Goal: Task Accomplishment & Management: Use online tool/utility

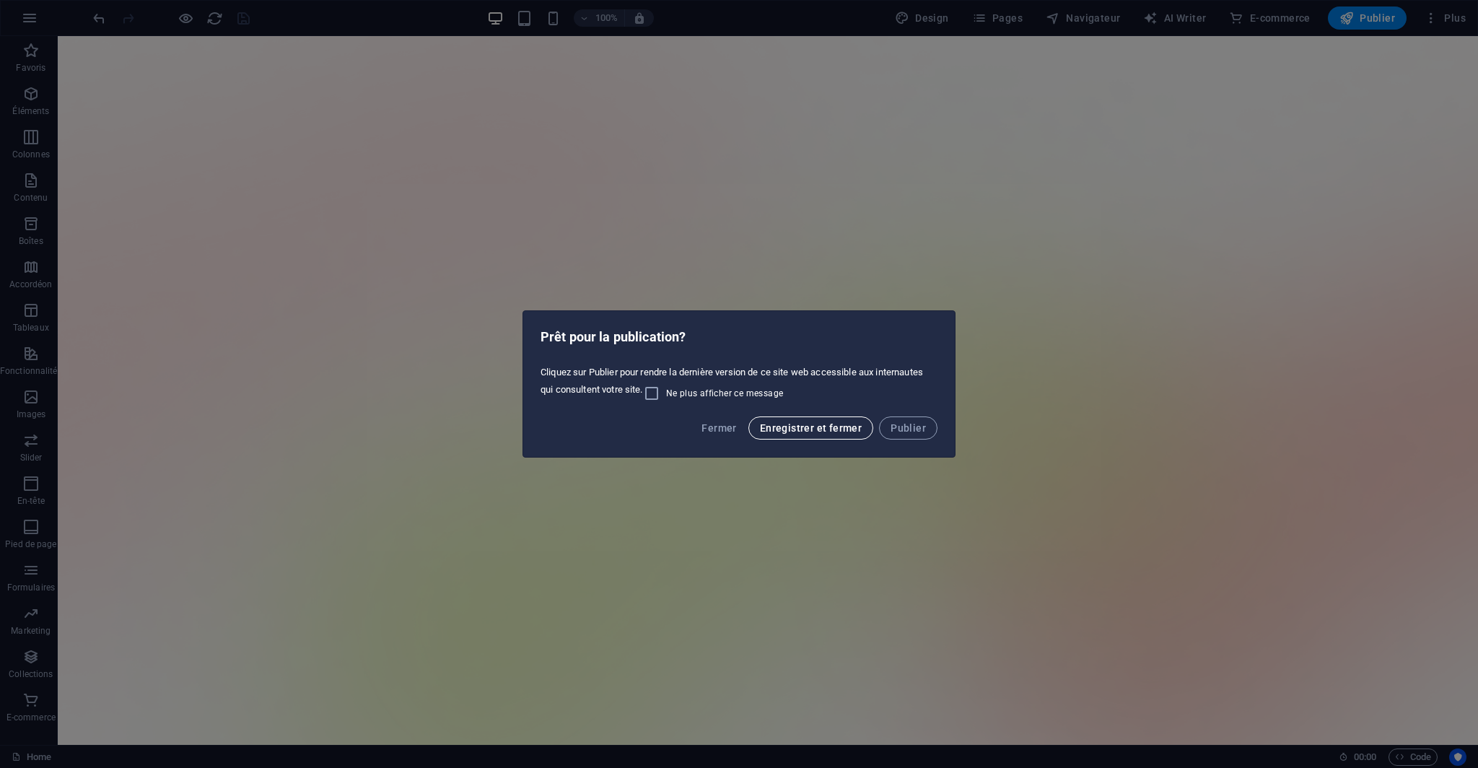
click at [851, 432] on span "Enregistrer et fermer" at bounding box center [811, 428] width 102 height 12
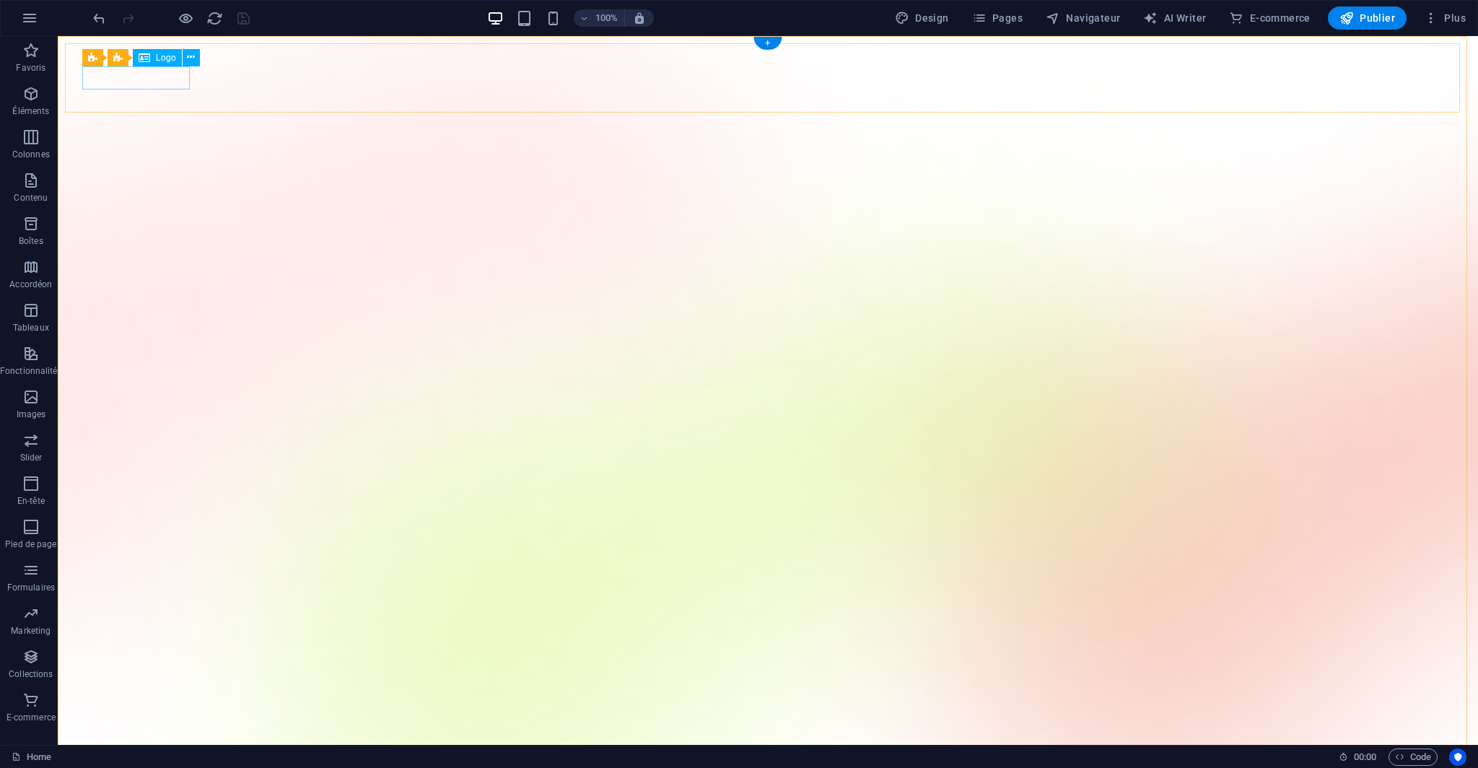
click at [160, 57] on span "Logo" at bounding box center [166, 57] width 20 height 9
click at [161, 57] on span "Logo" at bounding box center [166, 57] width 20 height 9
select select "px"
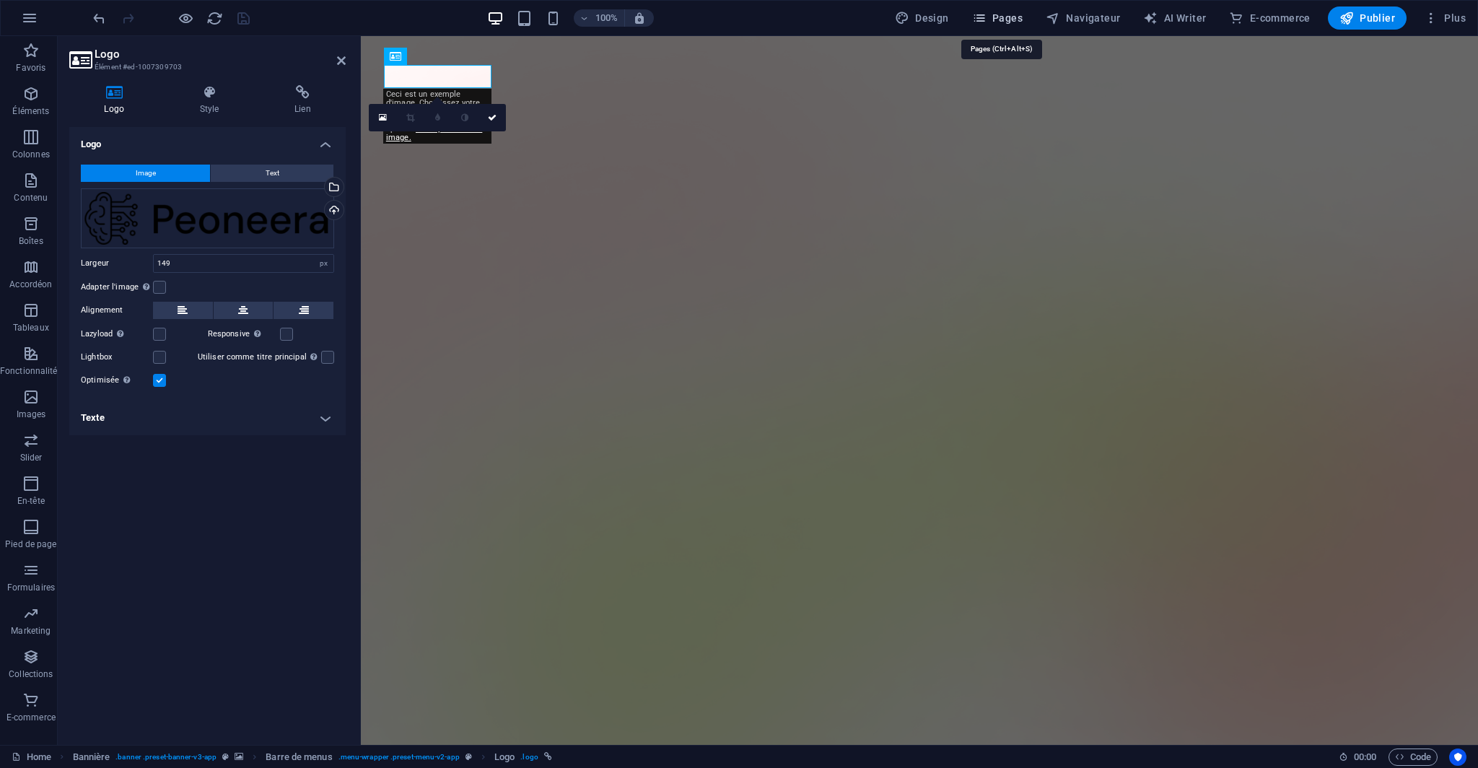
click at [986, 14] on icon "button" at bounding box center [979, 18] width 14 height 14
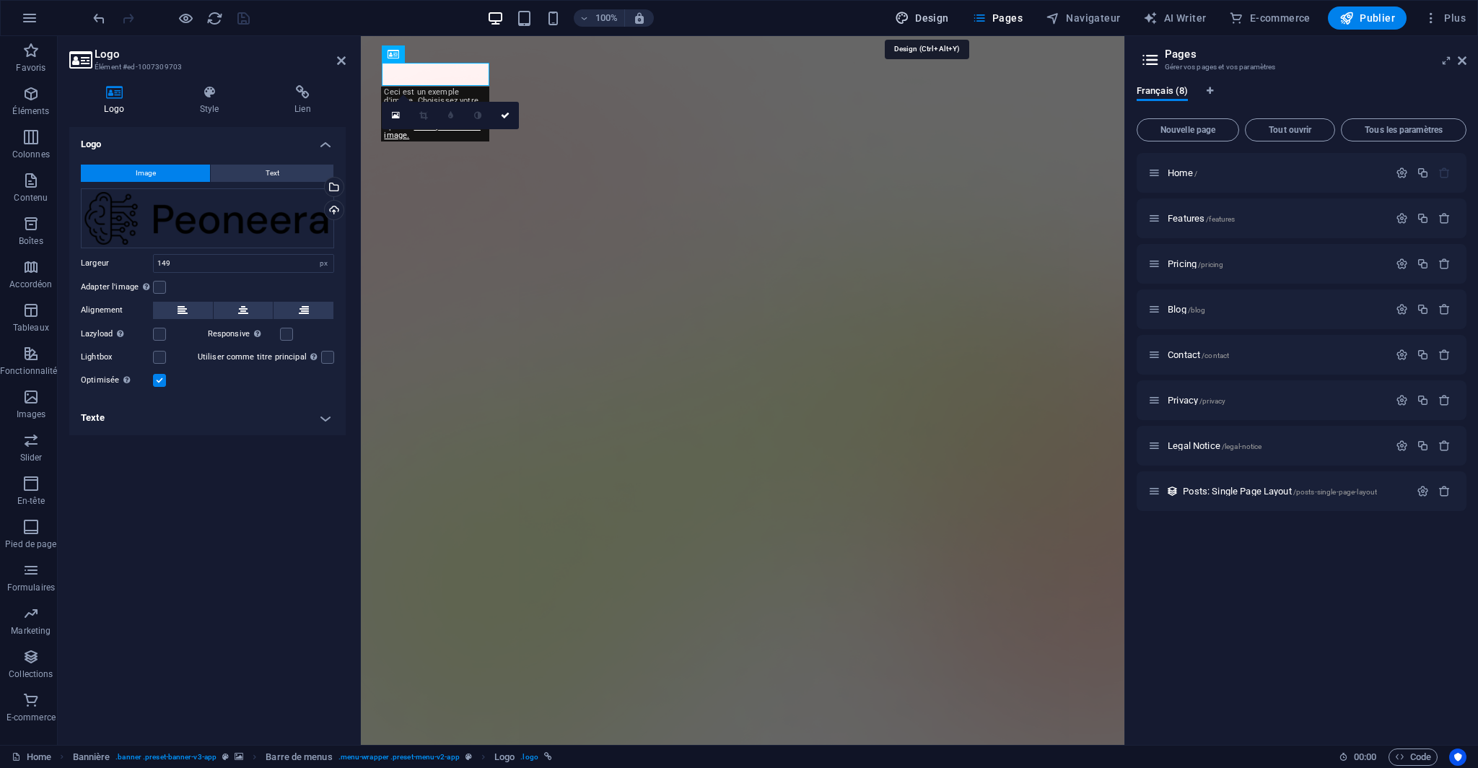
click at [927, 15] on span "Design" at bounding box center [922, 18] width 54 height 14
select select "600"
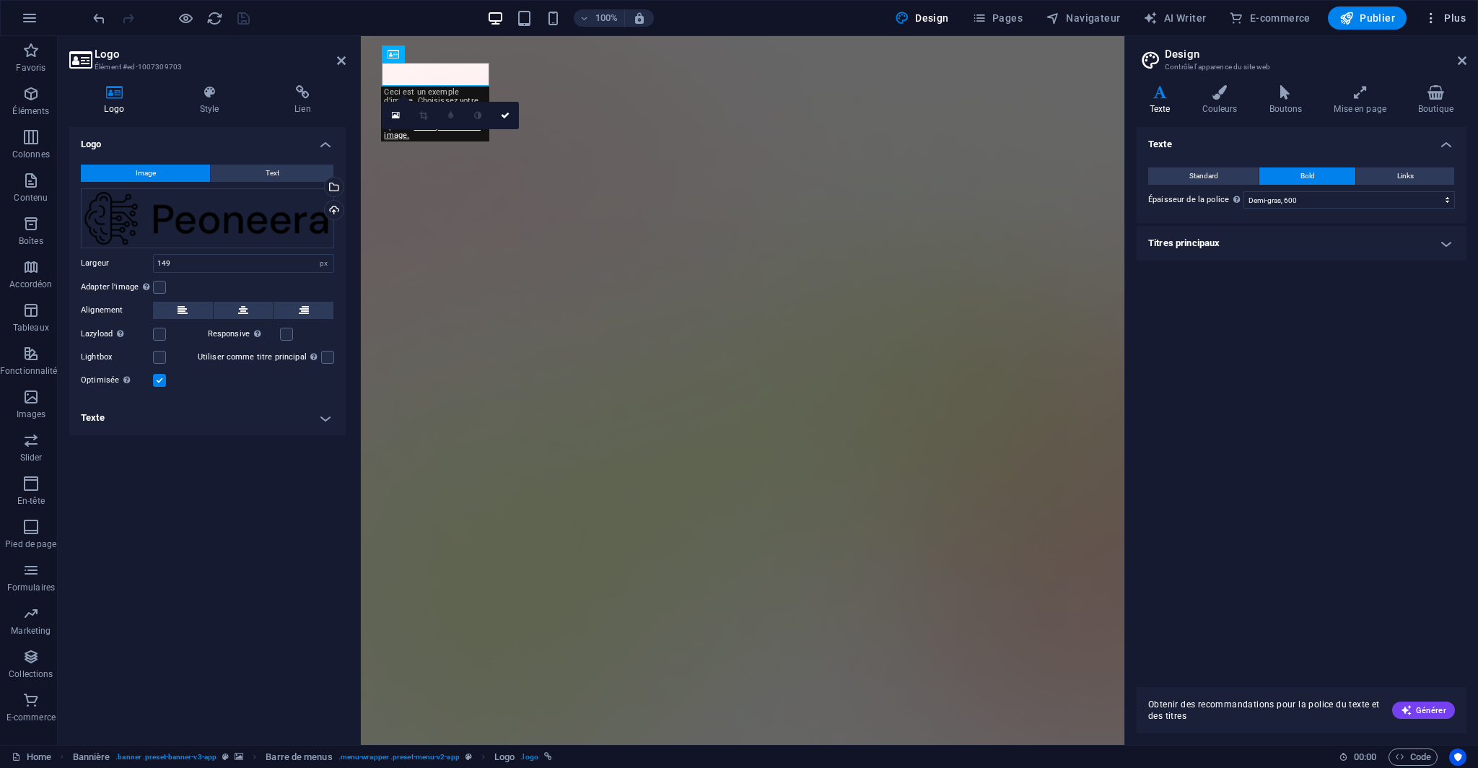
click at [1440, 18] on span "Plus" at bounding box center [1445, 18] width 42 height 14
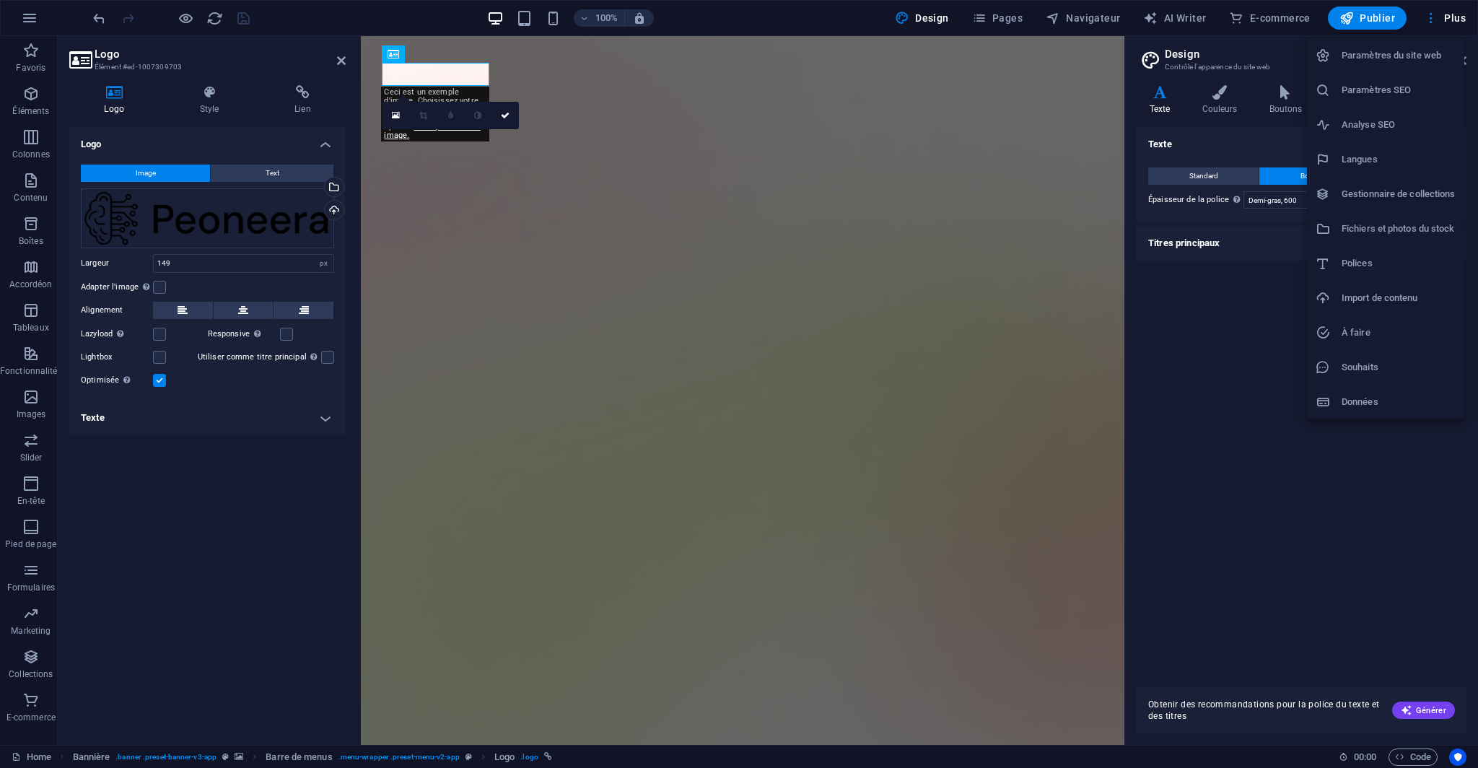
click at [1417, 52] on h6 "Paramètres du site web" at bounding box center [1398, 55] width 114 height 17
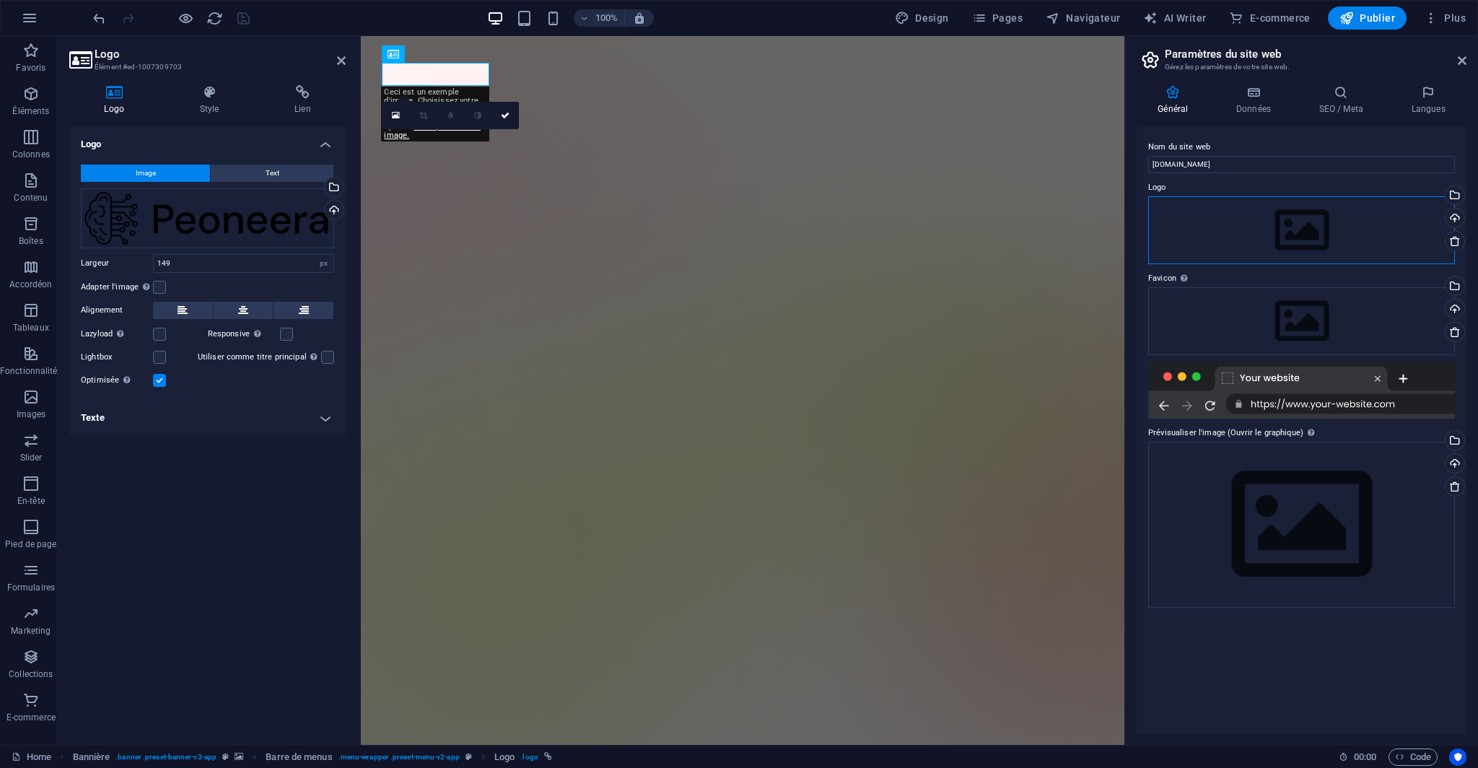
click at [1263, 213] on div "Glissez les fichiers ici, cliquez pour choisir les fichiers ou sélectionnez les…" at bounding box center [1301, 230] width 307 height 68
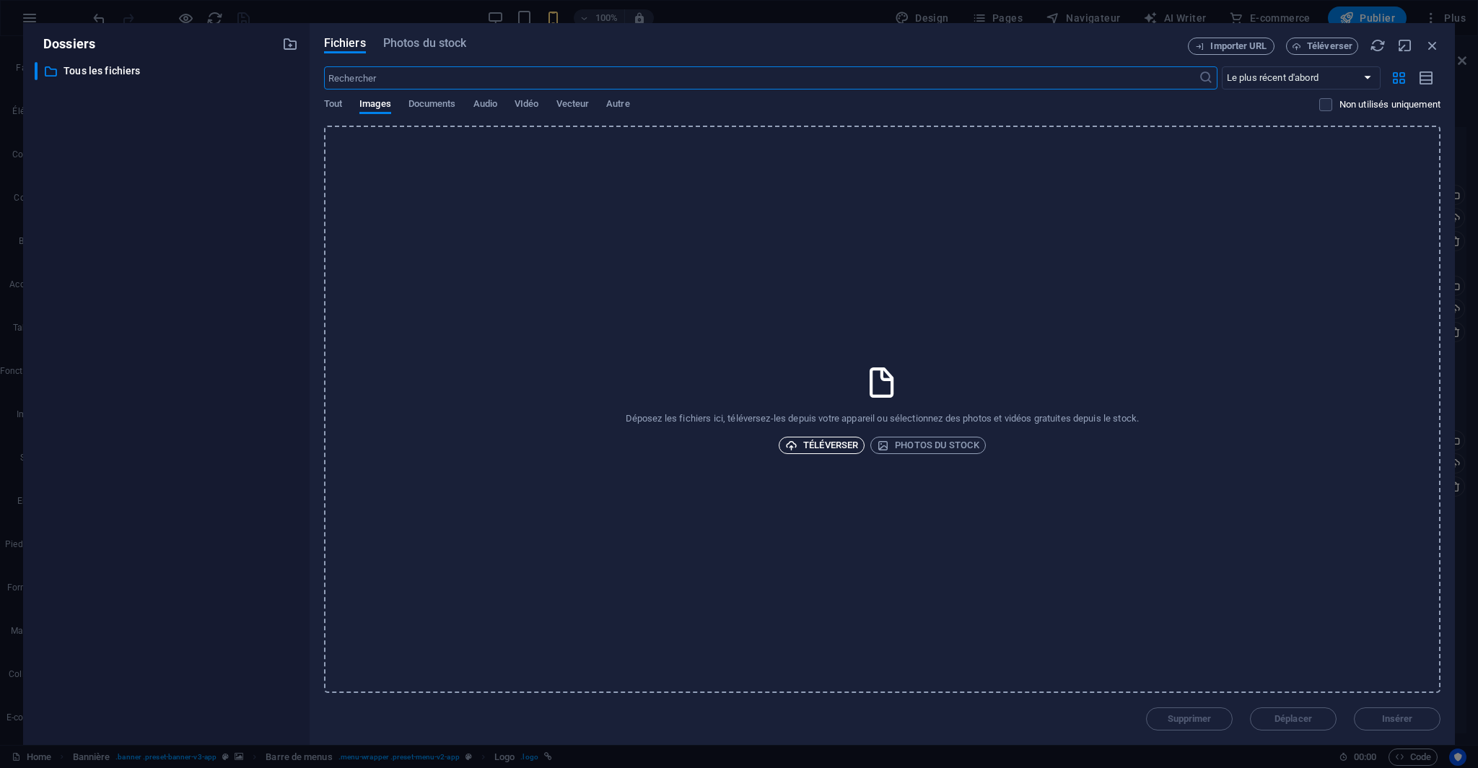
click at [826, 437] on span "Téléverser" at bounding box center [821, 445] width 73 height 17
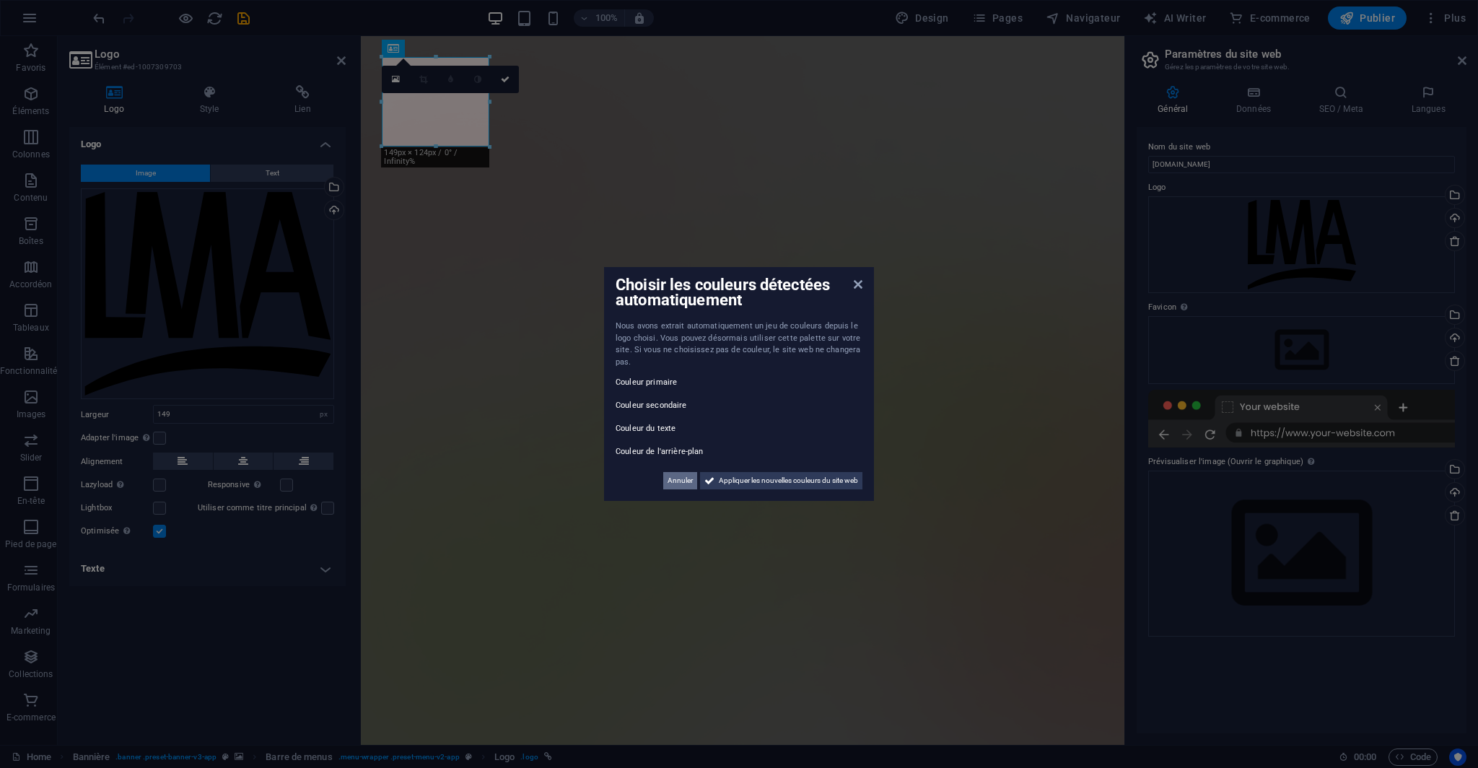
click at [683, 483] on span "Annuler" at bounding box center [679, 480] width 25 height 17
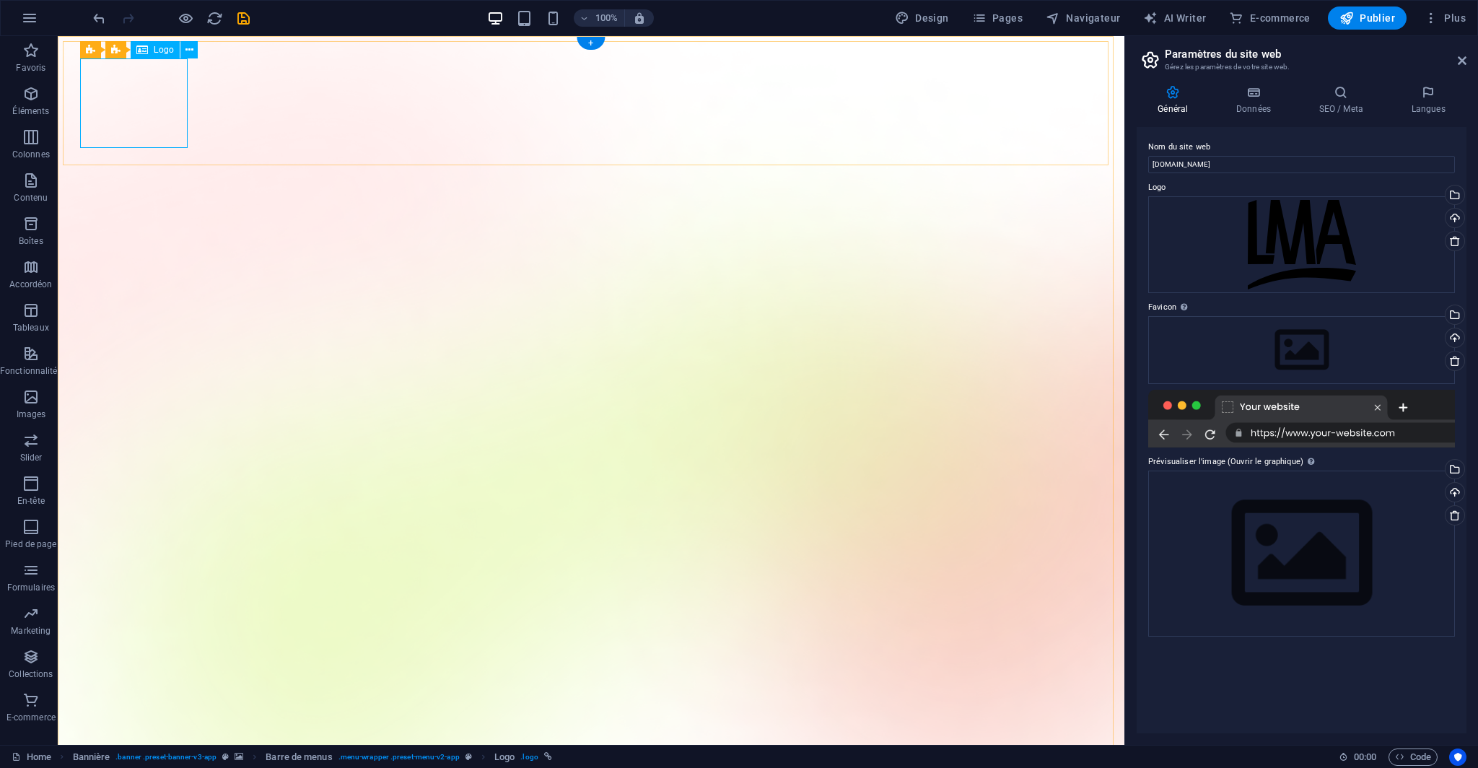
select select "px"
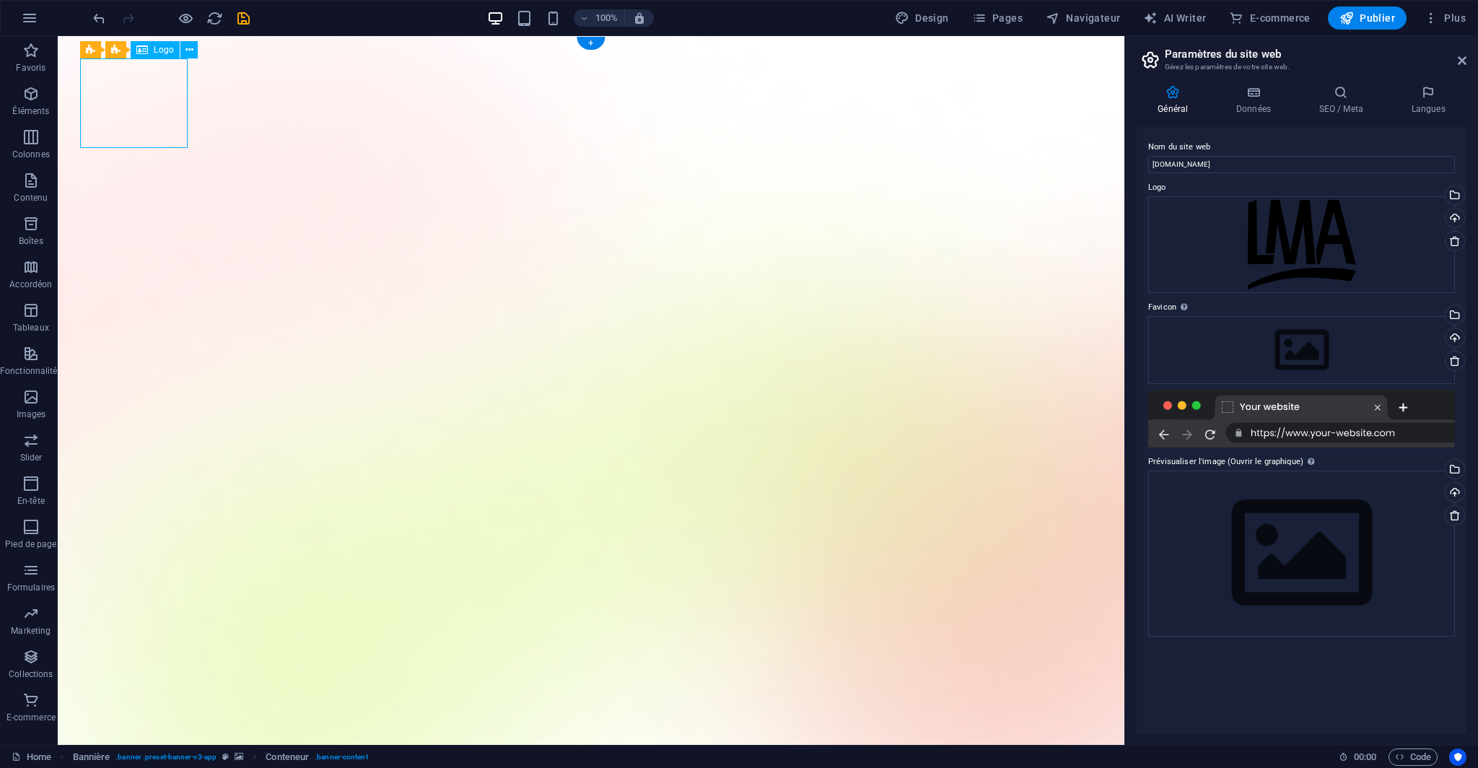
select select "px"
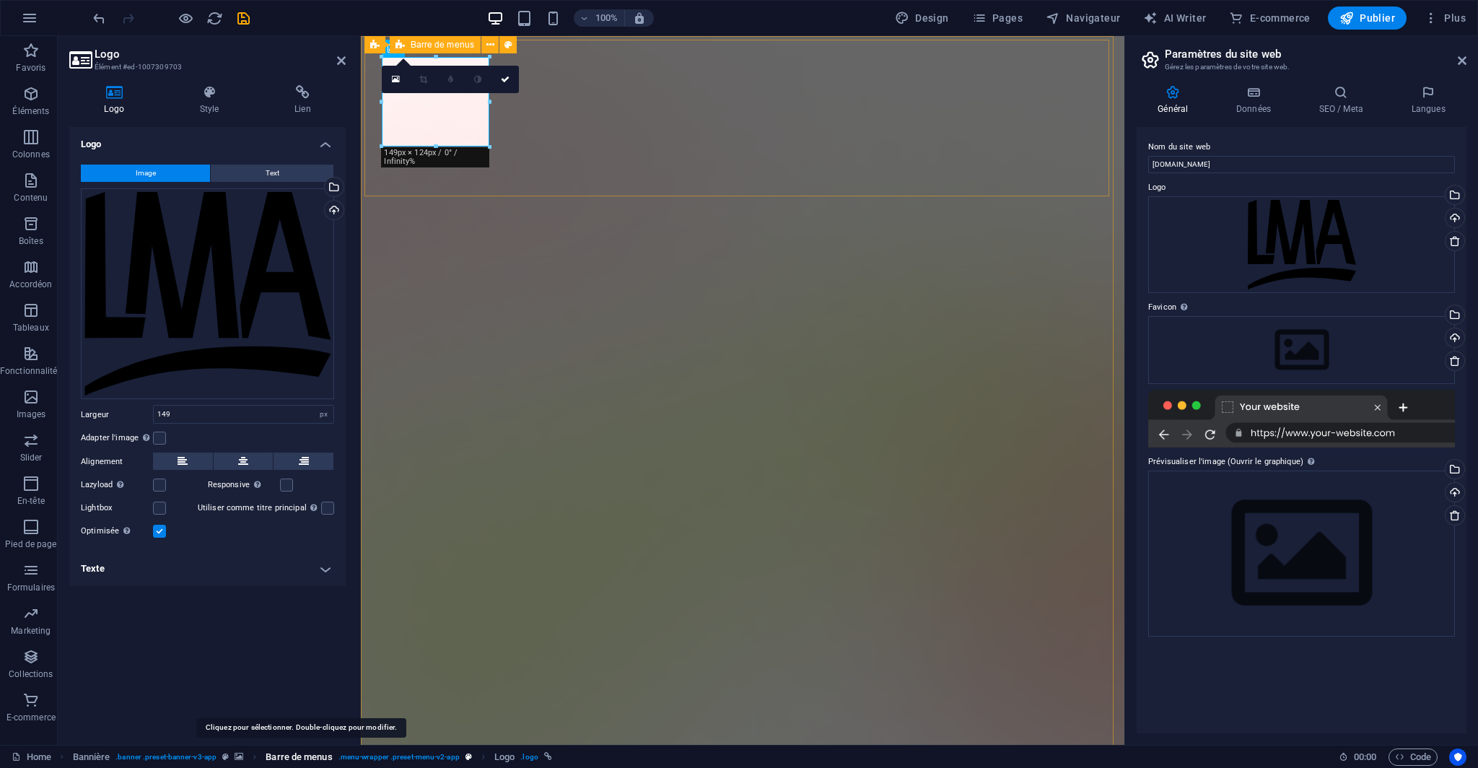
click at [313, 754] on span "Barre de menus" at bounding box center [299, 756] width 66 height 17
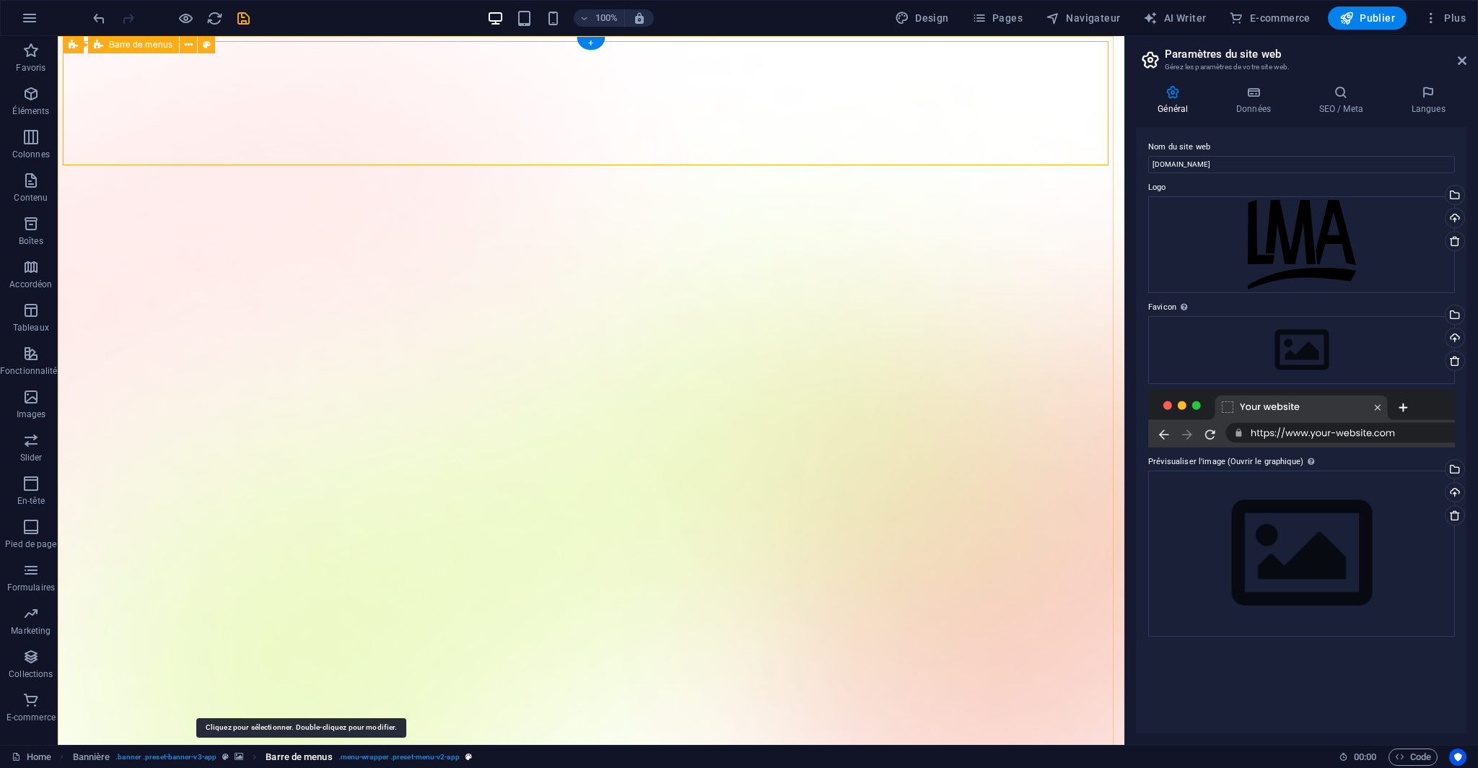
click at [289, 757] on span "Barre de menus" at bounding box center [299, 756] width 66 height 17
select select "rem"
select select "hover_text_color"
select select "rem"
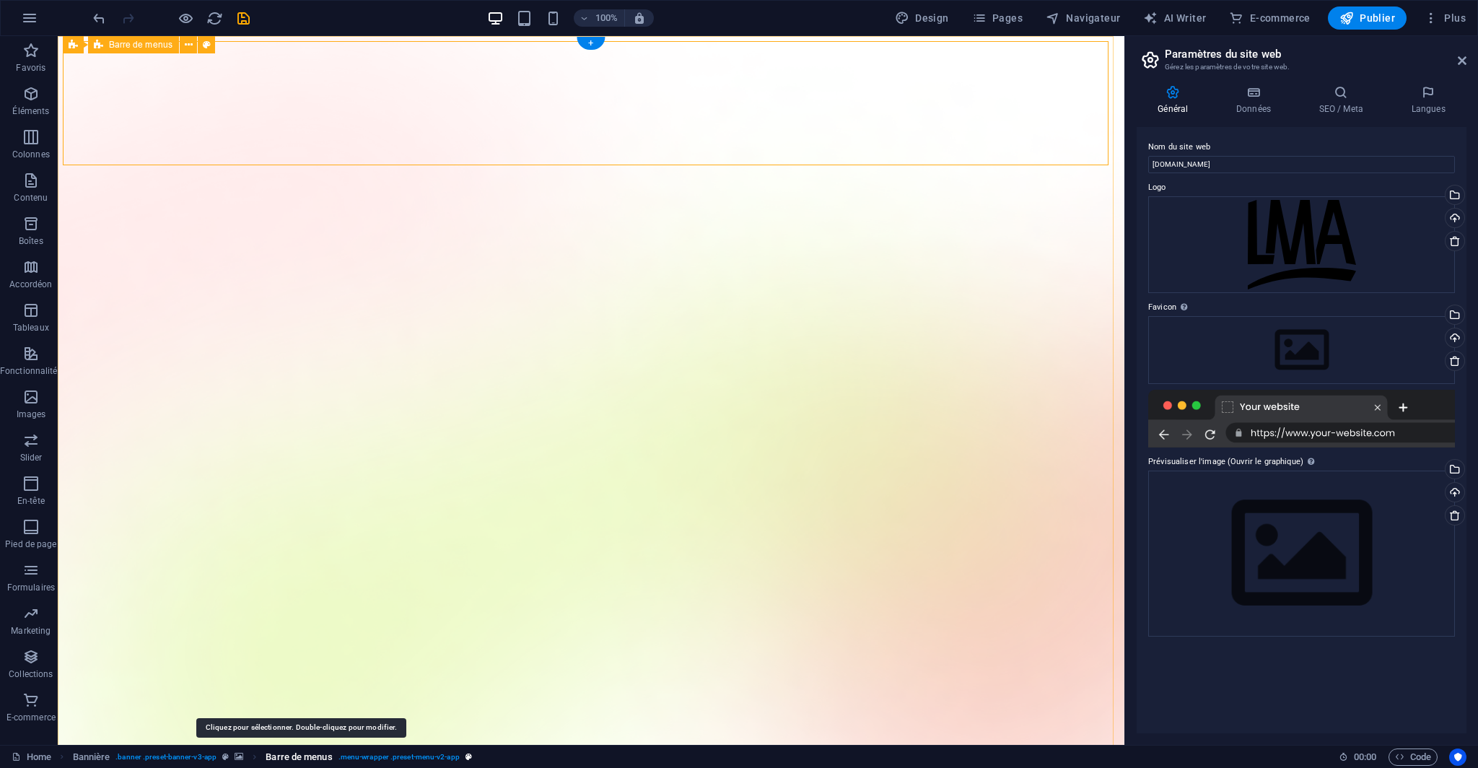
select select "rem"
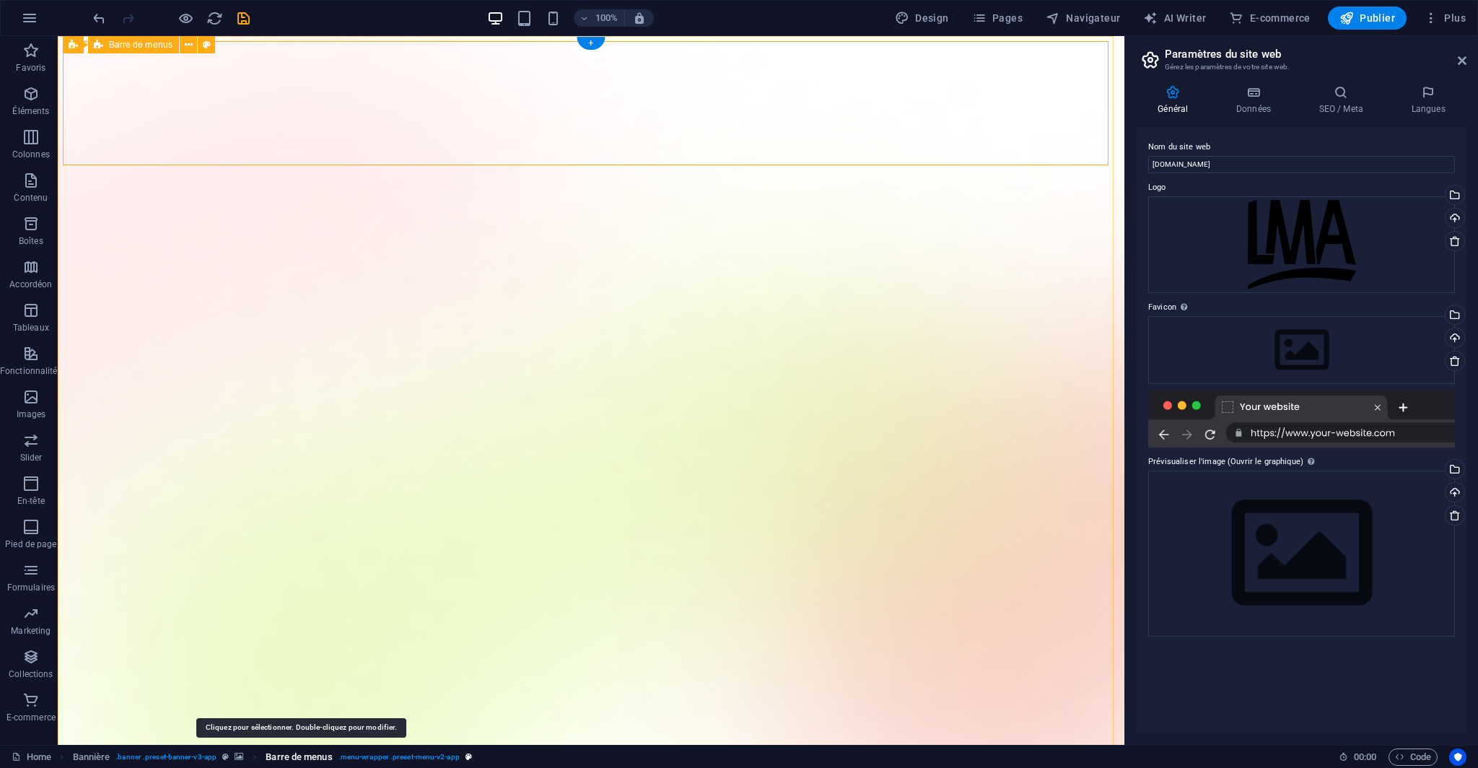
select select "rem"
select select "400"
select select "px"
select select "rem"
select select "px"
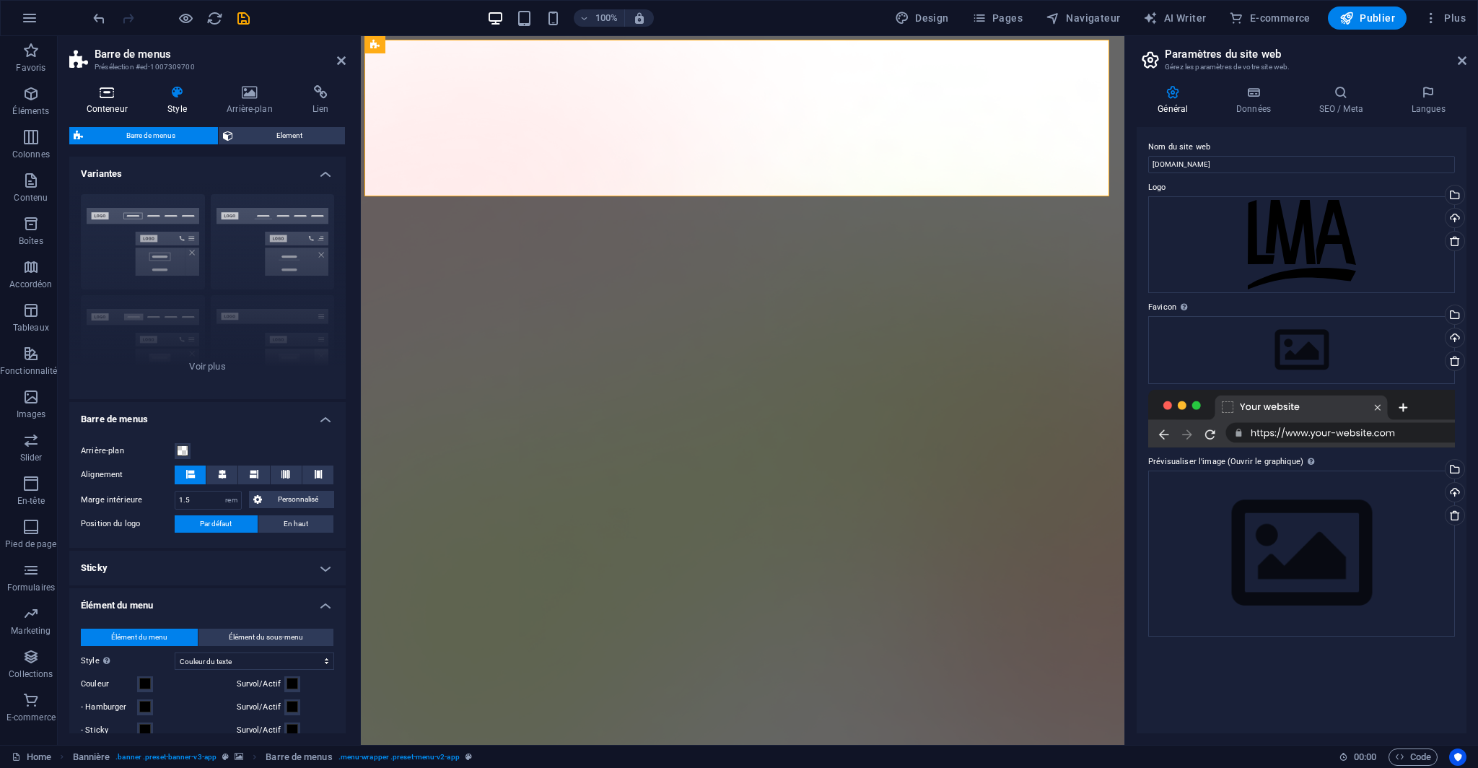
click at [121, 103] on h4 "Conteneur" at bounding box center [110, 100] width 82 height 30
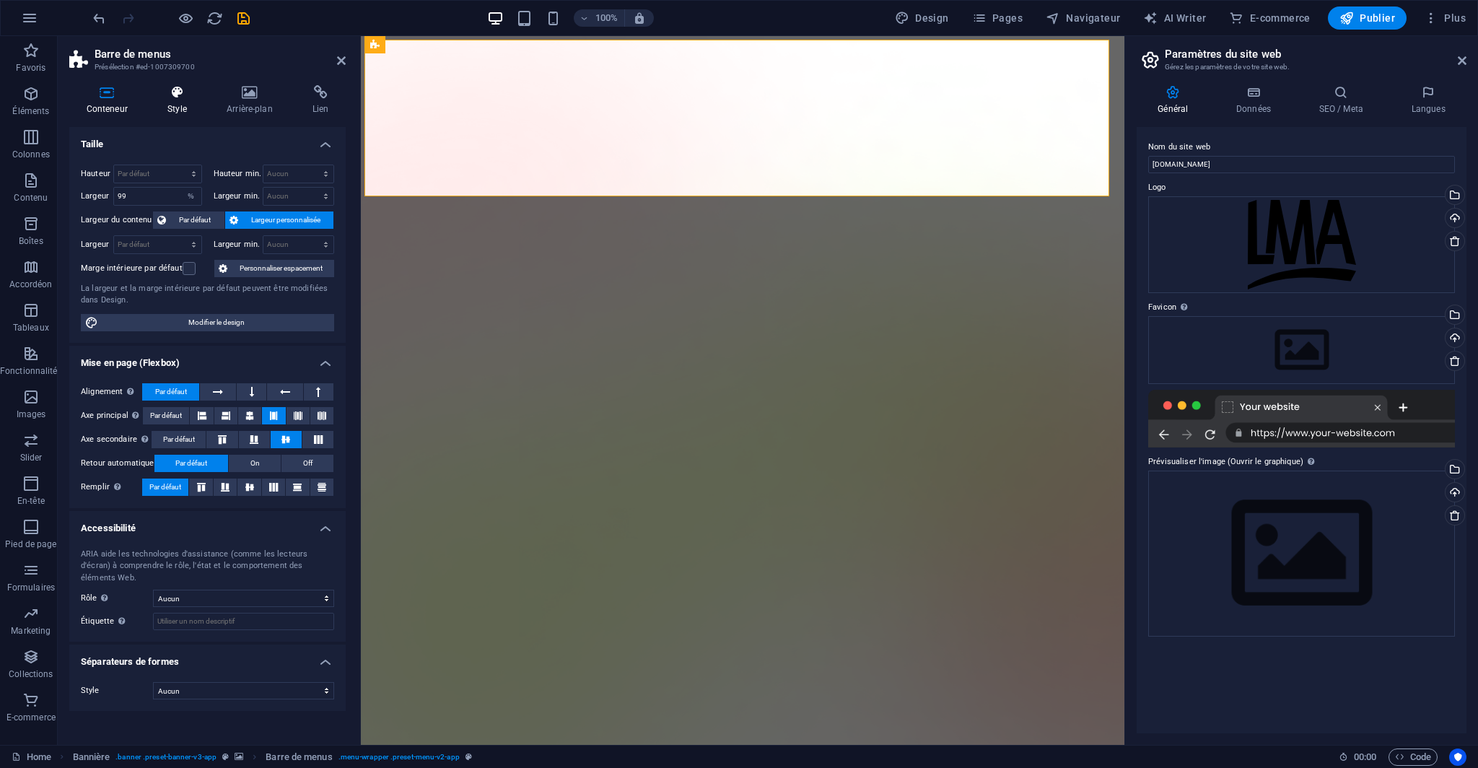
click at [187, 102] on h4 "Style" at bounding box center [180, 100] width 59 height 30
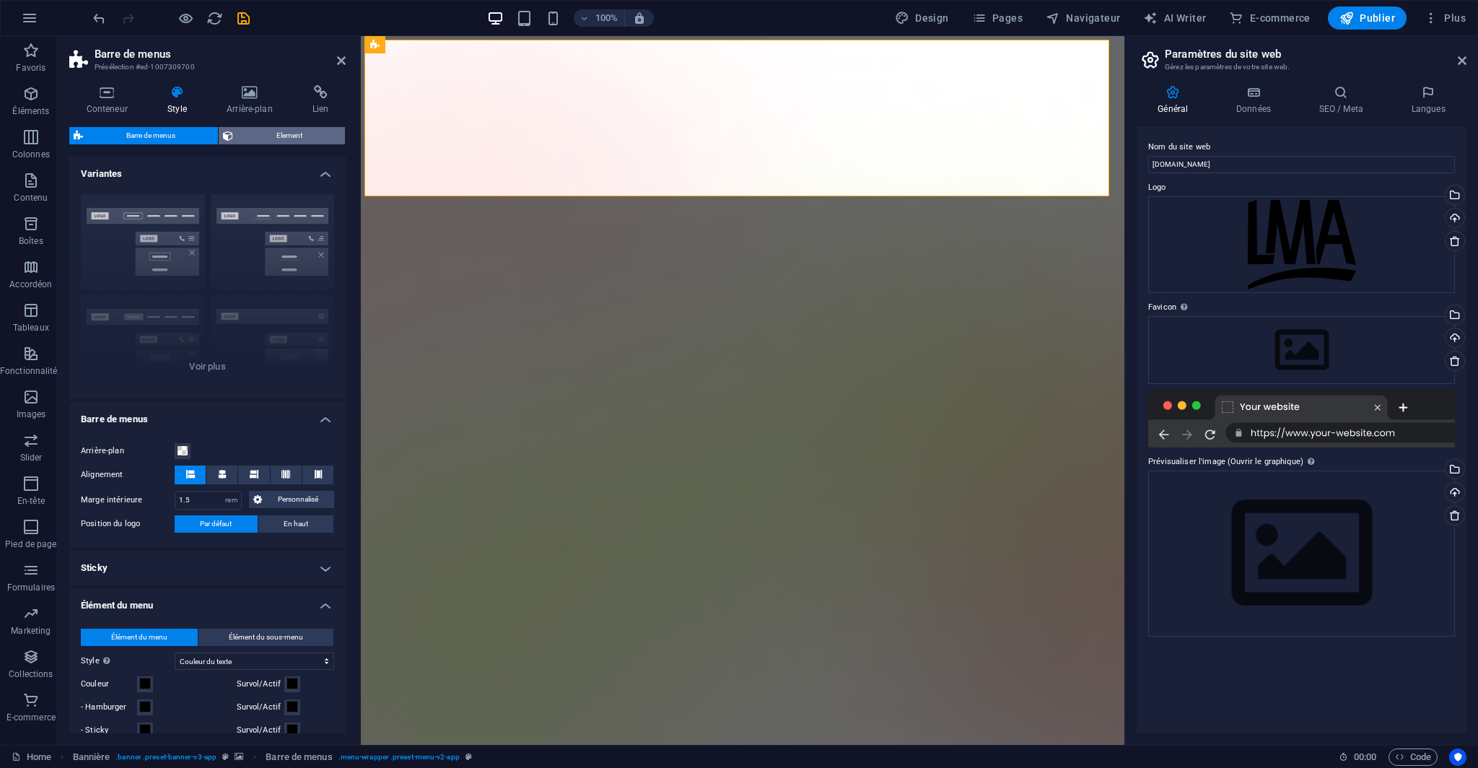
click at [264, 128] on span "Element" at bounding box center [288, 135] width 103 height 17
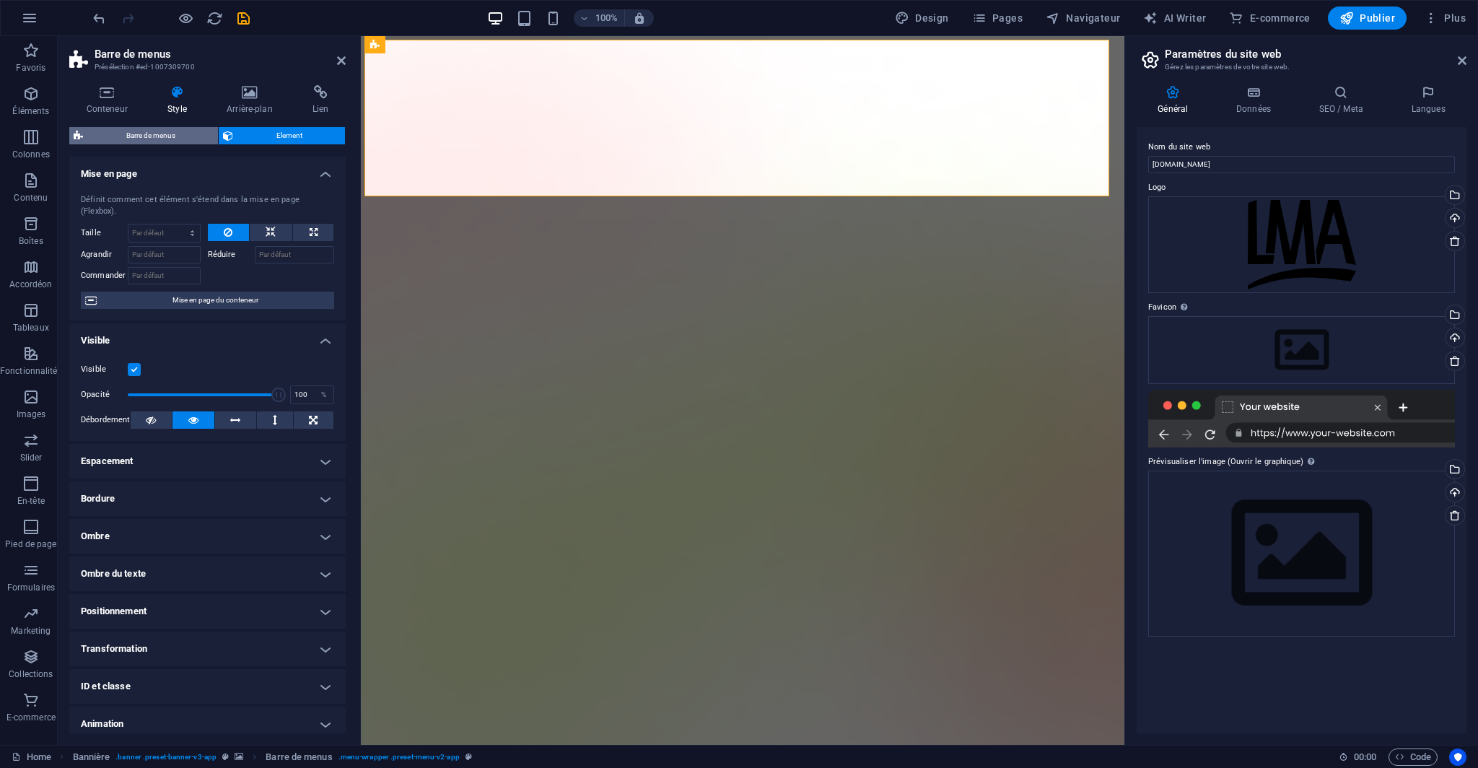
click at [173, 141] on span "Barre de menus" at bounding box center [150, 135] width 126 height 17
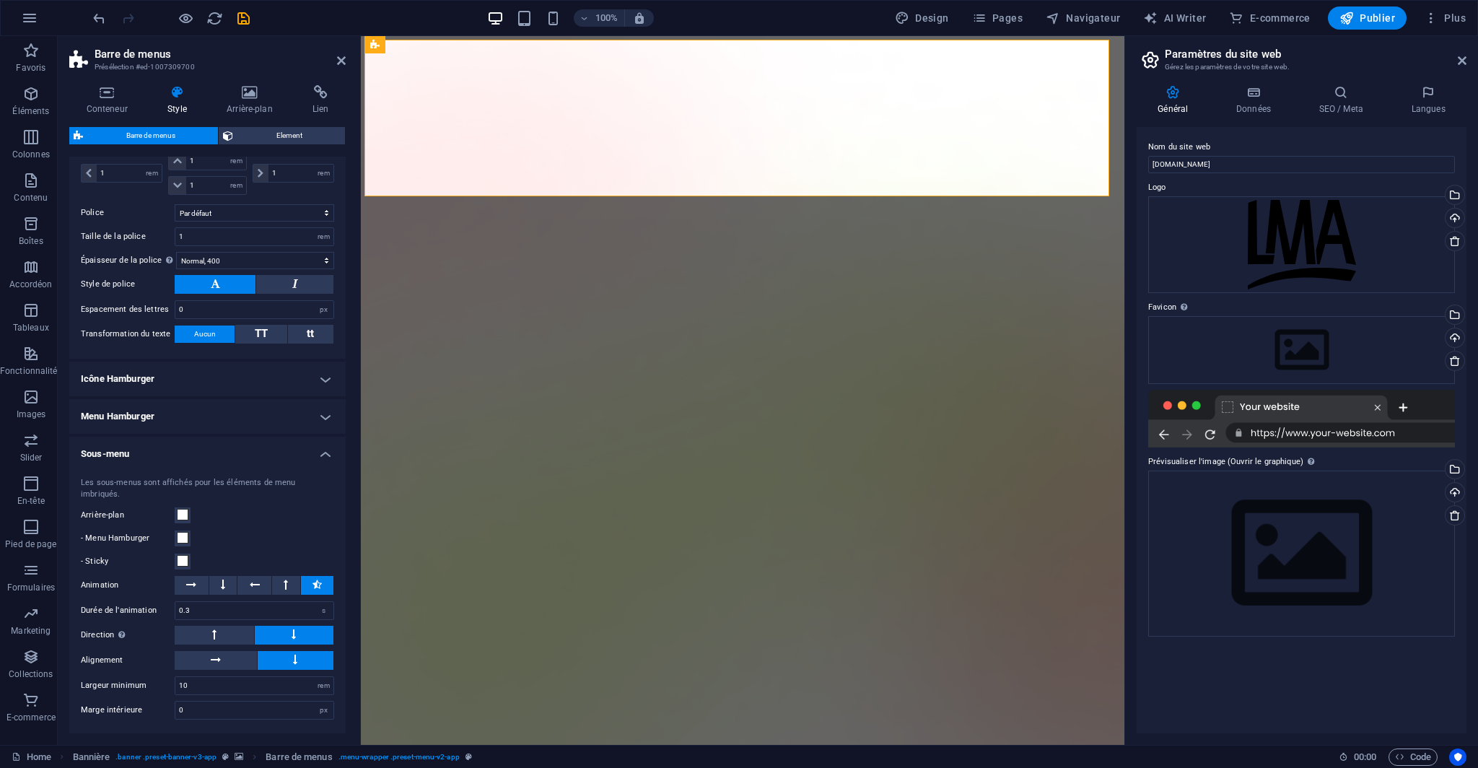
scroll to position [684, 0]
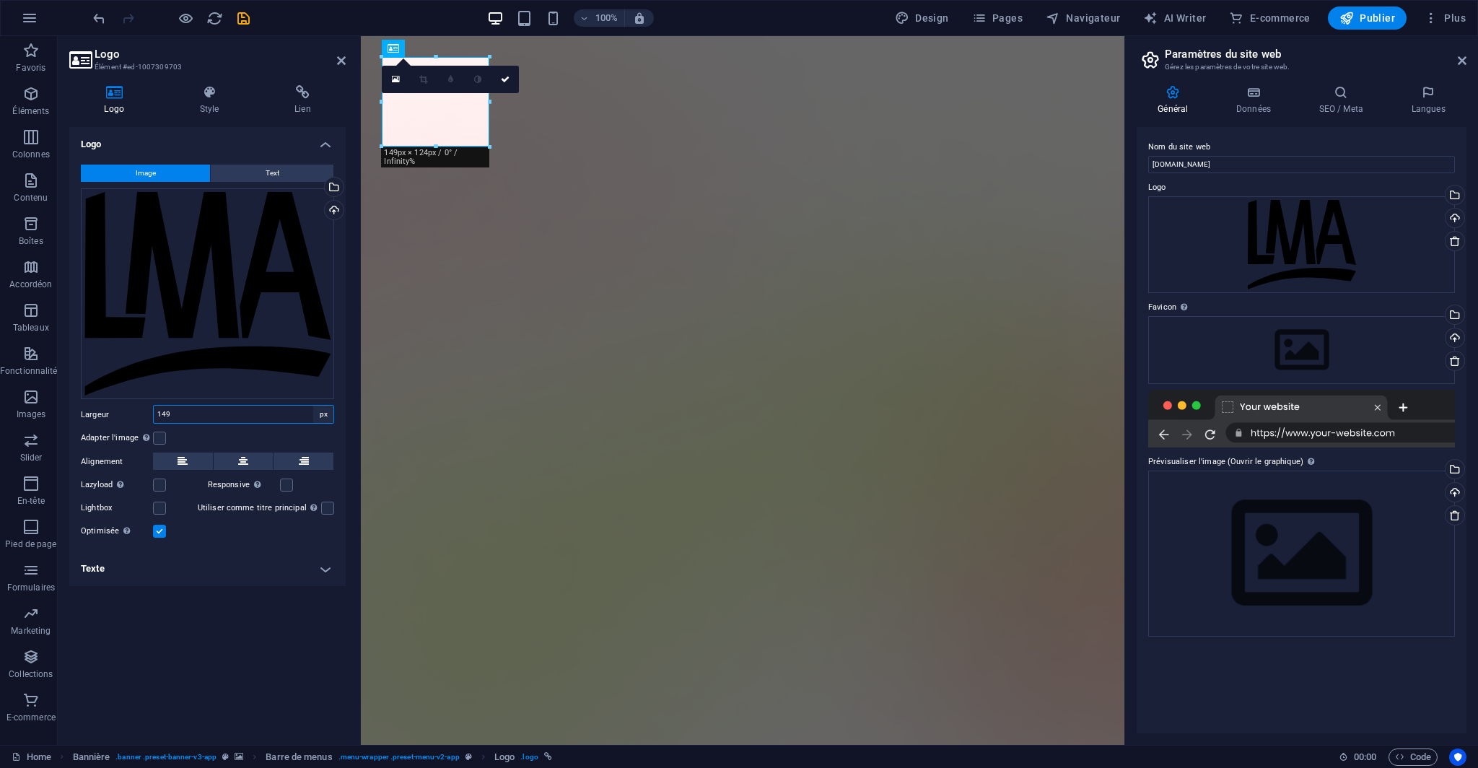
click at [329, 412] on select "Par défaut auto px rem % em vh vw" at bounding box center [323, 414] width 20 height 17
select select "default"
click at [313, 406] on select "Par défaut auto px rem % em vh vw" at bounding box center [323, 414] width 20 height 17
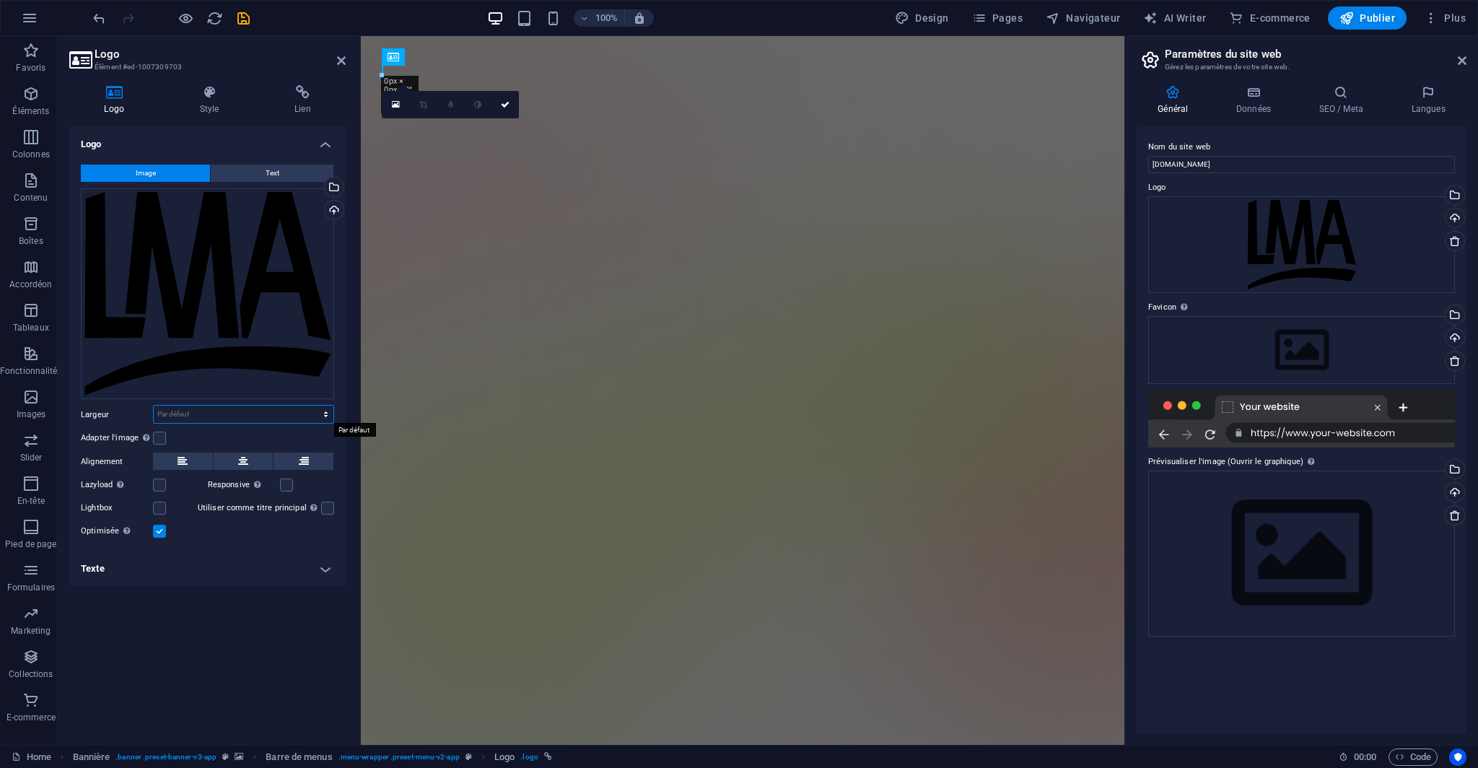
click at [303, 415] on select "Par défaut auto px rem % em vh vw" at bounding box center [244, 414] width 180 height 17
click at [154, 406] on select "Par défaut auto px rem % em vh vw" at bounding box center [244, 414] width 180 height 17
click at [261, 413] on select "Par défaut auto px rem % em vh vw" at bounding box center [244, 414] width 180 height 17
select select "rem"
click at [313, 406] on select "Par défaut auto px rem % em vh vw" at bounding box center [244, 414] width 180 height 17
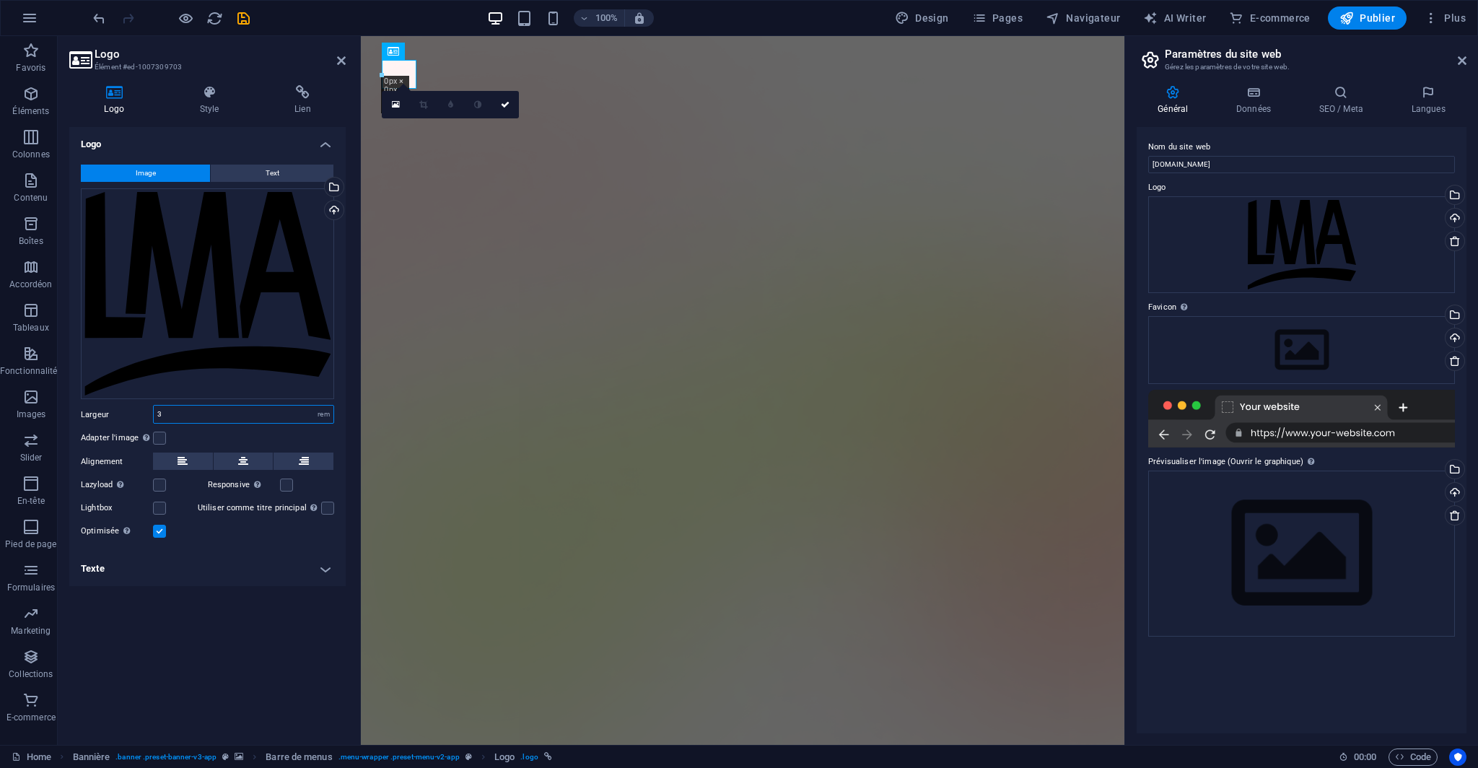
click at [247, 413] on input "3" at bounding box center [244, 414] width 180 height 17
type input "3"
click at [157, 438] on label at bounding box center [159, 438] width 13 height 13
click at [0, 0] on input "Adapter l'image Adapter automatiquement l'image à une largeur et une hauteur fi…" at bounding box center [0, 0] width 0 height 0
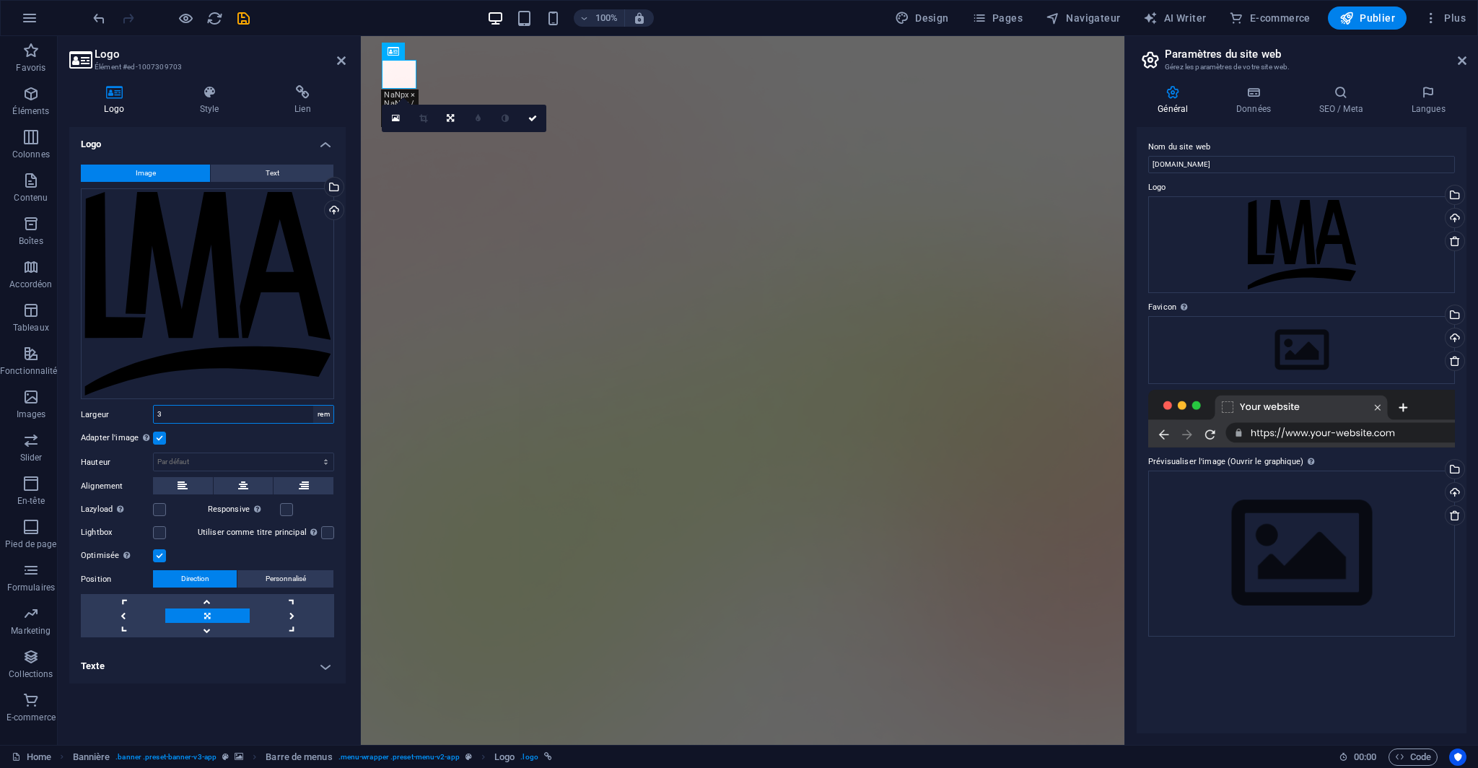
click at [323, 413] on select "Par défaut auto px rem % em vh vw" at bounding box center [323, 414] width 20 height 17
select select "px"
click at [313, 406] on select "Par défaut auto px rem % em vh vw" at bounding box center [323, 414] width 20 height 17
type input "100"
click at [266, 439] on div "Adapter l'image Adapter automatiquement l'image à une largeur et une hauteur fi…" at bounding box center [207, 437] width 253 height 17
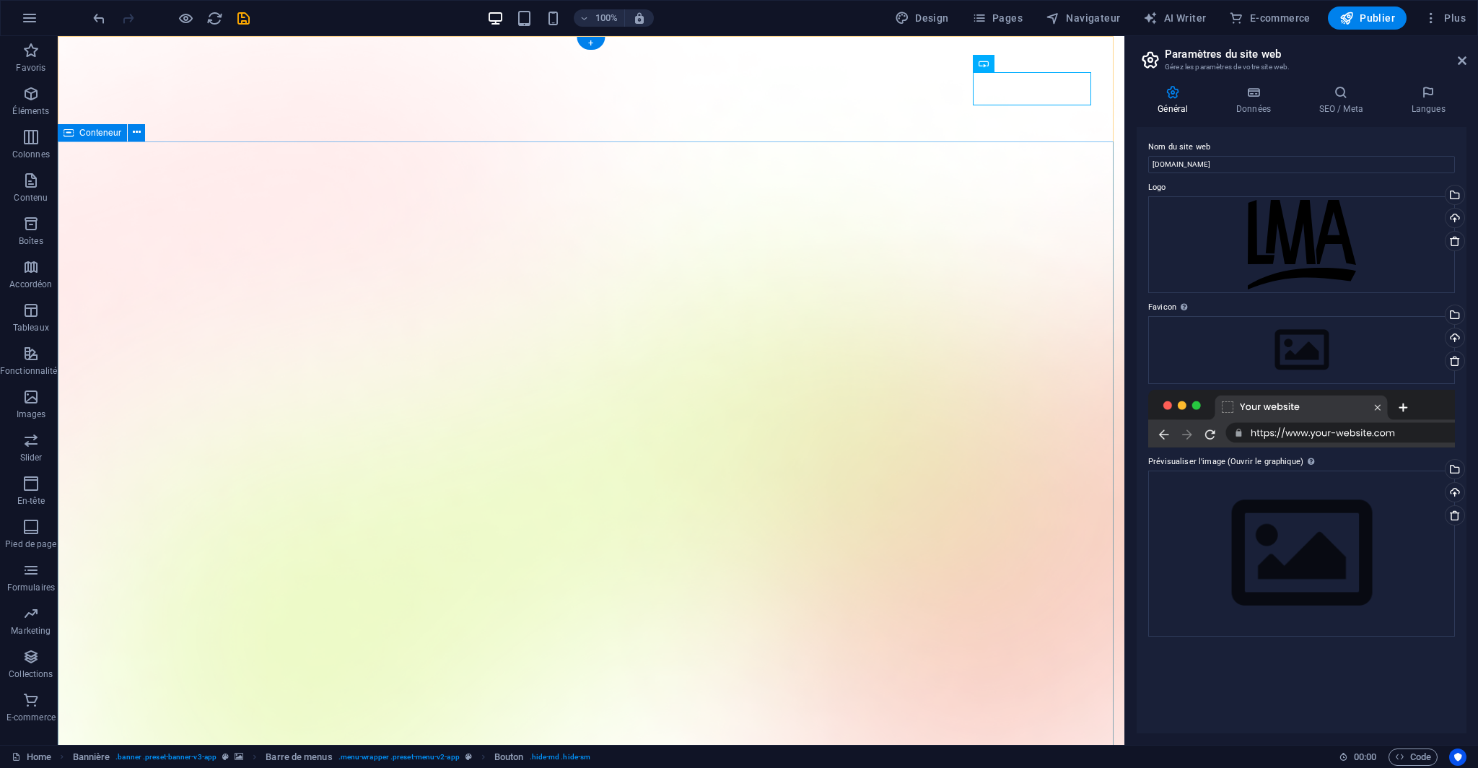
click at [986, 23] on icon "button" at bounding box center [979, 18] width 14 height 14
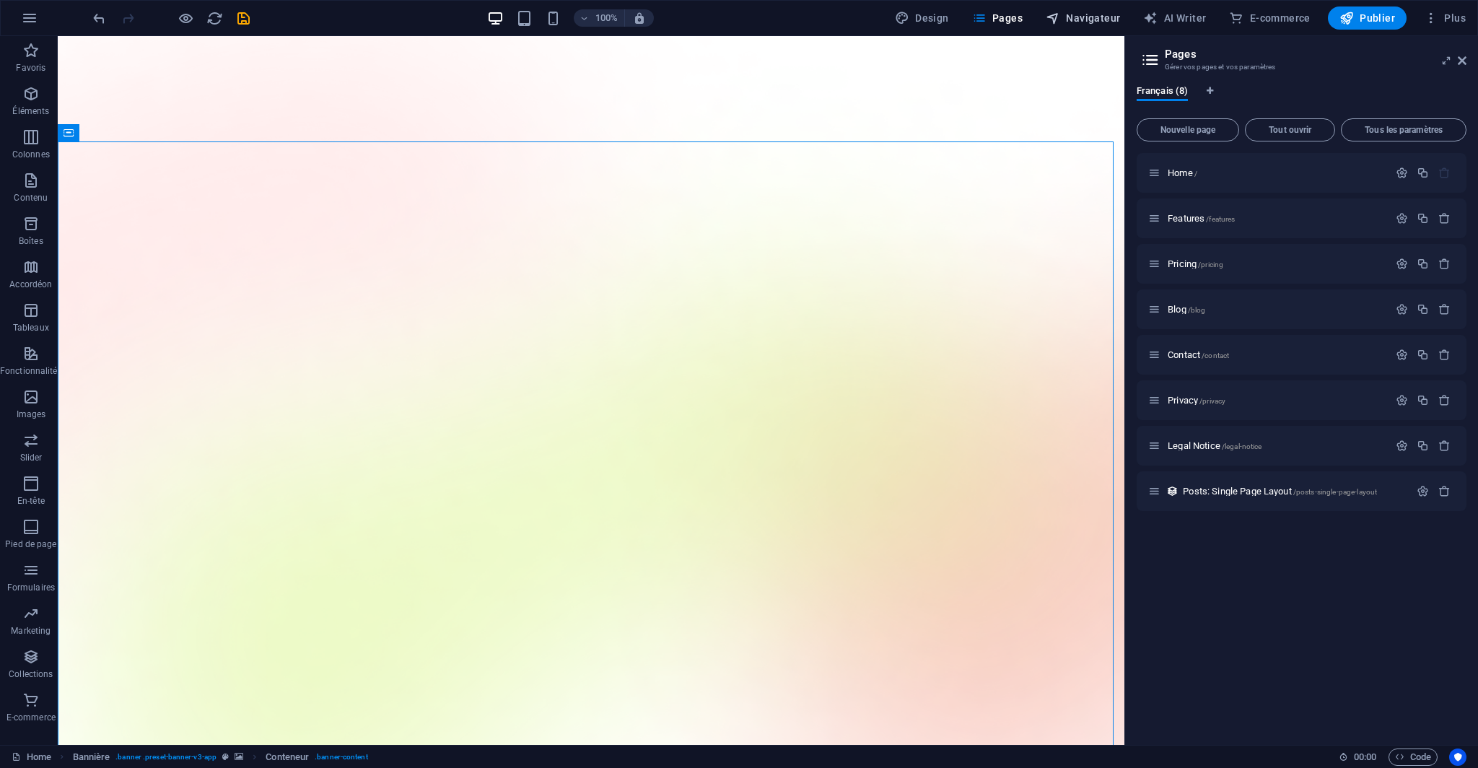
click at [1077, 19] on span "Navigateur" at bounding box center [1083, 18] width 74 height 14
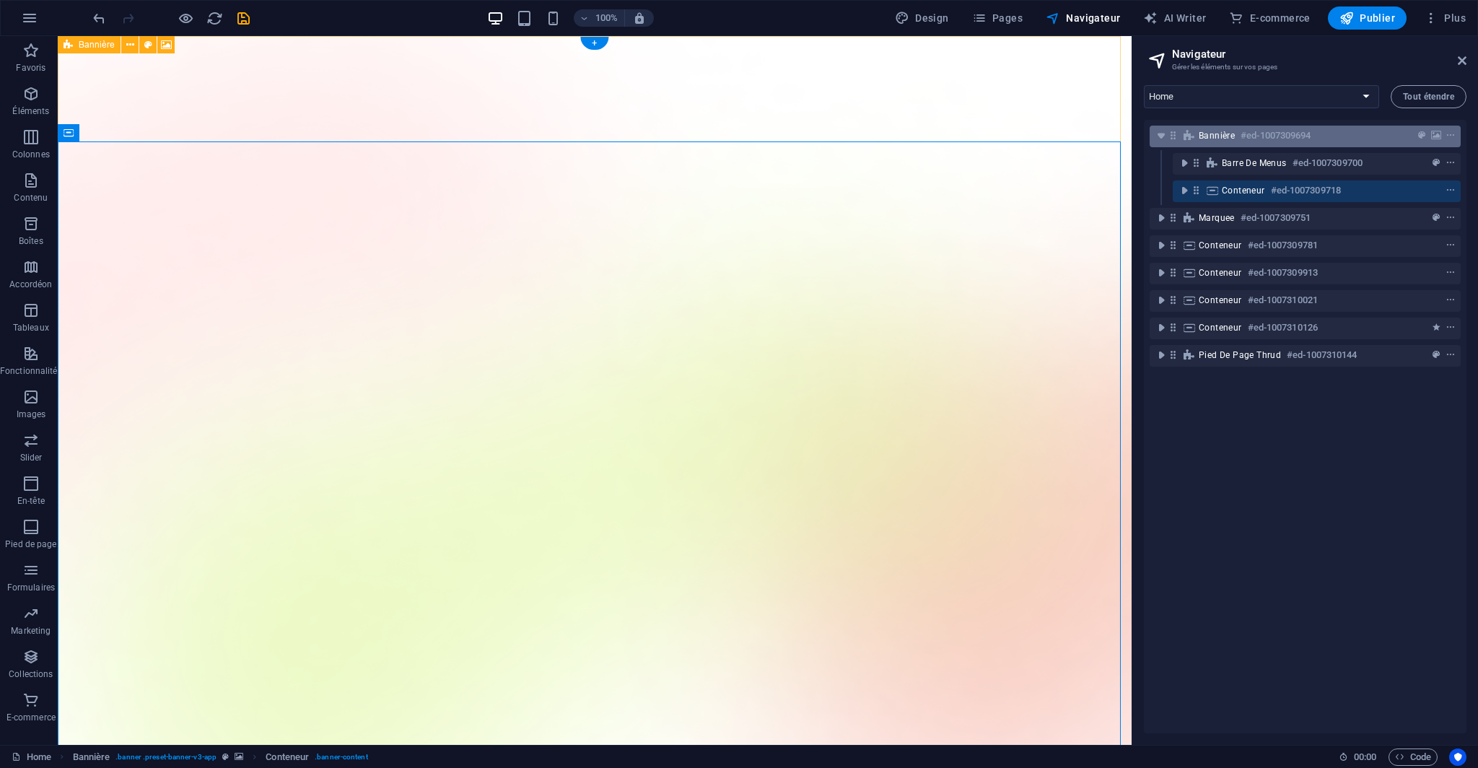
click at [1218, 141] on div "Bannière #ed-1007309694" at bounding box center [1294, 135] width 190 height 17
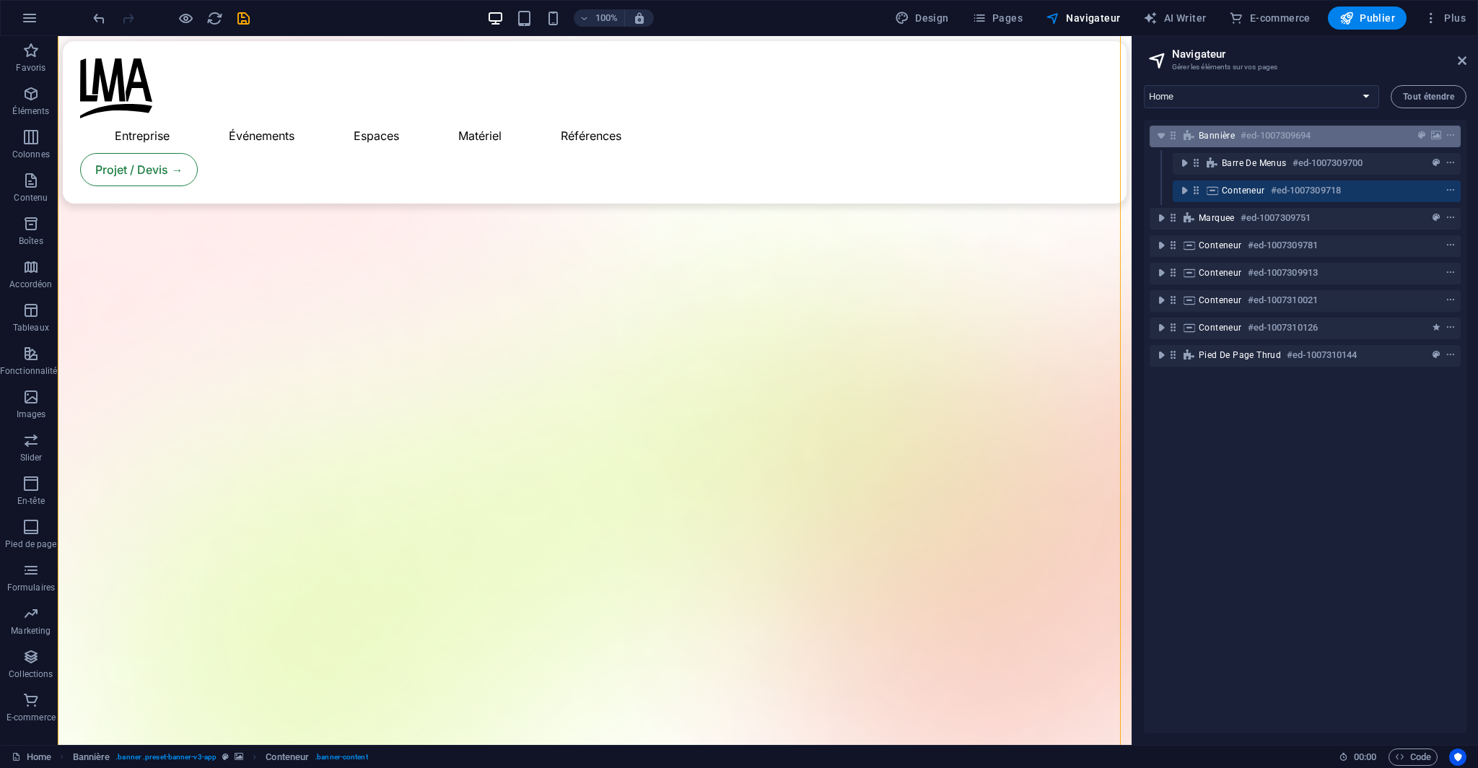
scroll to position [177, 0]
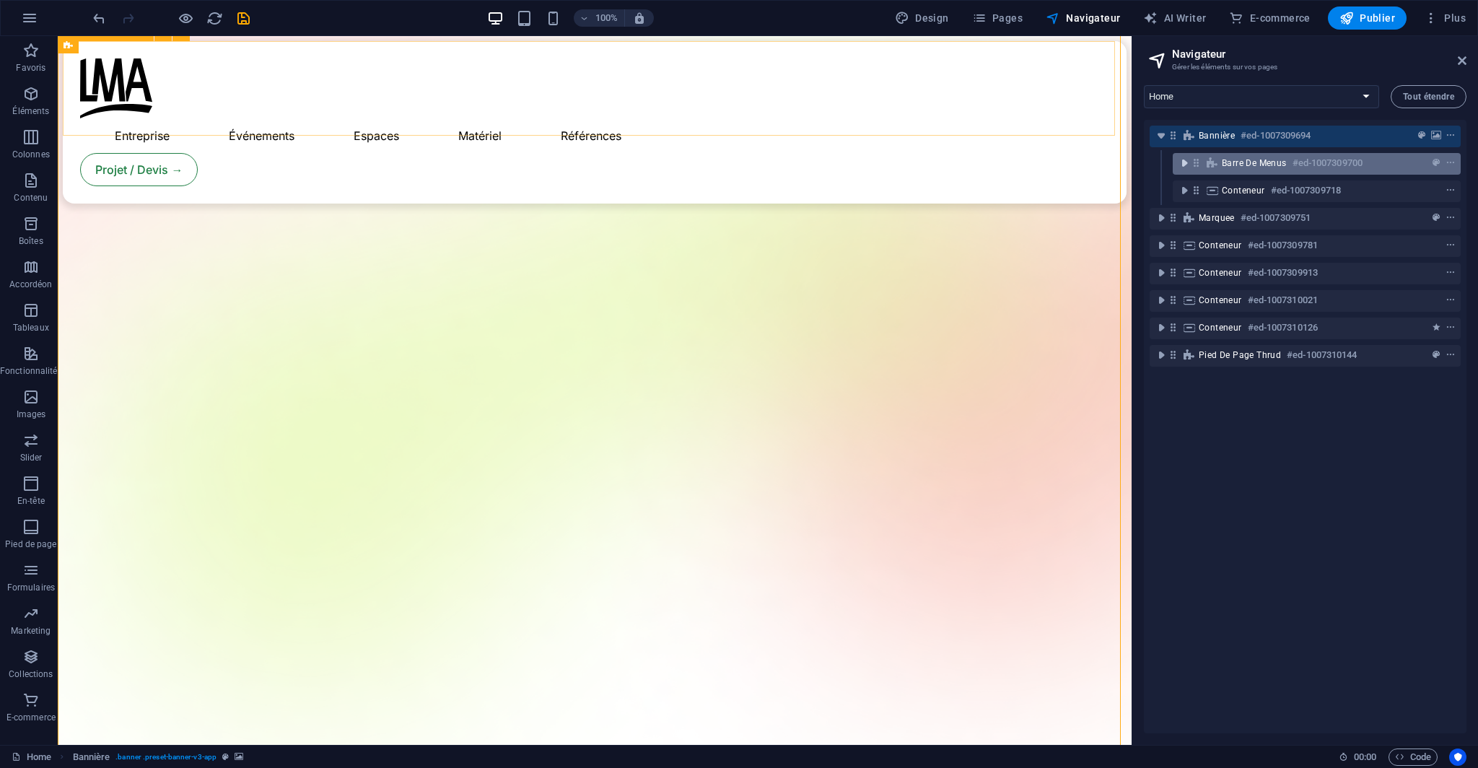
click at [1180, 162] on icon "toggle-expand" at bounding box center [1184, 163] width 14 height 14
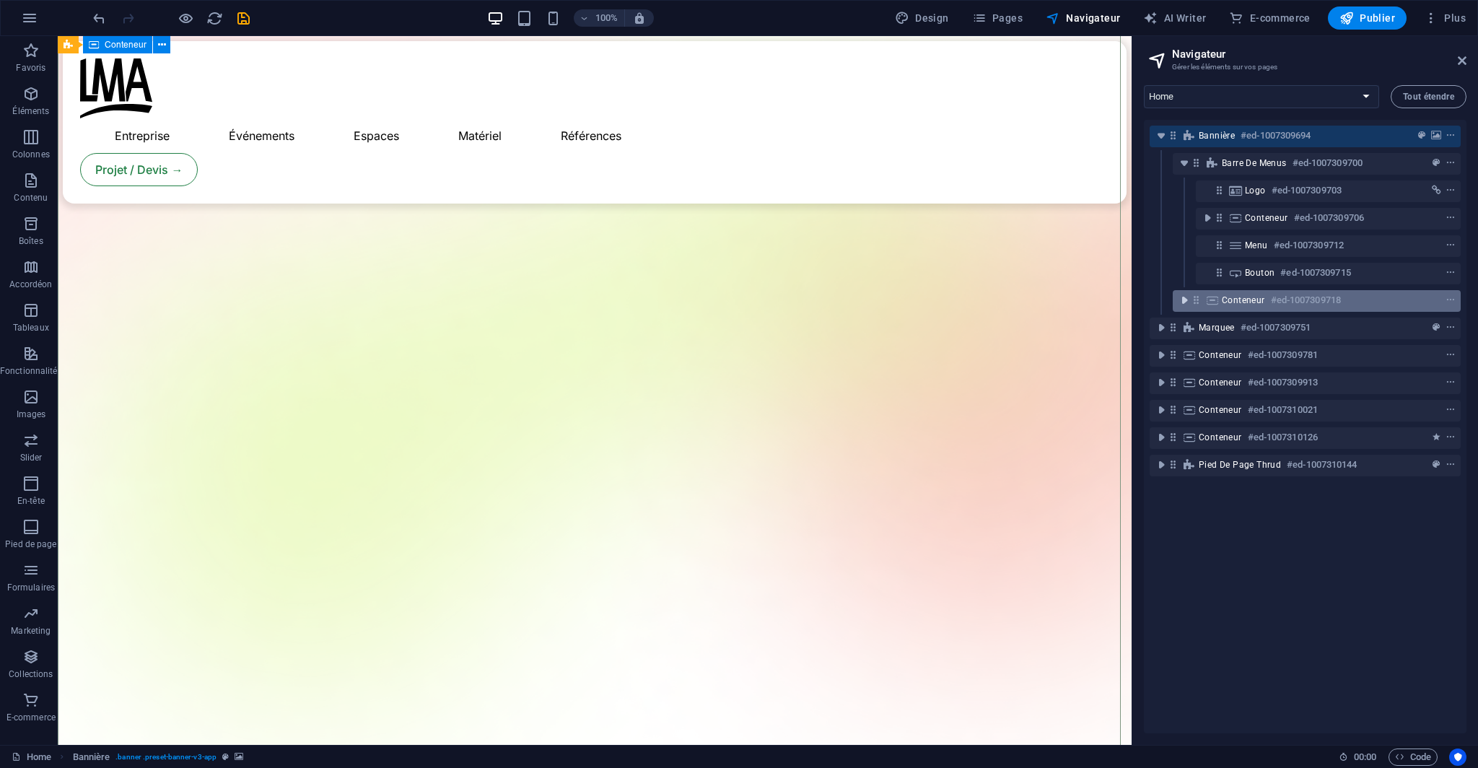
click at [1183, 301] on icon "toggle-expand" at bounding box center [1184, 300] width 14 height 14
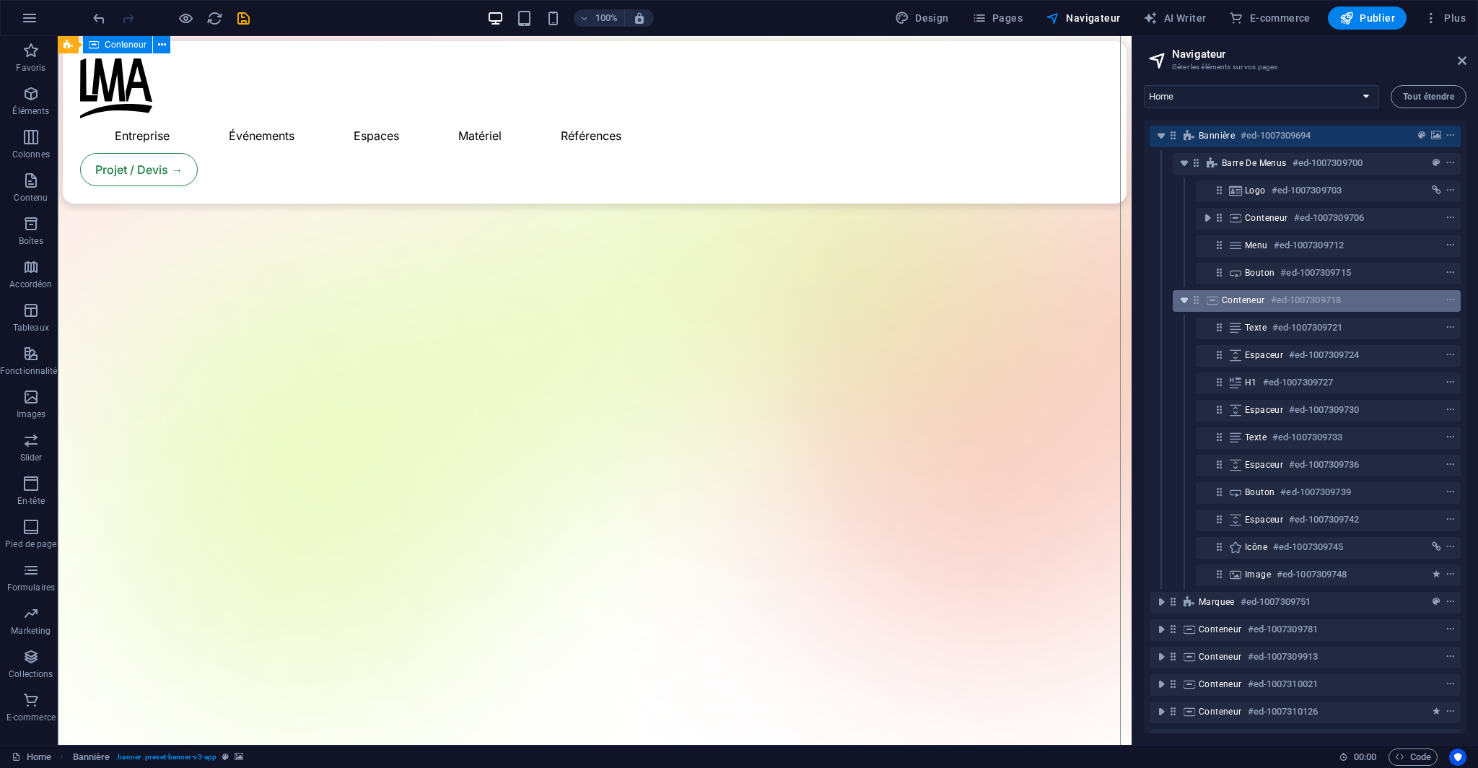
click at [1183, 301] on icon "toggle-expand" at bounding box center [1184, 300] width 14 height 14
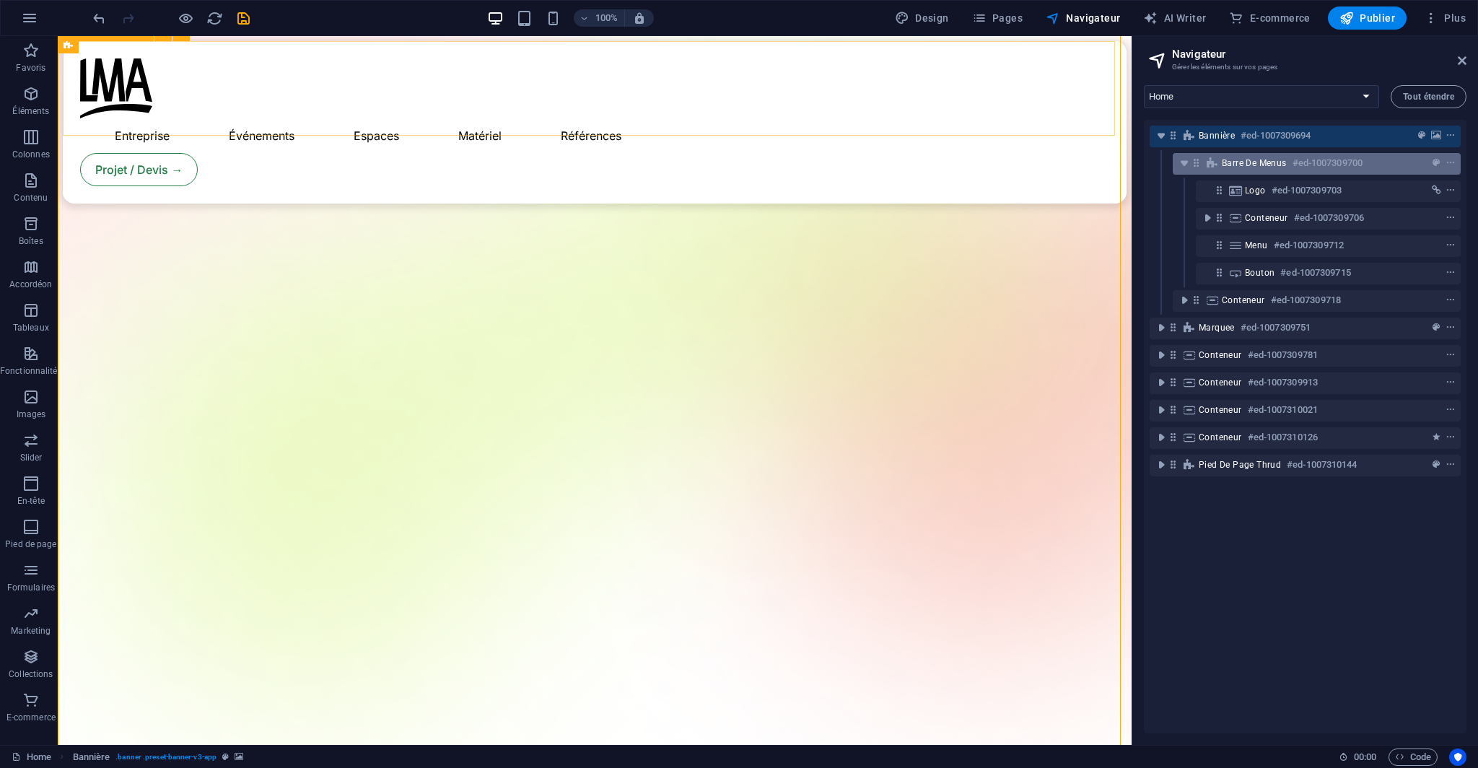
click at [1215, 165] on icon at bounding box center [1212, 163] width 16 height 12
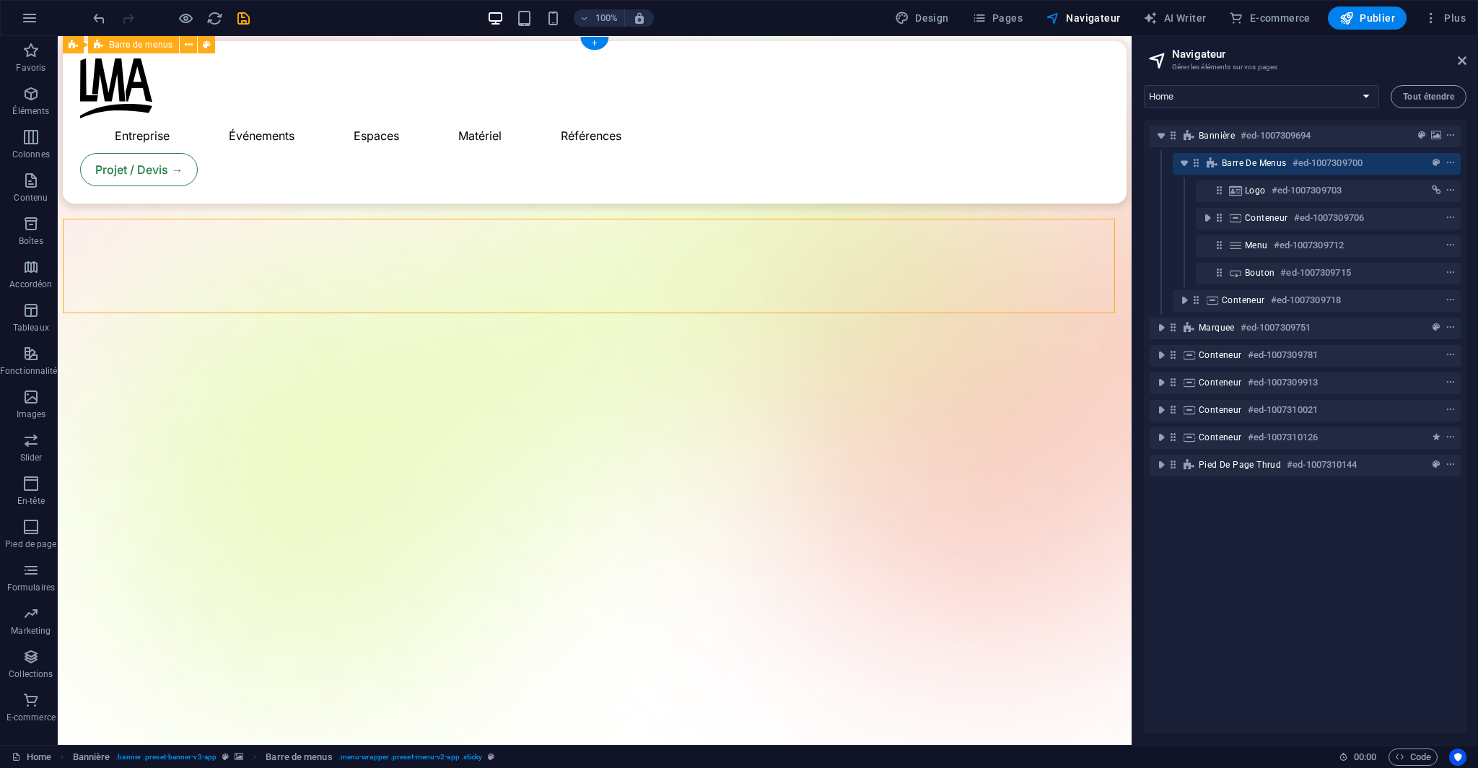
scroll to position [0, 0]
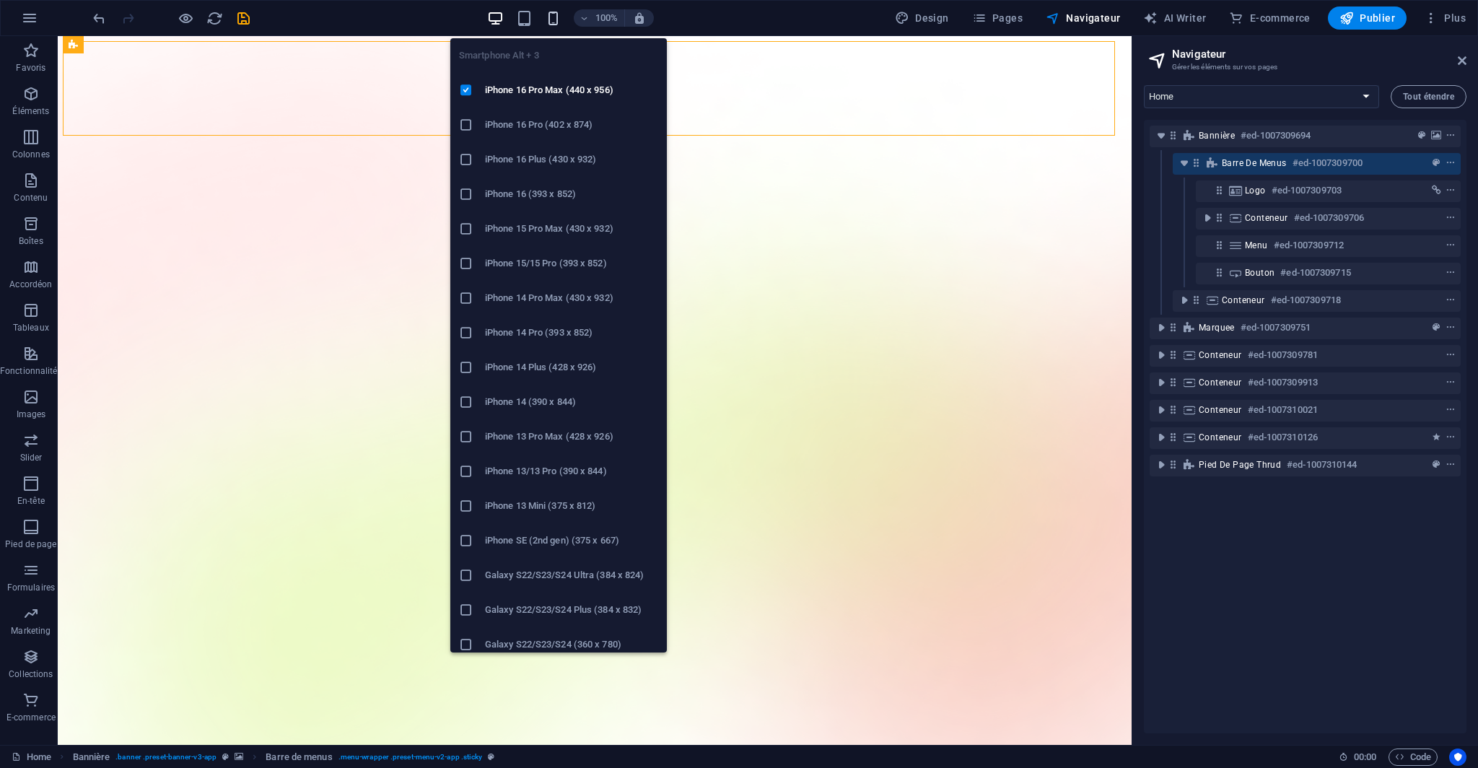
click at [556, 10] on icon "button" at bounding box center [553, 18] width 17 height 17
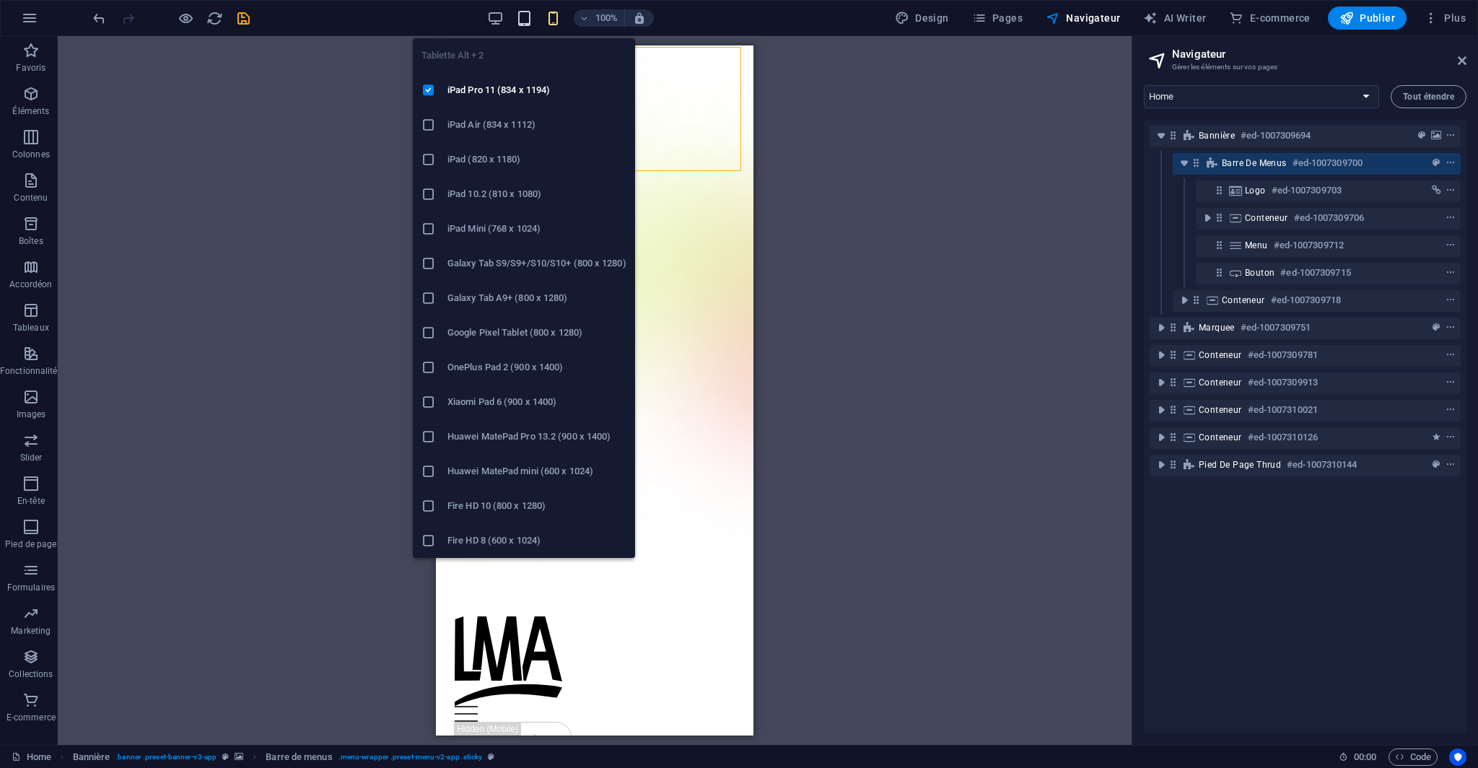
click at [522, 14] on icon "button" at bounding box center [524, 18] width 17 height 17
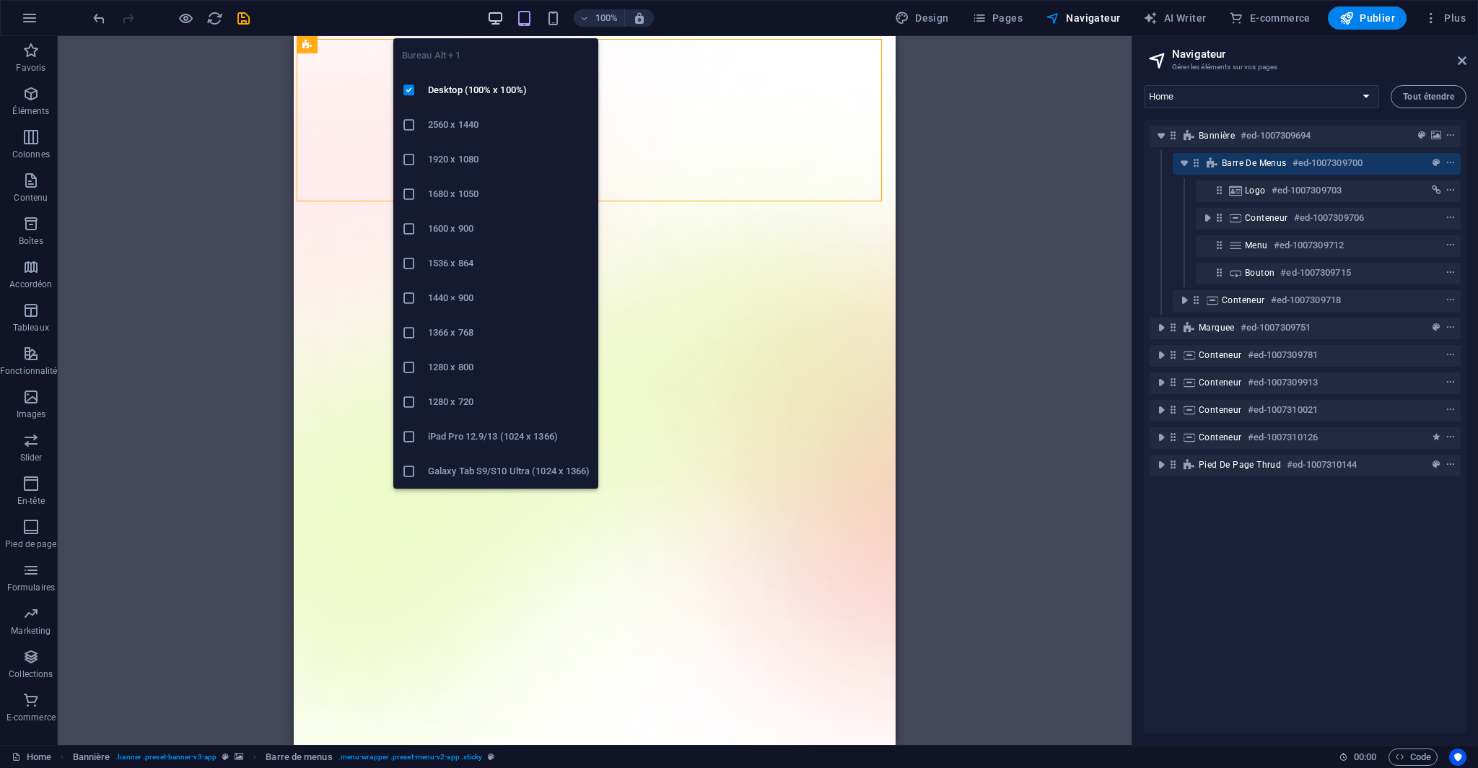
click at [501, 14] on icon "button" at bounding box center [495, 18] width 17 height 17
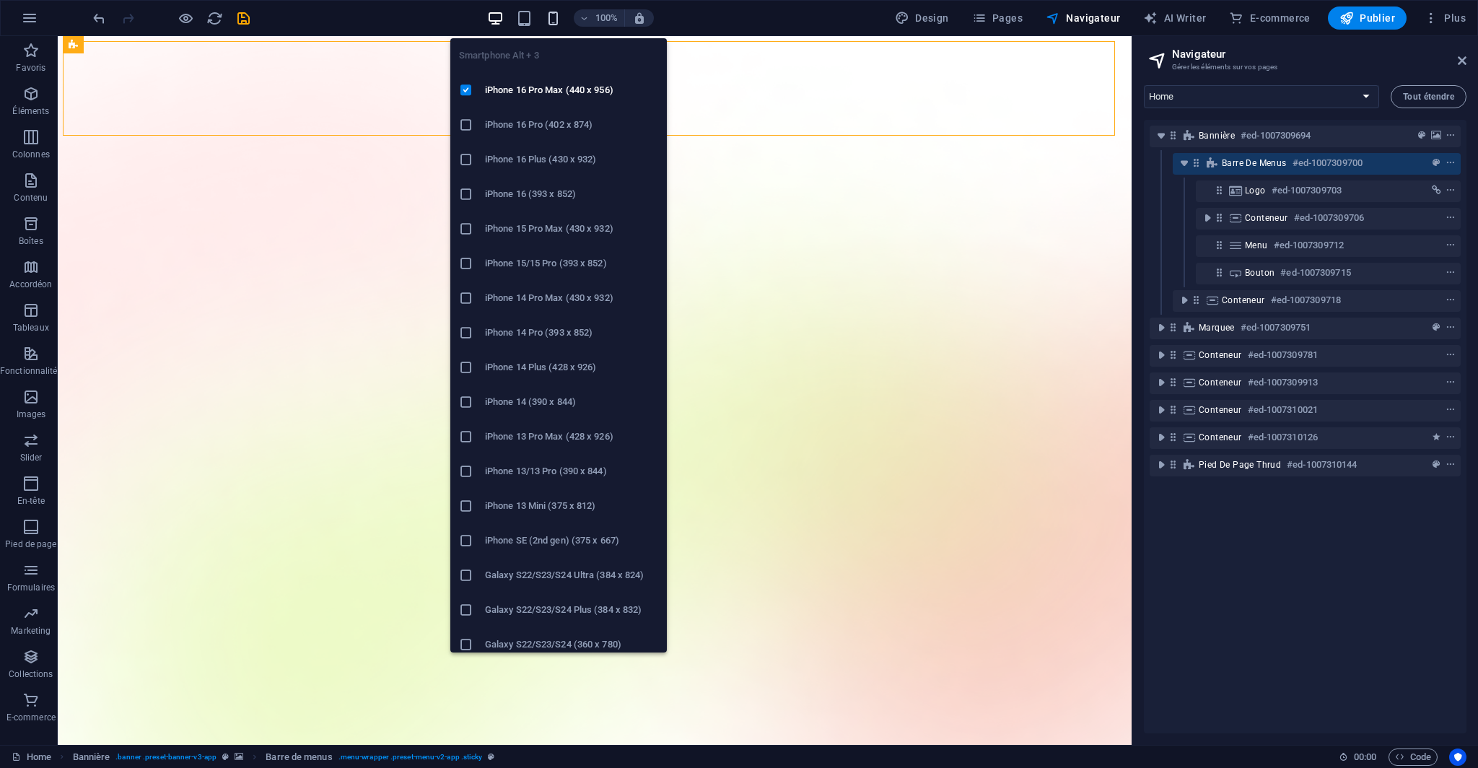
click at [556, 19] on icon "button" at bounding box center [553, 18] width 17 height 17
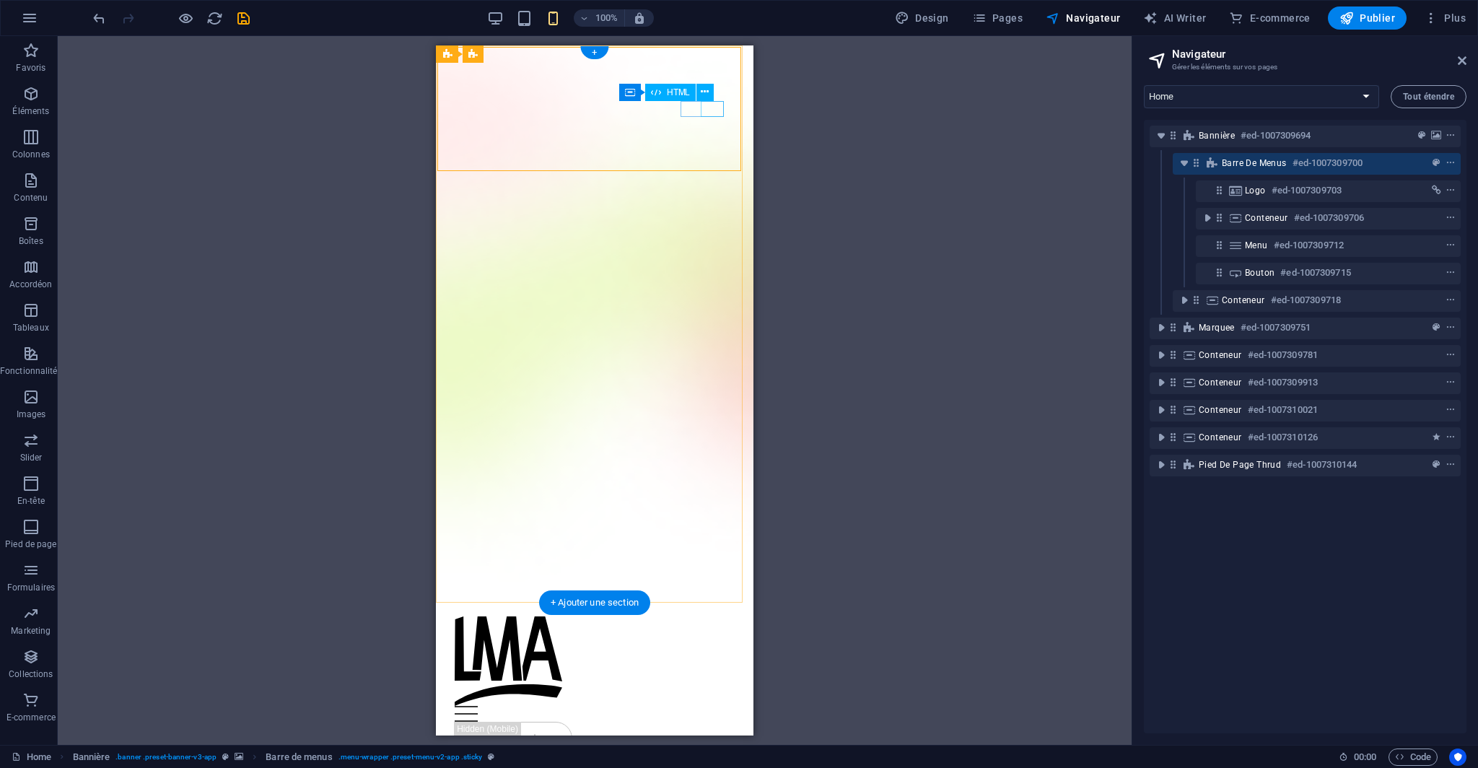
click at [715, 706] on div "Menu" at bounding box center [595, 714] width 280 height 16
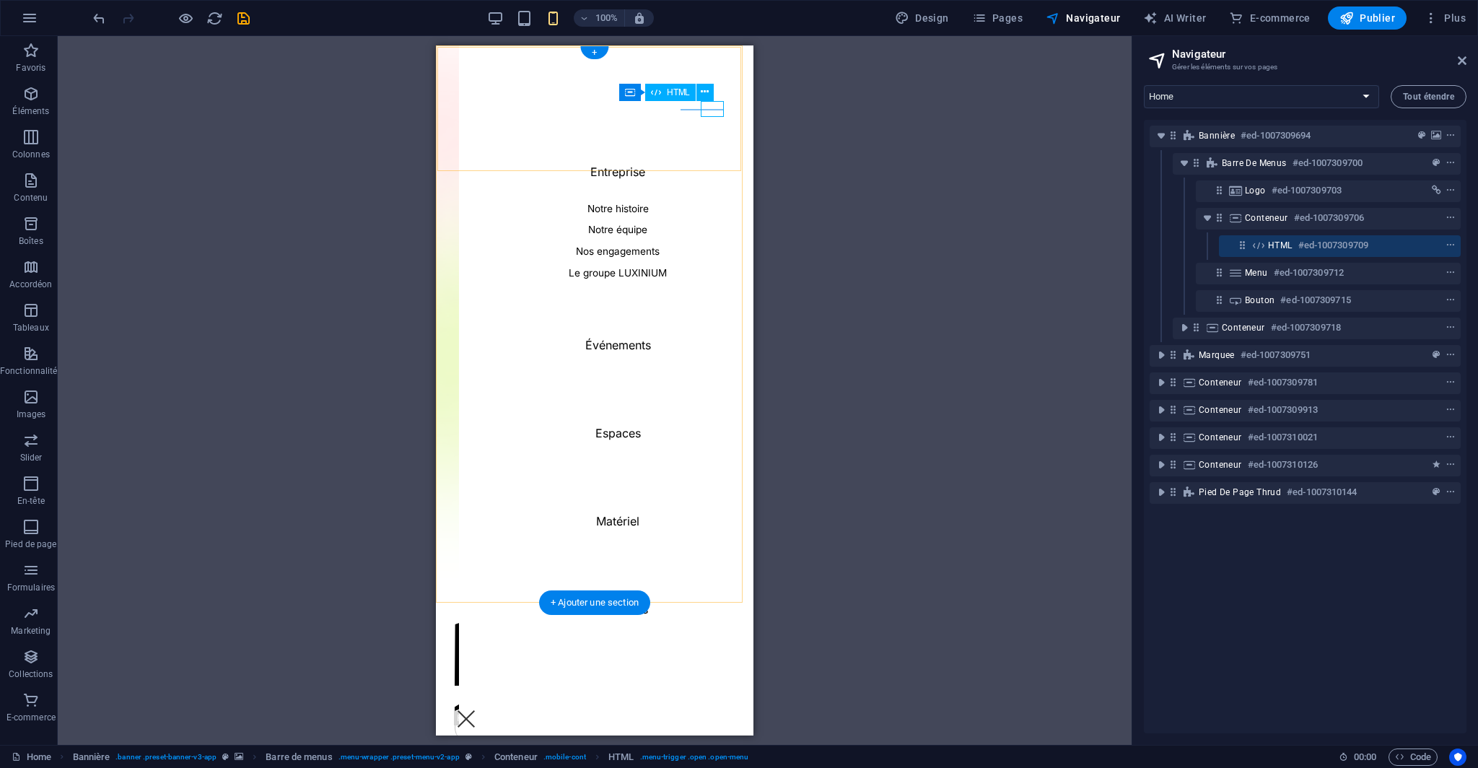
click at [478, 711] on div "Menu" at bounding box center [466, 719] width 23 height 16
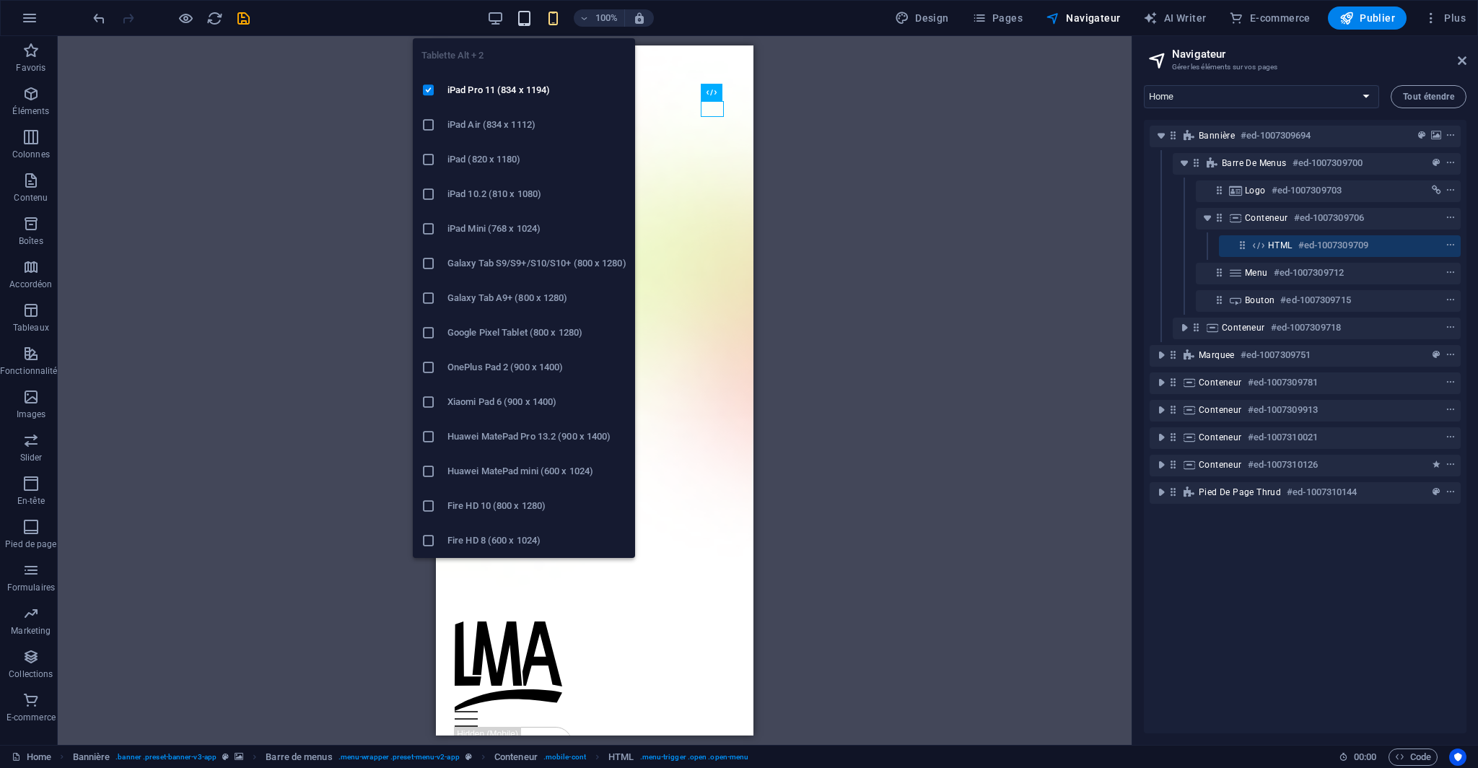
click at [522, 18] on icon "button" at bounding box center [524, 18] width 17 height 17
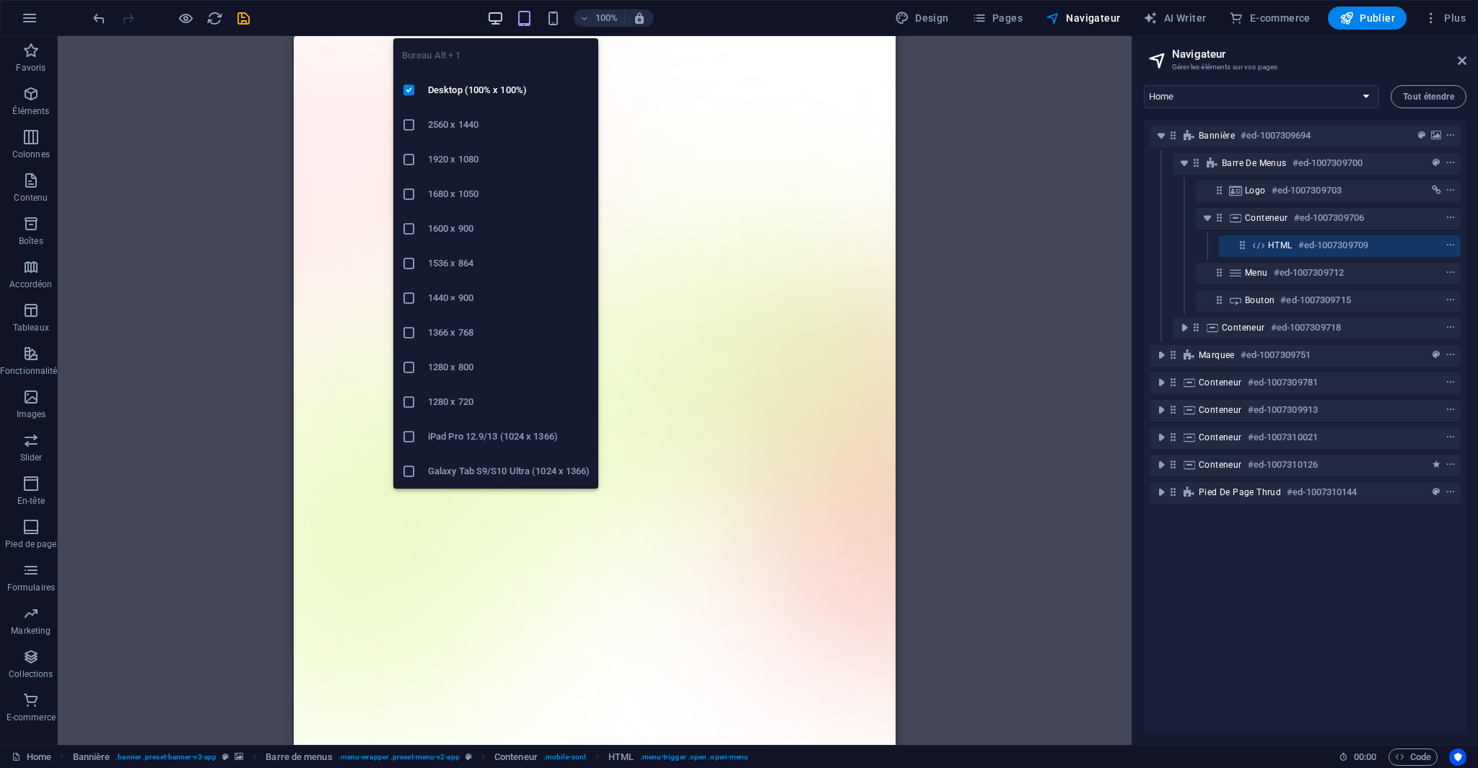
click at [496, 19] on icon "button" at bounding box center [495, 18] width 17 height 17
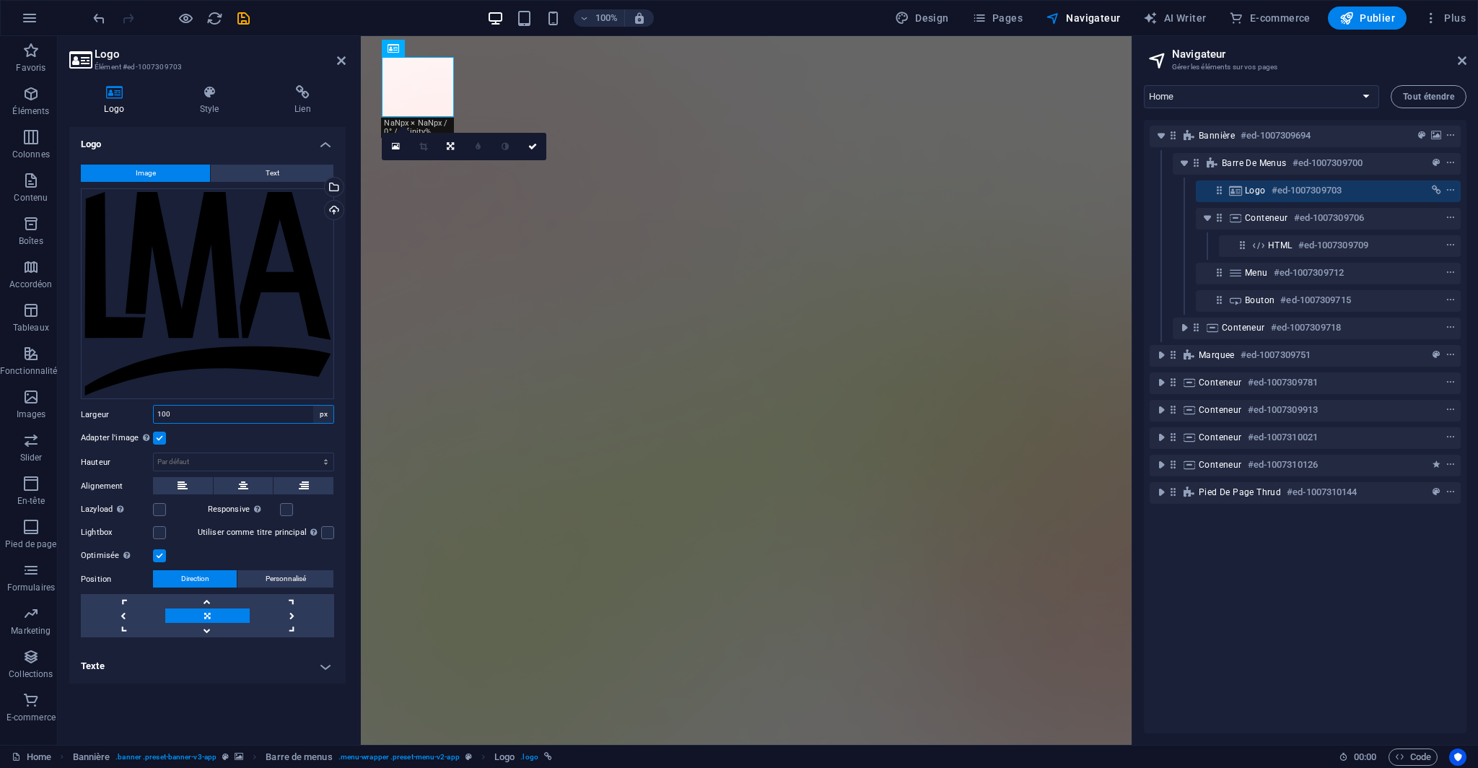
click at [323, 409] on select "Par défaut auto px rem % em vh vw" at bounding box center [323, 414] width 20 height 17
select select "default"
click at [313, 406] on select "Par défaut auto px rem % em vh vw" at bounding box center [323, 414] width 20 height 17
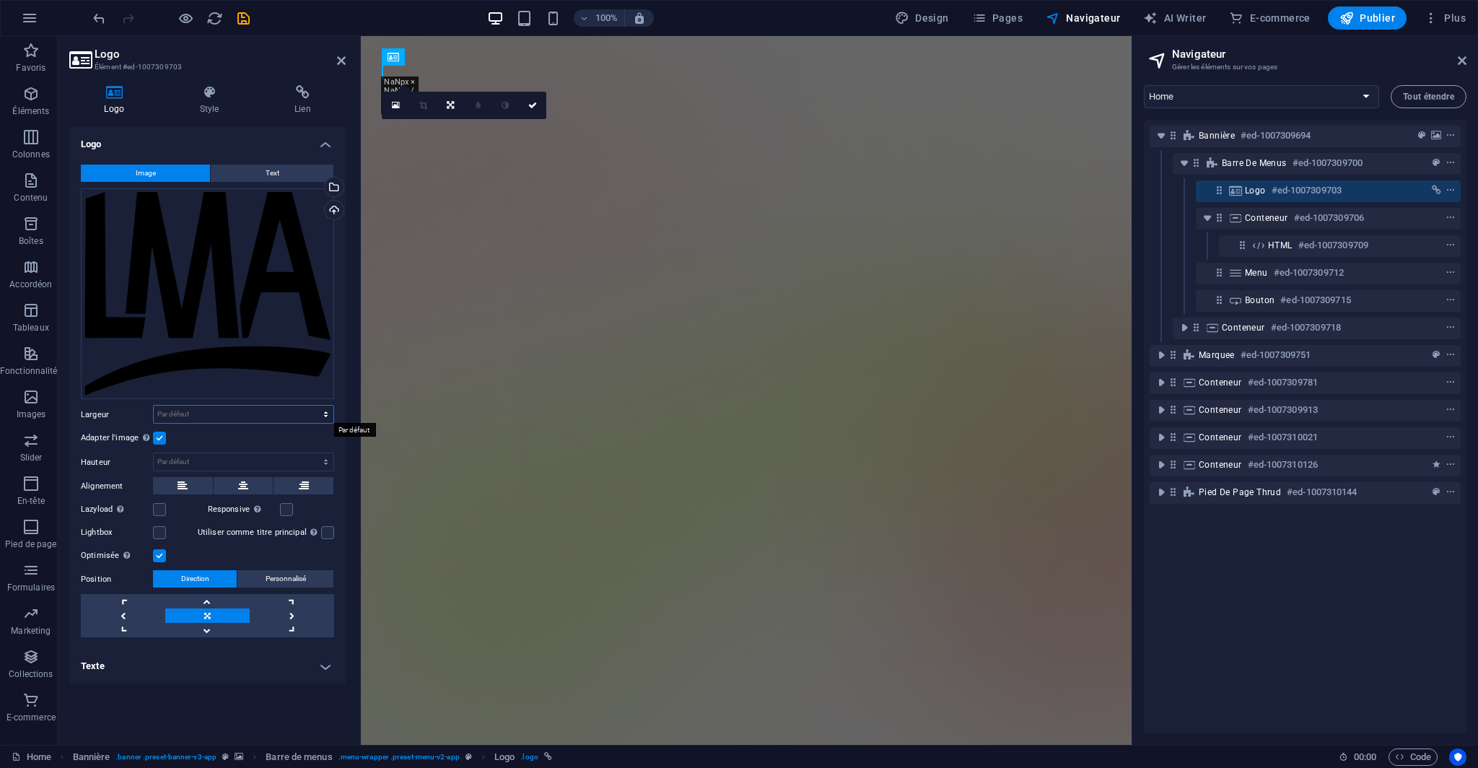
click at [297, 413] on select "Par défaut auto px rem % em vh vw" at bounding box center [244, 414] width 180 height 17
click at [154, 406] on select "Par défaut auto px rem % em vh vw" at bounding box center [244, 414] width 180 height 17
select select "DISABLED_OPTION_VALUE"
click at [269, 462] on select "Par défaut auto px" at bounding box center [244, 461] width 180 height 17
click at [154, 453] on select "Par défaut auto px" at bounding box center [244, 461] width 180 height 17
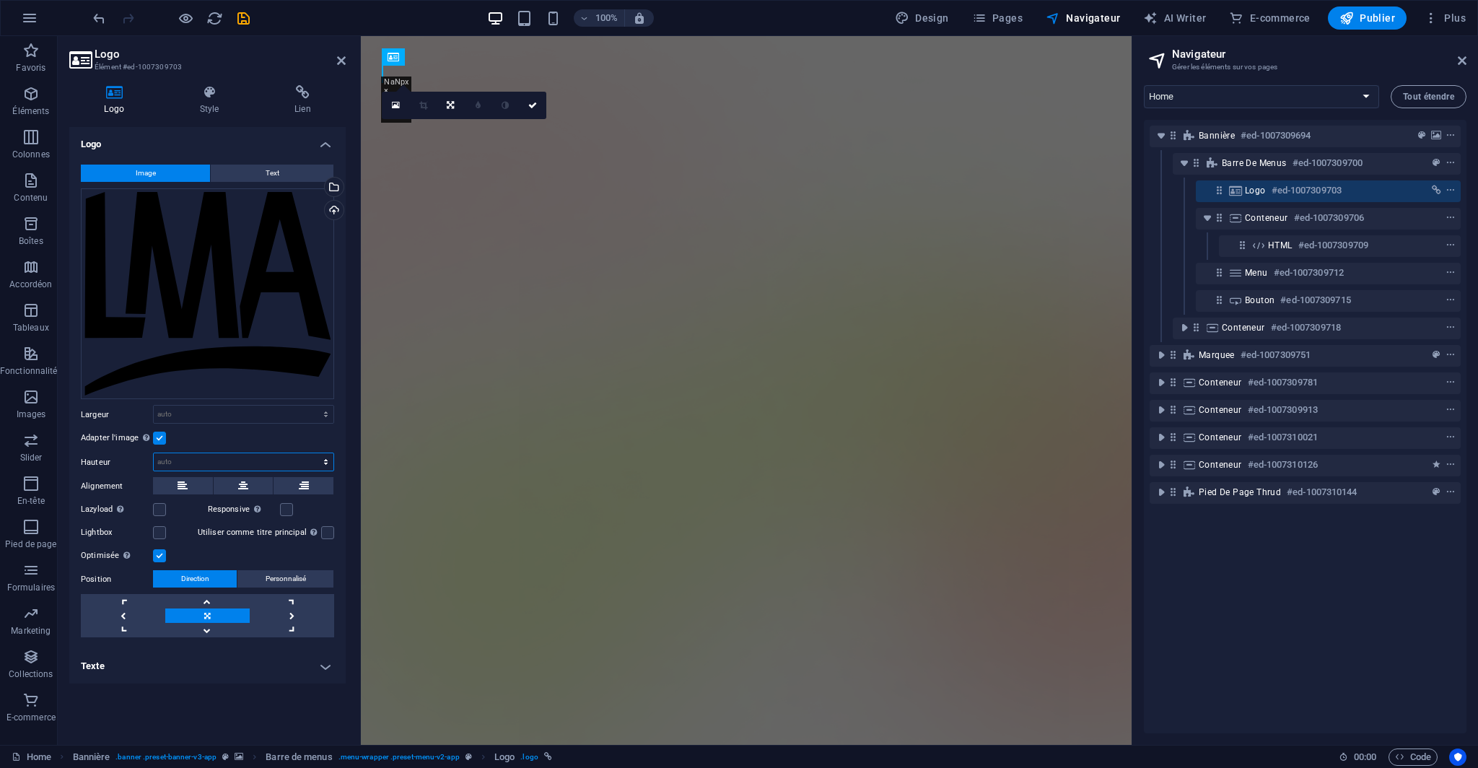
click at [255, 461] on select "Par défaut auto px" at bounding box center [244, 461] width 180 height 17
select select "px"
click at [313, 453] on select "Par défaut auto px" at bounding box center [244, 461] width 180 height 17
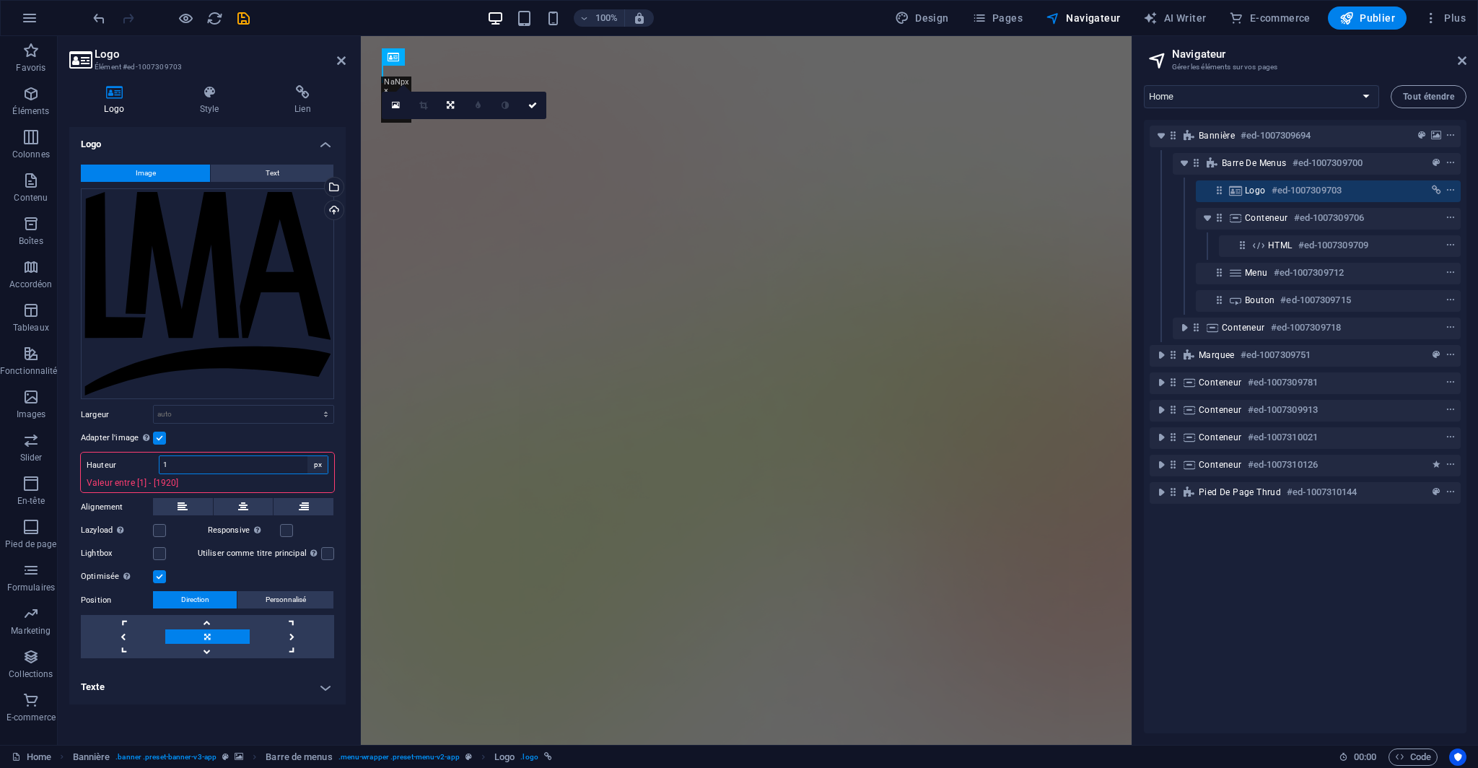
click at [323, 463] on select "Par défaut auto px" at bounding box center [317, 464] width 20 height 17
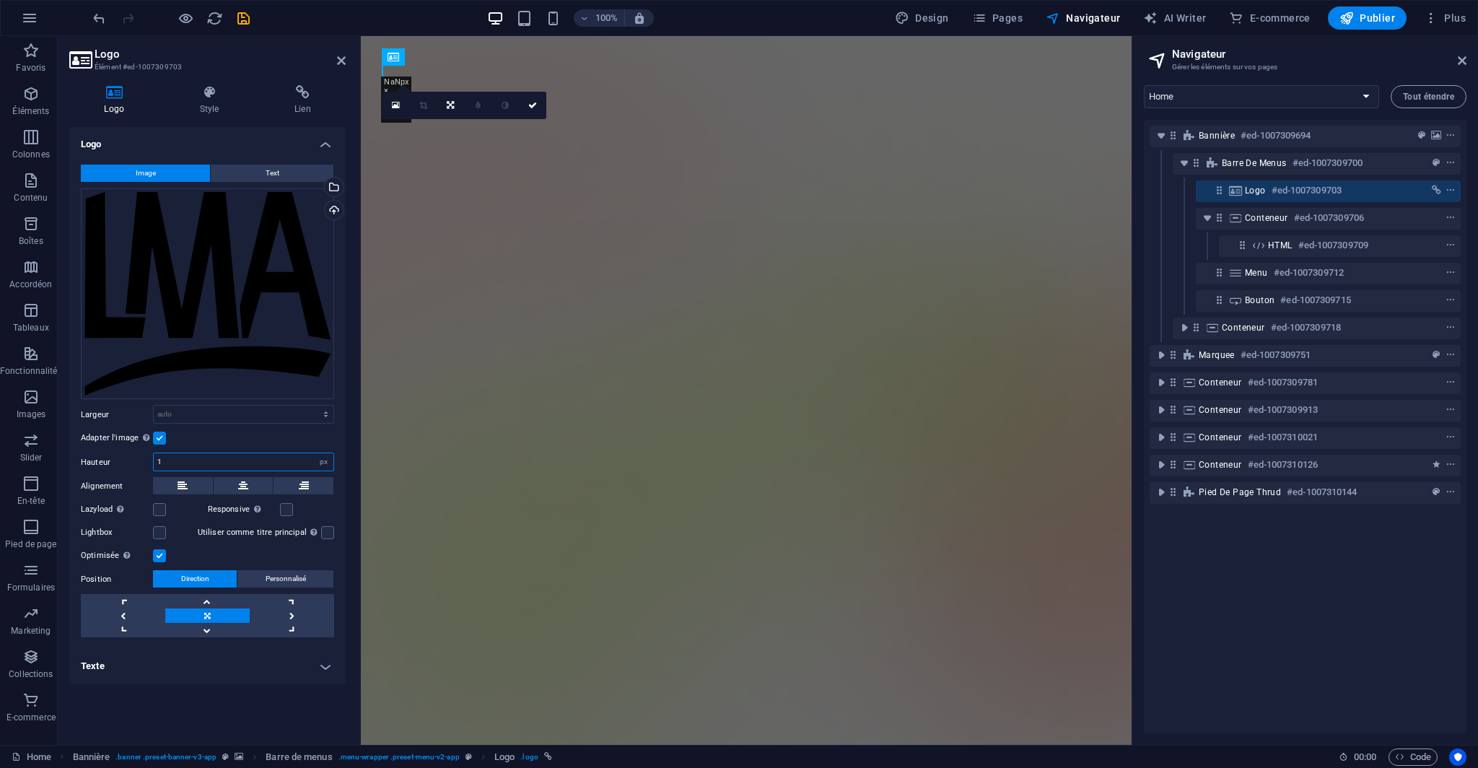
click at [284, 460] on input "1" at bounding box center [244, 461] width 180 height 17
type input "60"
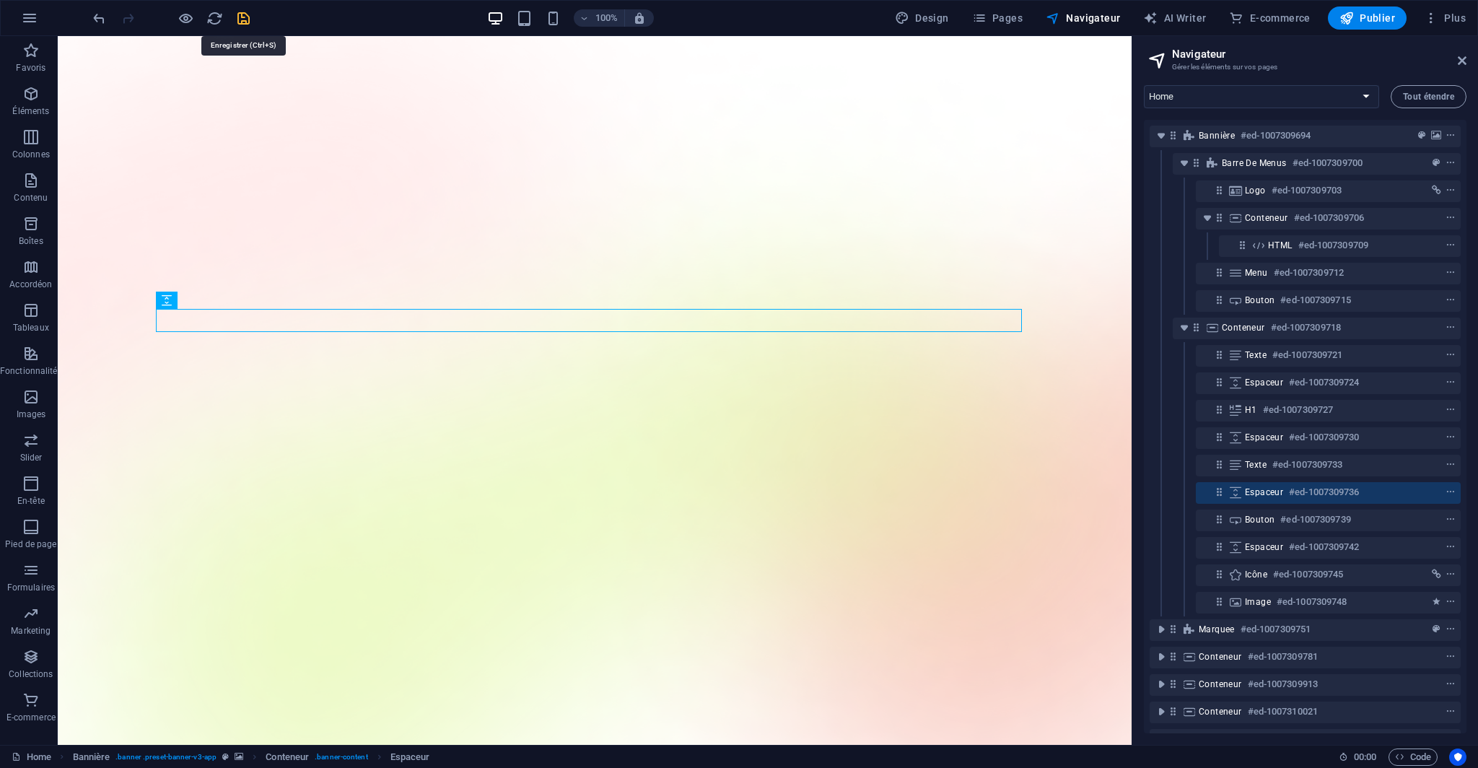
click at [240, 20] on icon "save" at bounding box center [243, 18] width 17 height 17
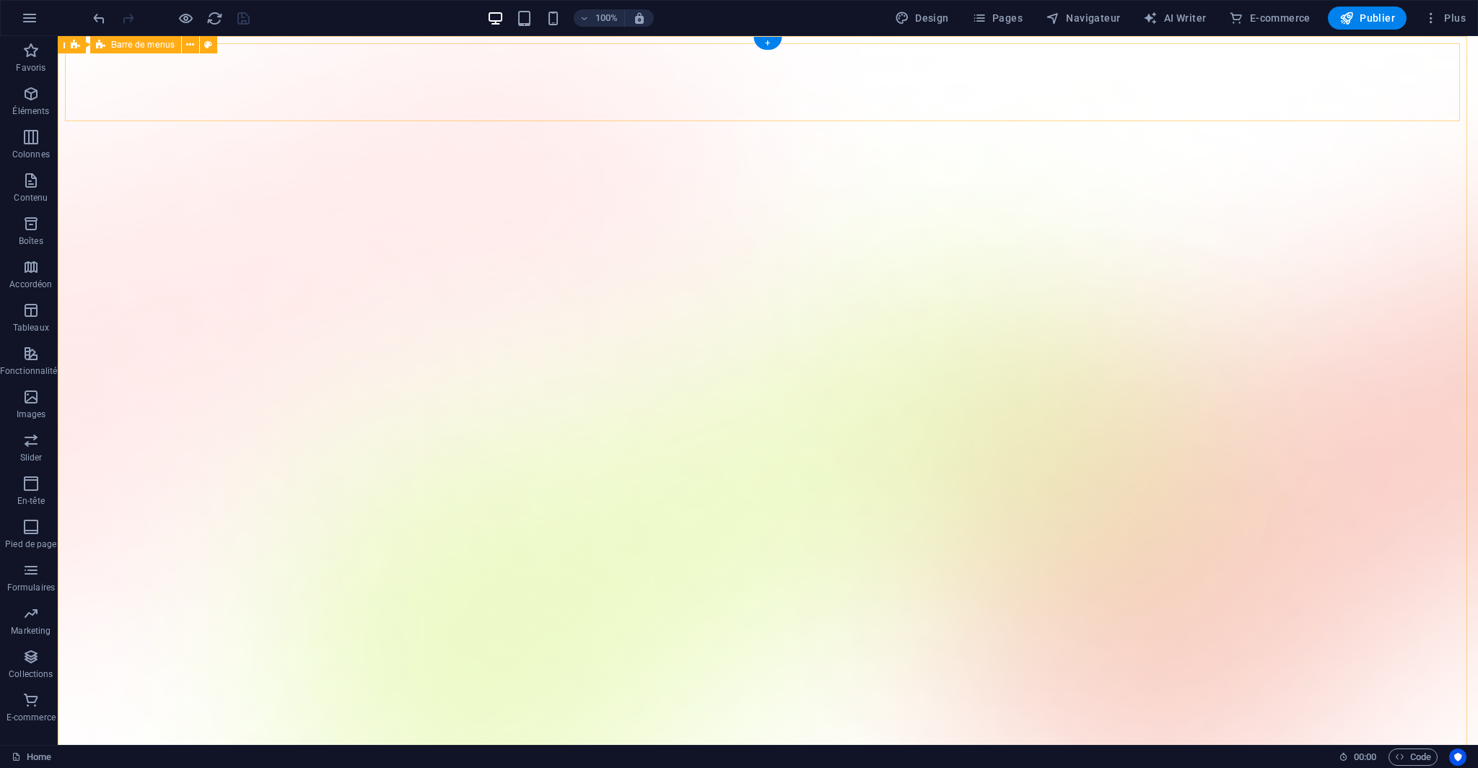
select select "rem"
select select "hover_text_color"
select select "rem"
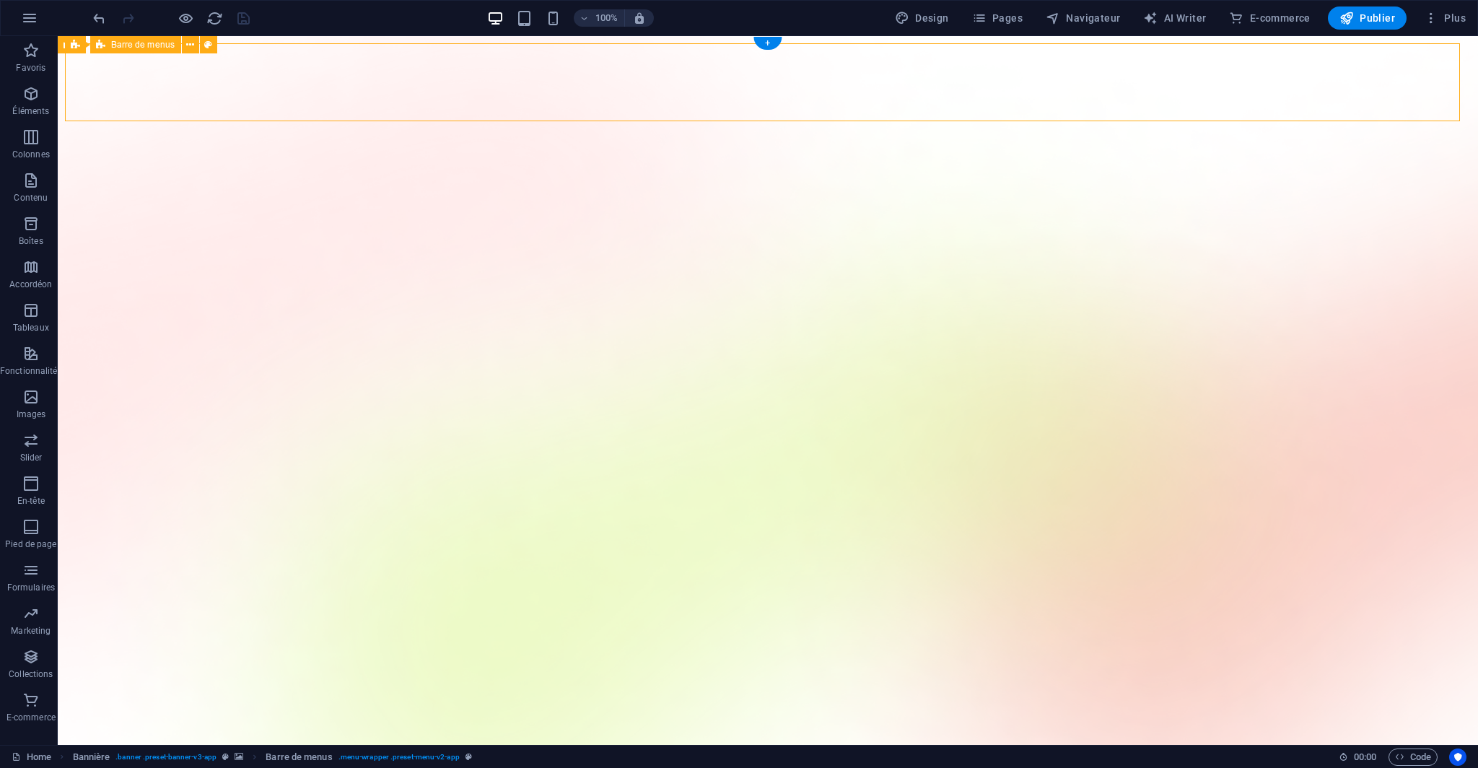
select select "rem"
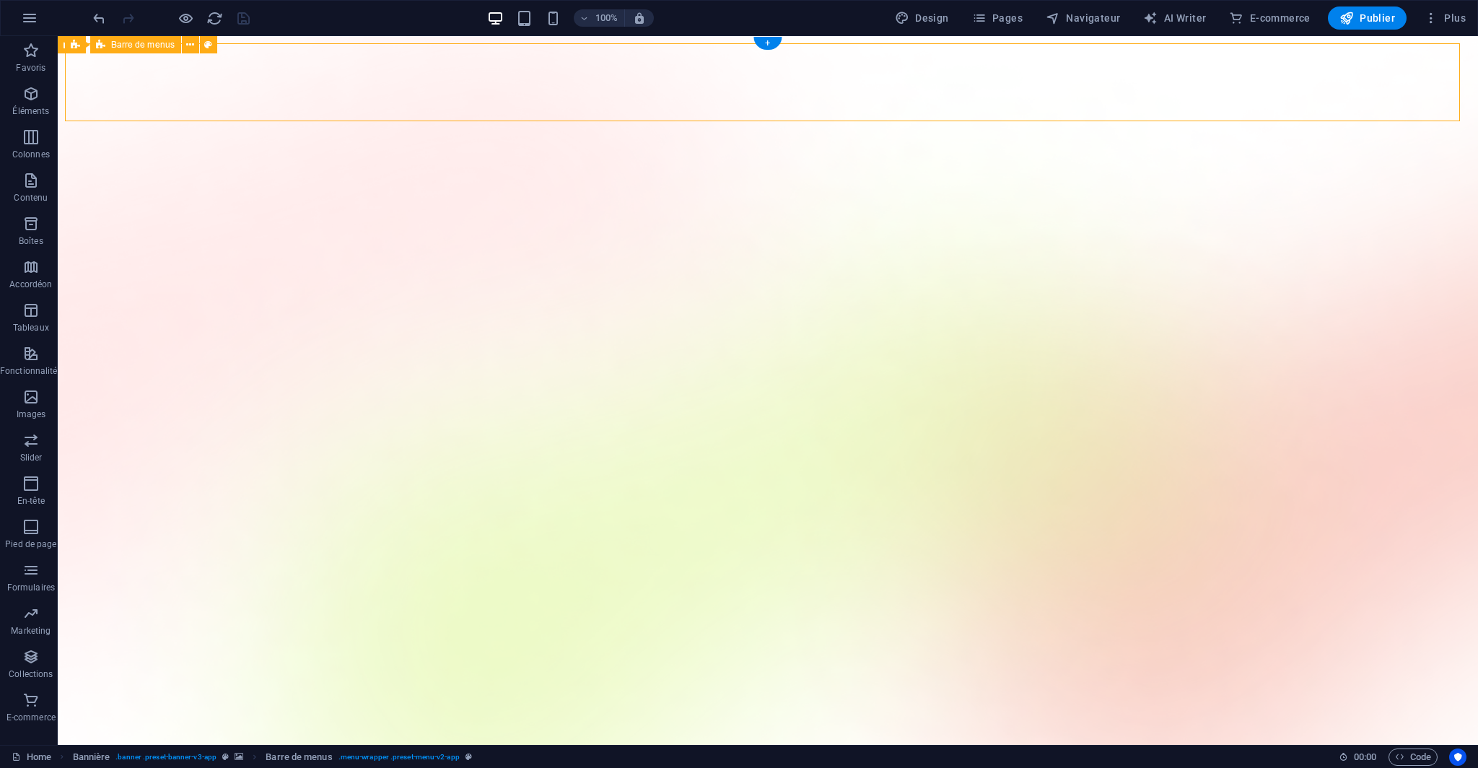
select select "rem"
select select "400"
select select "px"
select select "rem"
select select "px"
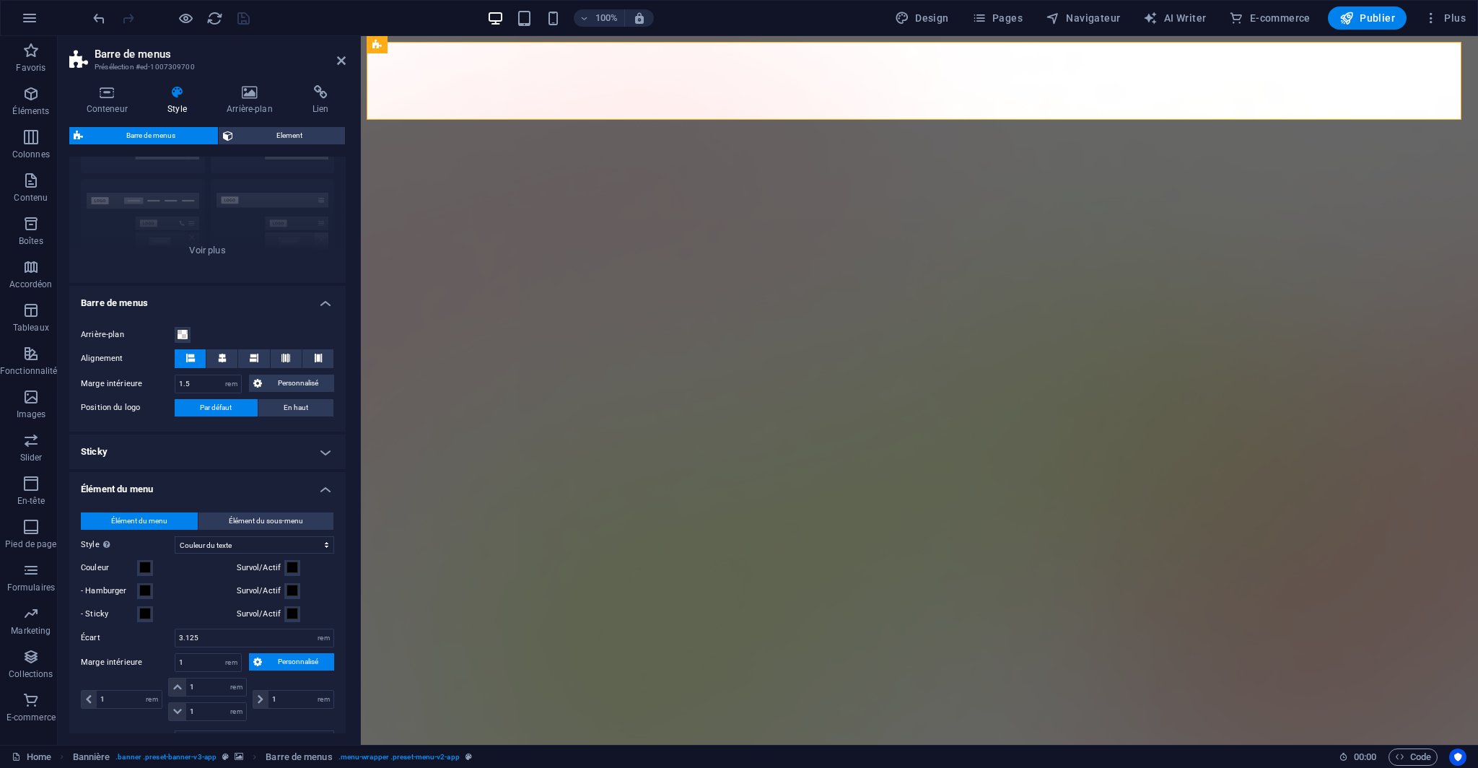
scroll to position [144, 0]
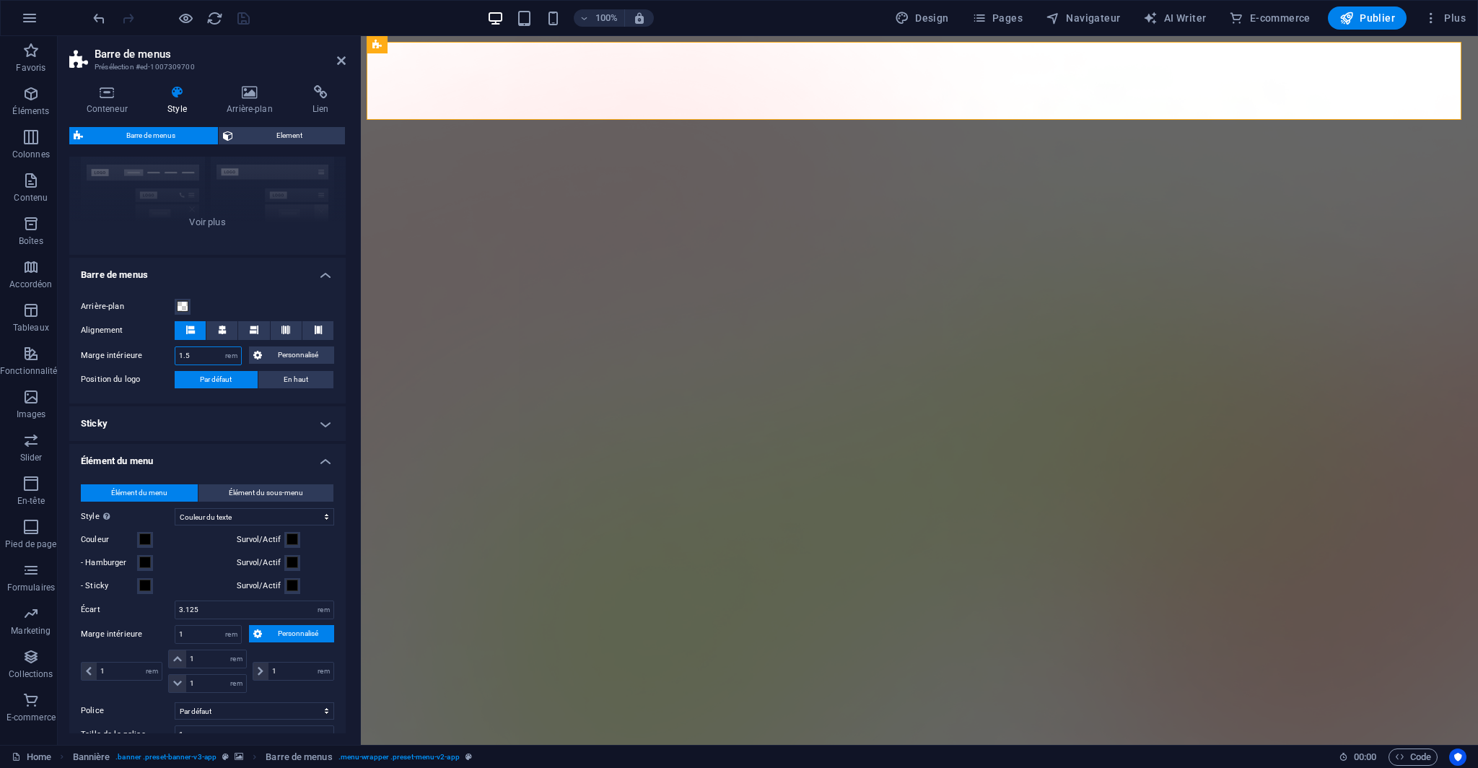
drag, startPoint x: 197, startPoint y: 351, endPoint x: 163, endPoint y: 351, distance: 33.9
click at [163, 351] on div "Marge intérieure 1.5 px rem % vh vw Personnalisé Personnalisé" at bounding box center [207, 355] width 253 height 19
click at [266, 350] on span "Personnalisé" at bounding box center [298, 354] width 64 height 17
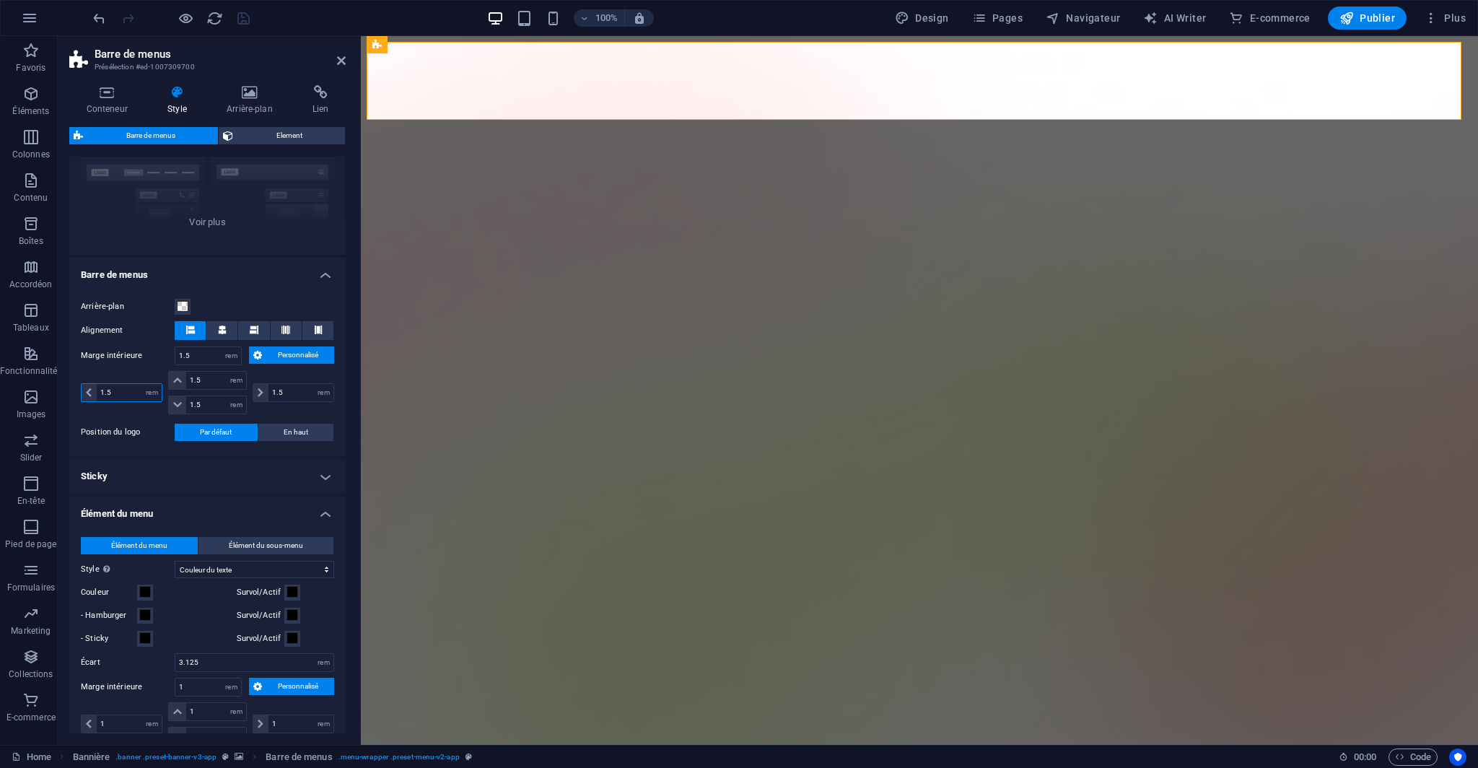
drag, startPoint x: 123, startPoint y: 388, endPoint x: 92, endPoint y: 390, distance: 31.1
click at [92, 390] on div "1.5 px rem % vh vw" at bounding box center [122, 392] width 82 height 19
type input "2"
select select "DISABLED_OPTION_VALUE"
type input "2"
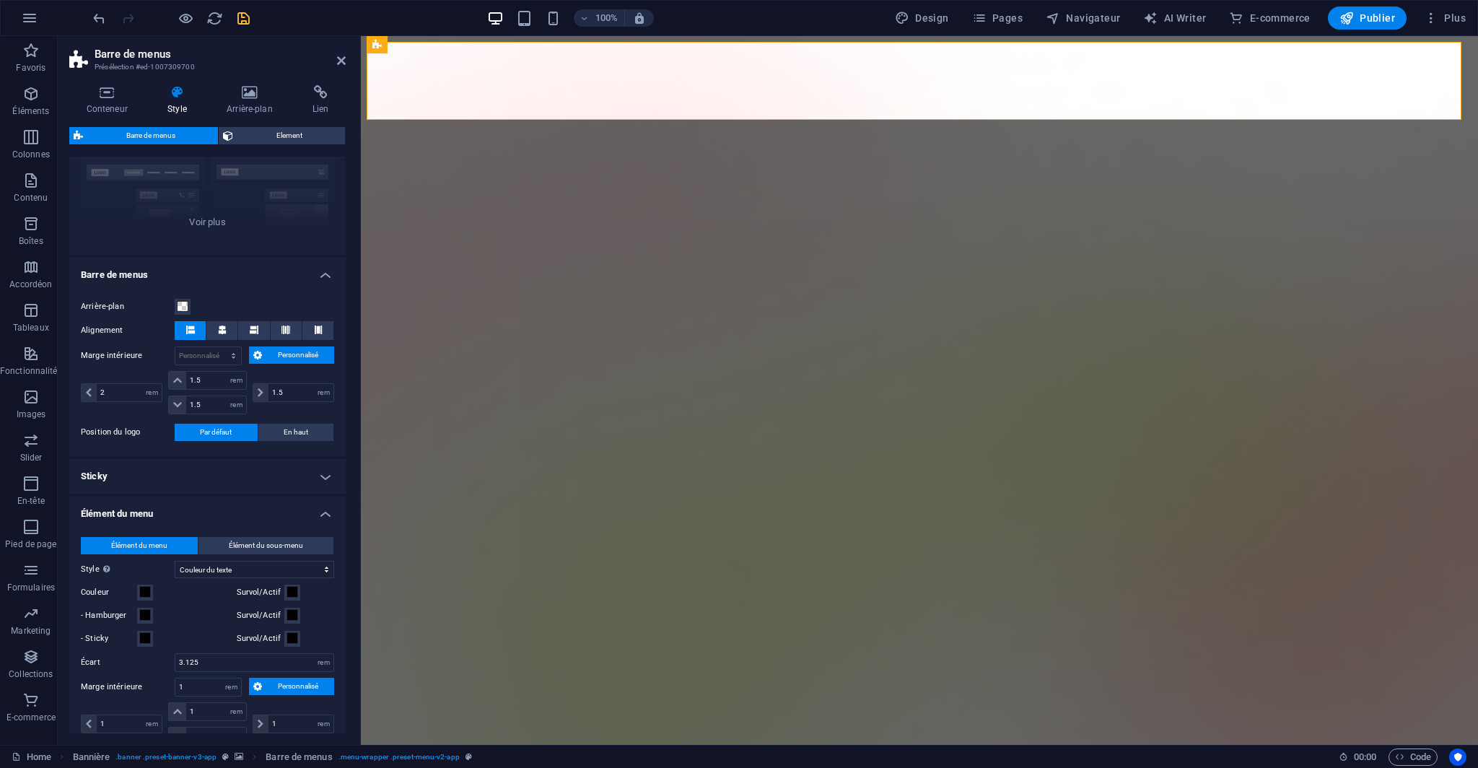
click at [135, 416] on div "2 px rem % vh vw 1.5 px rem % vh vw 1.5 px rem % vh vw 1.5 px rem % vh vw" at bounding box center [207, 394] width 253 height 47
click at [279, 132] on span "Element" at bounding box center [288, 135] width 103 height 17
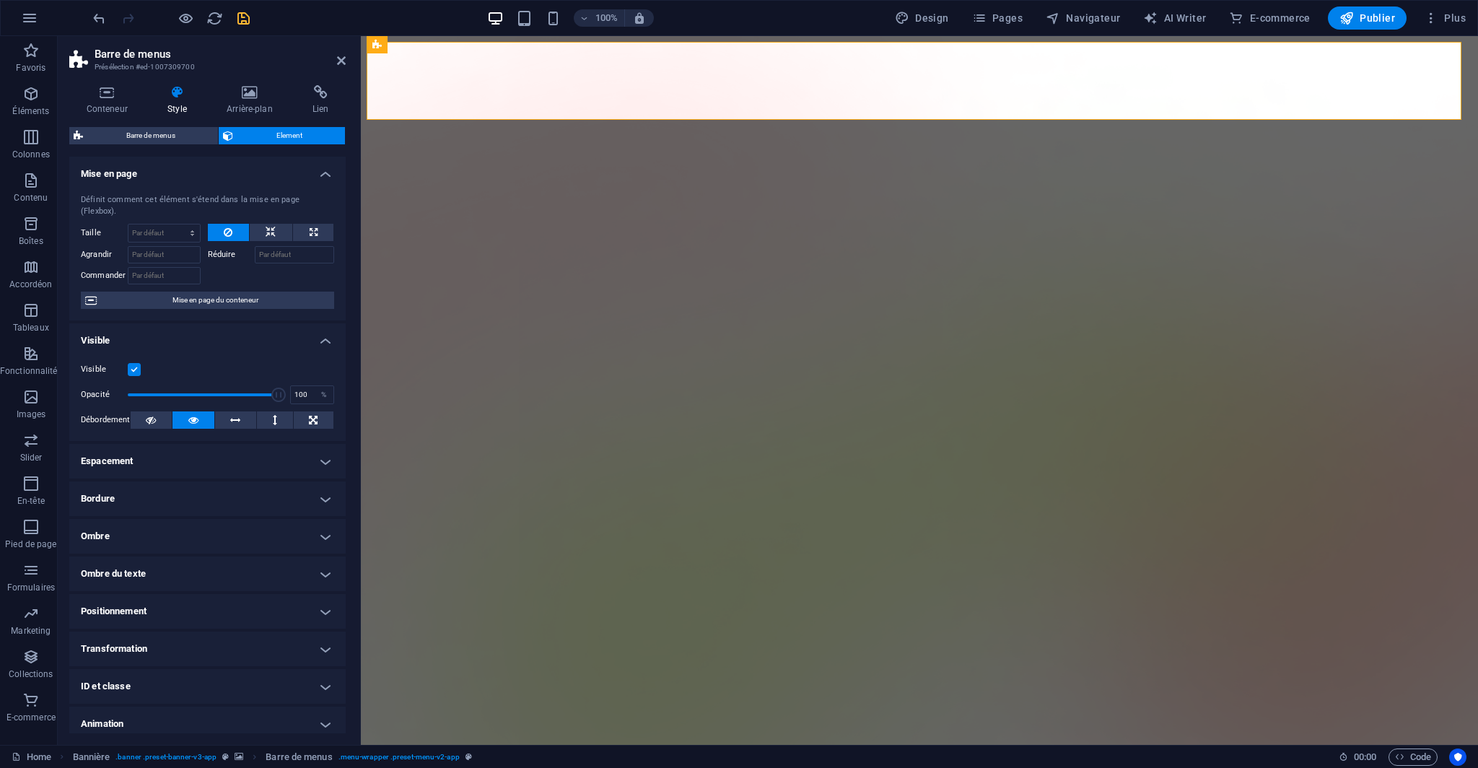
click at [175, 481] on h4 "Bordure" at bounding box center [207, 498] width 276 height 35
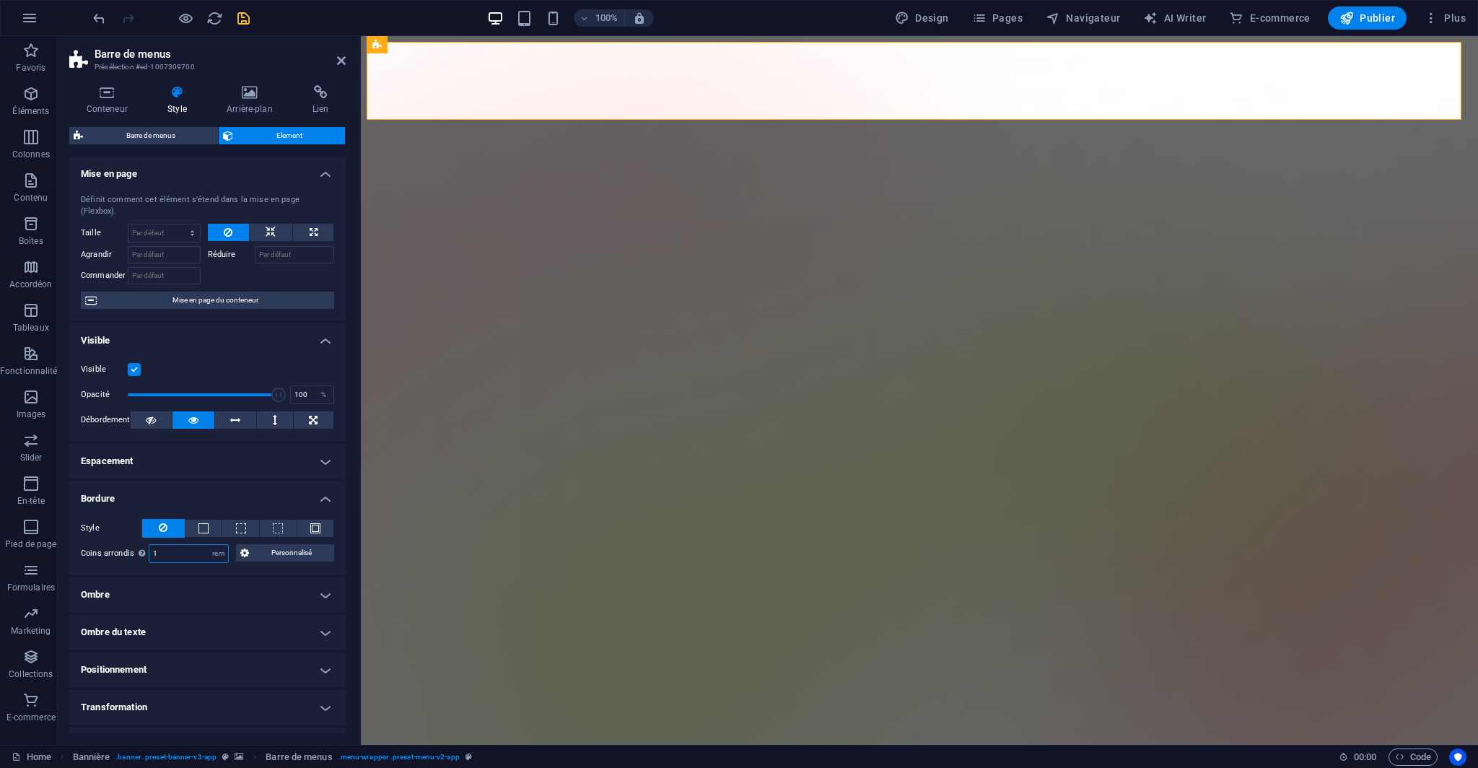
click at [173, 545] on input "1" at bounding box center [188, 553] width 79 height 17
click at [169, 545] on input "1" at bounding box center [188, 553] width 79 height 17
type input "1.5"
click at [173, 483] on h4 "Bordure" at bounding box center [207, 494] width 276 height 26
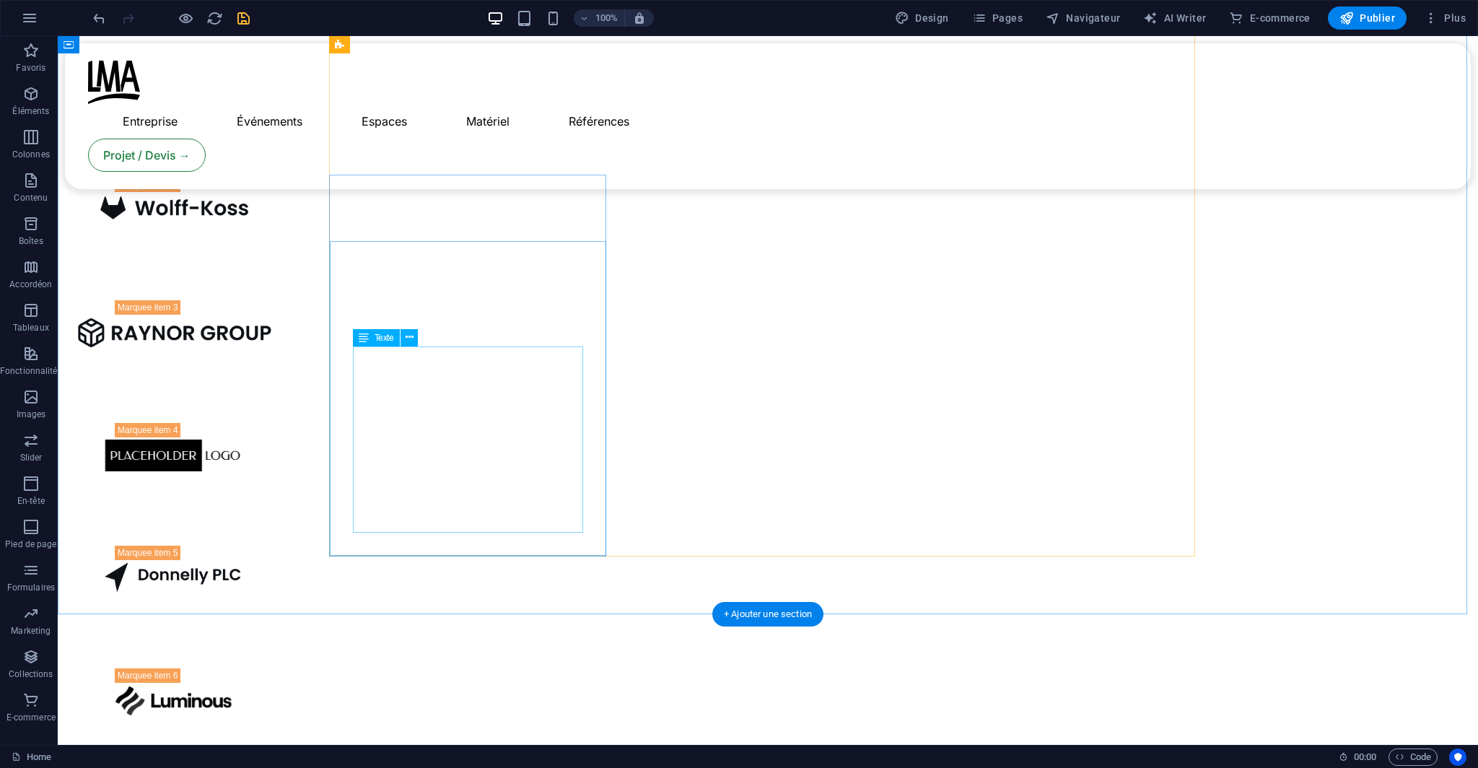
scroll to position [2237, 0]
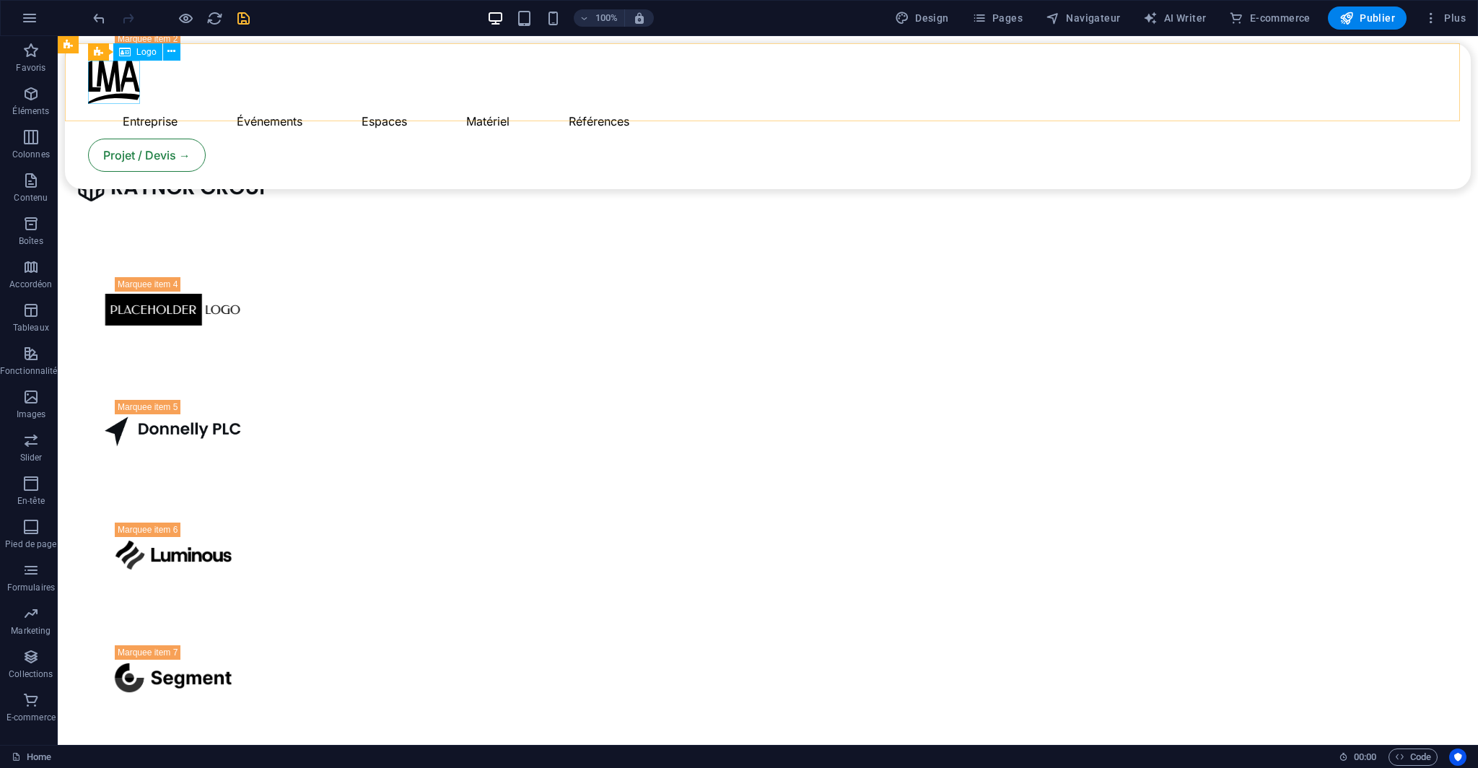
click at [121, 97] on div at bounding box center [770, 82] width 1365 height 43
select select "px"
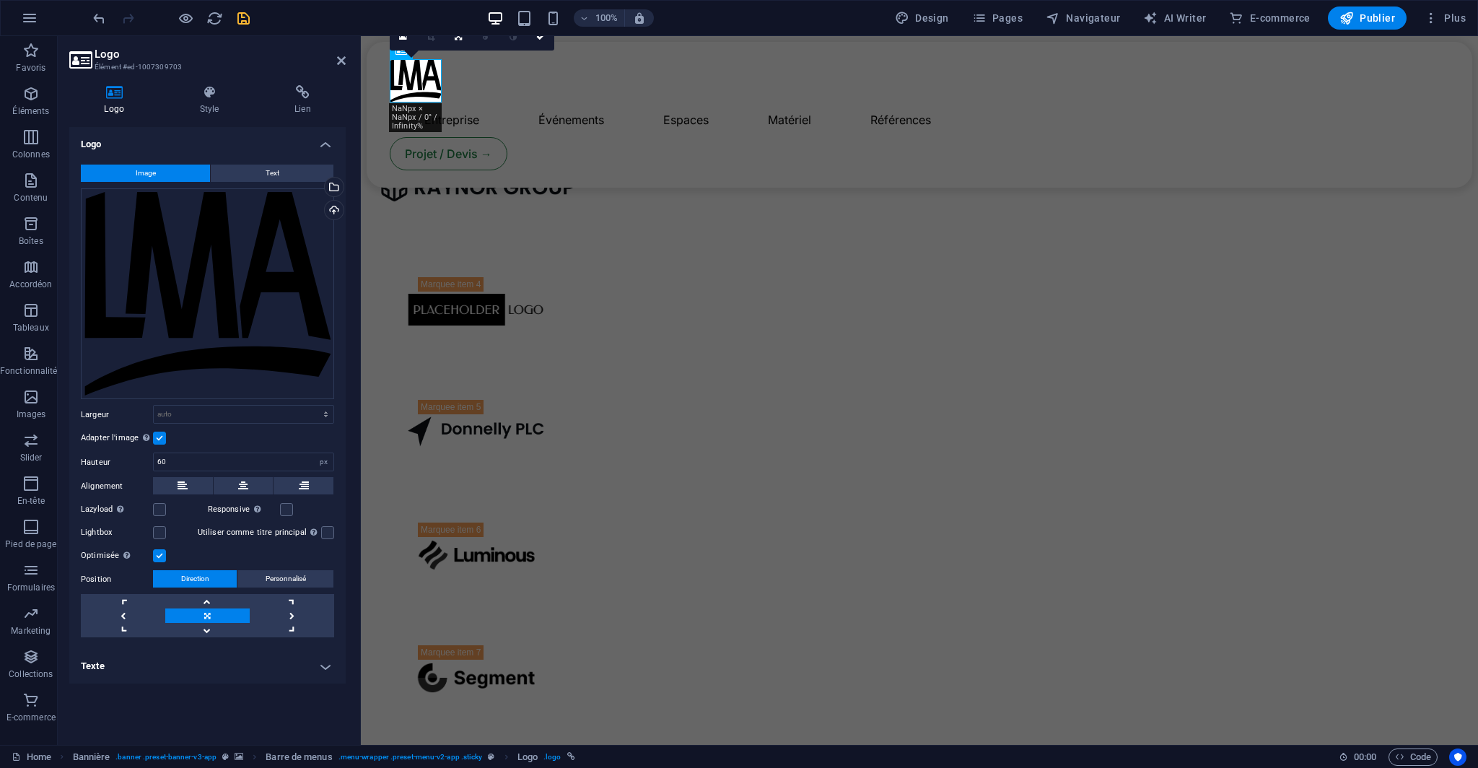
click at [127, 672] on h4 "Texte" at bounding box center [207, 666] width 276 height 35
click at [125, 658] on h4 "Texte" at bounding box center [207, 662] width 276 height 26
click at [188, 657] on h4 "Texte" at bounding box center [207, 666] width 276 height 35
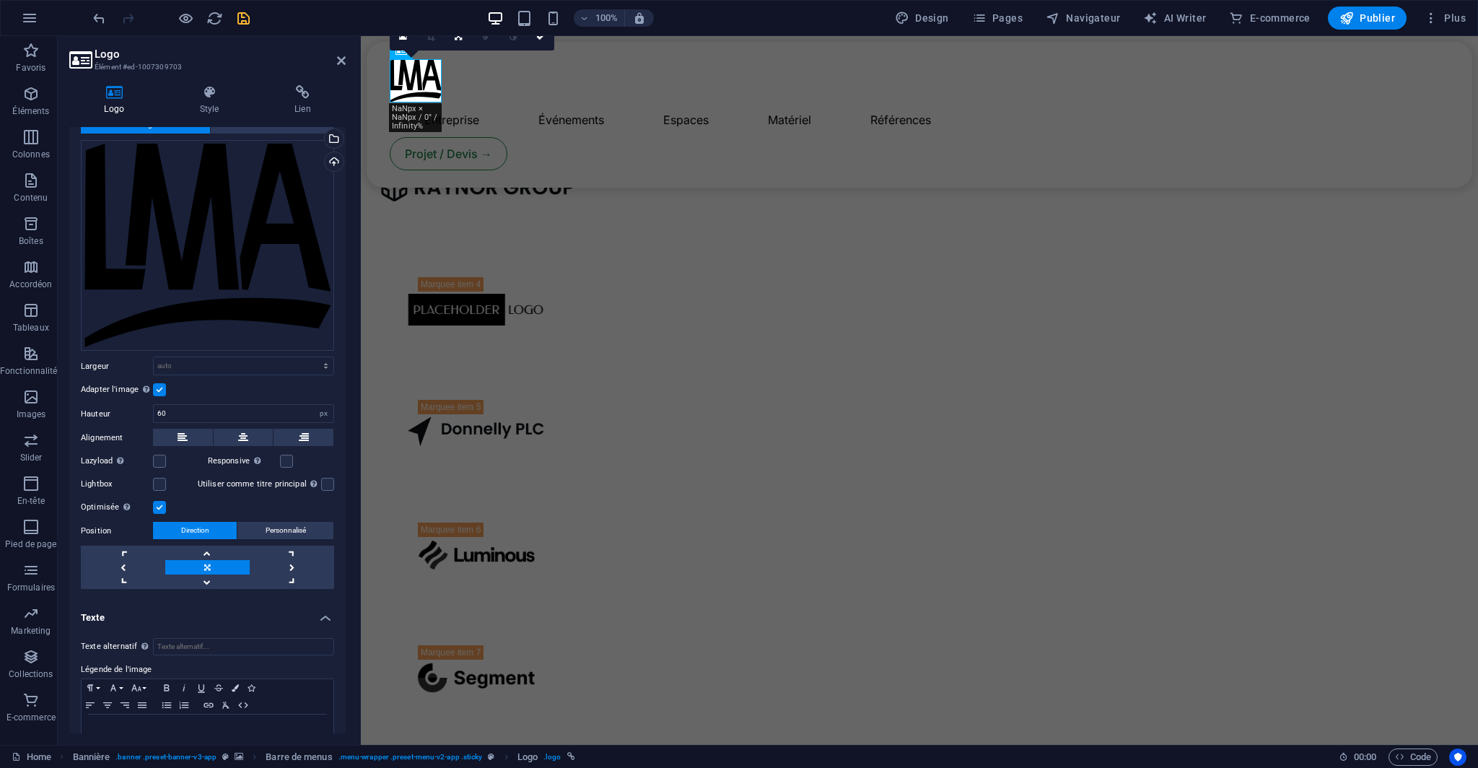
scroll to position [82, 0]
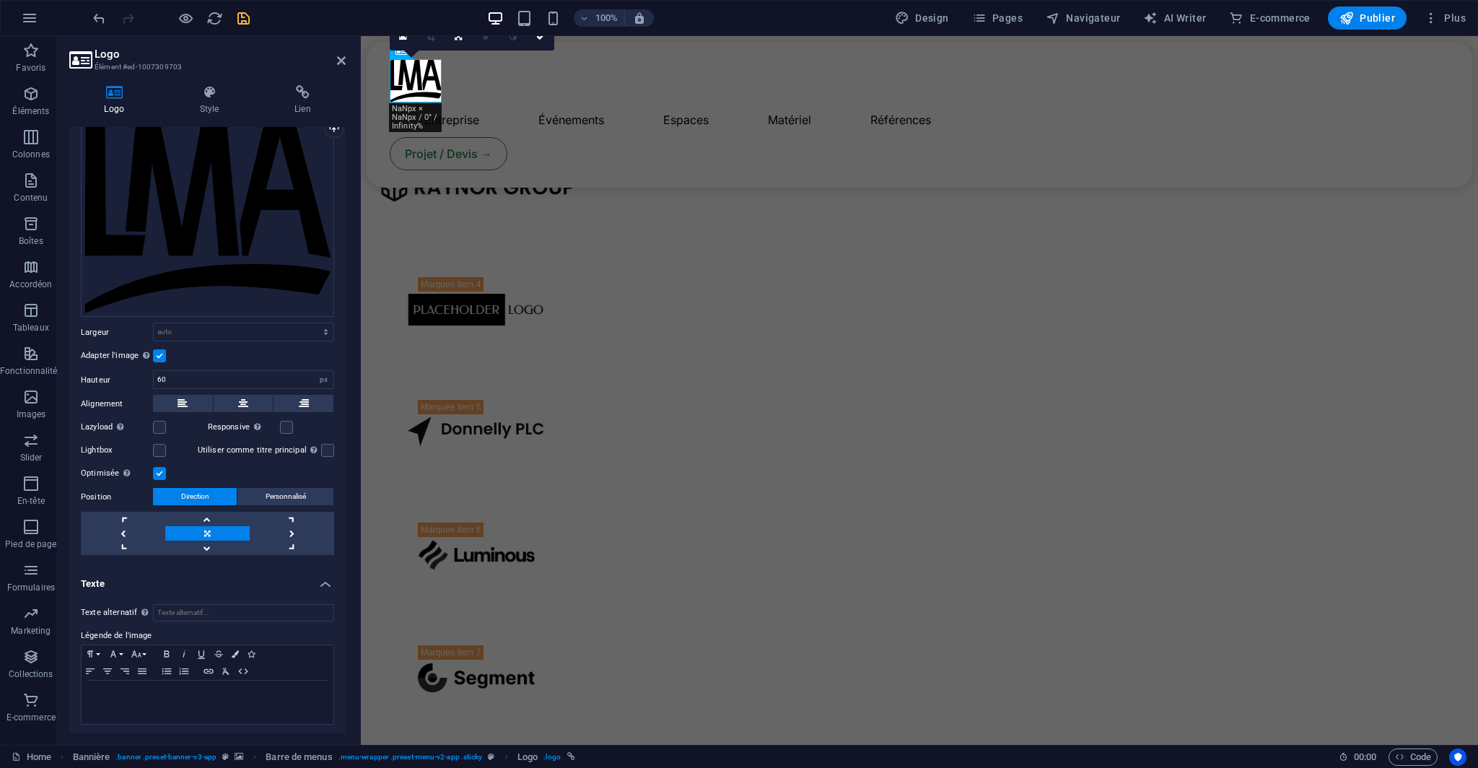
click at [176, 572] on h4 "Texte" at bounding box center [207, 579] width 276 height 26
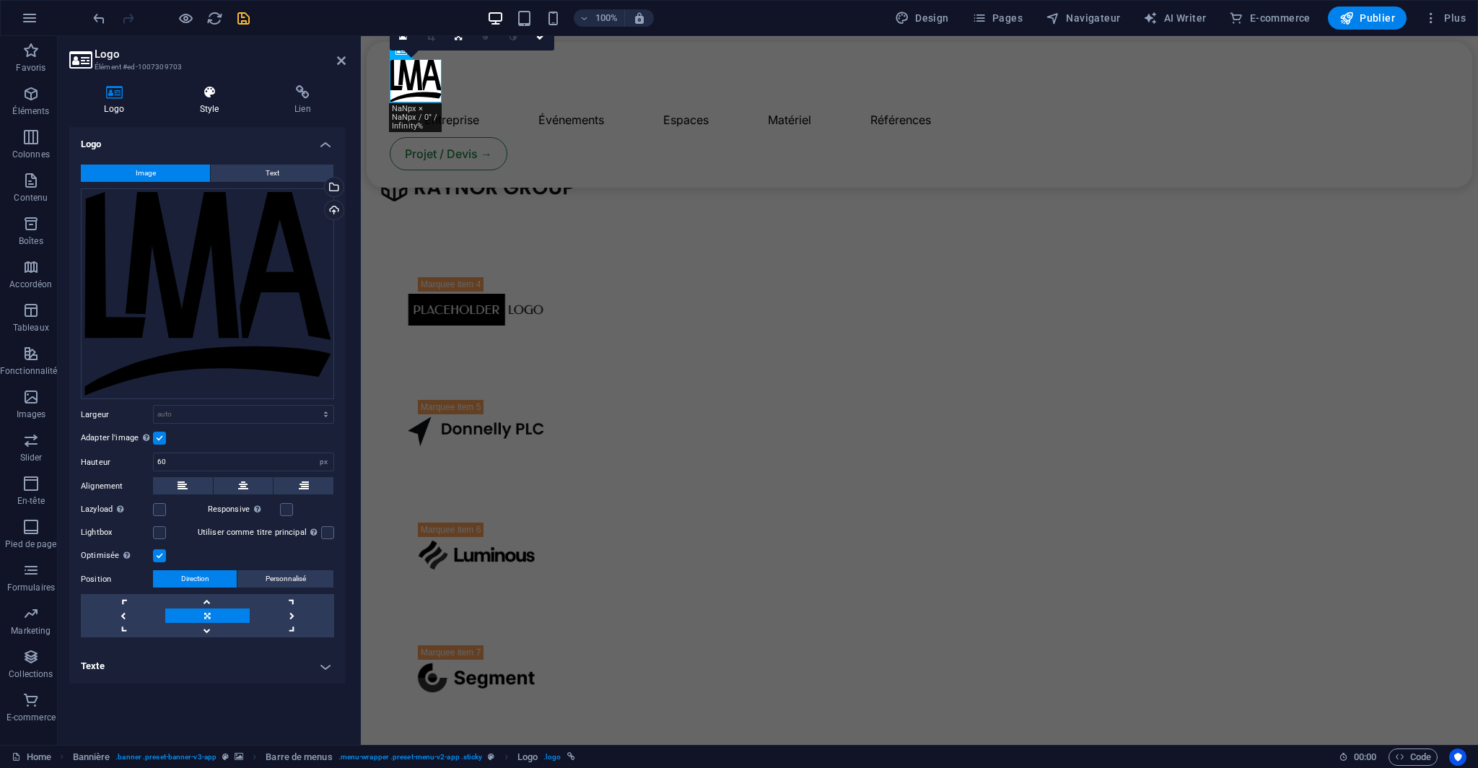
click at [208, 99] on icon at bounding box center [209, 92] width 89 height 14
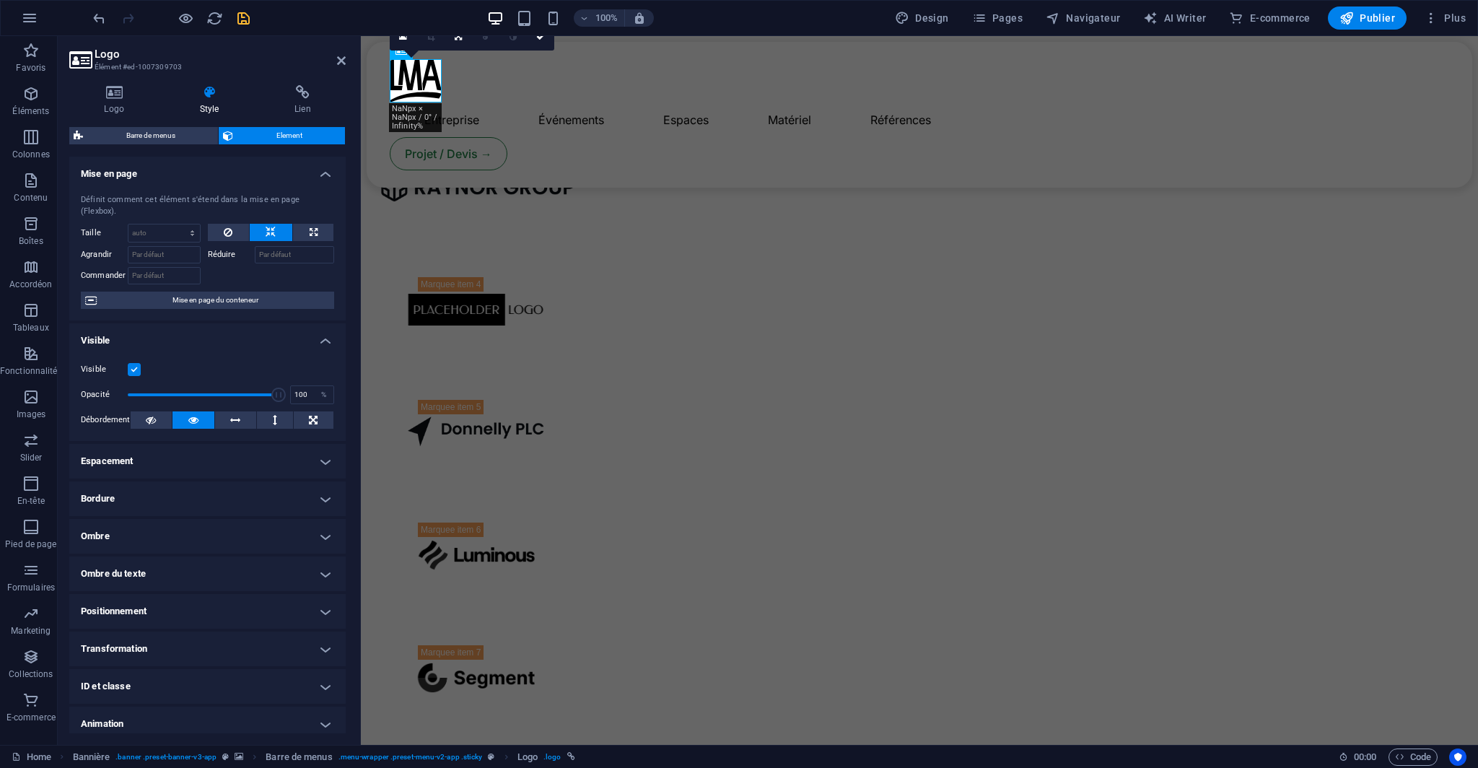
click at [146, 489] on h4 "Bordure" at bounding box center [207, 498] width 276 height 35
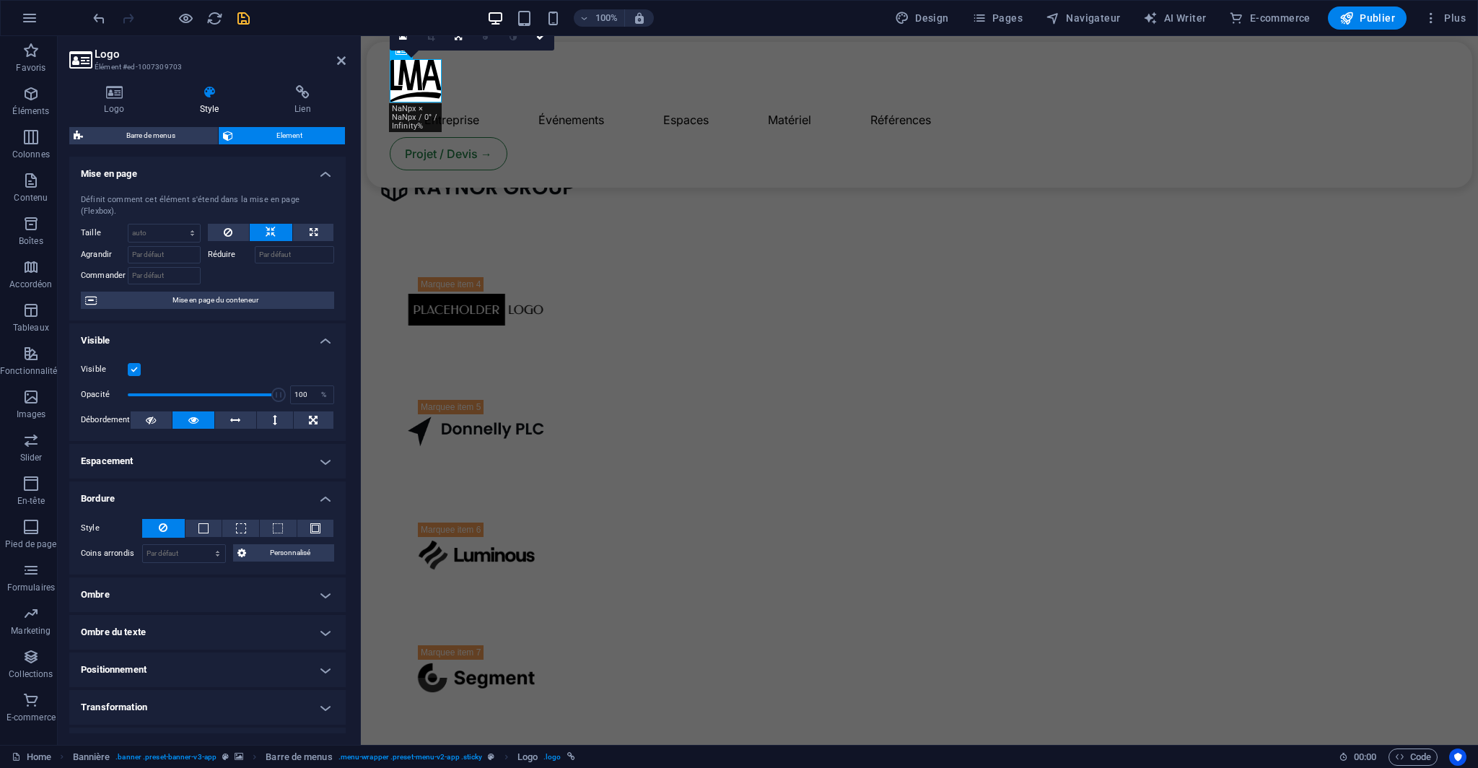
click at [148, 489] on h4 "Bordure" at bounding box center [207, 494] width 276 height 26
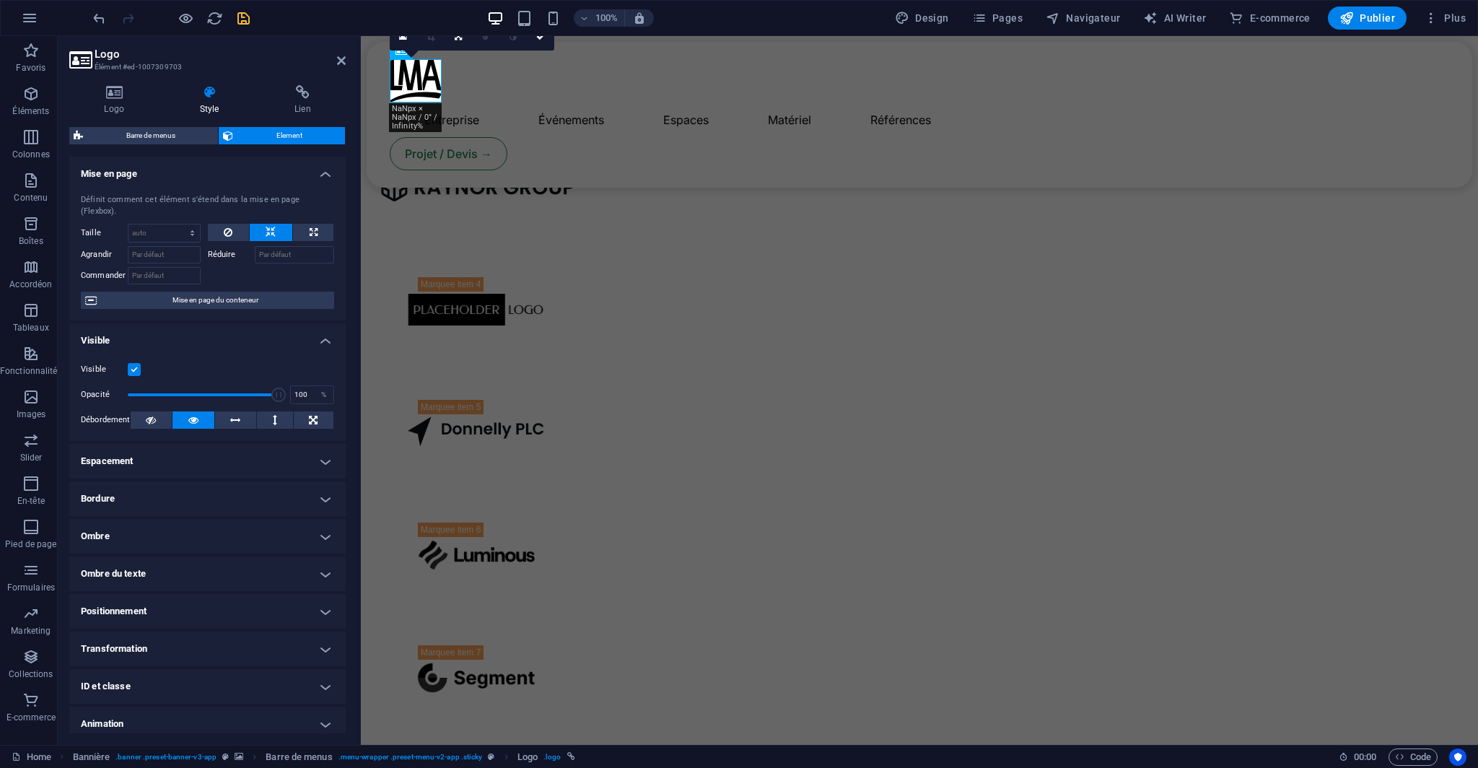
click at [165, 417] on div "Visible Opacité 100 % Débordement" at bounding box center [207, 395] width 276 height 92
click at [157, 444] on h4 "Espacement" at bounding box center [207, 461] width 276 height 35
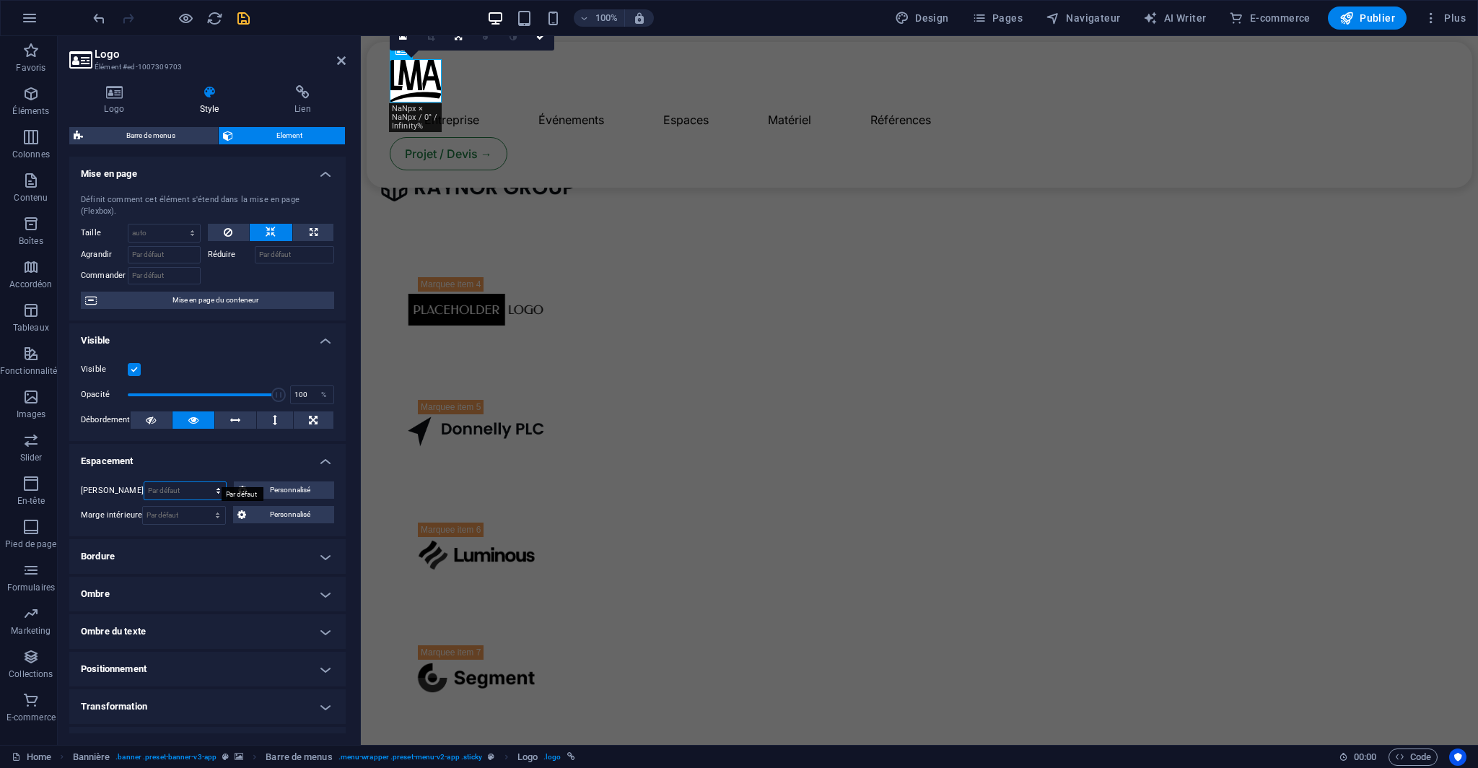
click at [208, 482] on select "Par défaut auto px % rem vw vh Personnalisé" at bounding box center [185, 490] width 82 height 17
click at [267, 482] on span "Personnalisé" at bounding box center [290, 489] width 79 height 17
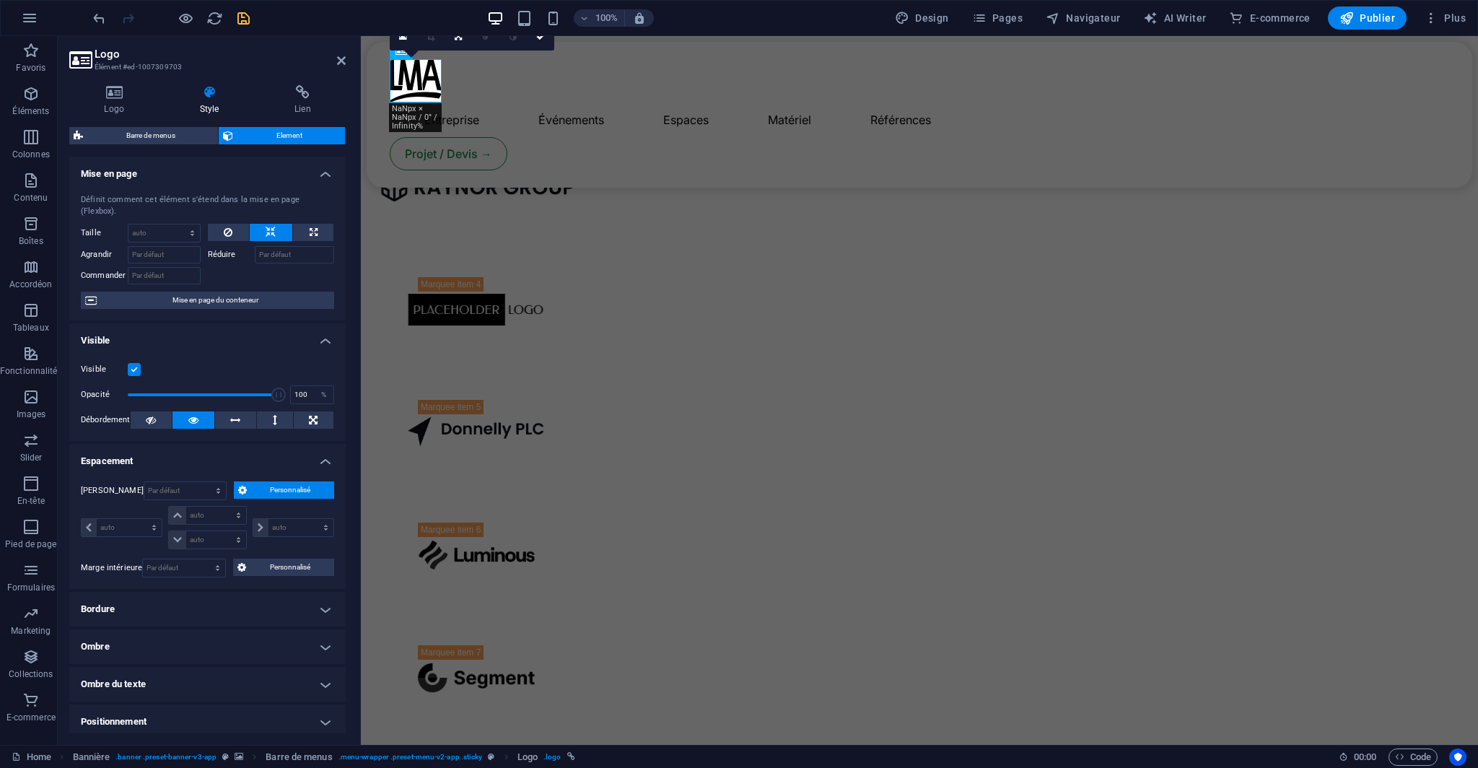
click at [267, 482] on span "Personnalisé" at bounding box center [290, 489] width 79 height 17
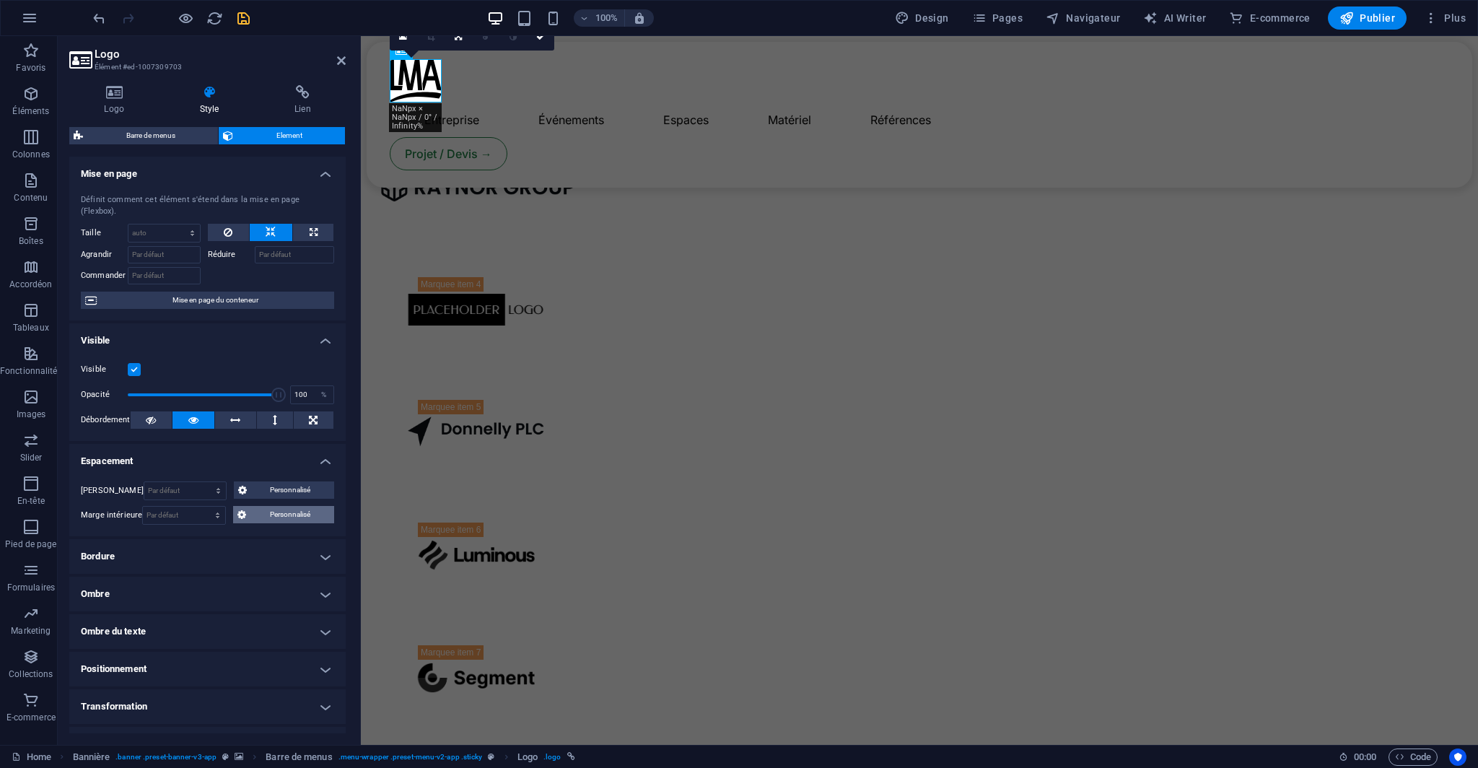
click at [263, 506] on span "Personnalisé" at bounding box center [289, 514] width 79 height 17
click at [205, 507] on select "Par défaut px rem % vh vw Personnalisé" at bounding box center [184, 515] width 82 height 17
select select "px"
click at [201, 507] on select "Par défaut px rem % vh vw Personnalisé" at bounding box center [184, 515] width 82 height 17
type input "5"
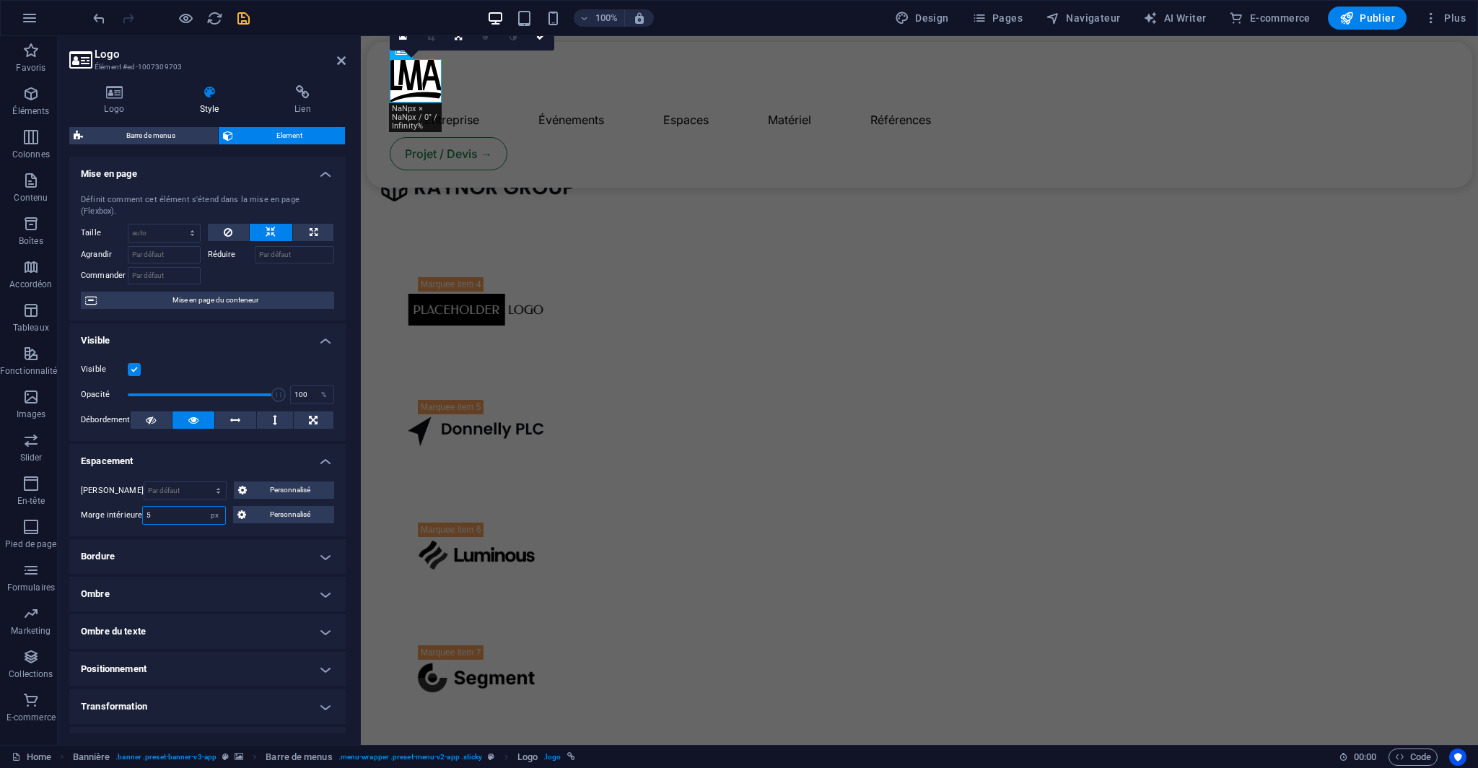
type input "5"
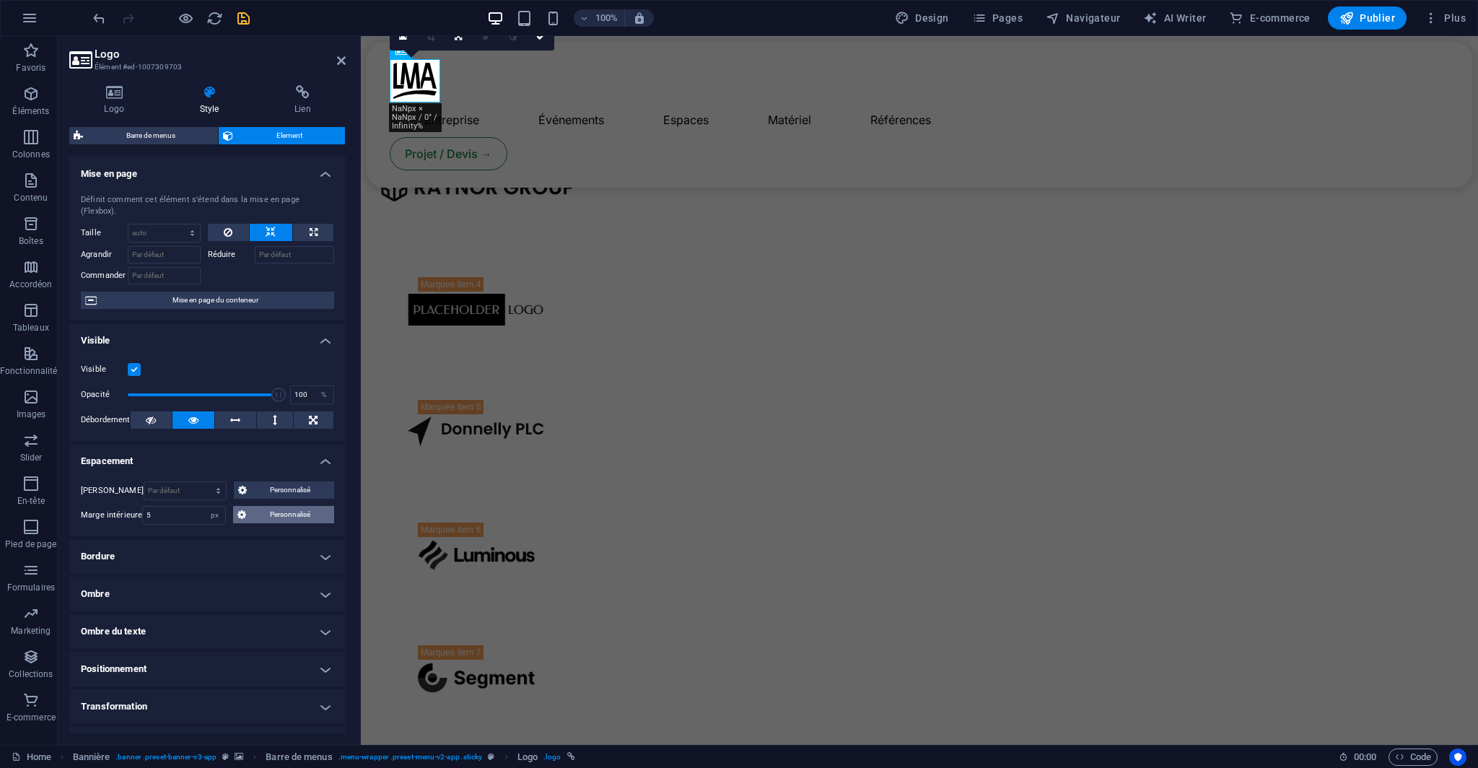
click at [237, 506] on icon at bounding box center [241, 514] width 9 height 17
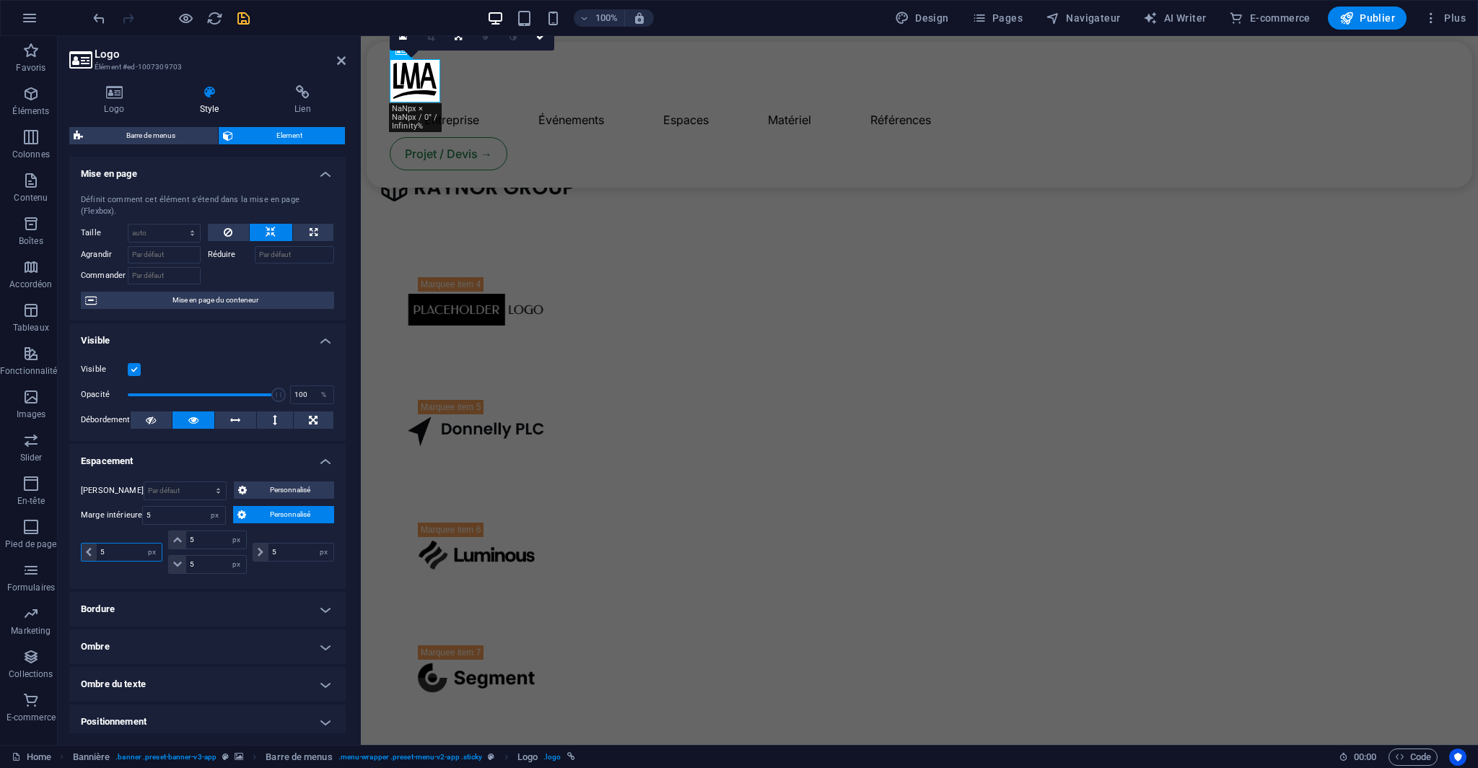
drag, startPoint x: 131, startPoint y: 538, endPoint x: 102, endPoint y: 533, distance: 29.3
click at [102, 543] on input "5" at bounding box center [129, 551] width 65 height 17
type input "50"
select select "DISABLED_OPTION_VALUE"
type input "5"
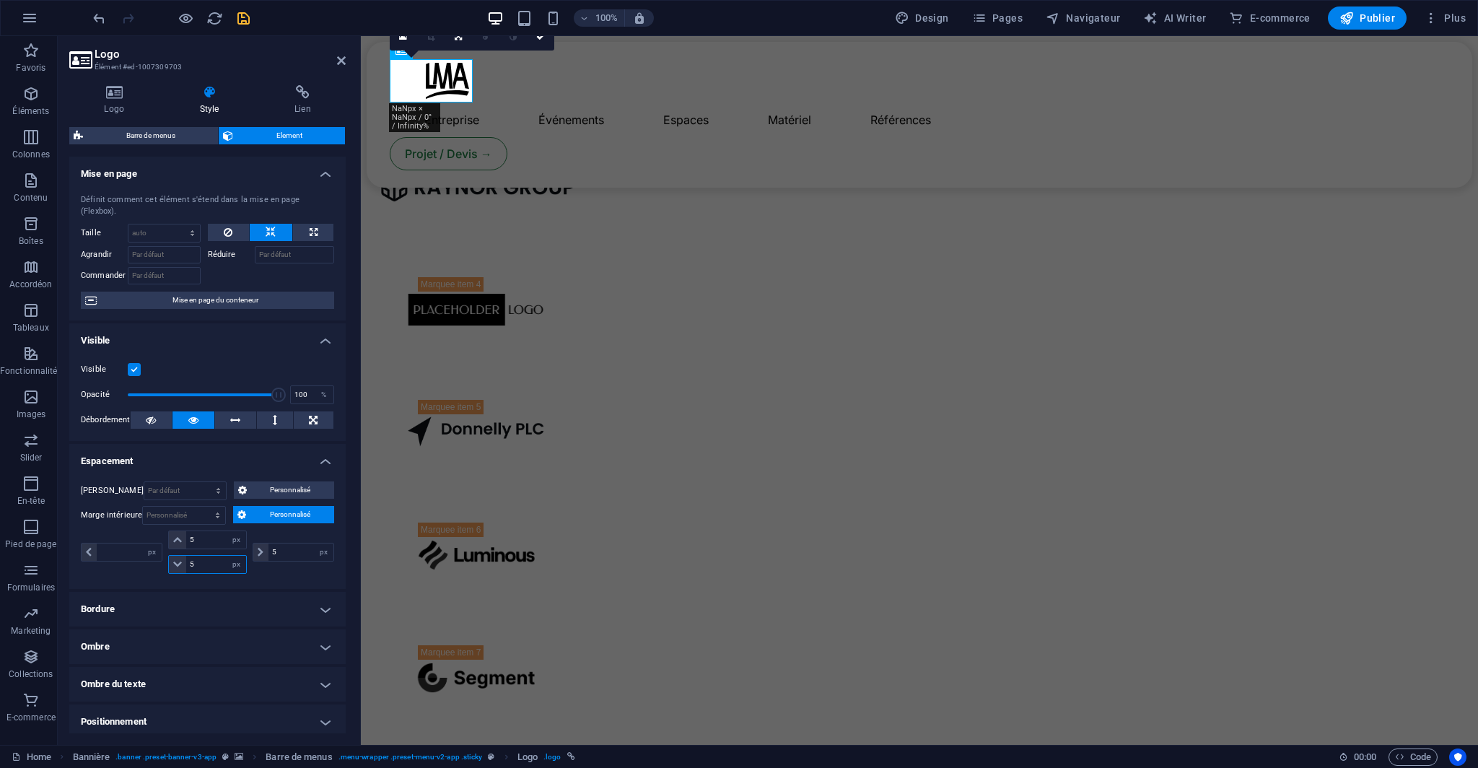
drag, startPoint x: 199, startPoint y: 551, endPoint x: 188, endPoint y: 551, distance: 10.8
click at [188, 556] on input "5" at bounding box center [216, 564] width 60 height 17
type input "0"
type input "50"
drag, startPoint x: 274, startPoint y: 535, endPoint x: 265, endPoint y: 536, distance: 9.4
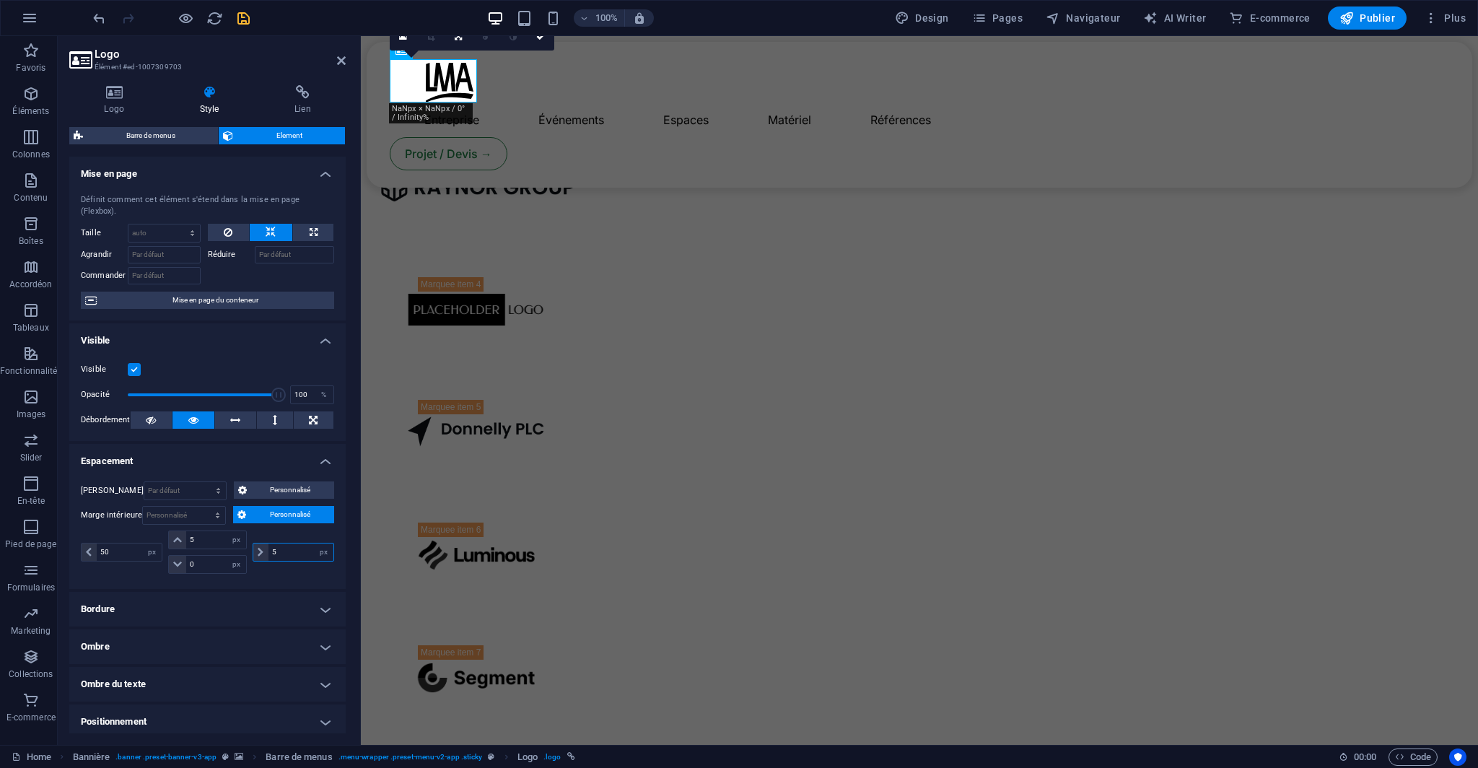
click at [265, 543] on div "5 px rem % vh vw" at bounding box center [294, 552] width 82 height 19
type input "0"
drag, startPoint x: 119, startPoint y: 533, endPoint x: 89, endPoint y: 535, distance: 29.7
click at [89, 543] on div "50 px rem % vh vw" at bounding box center [122, 552] width 82 height 19
type input "0"
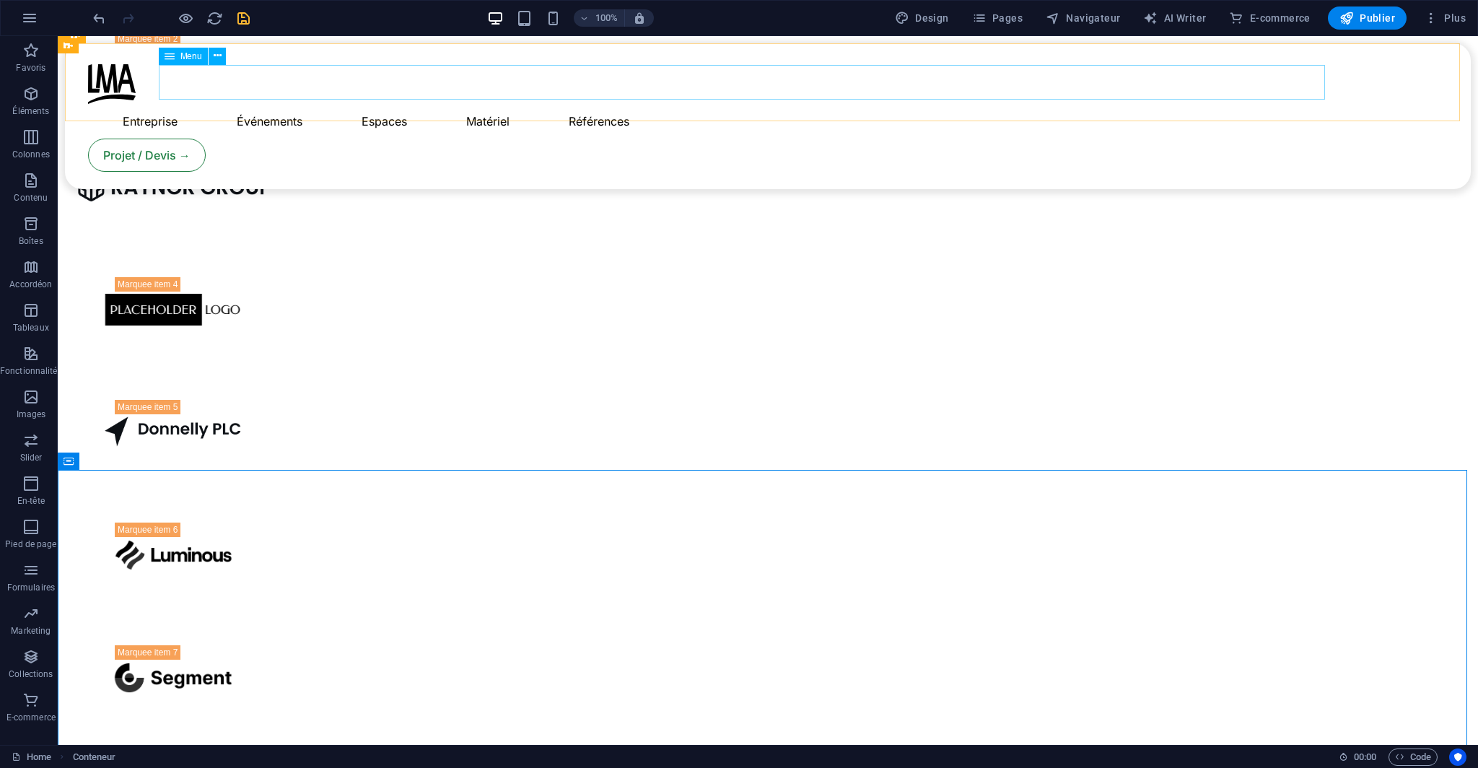
click at [185, 58] on span "Menu" at bounding box center [191, 56] width 22 height 9
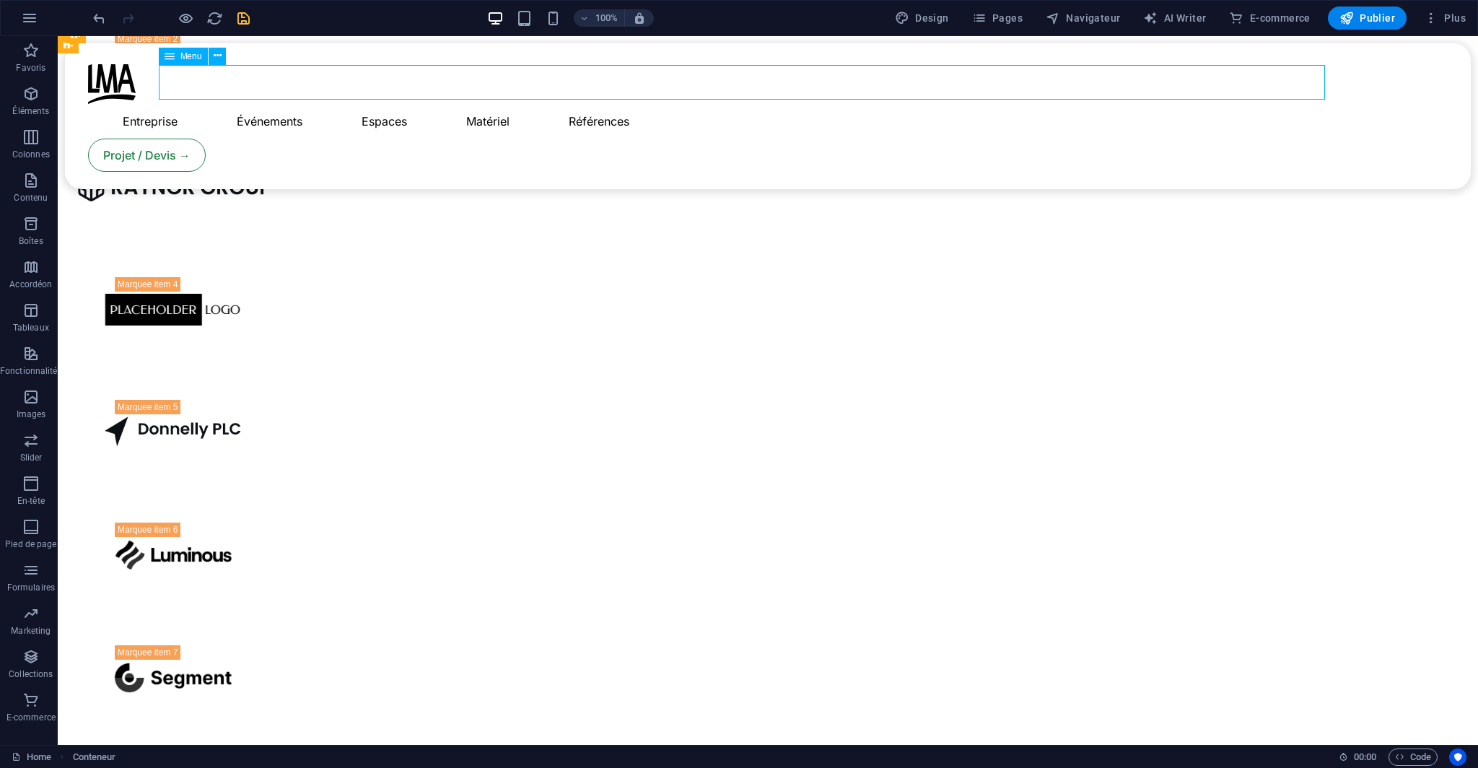
click at [185, 58] on span "Menu" at bounding box center [191, 56] width 22 height 9
select select
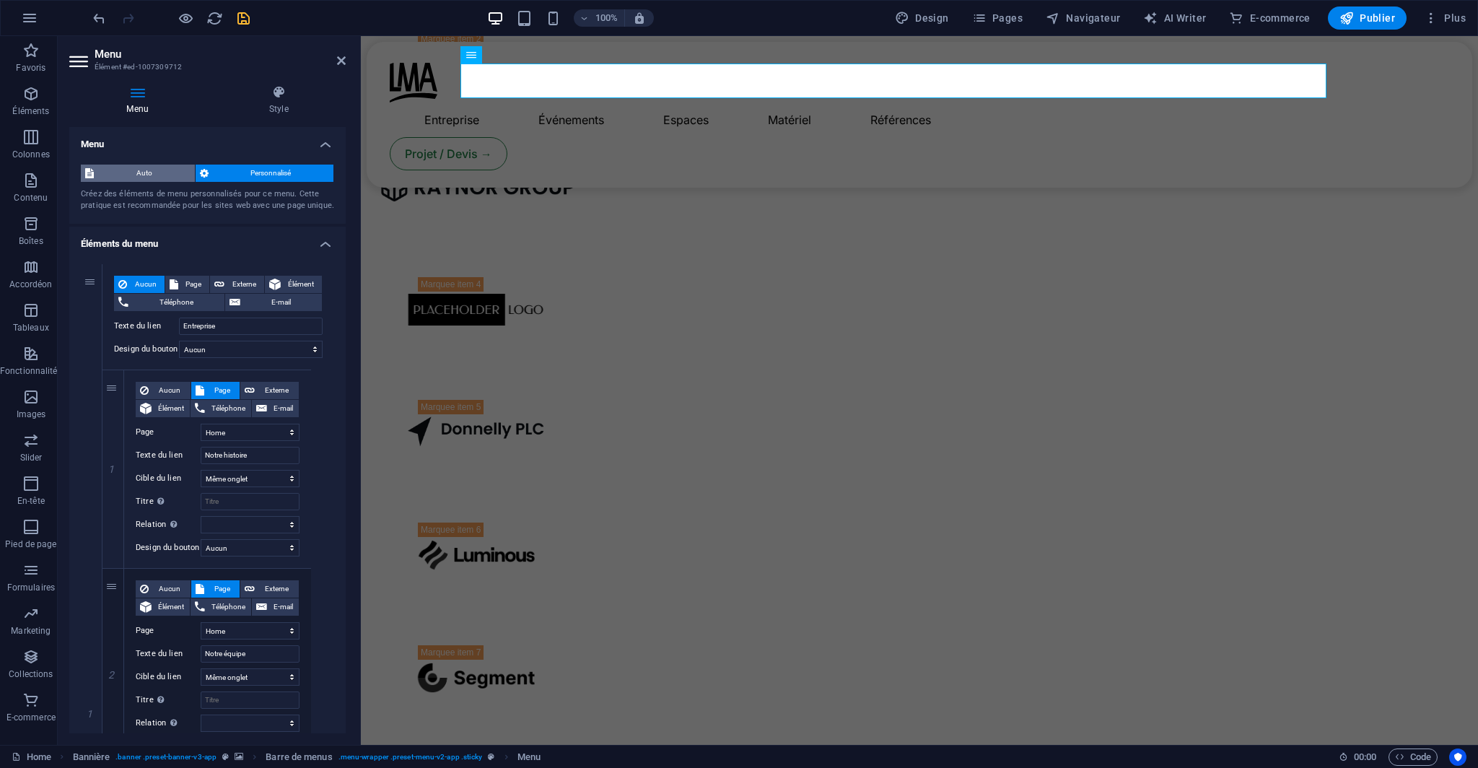
click at [137, 171] on span "Auto" at bounding box center [144, 173] width 92 height 17
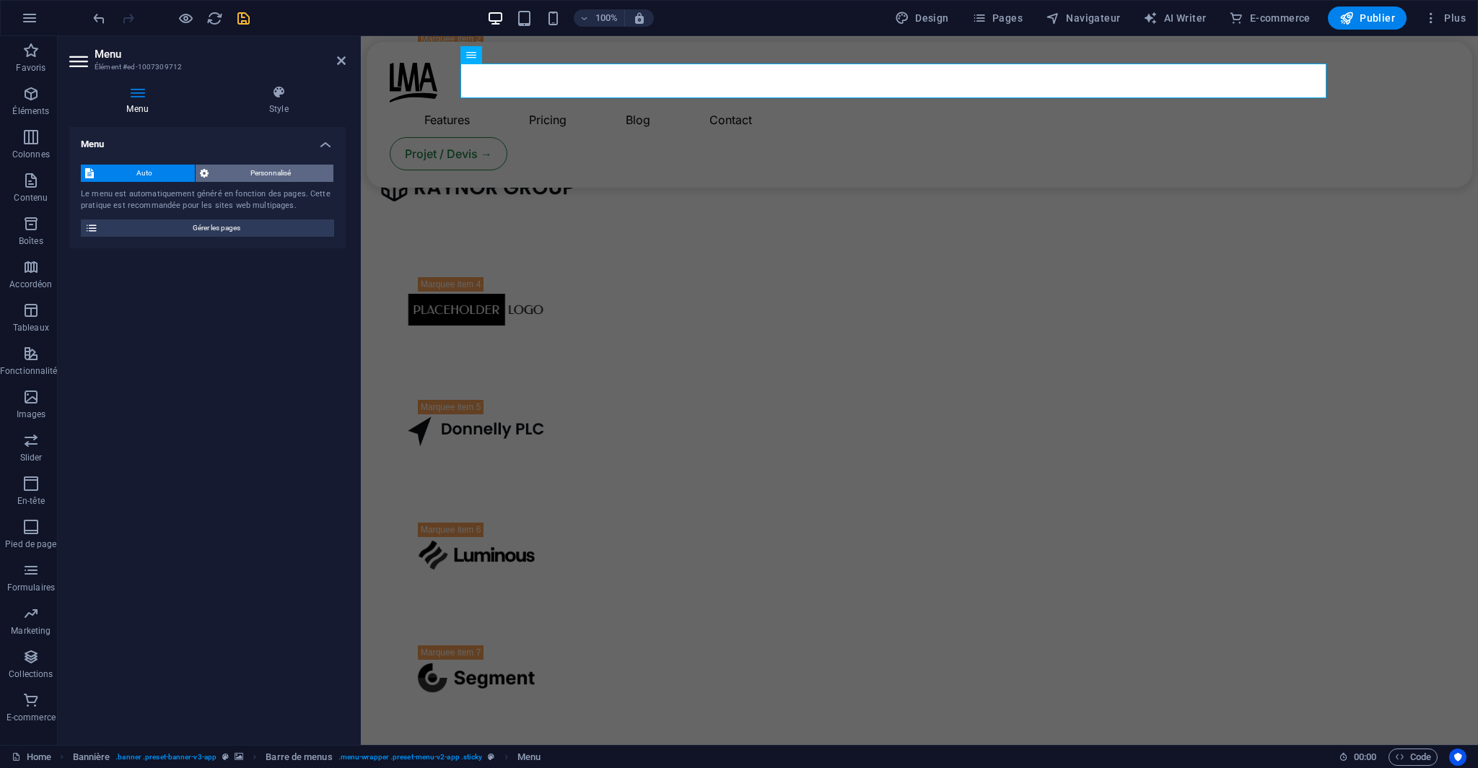
click at [245, 172] on span "Personnalisé" at bounding box center [271, 173] width 117 height 17
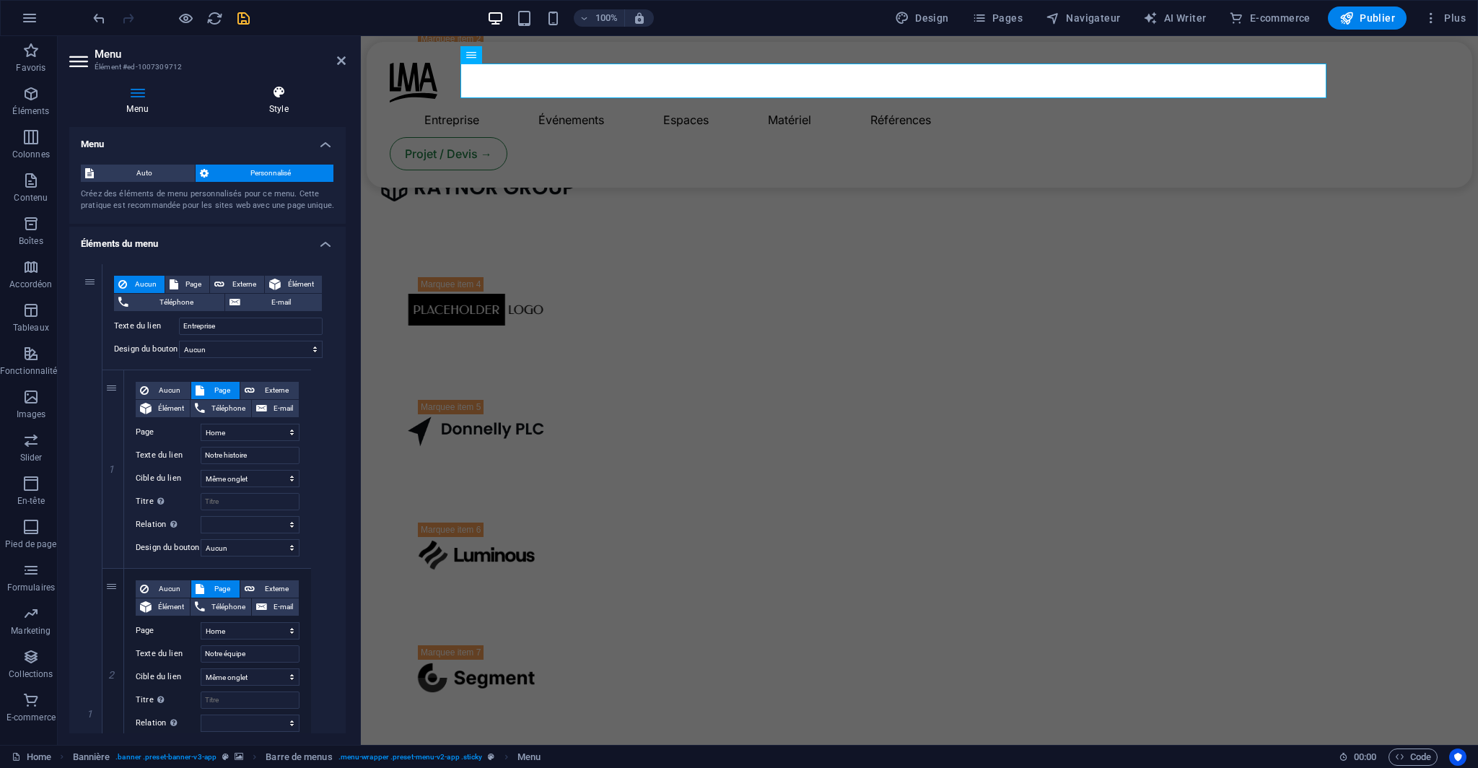
click at [260, 110] on h4 "Style" at bounding box center [279, 100] width 134 height 30
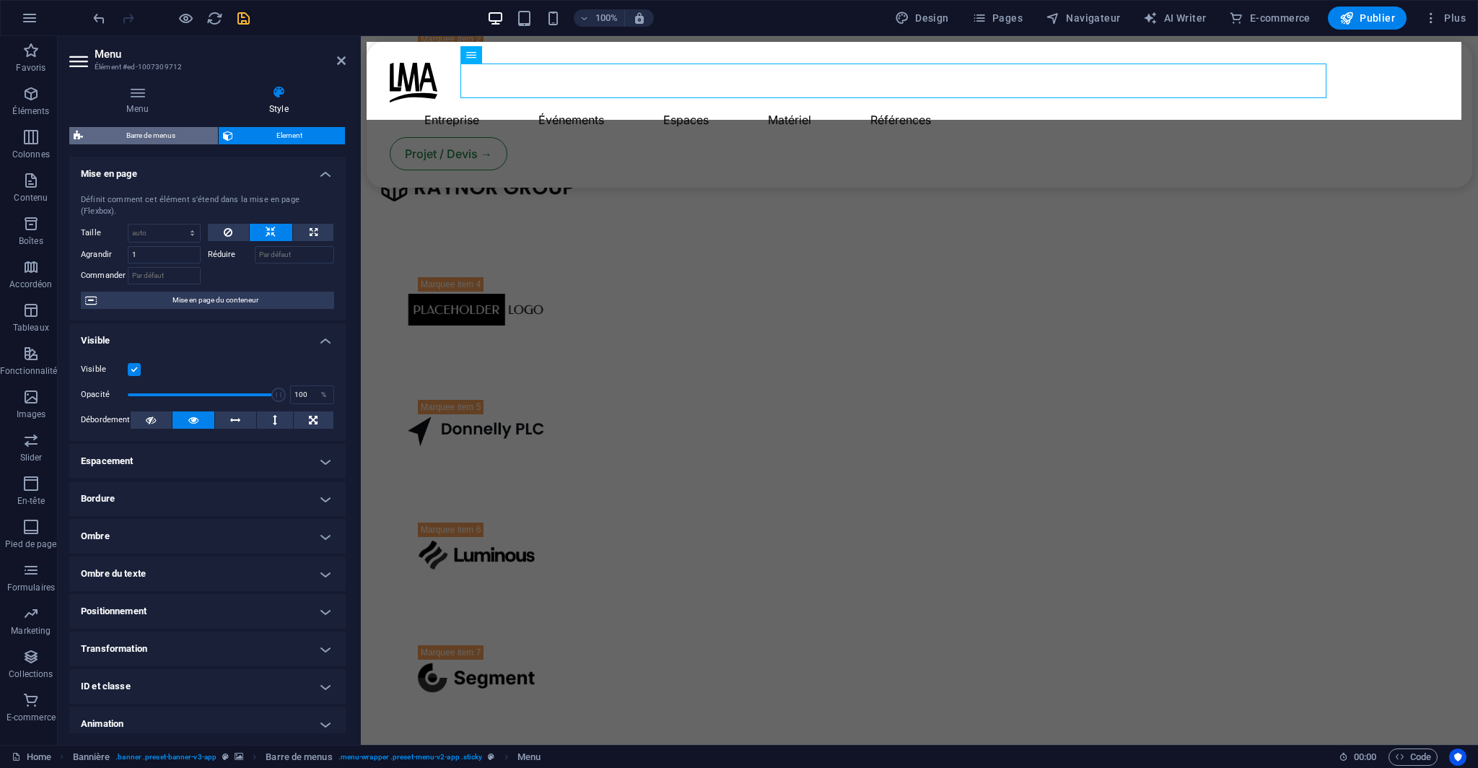
click at [169, 135] on span "Barre de menus" at bounding box center [150, 135] width 126 height 17
select select "rem"
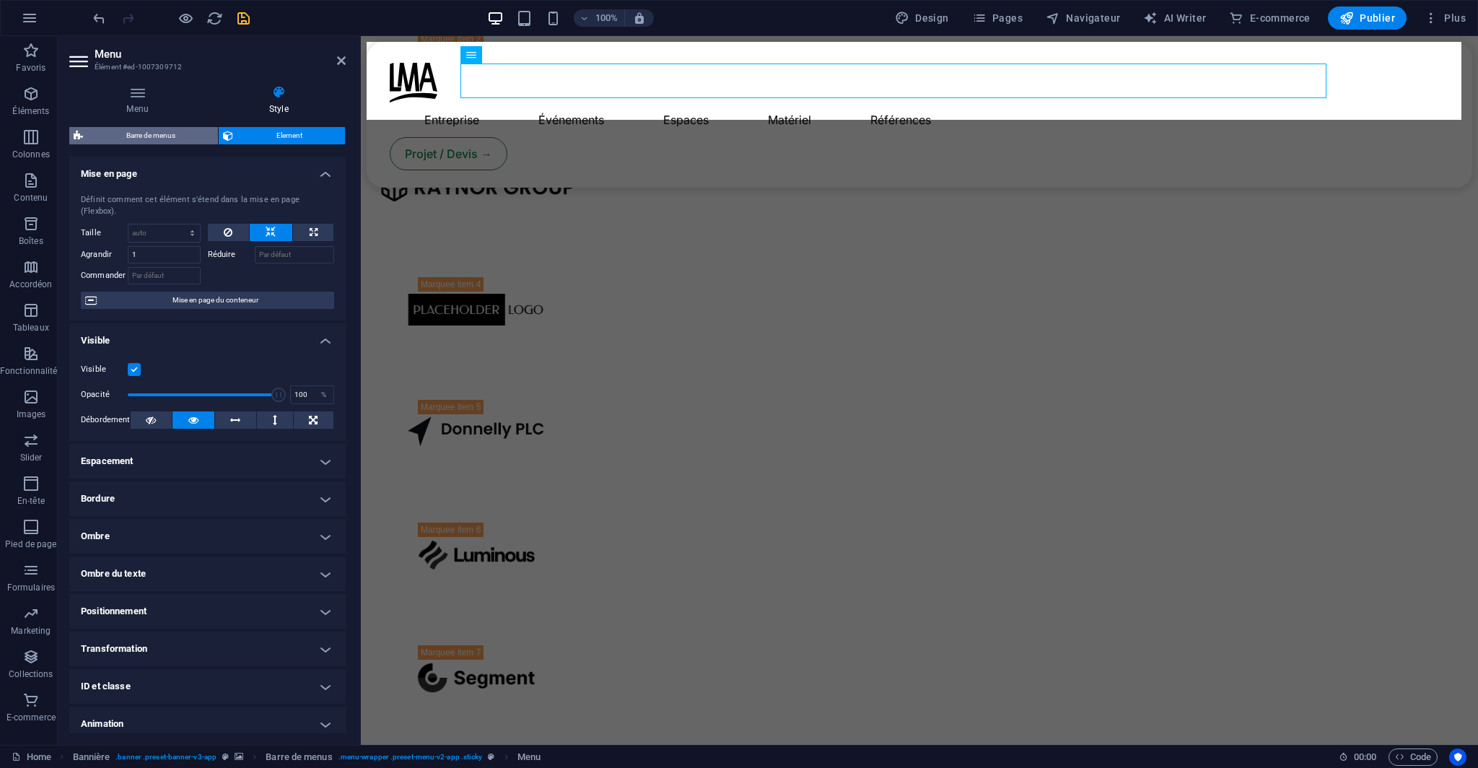
select select "hover_text_color"
select select "rem"
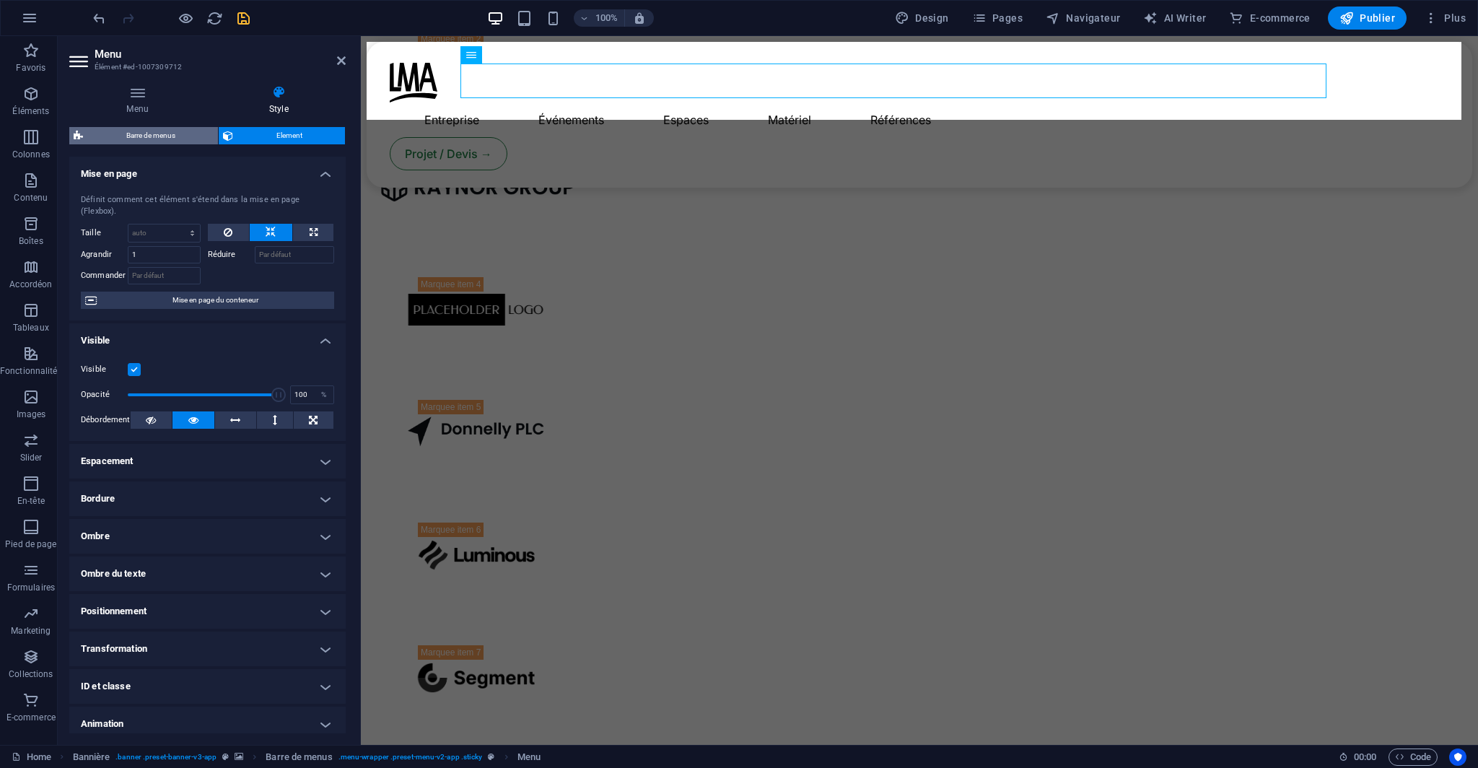
select select "rem"
select select "400"
select select "px"
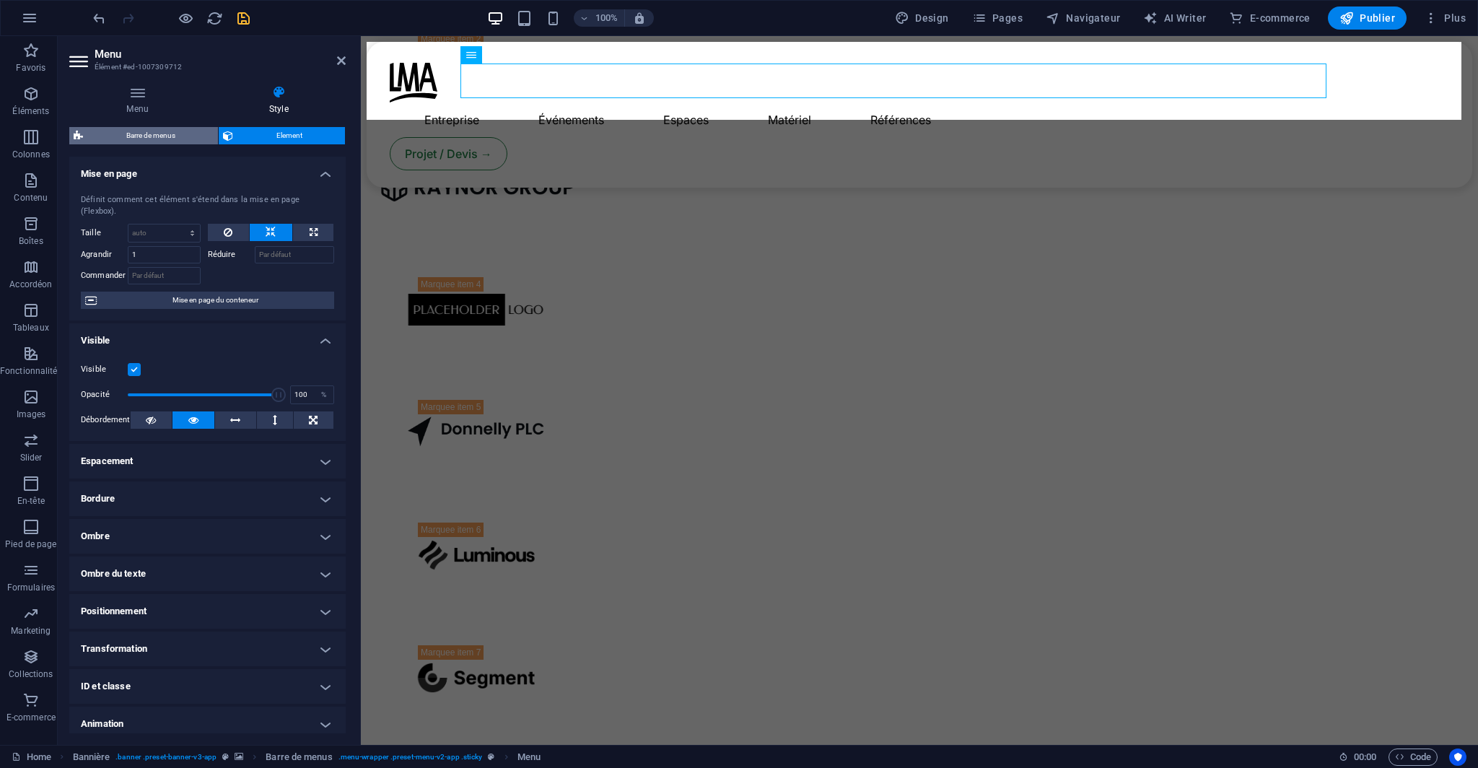
select select "rem"
select select "px"
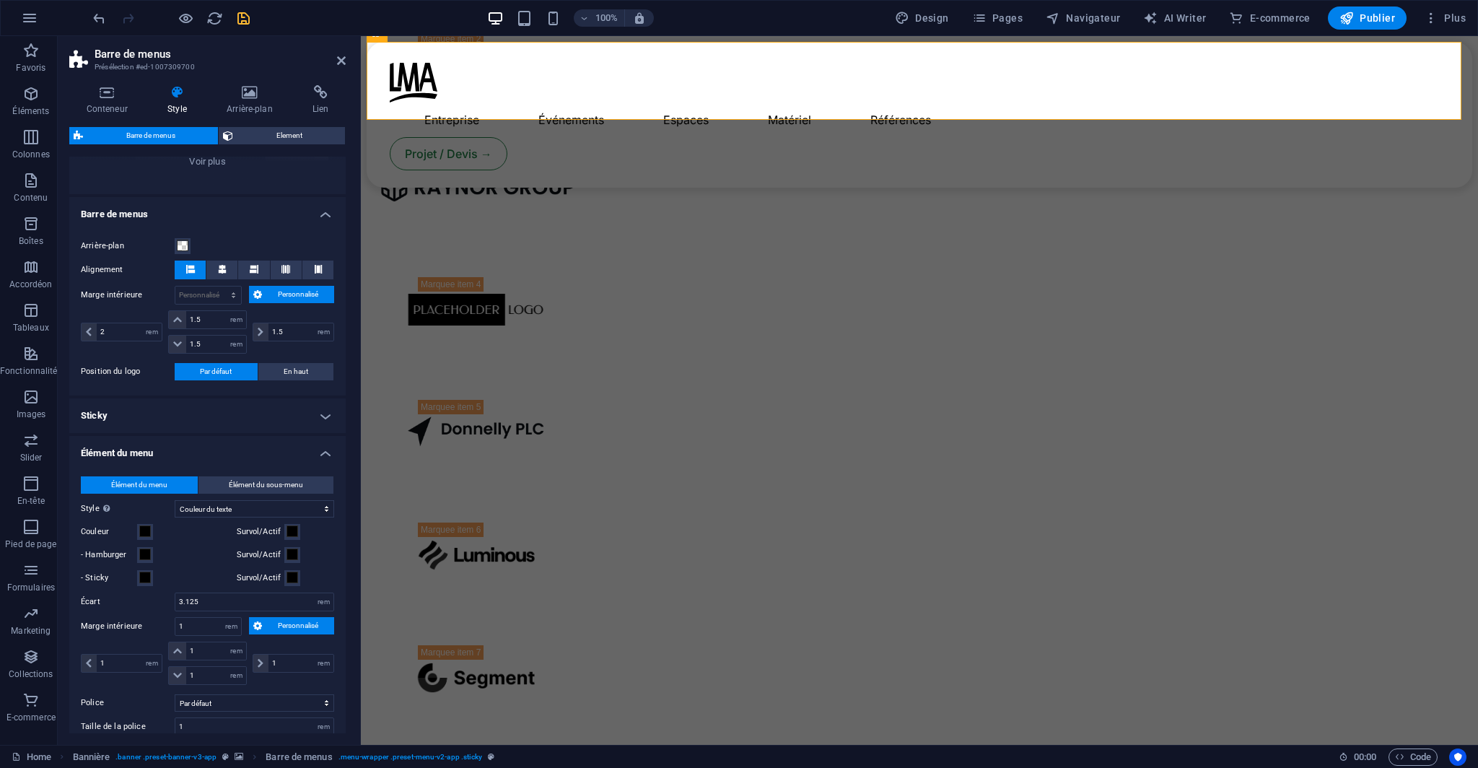
scroll to position [289, 0]
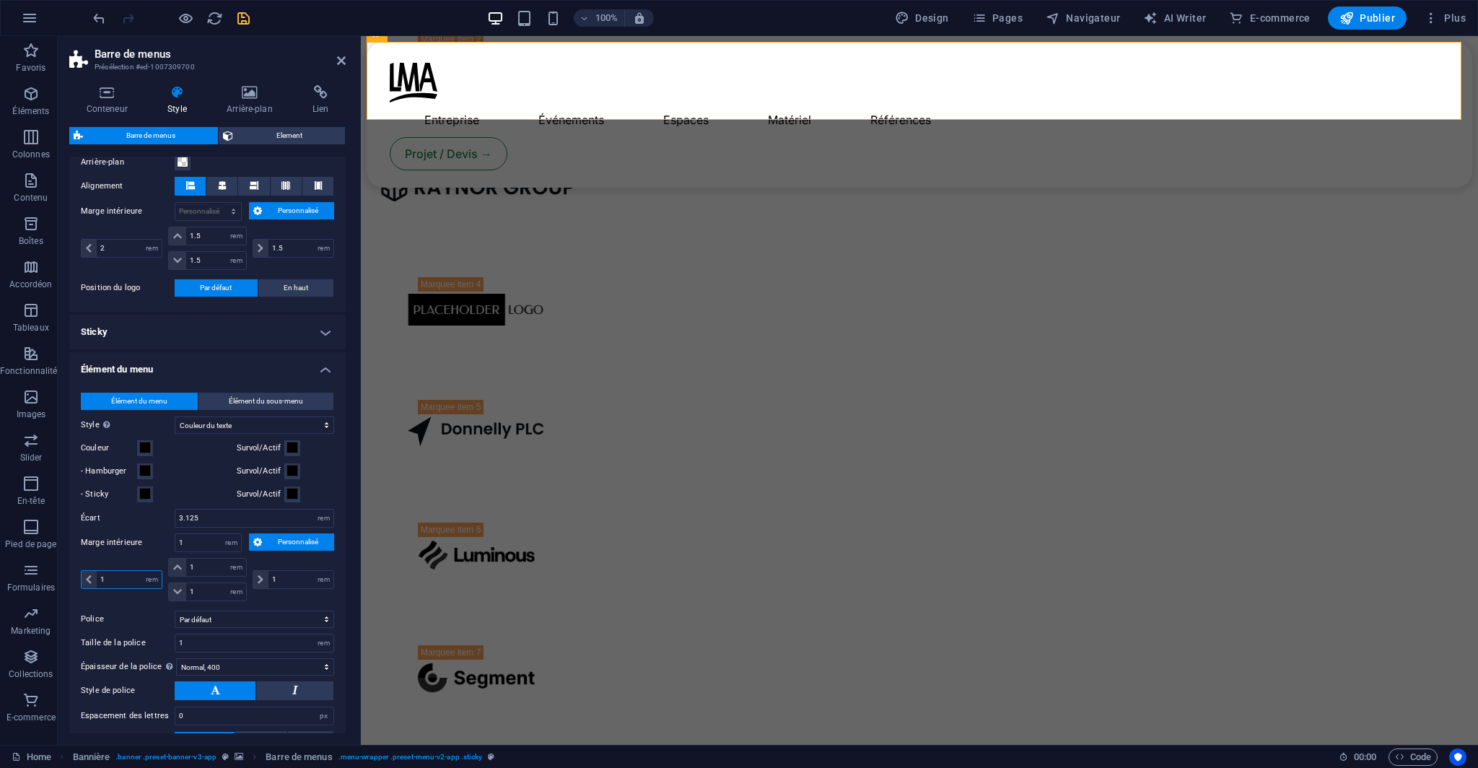
drag, startPoint x: 128, startPoint y: 578, endPoint x: 98, endPoint y: 579, distance: 30.3
click at [98, 579] on input "1" at bounding box center [129, 579] width 65 height 17
type input "0"
select select "DISABLED_OPTION_VALUE"
type input "0"
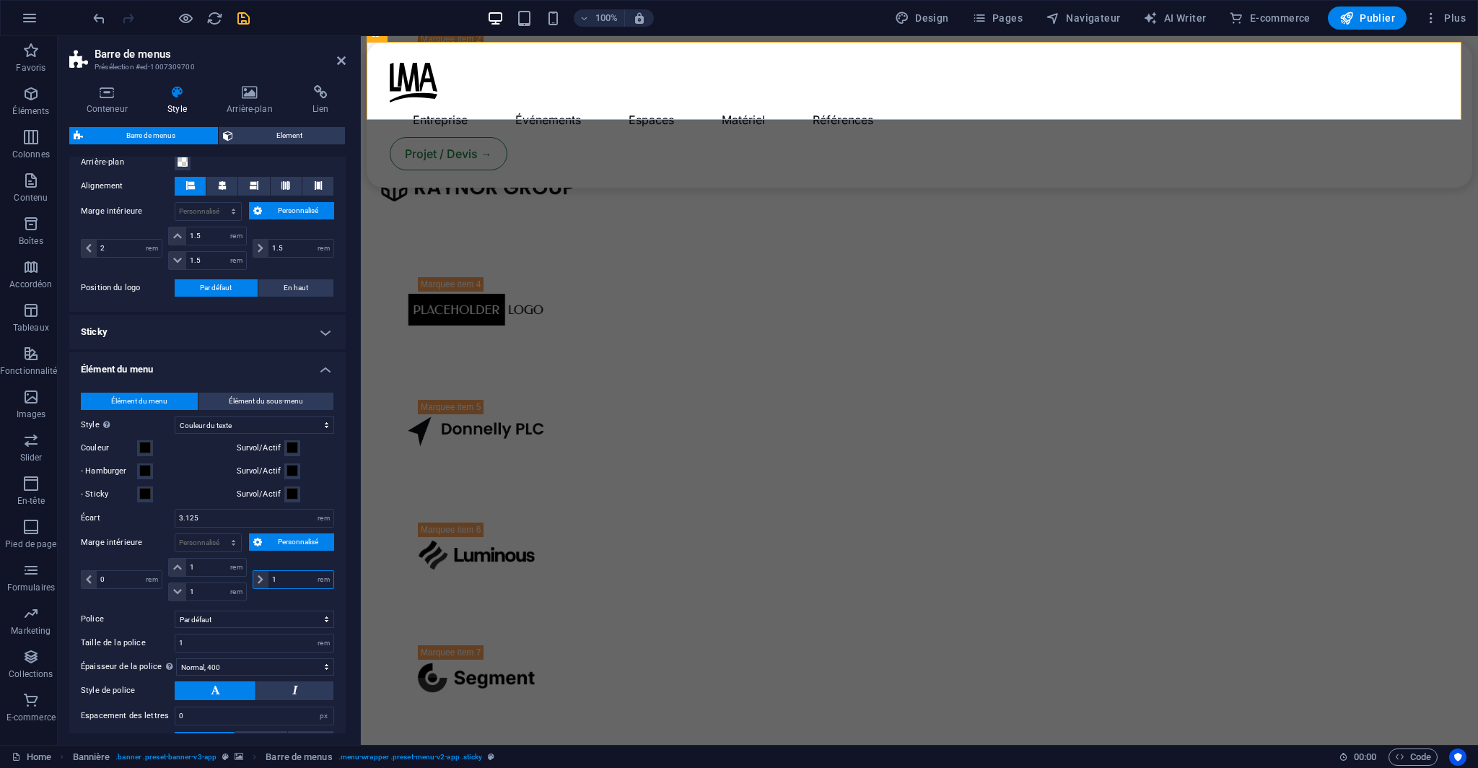
drag, startPoint x: 279, startPoint y: 581, endPoint x: 262, endPoint y: 581, distance: 16.6
click at [262, 581] on div "1 px rem % vh vw" at bounding box center [294, 579] width 82 height 19
type input "0"
click at [137, 605] on div "Élément du menu Élément du sous-menu Style Passez en mode Aperçu et passez avec…" at bounding box center [207, 571] width 282 height 387
drag, startPoint x: 199, startPoint y: 590, endPoint x: 188, endPoint y: 590, distance: 11.6
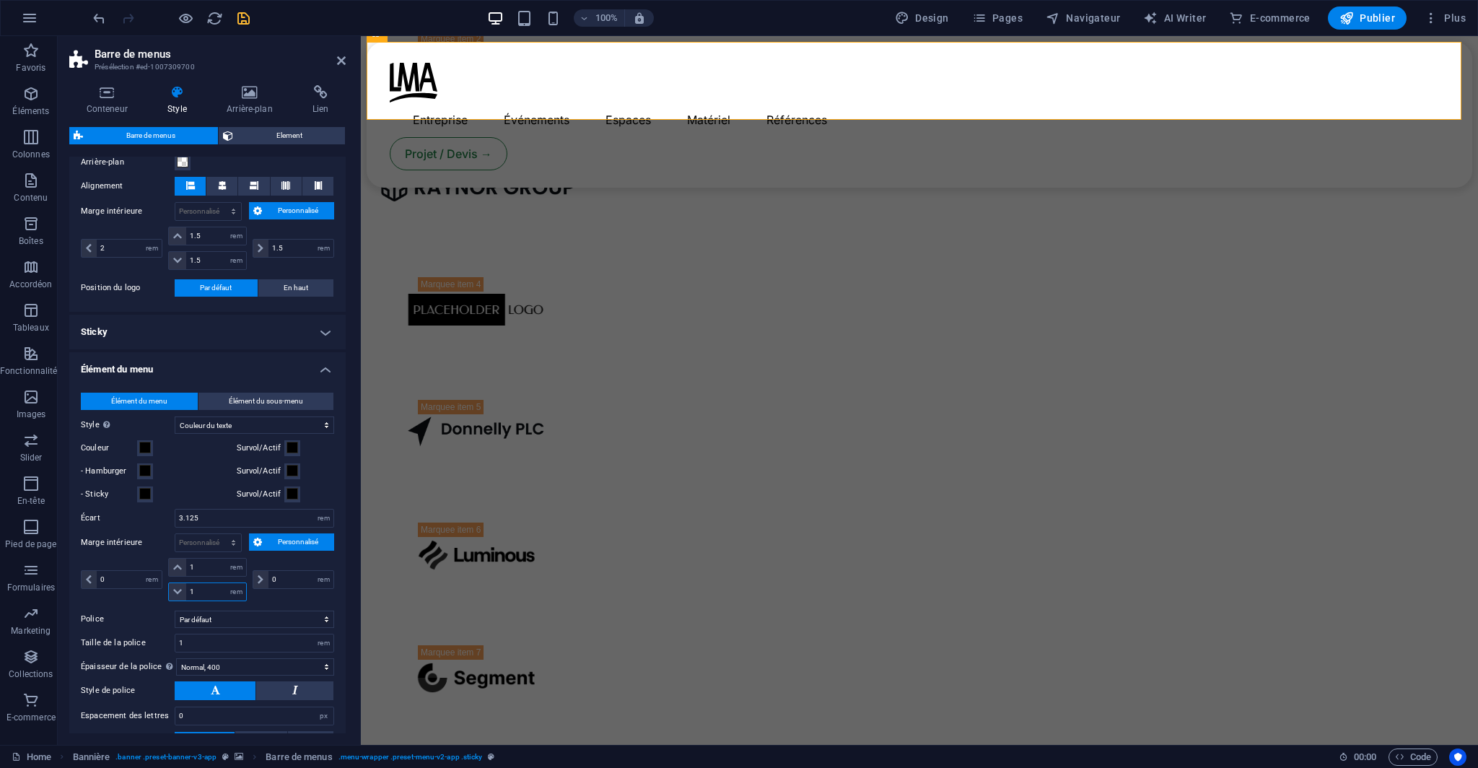
click at [188, 590] on input "1" at bounding box center [216, 591] width 60 height 17
type input "0"
drag, startPoint x: 201, startPoint y: 557, endPoint x: 183, endPoint y: 561, distance: 17.7
click at [183, 561] on div "1 px rem % vh vw" at bounding box center [207, 567] width 79 height 19
type input "0"
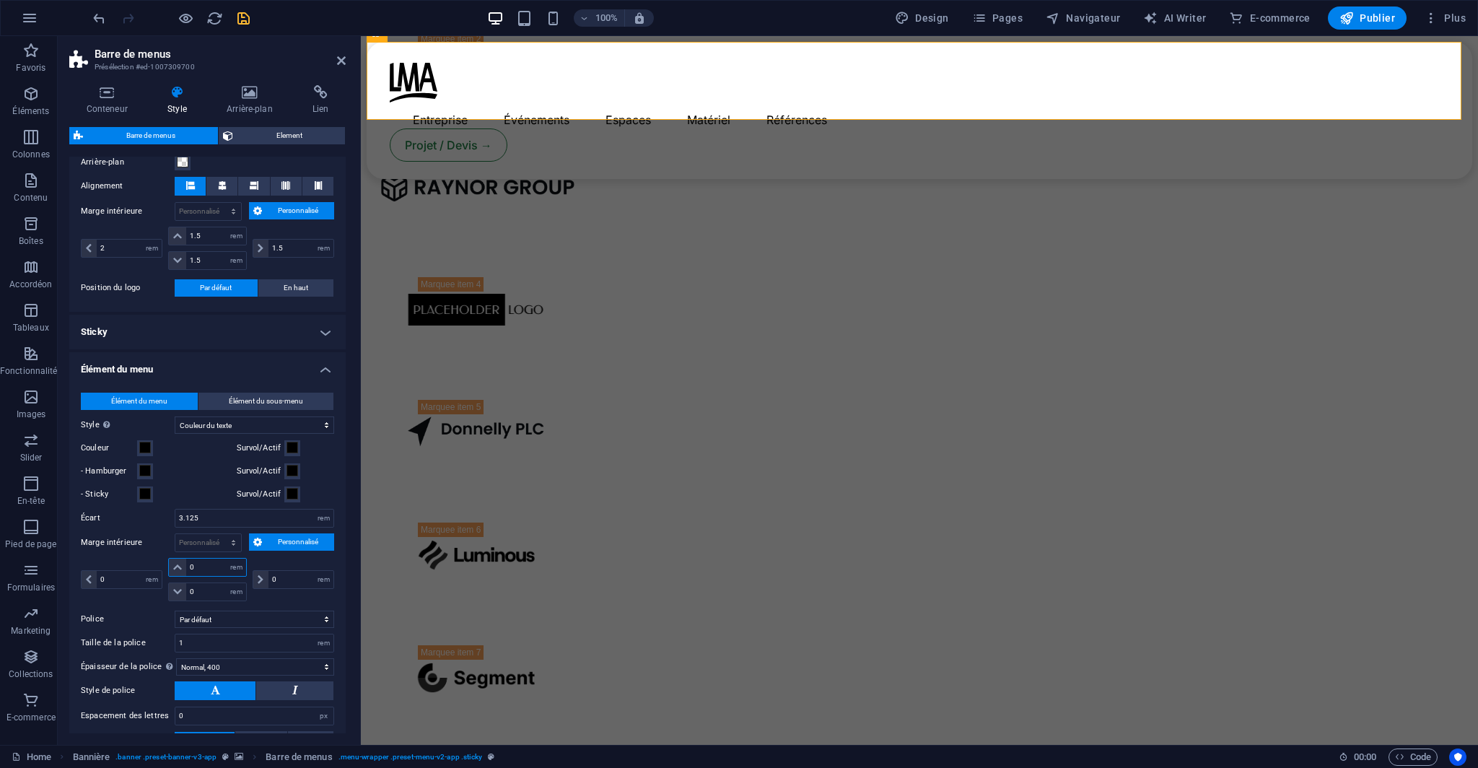
select select "rem"
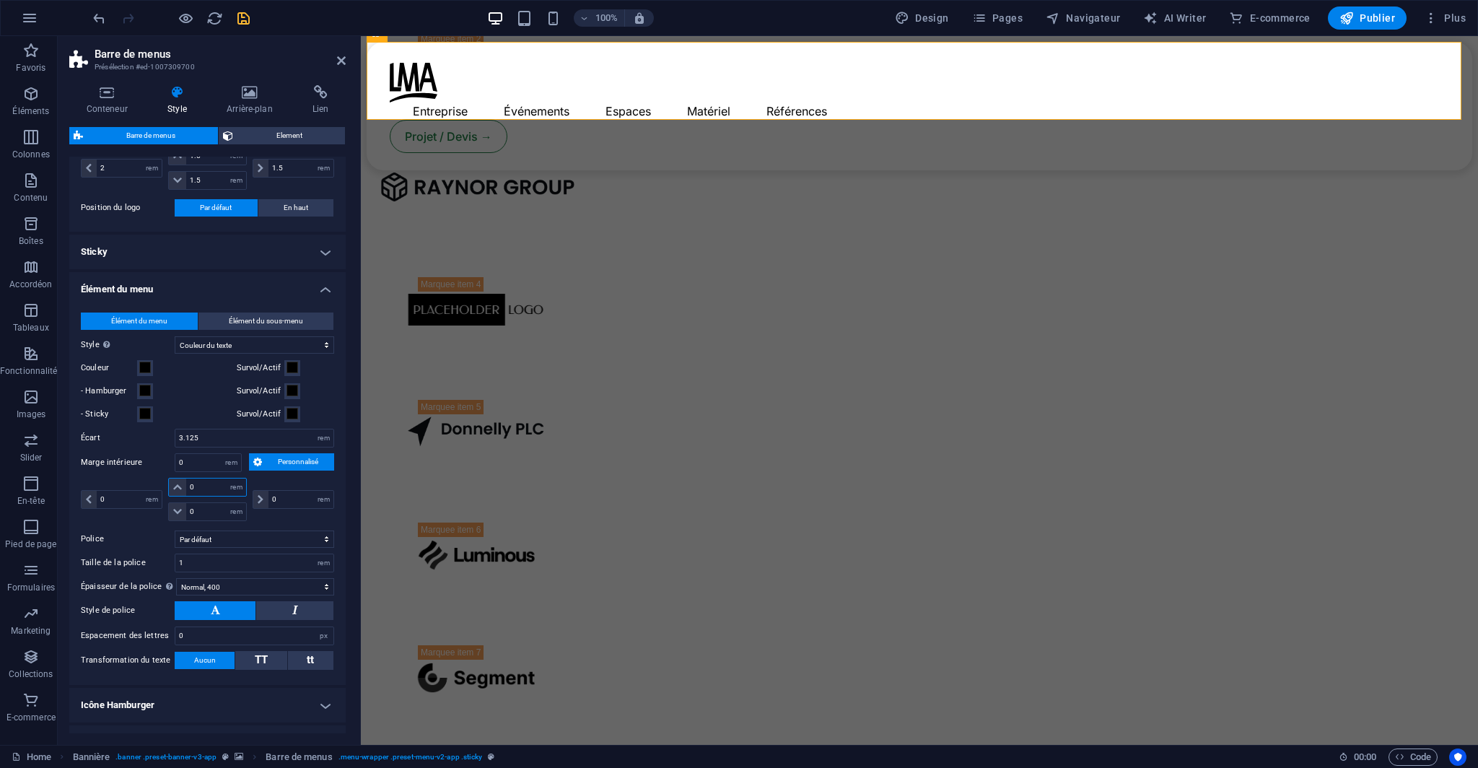
scroll to position [361, 0]
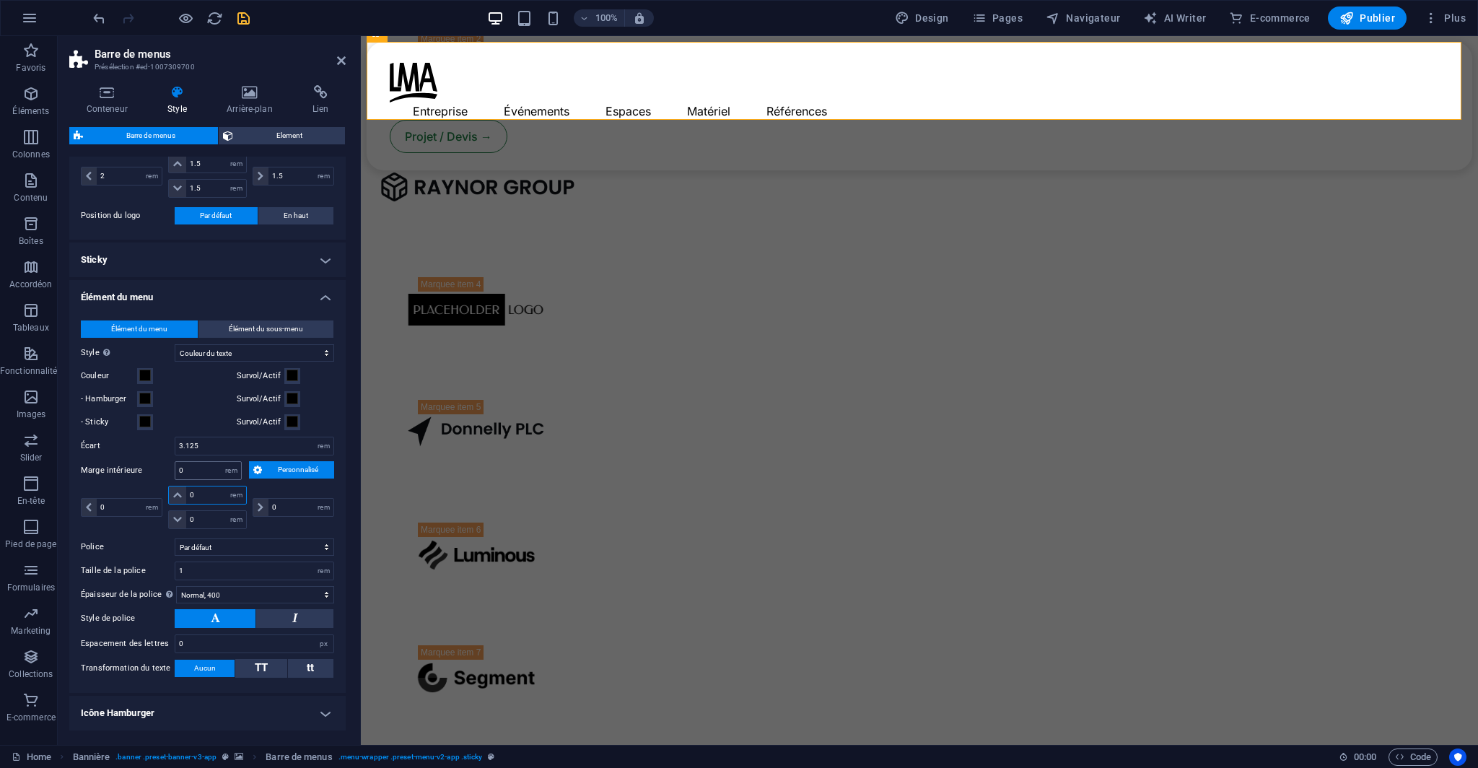
type input "0"
drag, startPoint x: 218, startPoint y: 468, endPoint x: 173, endPoint y: 473, distance: 45.0
click at [173, 473] on div "Marge intérieure 1 px rem % vh vw Personnalisé Personnalisé" at bounding box center [207, 470] width 253 height 19
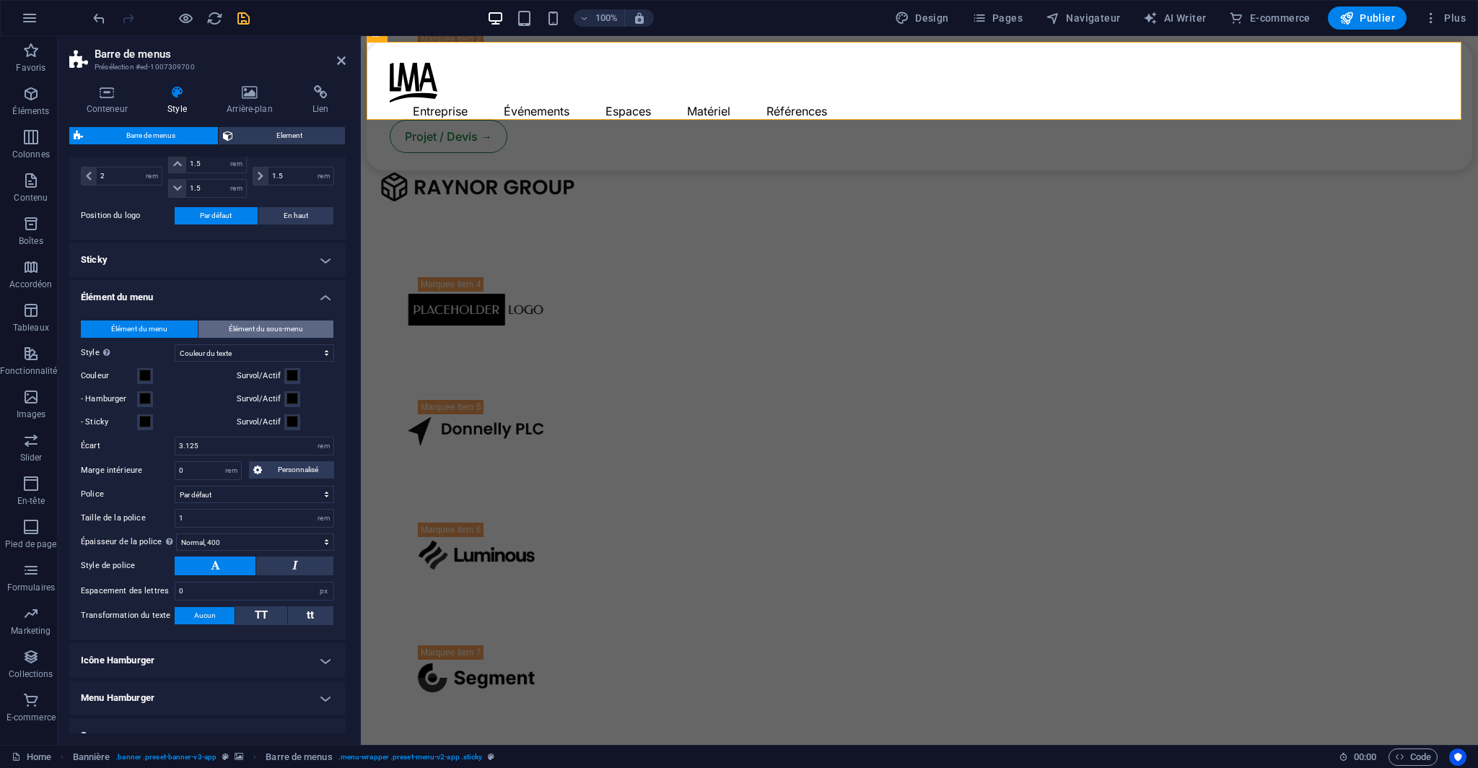
click at [303, 328] on button "Élément du sous-menu" at bounding box center [265, 328] width 135 height 17
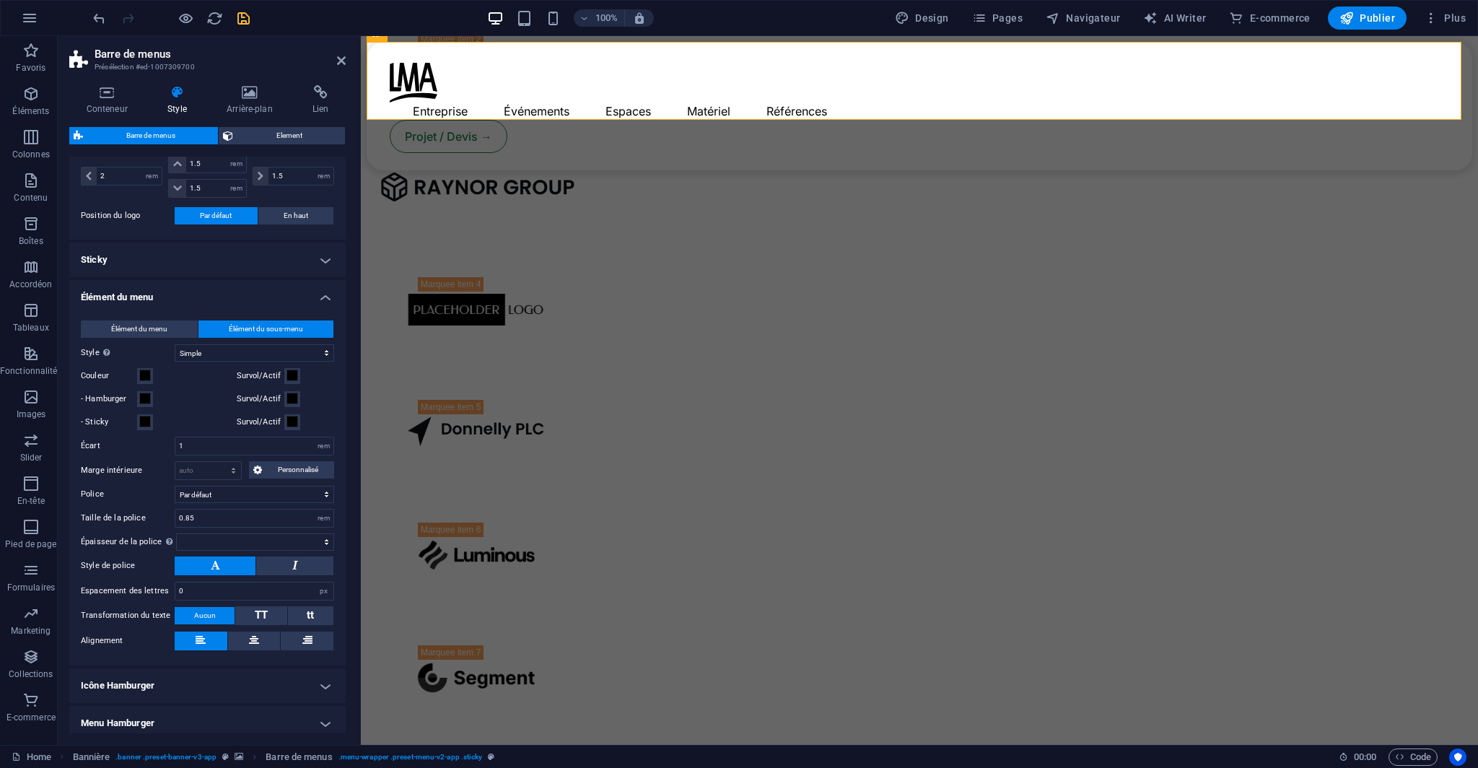
select select
click at [142, 330] on span "Élément du menu" at bounding box center [139, 328] width 56 height 17
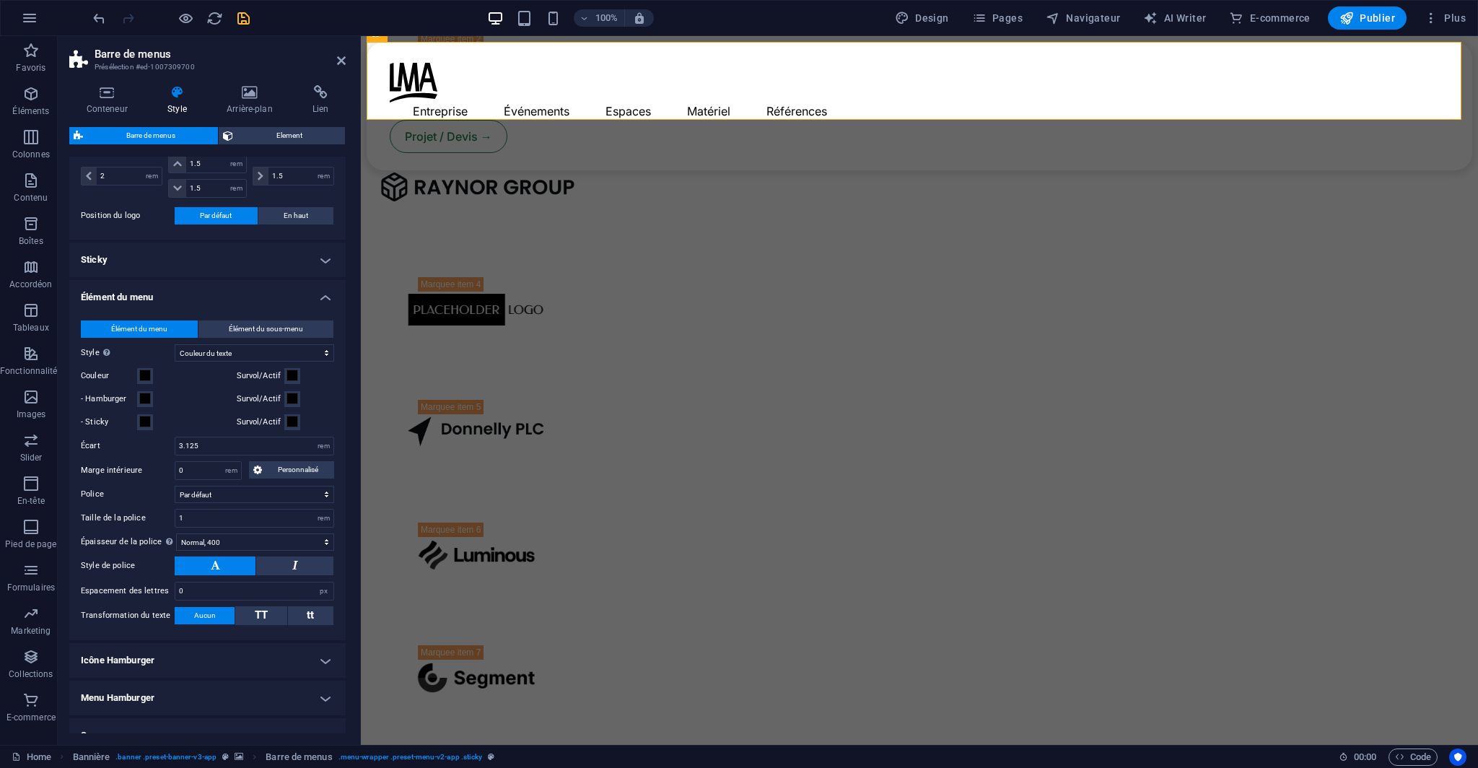
click at [245, 17] on icon "save" at bounding box center [243, 18] width 17 height 17
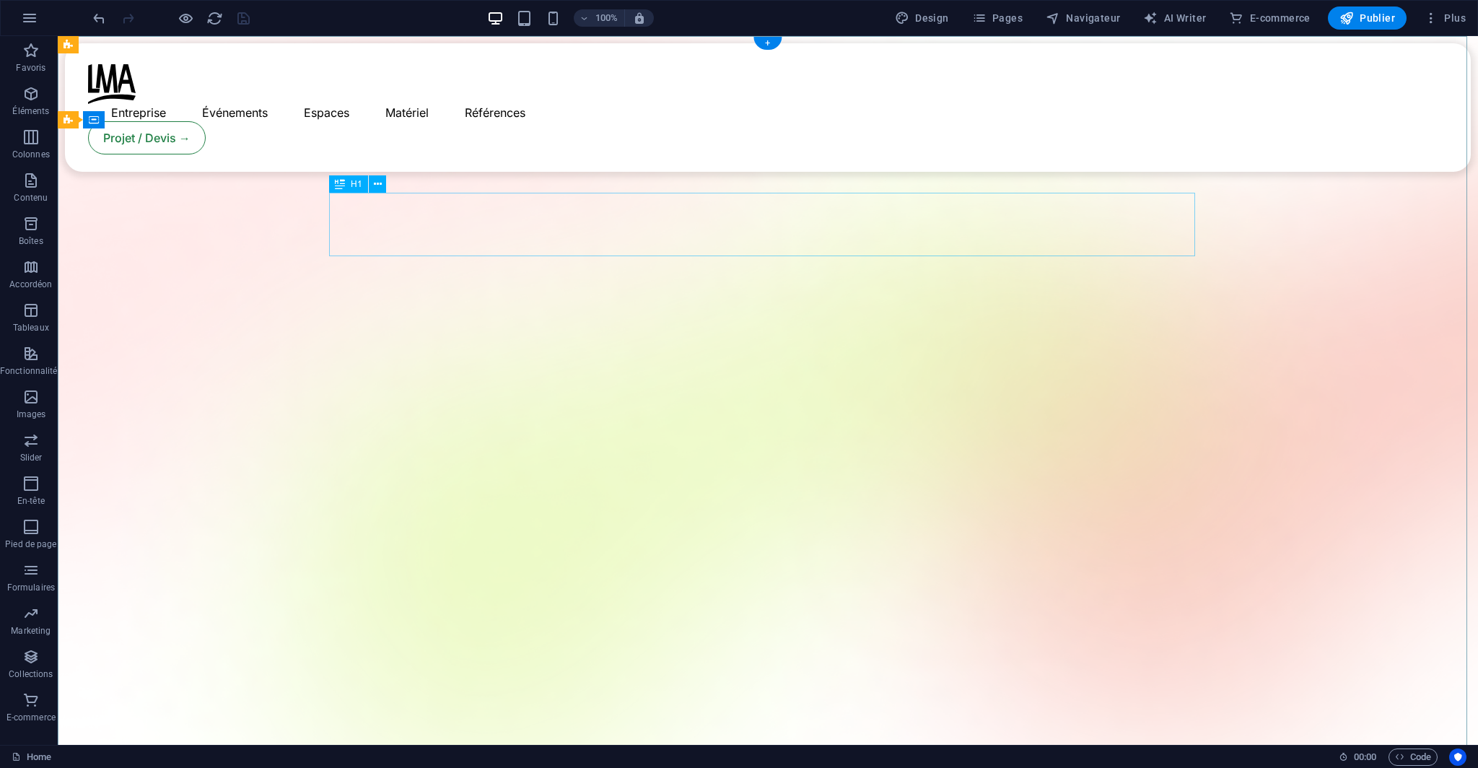
scroll to position [0, 0]
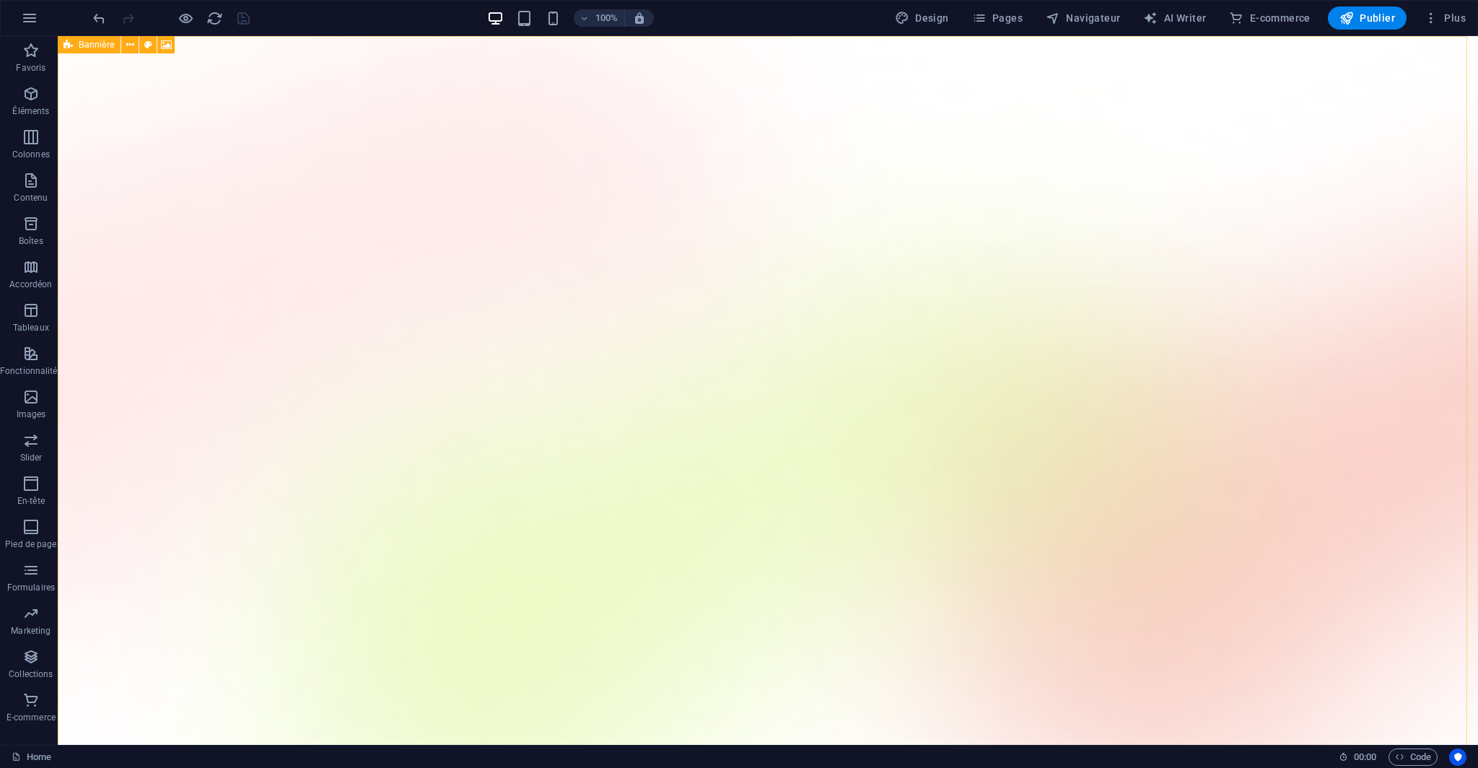
click at [78, 48] on div "Bannière" at bounding box center [89, 44] width 63 height 17
click at [79, 48] on span "Bannière" at bounding box center [97, 44] width 36 height 9
select select "vh"
select select "header"
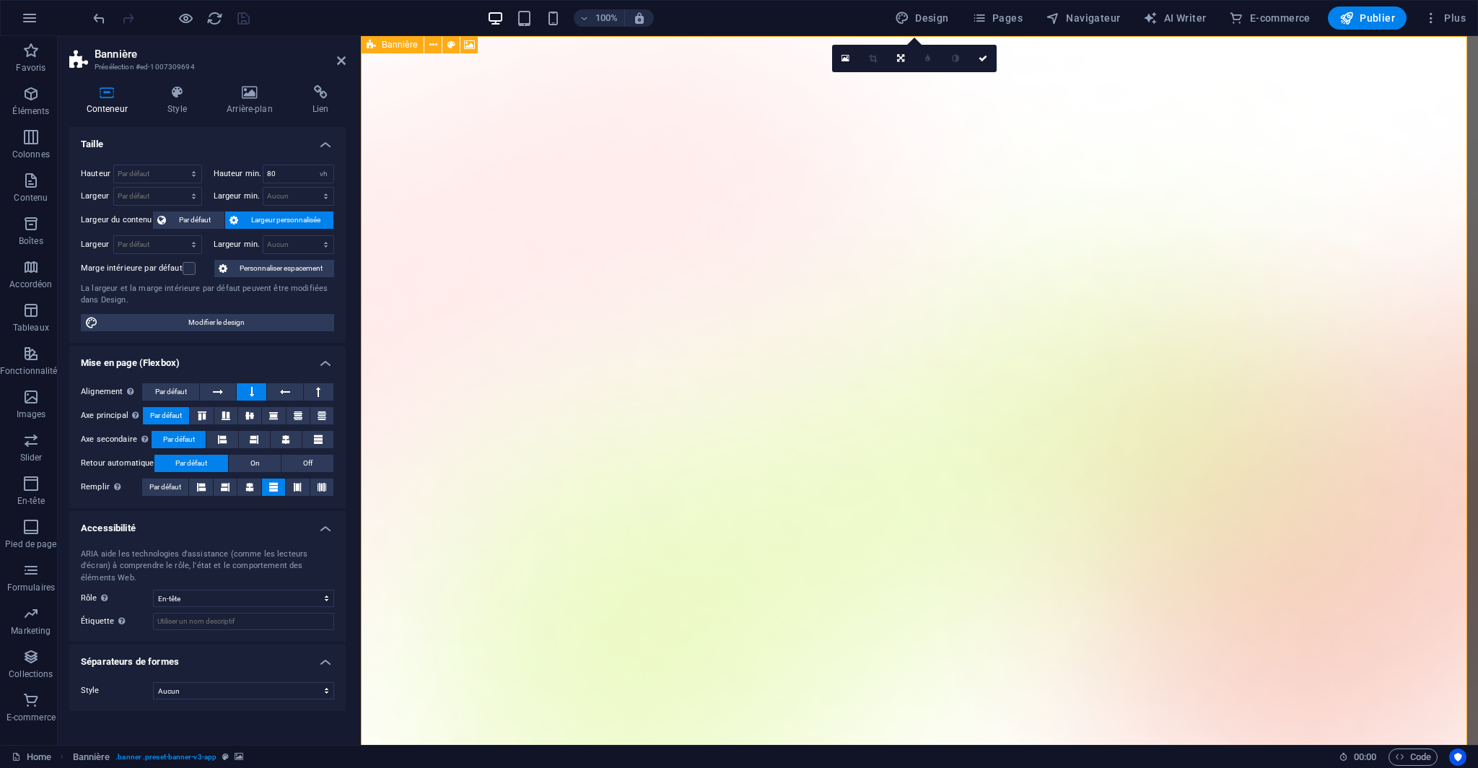
click at [419, 48] on div "Bannière" at bounding box center [392, 44] width 63 height 17
click at [439, 47] on span "Barre de menus" at bounding box center [445, 44] width 64 height 9
select select "rem"
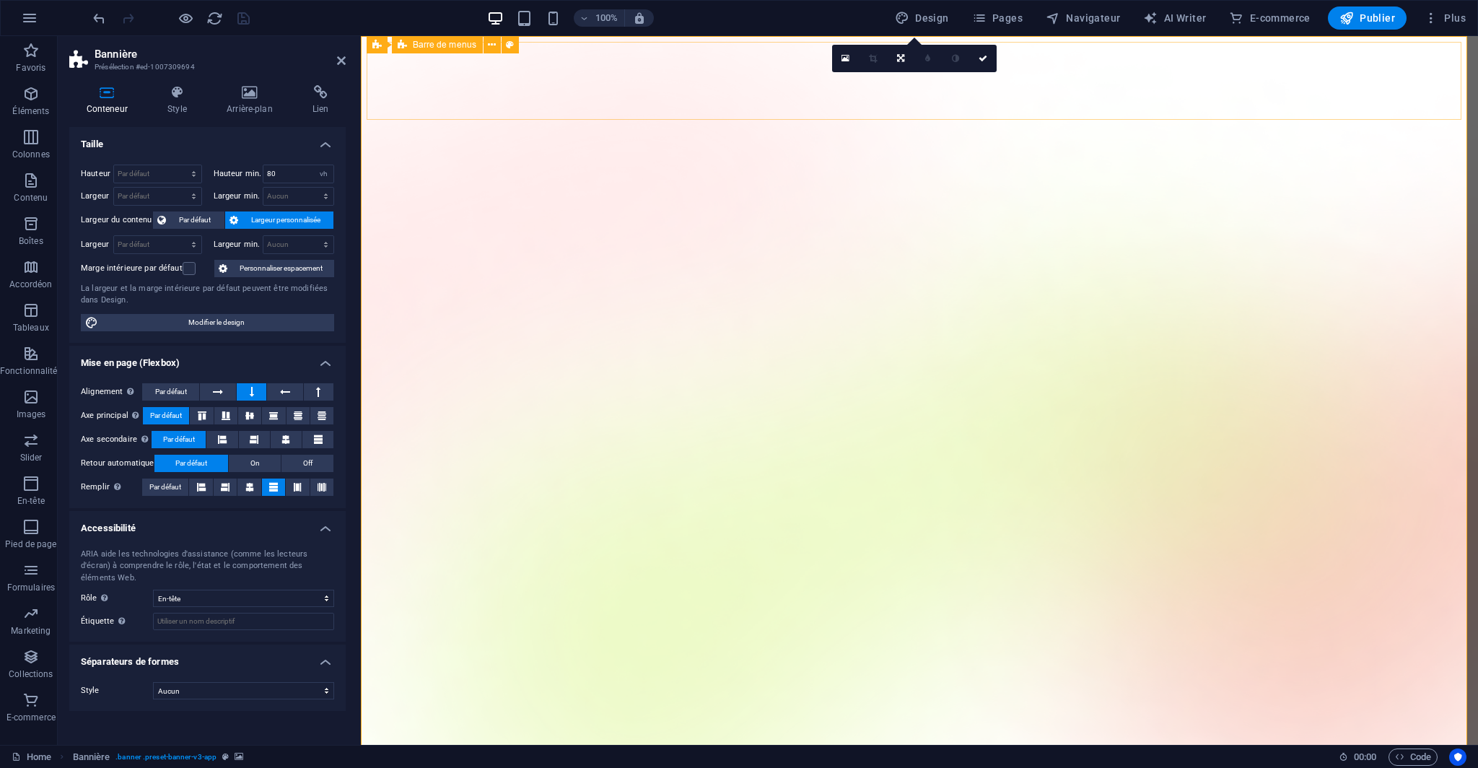
select select "rem"
select select "hover_text_color"
select select "rem"
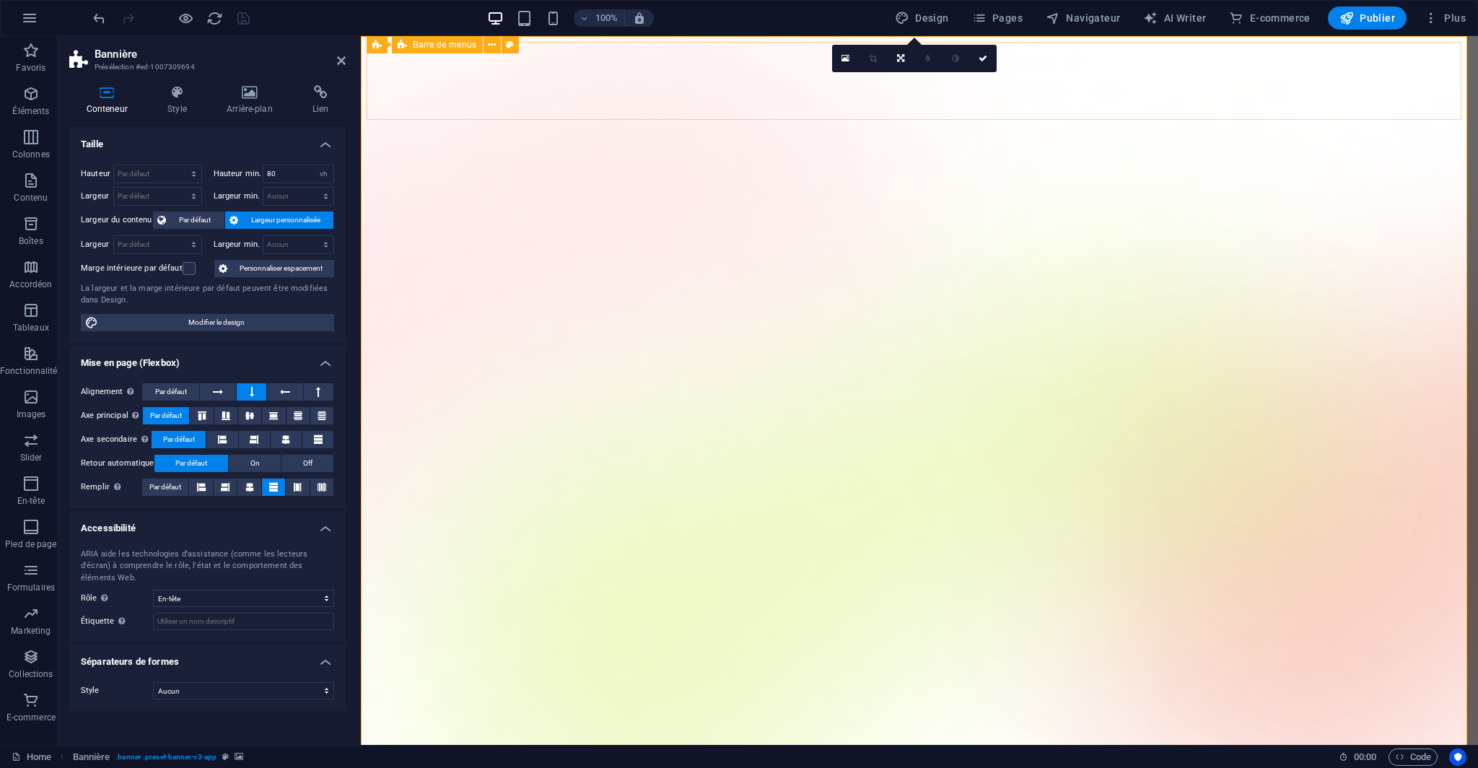
select select "rem"
select select "400"
select select "px"
select select "rem"
select select "px"
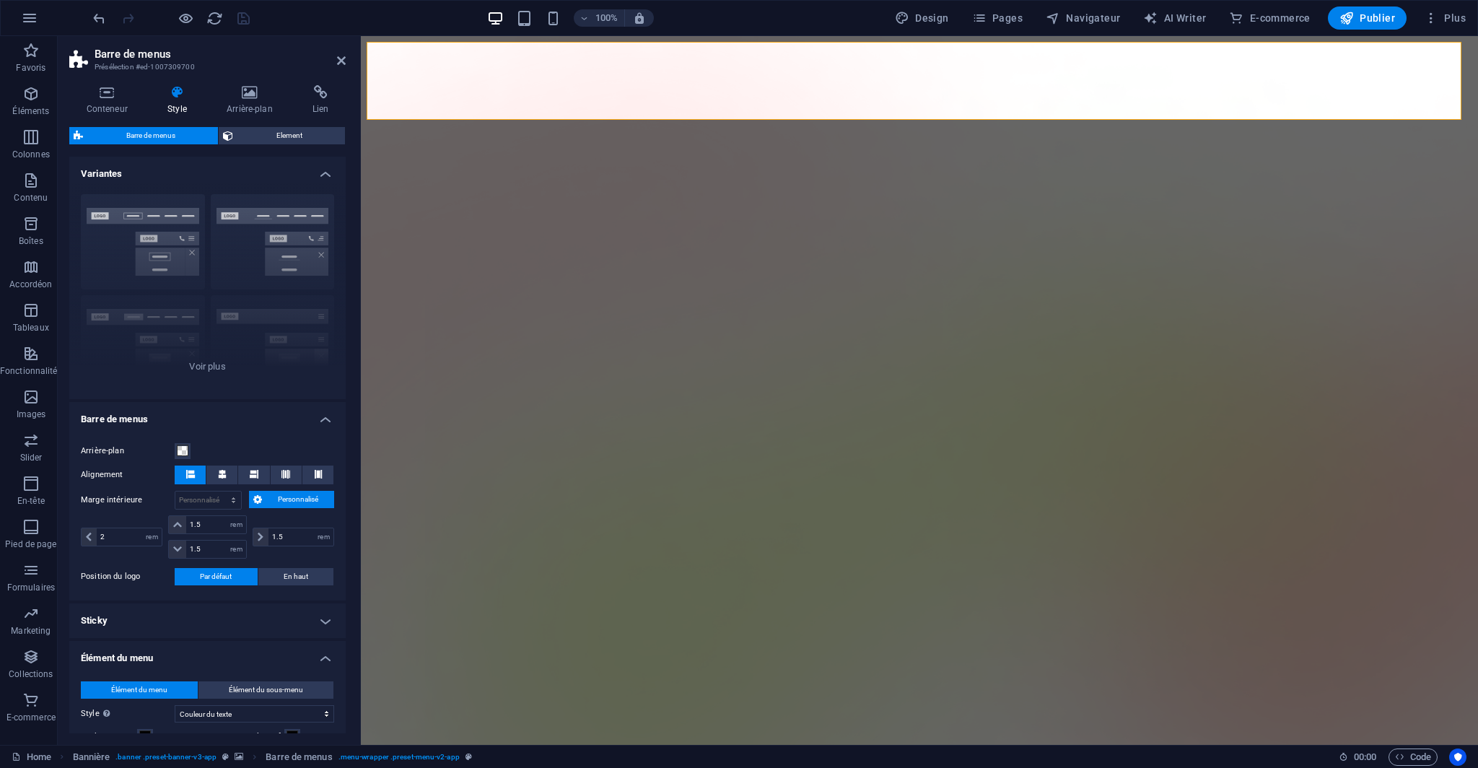
scroll to position [216, 0]
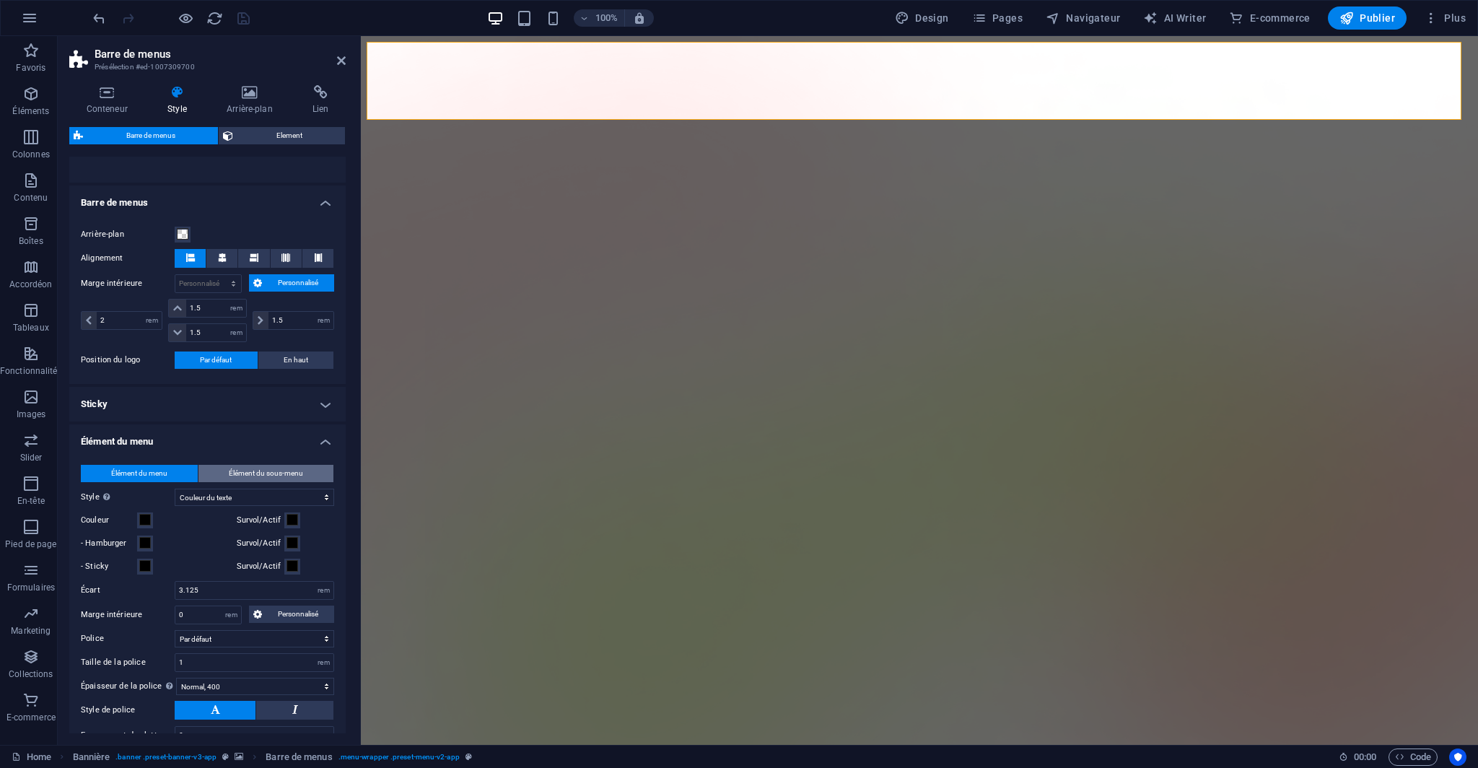
click at [231, 472] on span "Élément du sous-menu" at bounding box center [266, 473] width 74 height 17
select select
click at [214, 610] on select "auto px rem % vh vw Personnalisé" at bounding box center [208, 614] width 66 height 17
select select "rem"
click at [219, 606] on select "auto px rem % vh vw Personnalisé" at bounding box center [208, 614] width 66 height 17
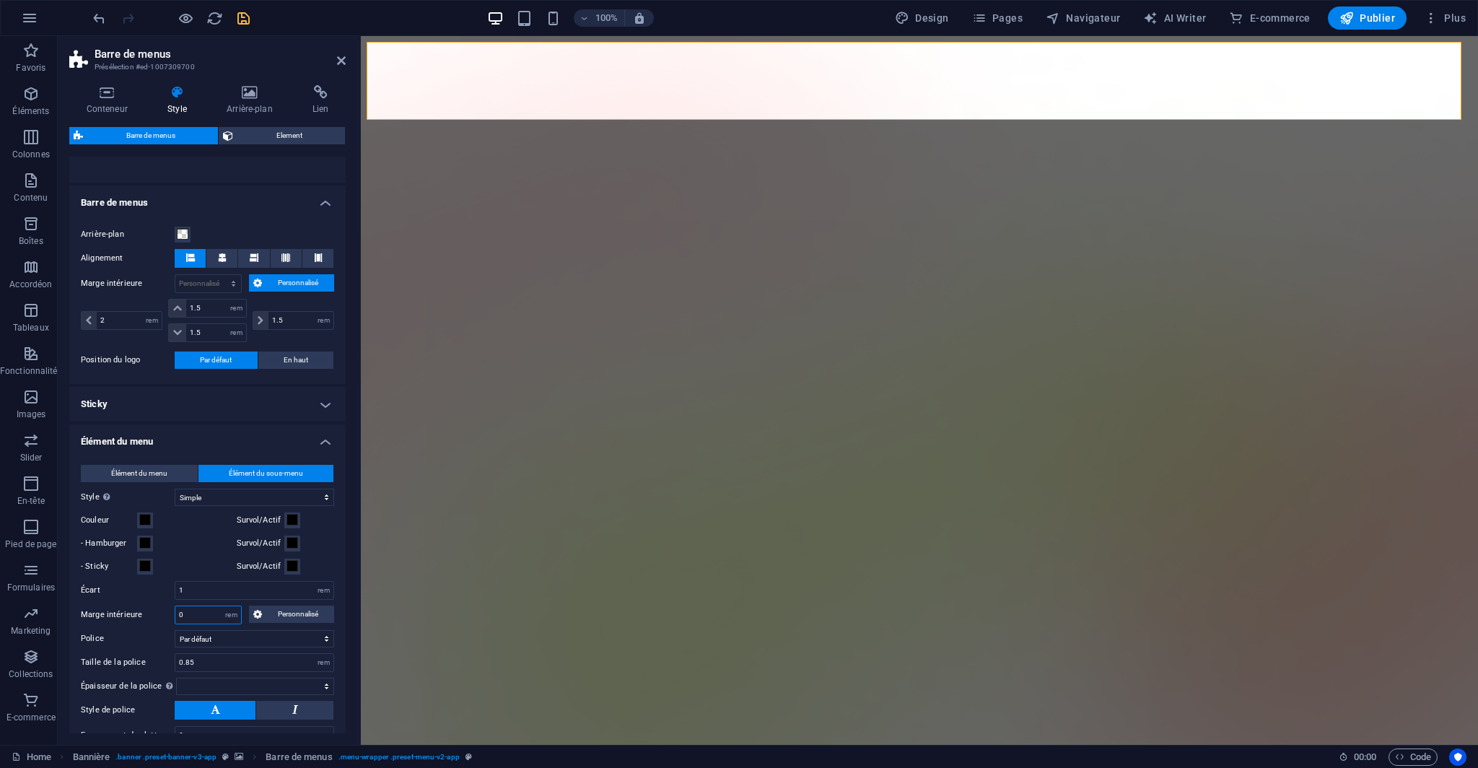
select select
type input "1"
select select
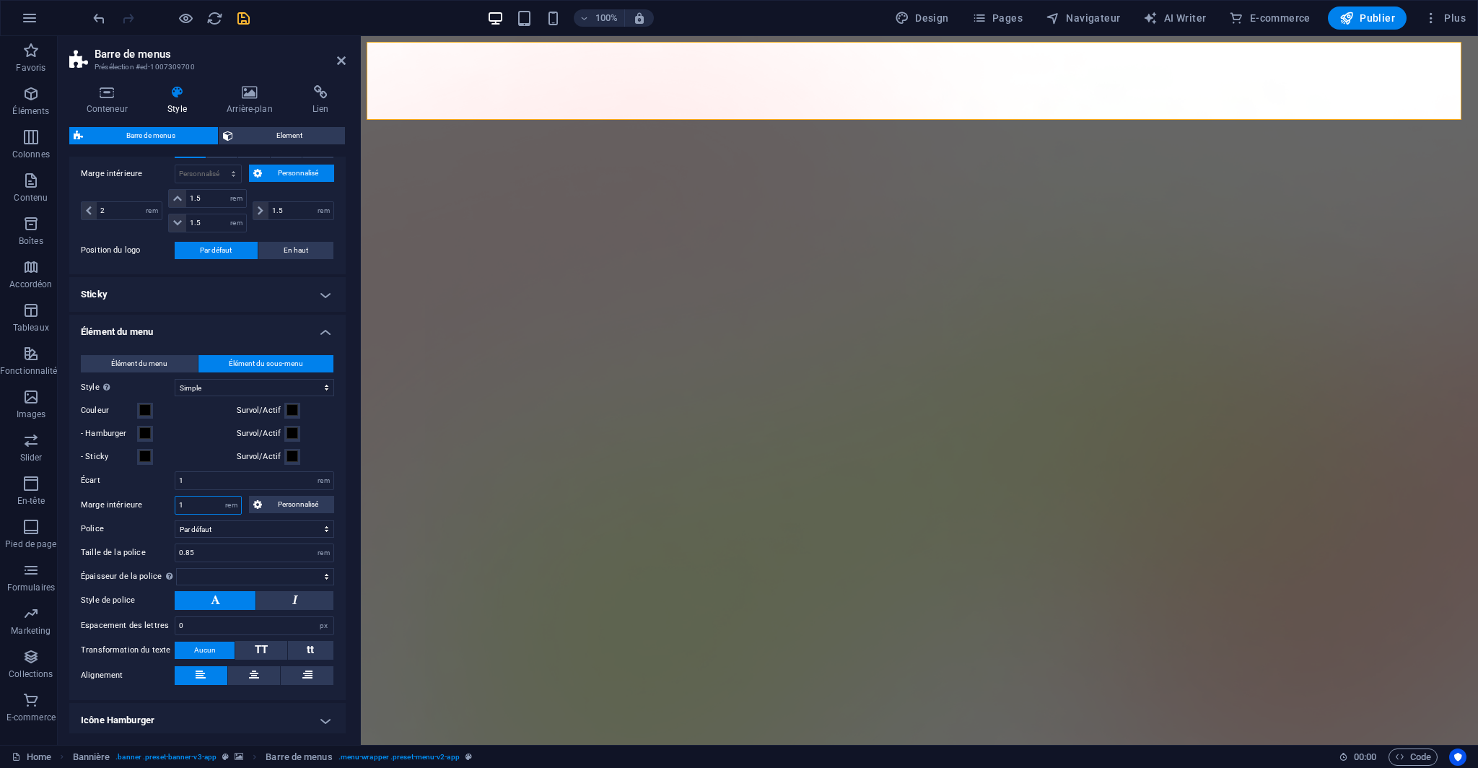
scroll to position [361, 0]
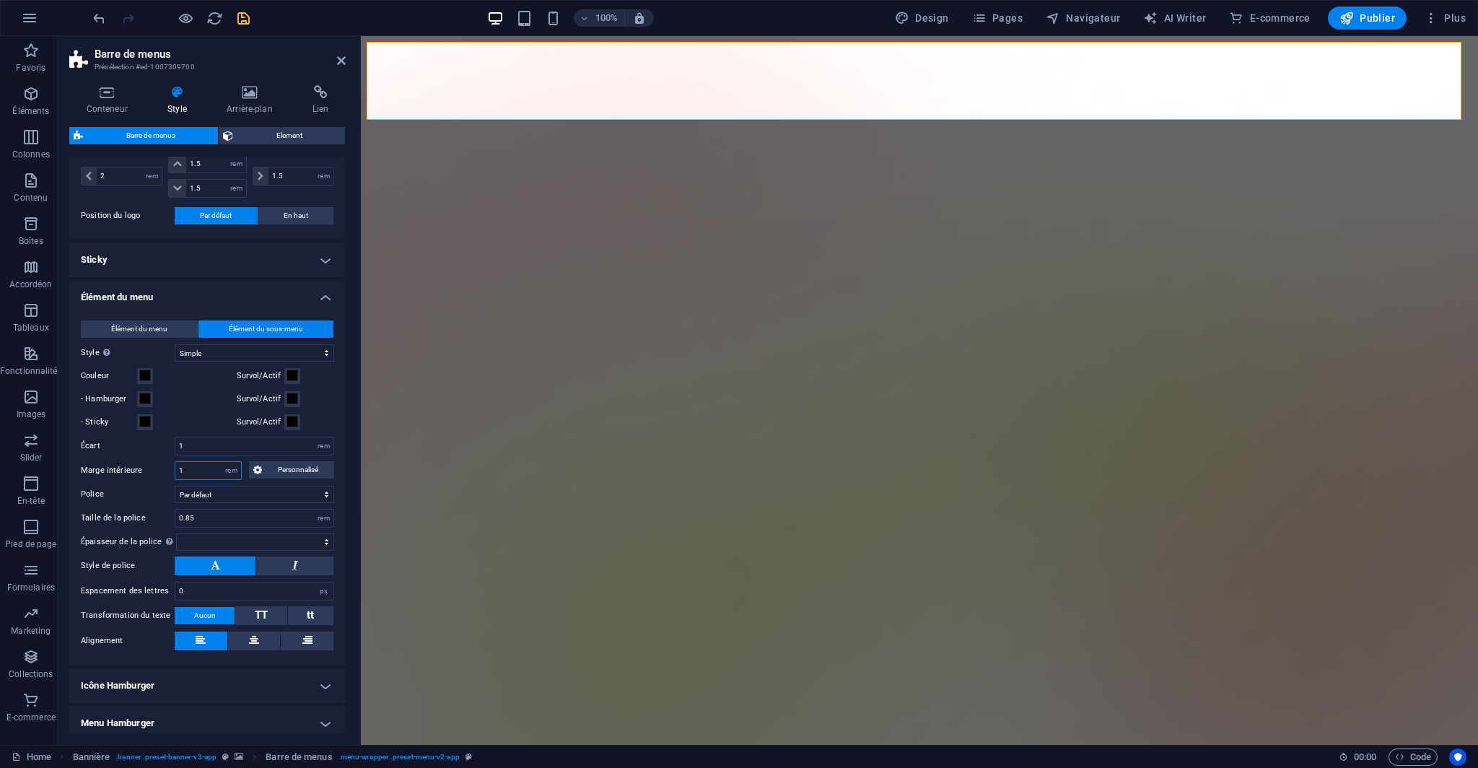
type input "1"
click at [141, 496] on label "Police" at bounding box center [128, 494] width 94 height 17
click at [175, 496] on select "Par défaut Titres principaux" at bounding box center [254, 494] width 159 height 17
click at [149, 325] on span "Élément du menu" at bounding box center [139, 328] width 56 height 17
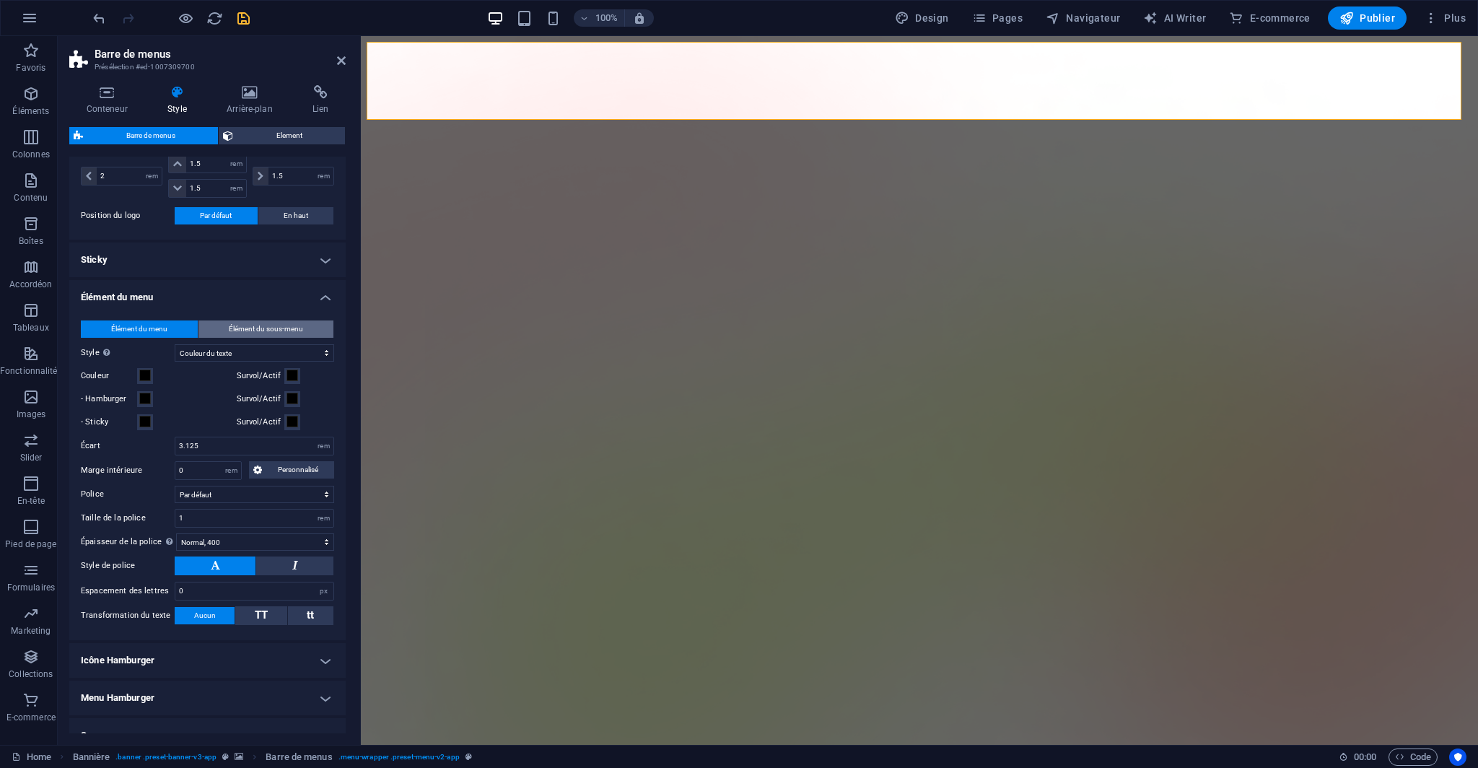
click at [226, 328] on button "Élément du sous-menu" at bounding box center [265, 328] width 135 height 17
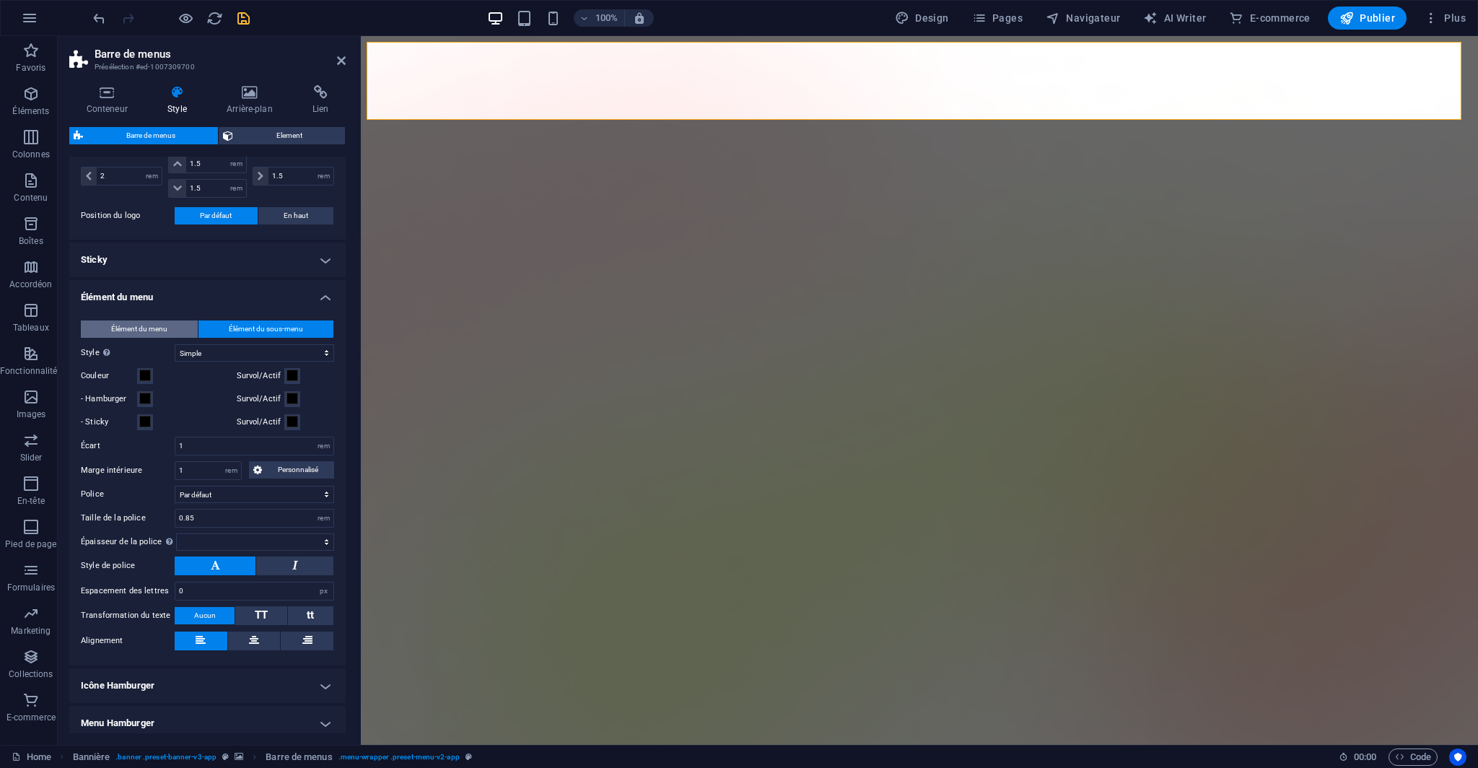
click at [158, 325] on span "Élément du menu" at bounding box center [139, 328] width 56 height 17
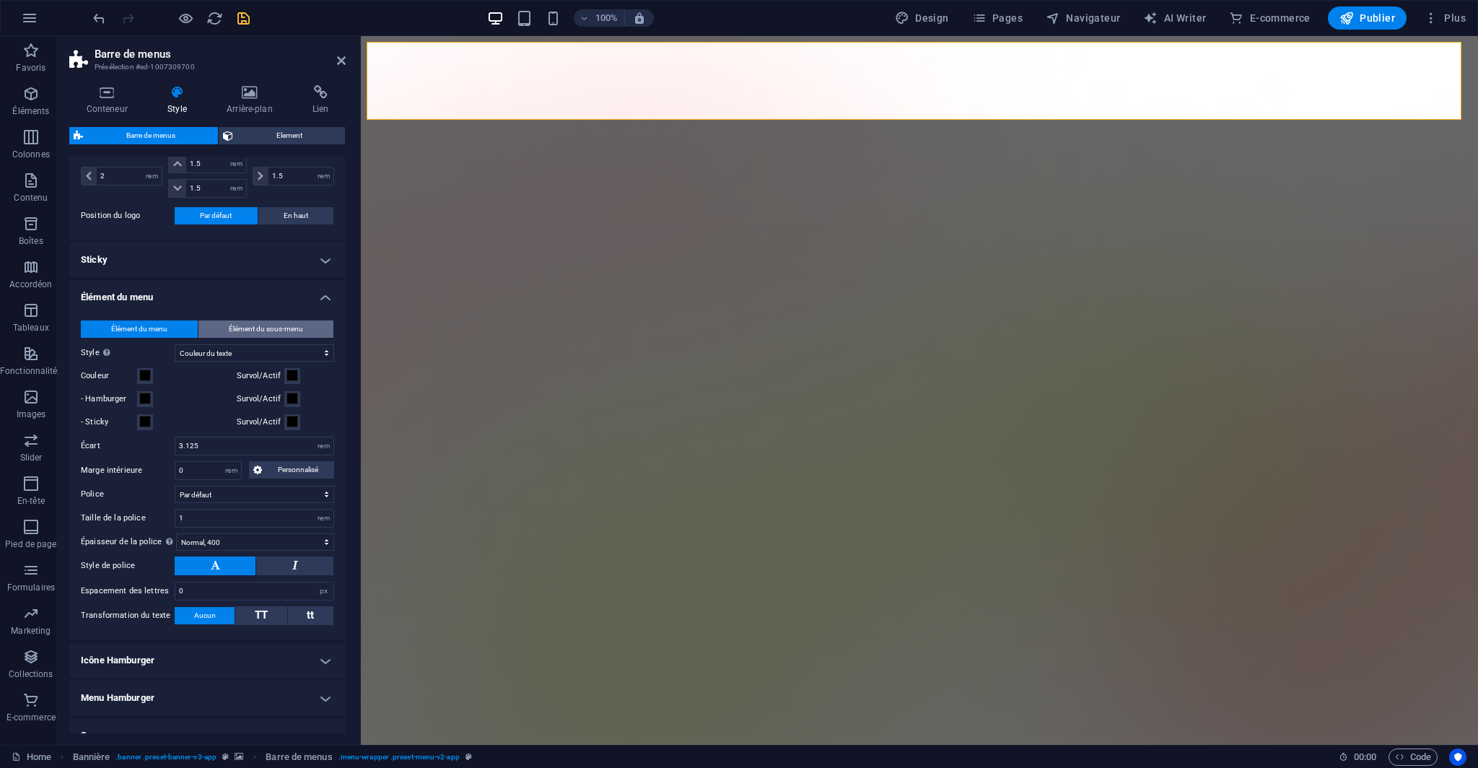
click at [221, 334] on button "Élément du sous-menu" at bounding box center [265, 328] width 135 height 17
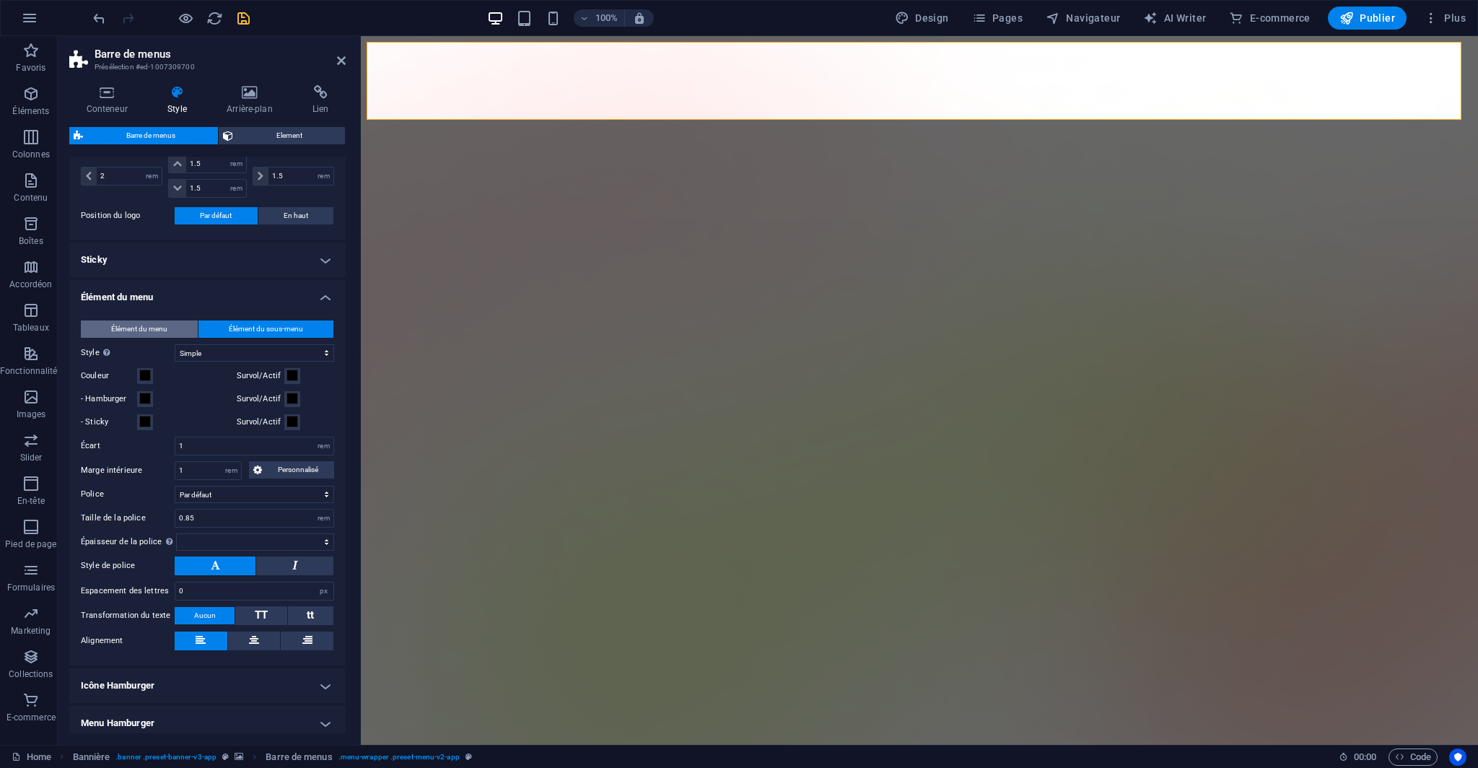
click at [149, 327] on span "Élément du menu" at bounding box center [139, 328] width 56 height 17
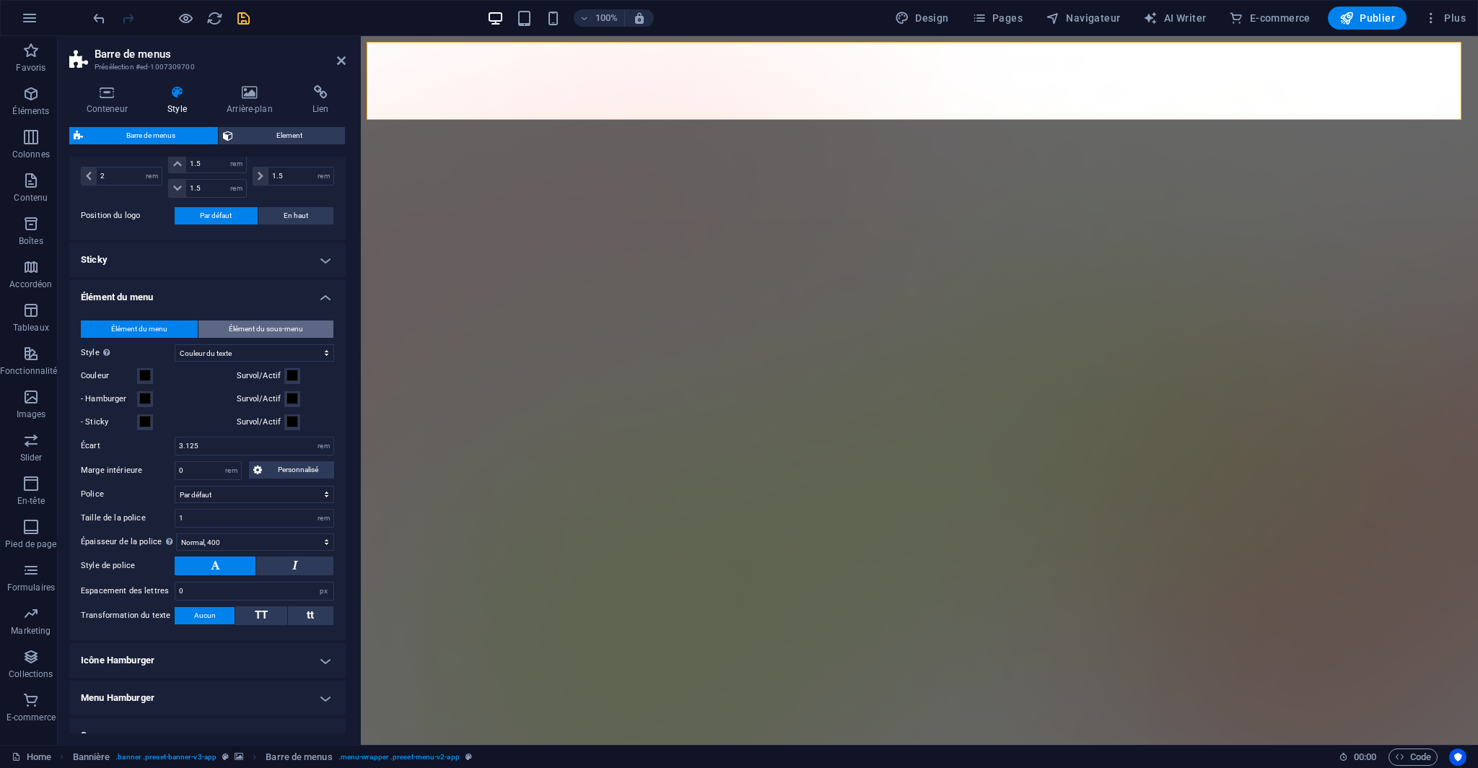
click at [271, 327] on span "Élément du sous-menu" at bounding box center [266, 328] width 74 height 17
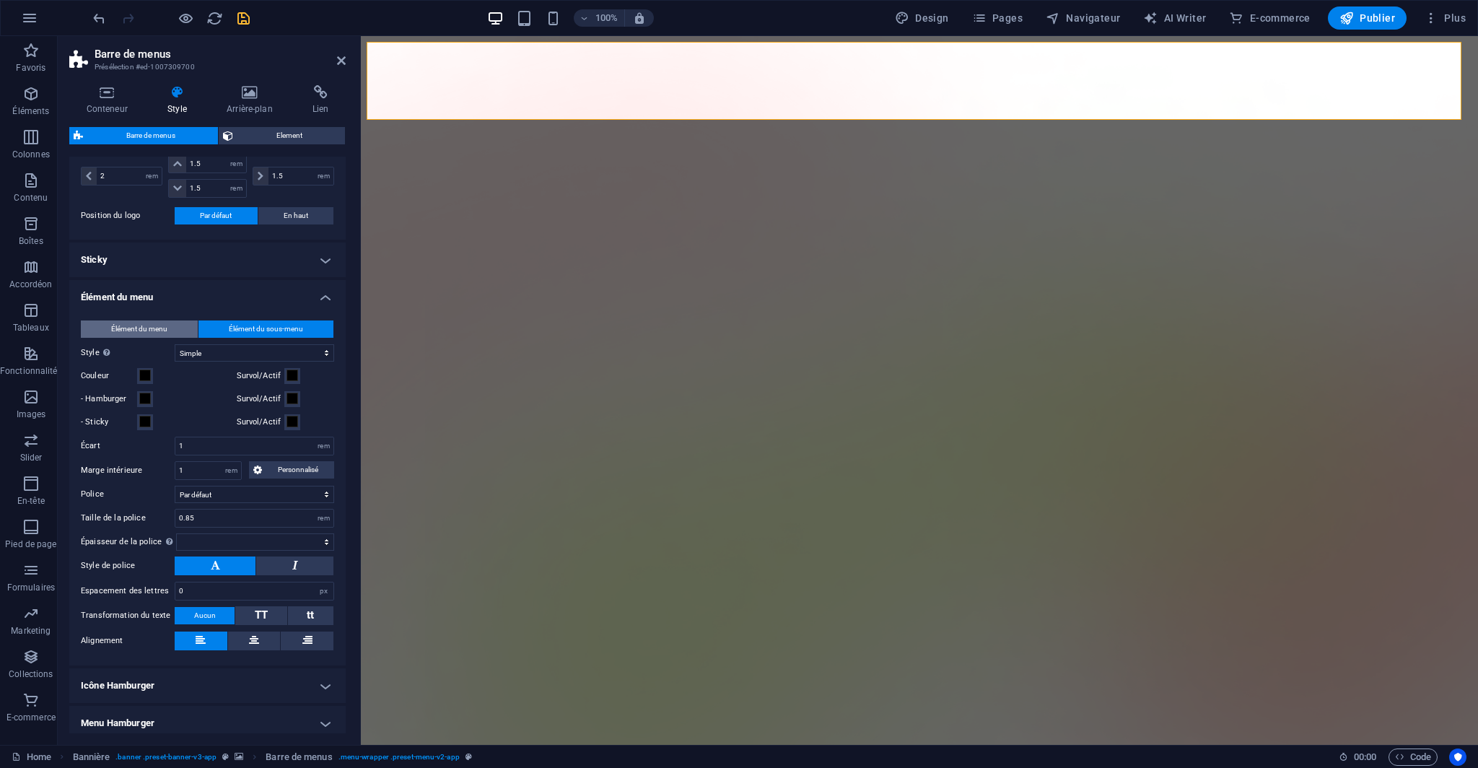
click at [156, 324] on span "Élément du menu" at bounding box center [139, 328] width 56 height 17
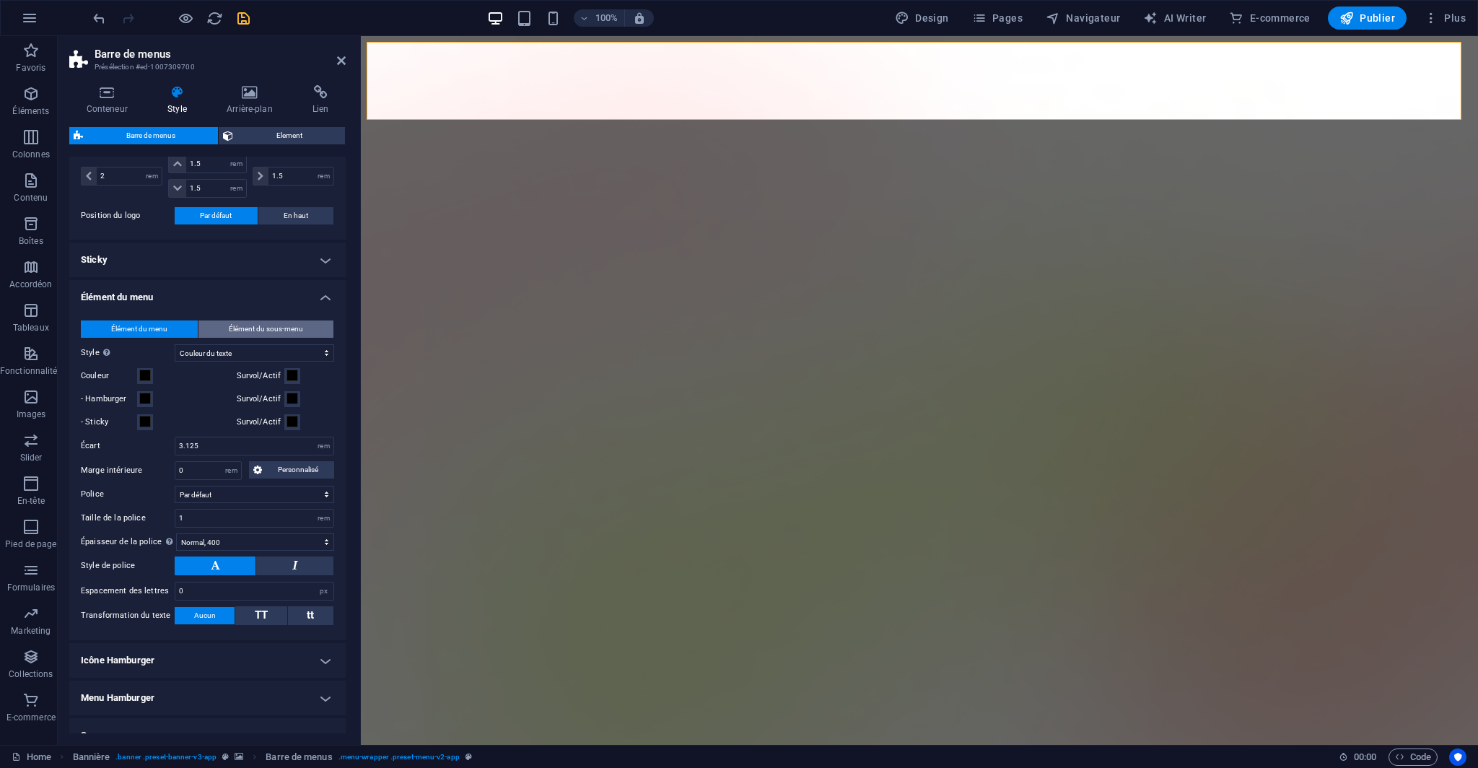
click at [217, 330] on button "Élément du sous-menu" at bounding box center [265, 328] width 135 height 17
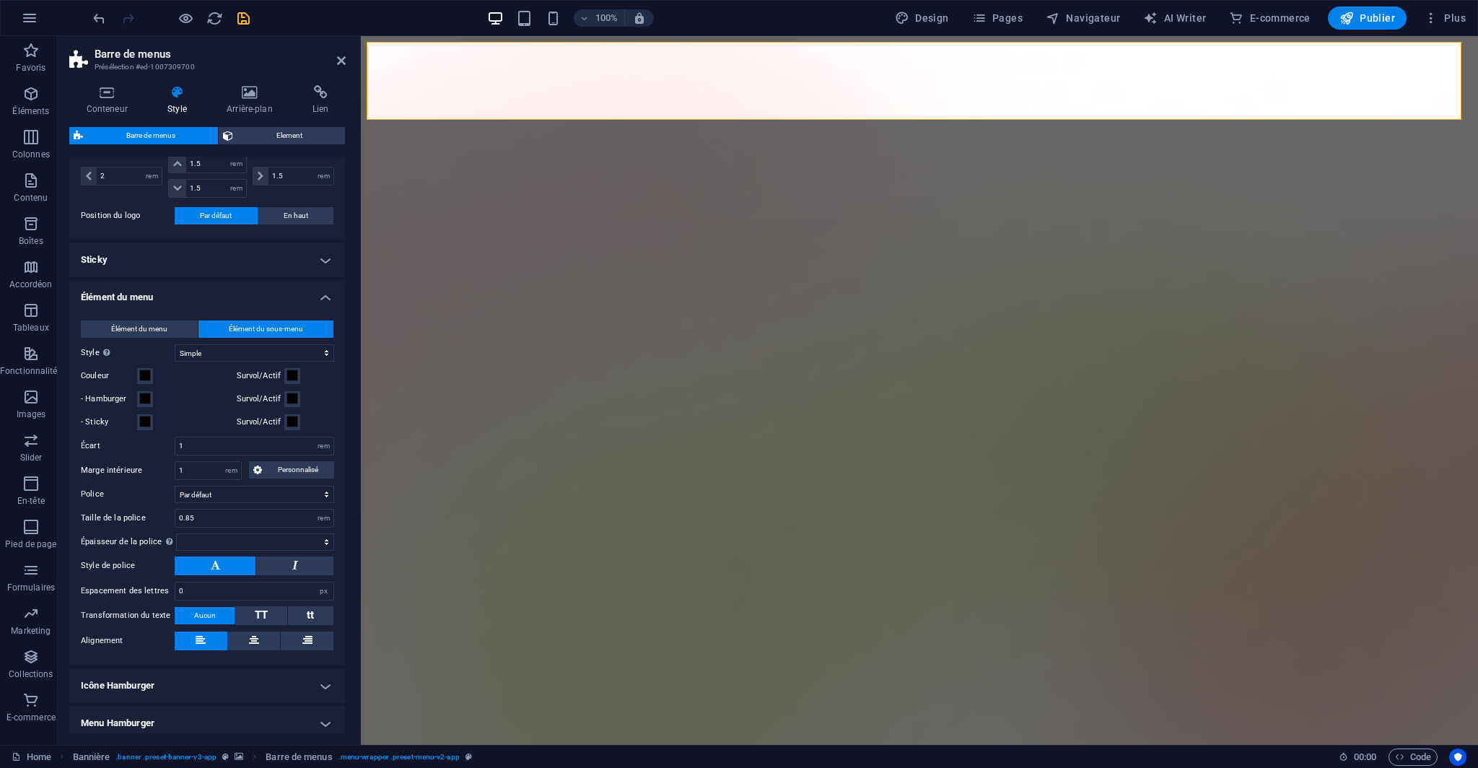
select select
click at [232, 348] on select "Simple Couleur du texte Boîte : fondu Boîte : retourner verticalement Boîte : r…" at bounding box center [254, 352] width 159 height 17
select select "hover_box_fade"
click at [175, 344] on select "Simple Couleur du texte Boîte : fondu Boîte : retourner verticalement Boîte : r…" at bounding box center [254, 352] width 159 height 17
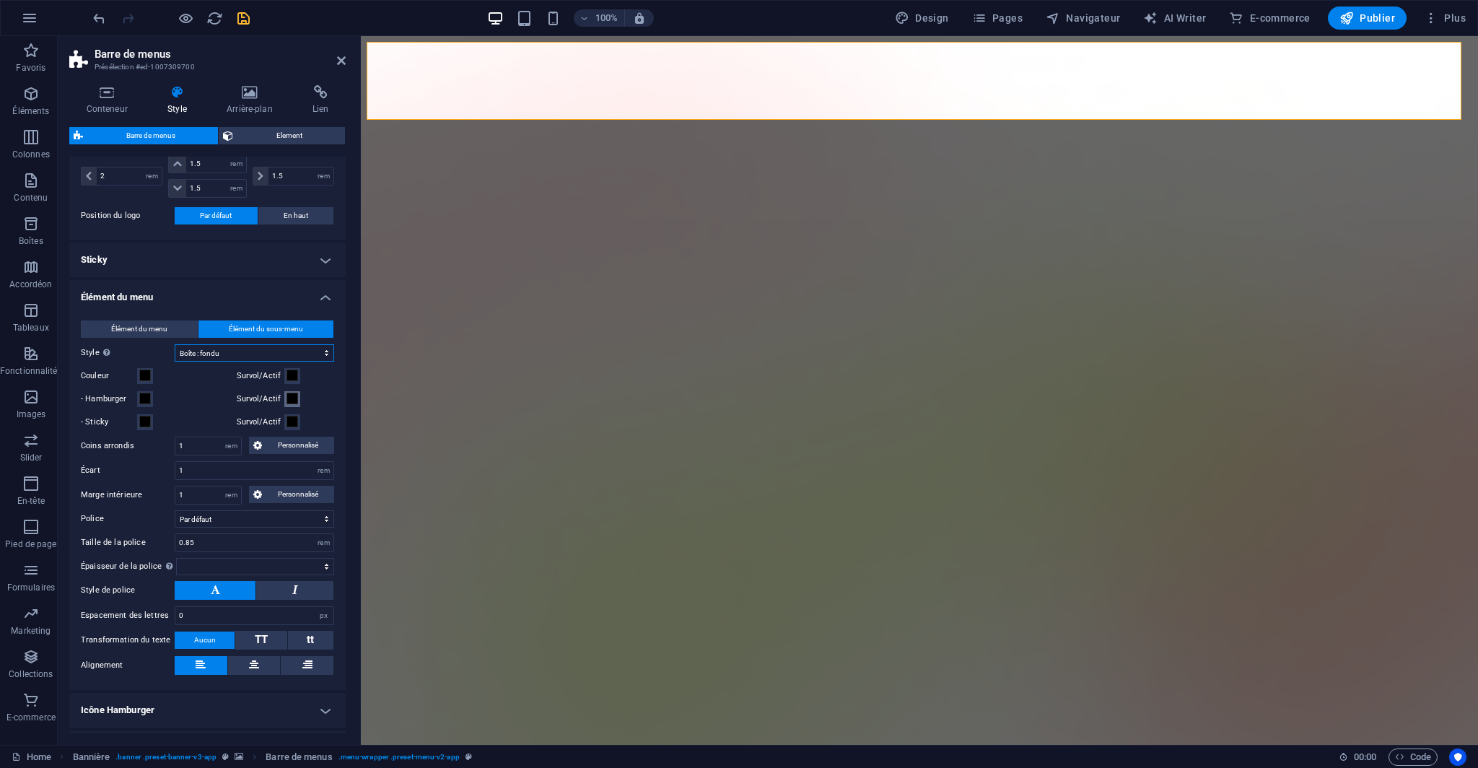
select select
click at [210, 445] on input "1" at bounding box center [208, 445] width 66 height 17
click at [154, 457] on div "Élément du menu Élément du sous-menu Style Passez en mode Aperçu et passez avec…" at bounding box center [207, 498] width 282 height 384
click at [245, 22] on icon "save" at bounding box center [243, 18] width 17 height 17
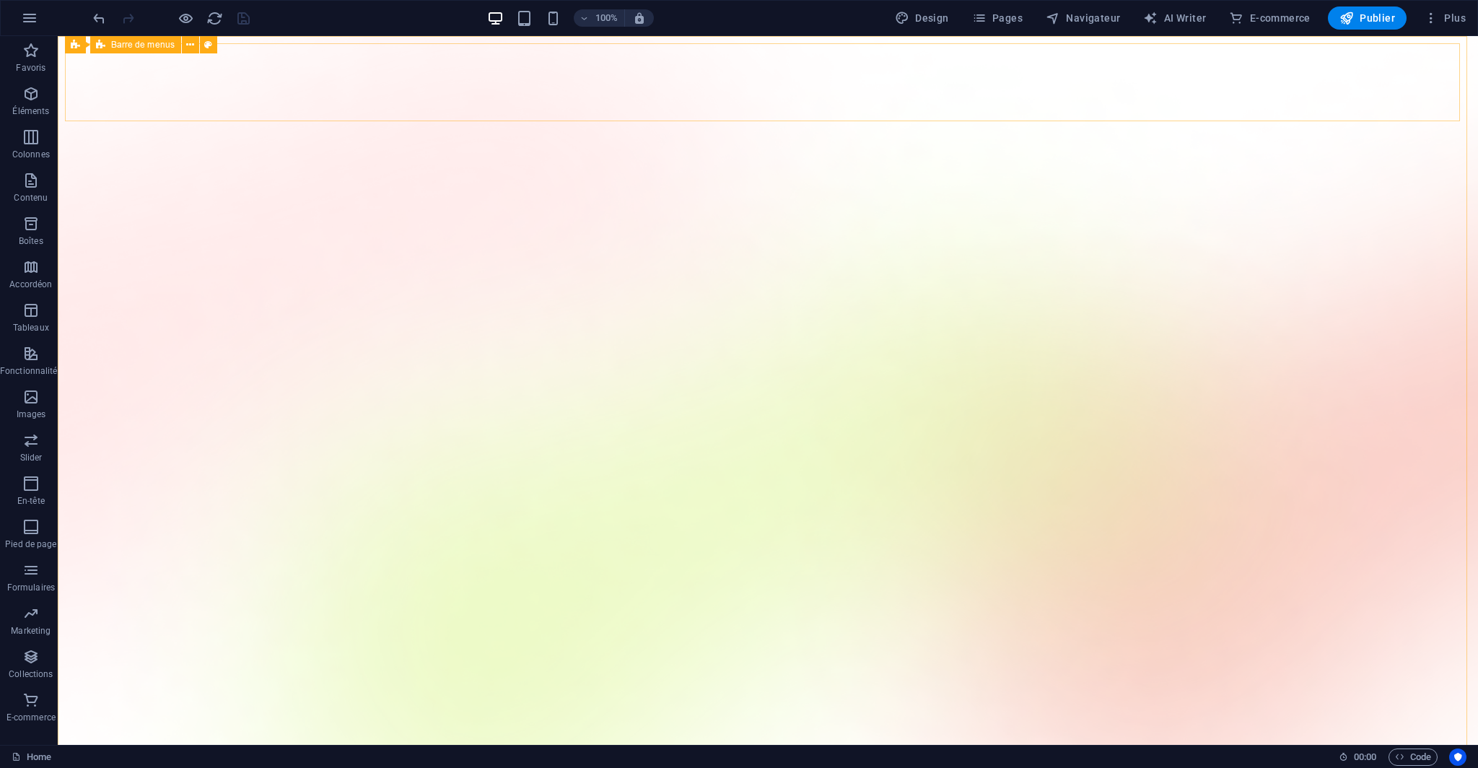
click at [131, 50] on div "Barre de menus" at bounding box center [135, 44] width 91 height 17
select select "rem"
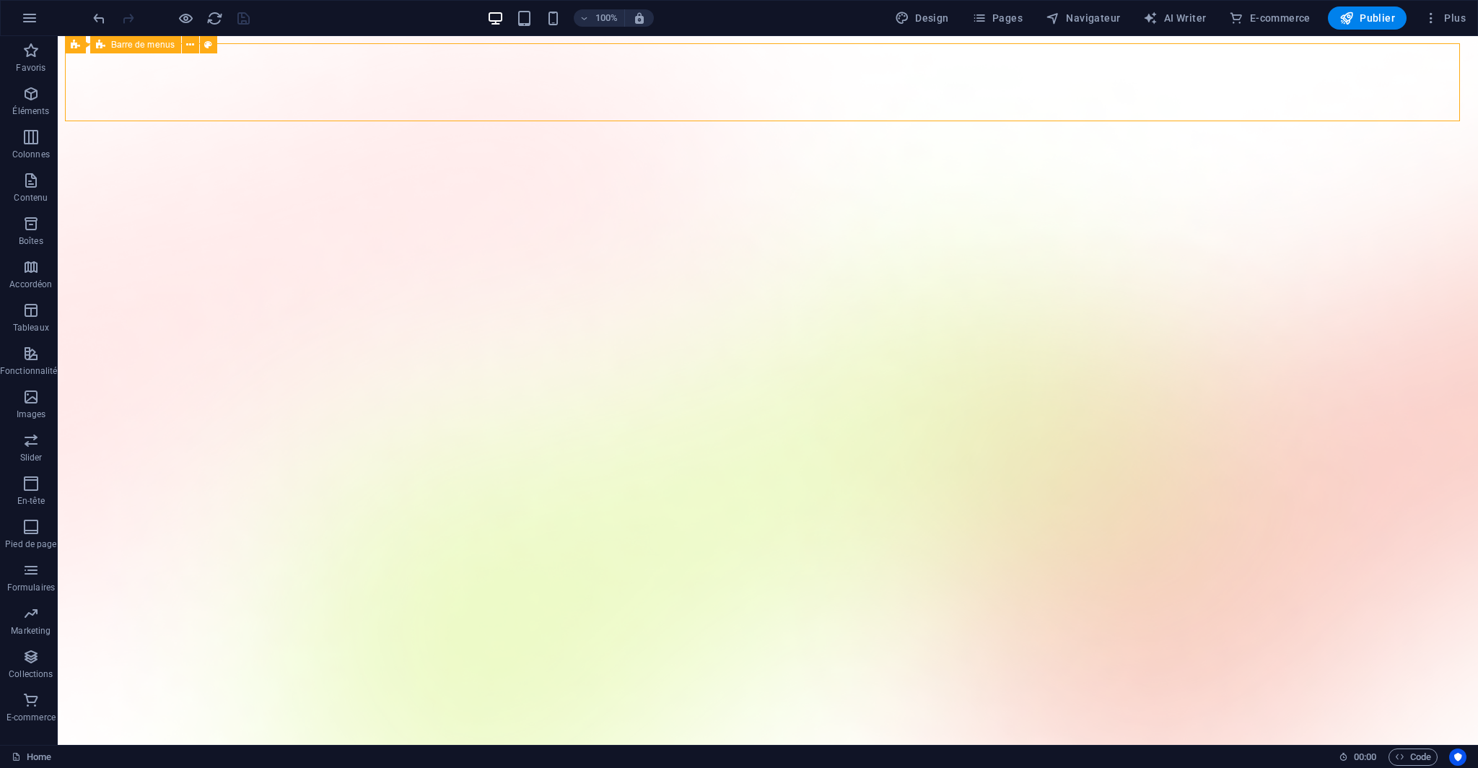
select select "rem"
select select "hover_box_fade"
select select "rem"
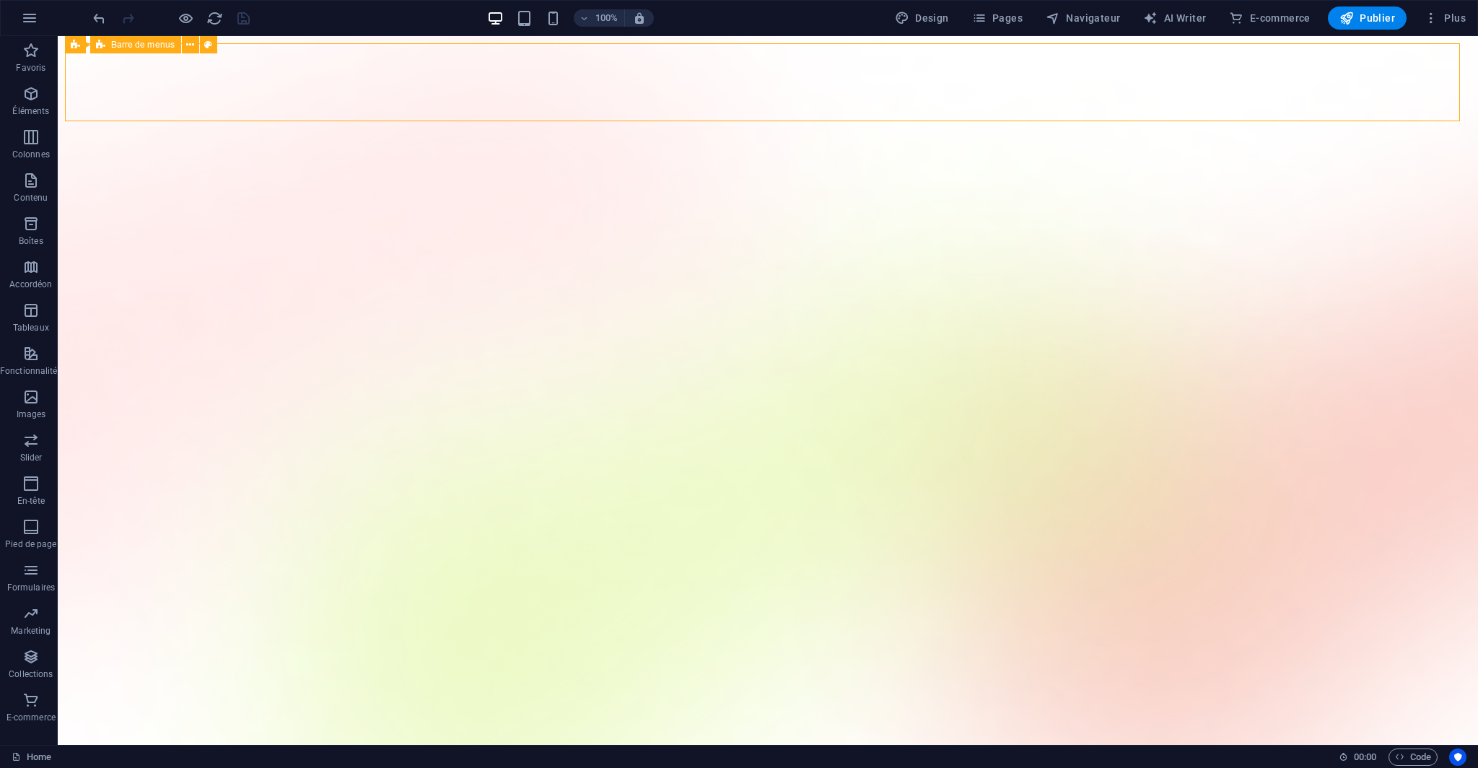
select select "rem"
select select
select select "px"
select select "rem"
select select "px"
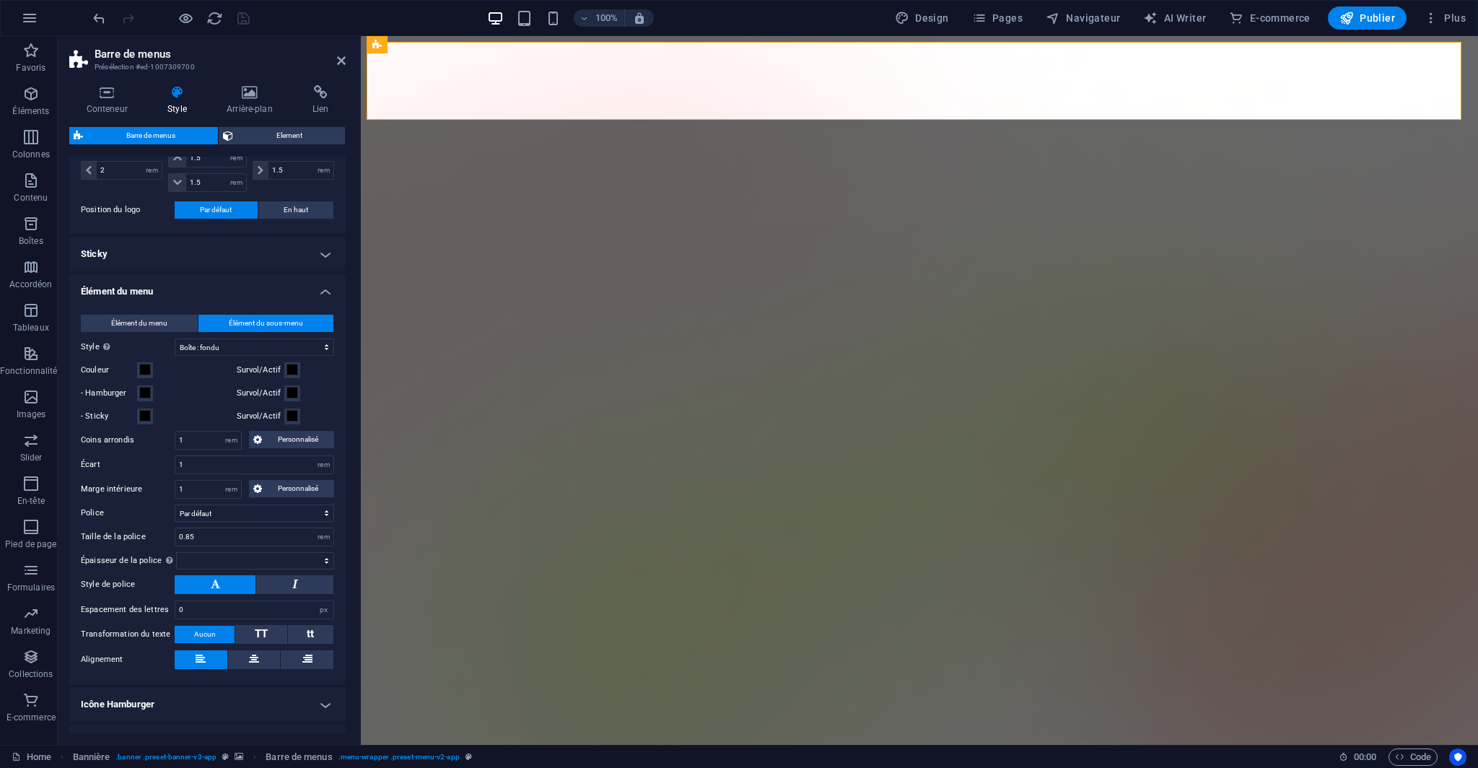
scroll to position [433, 0]
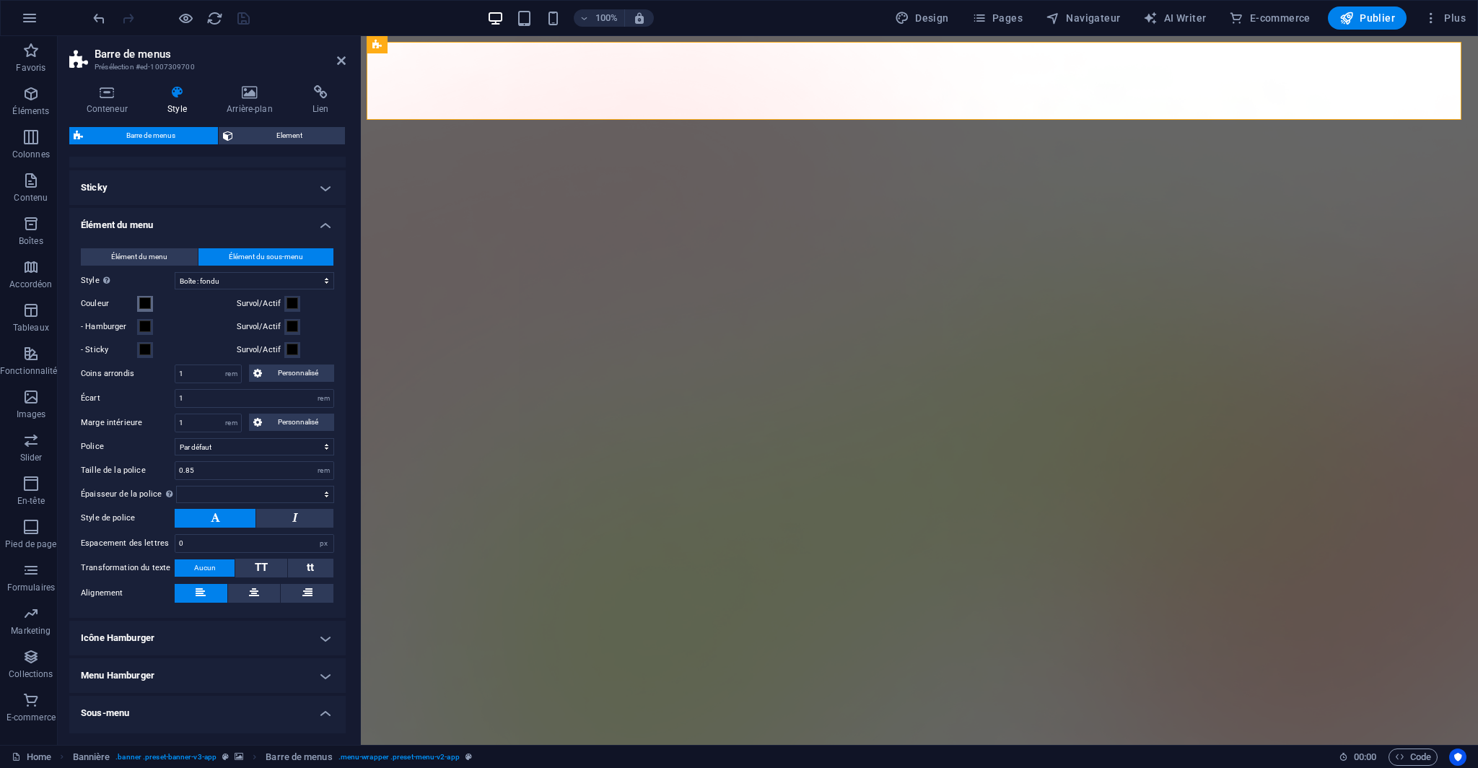
click at [139, 298] on span at bounding box center [145, 303] width 12 height 12
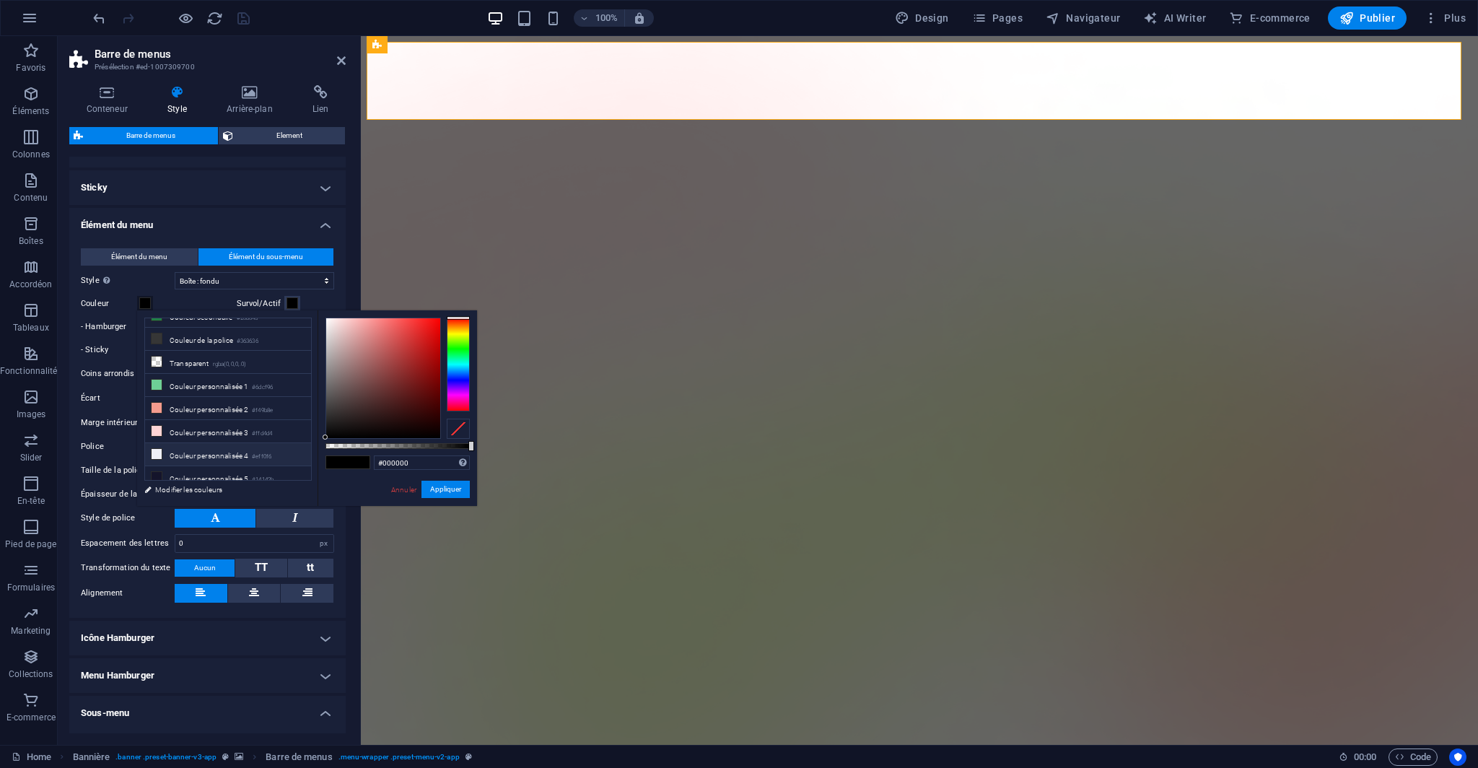
scroll to position [0, 0]
click at [242, 450] on li "Couleur personnalisée 1 #6dcf96" at bounding box center [228, 445] width 166 height 23
type input "#6dcf96"
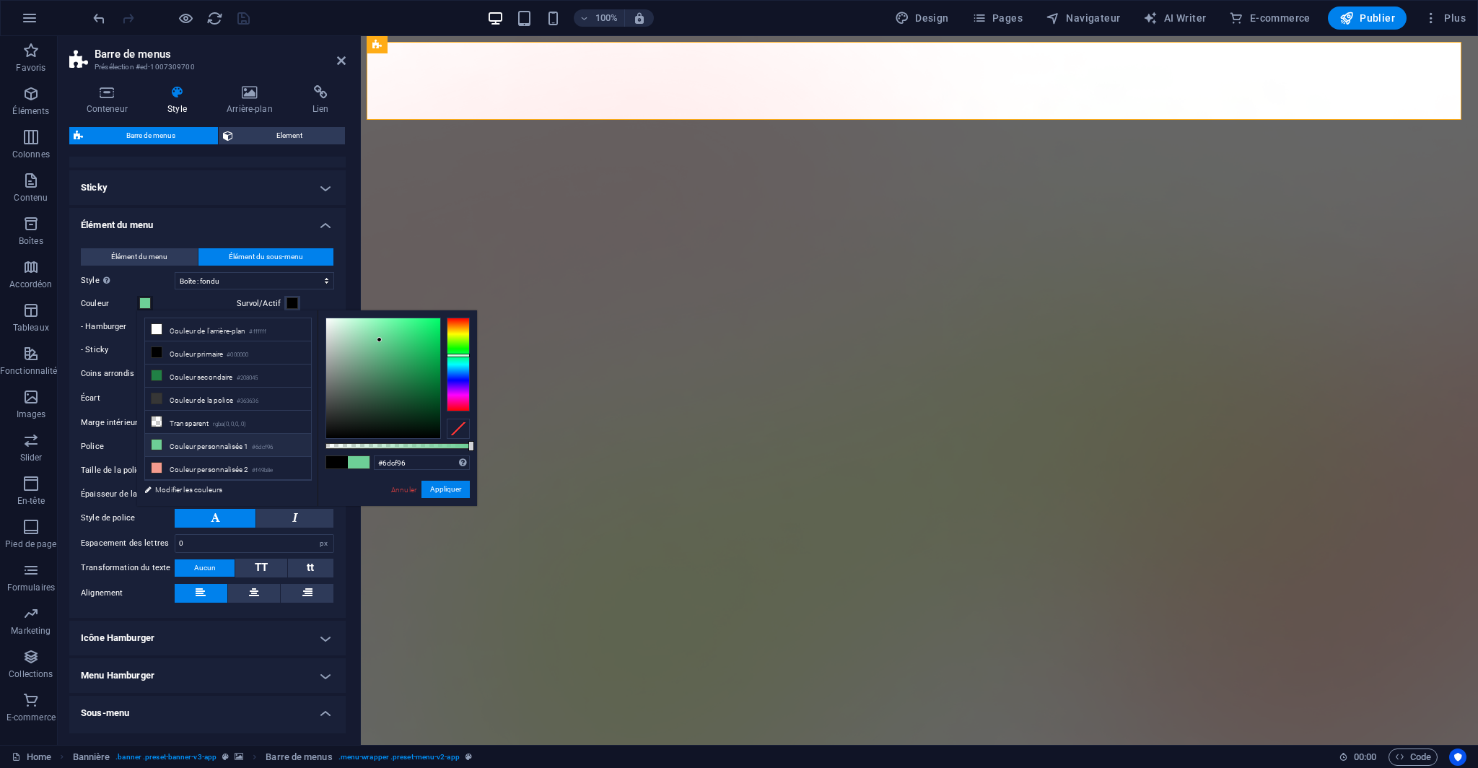
select select
click at [243, 335] on li "Couleur de l'arrière-plan #ffffff" at bounding box center [228, 329] width 166 height 23
type input "#ffffff"
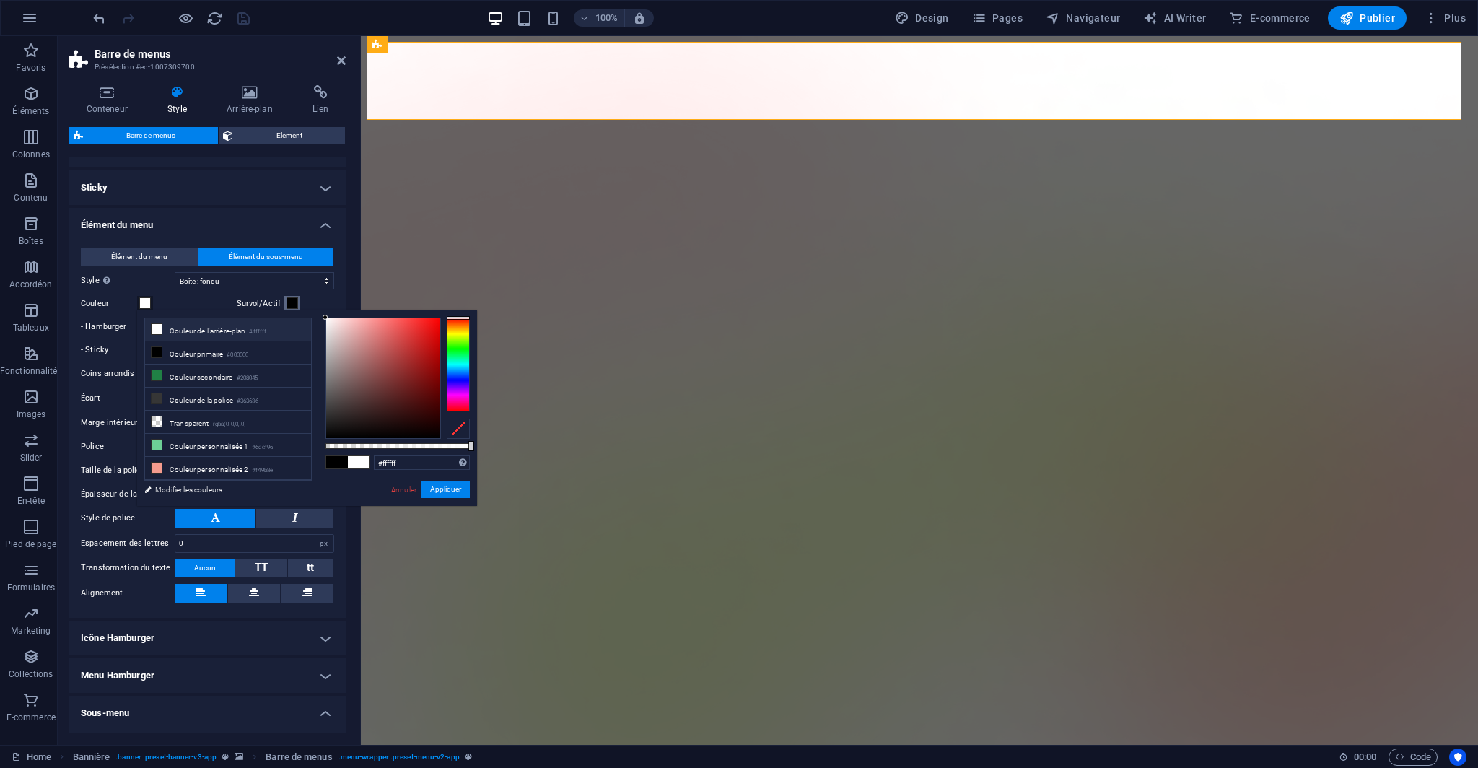
click at [284, 302] on button "Survol/Actif" at bounding box center [292, 304] width 16 height 16
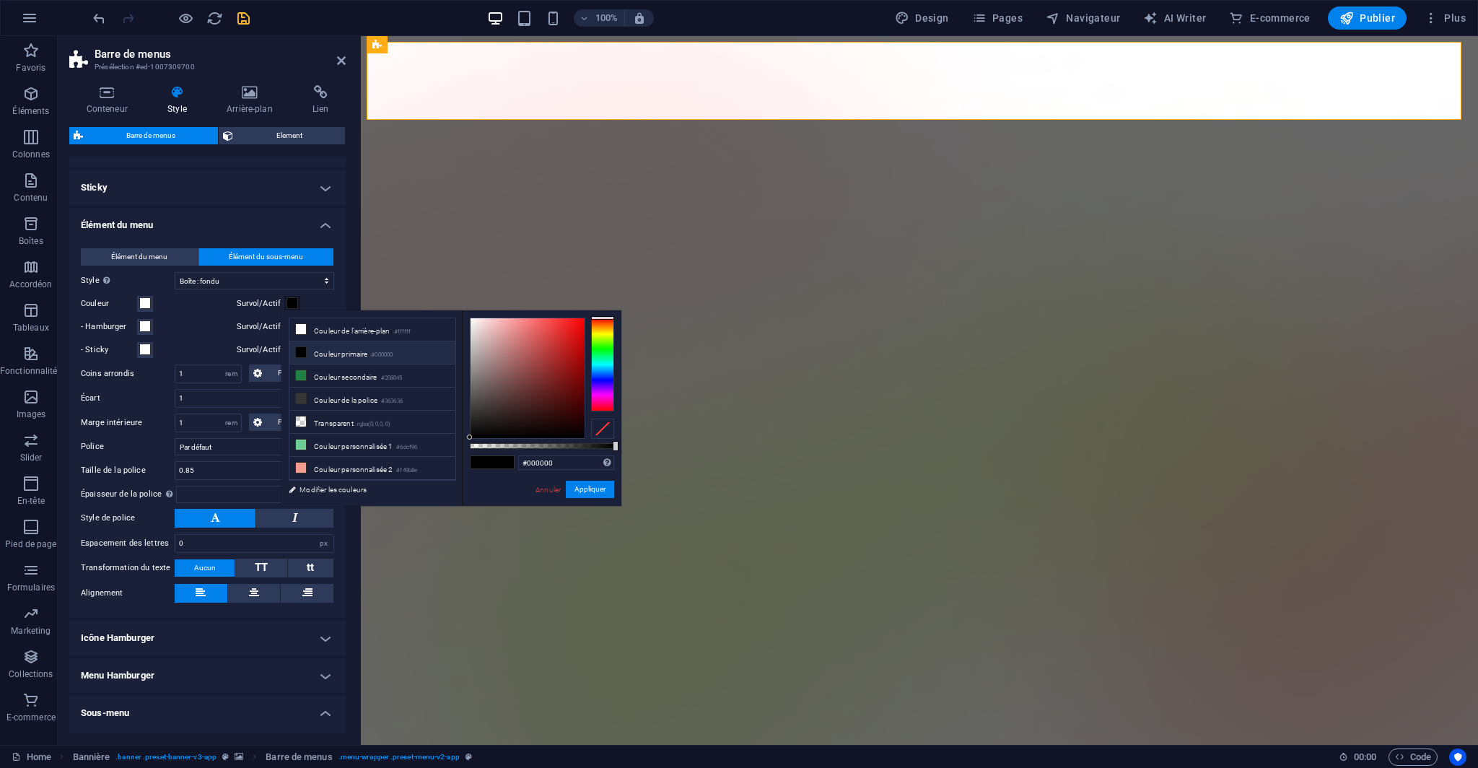
select select
click at [330, 442] on li "Couleur personnalisée 1 #6dcf96" at bounding box center [372, 445] width 166 height 23
type input "#6dcf96"
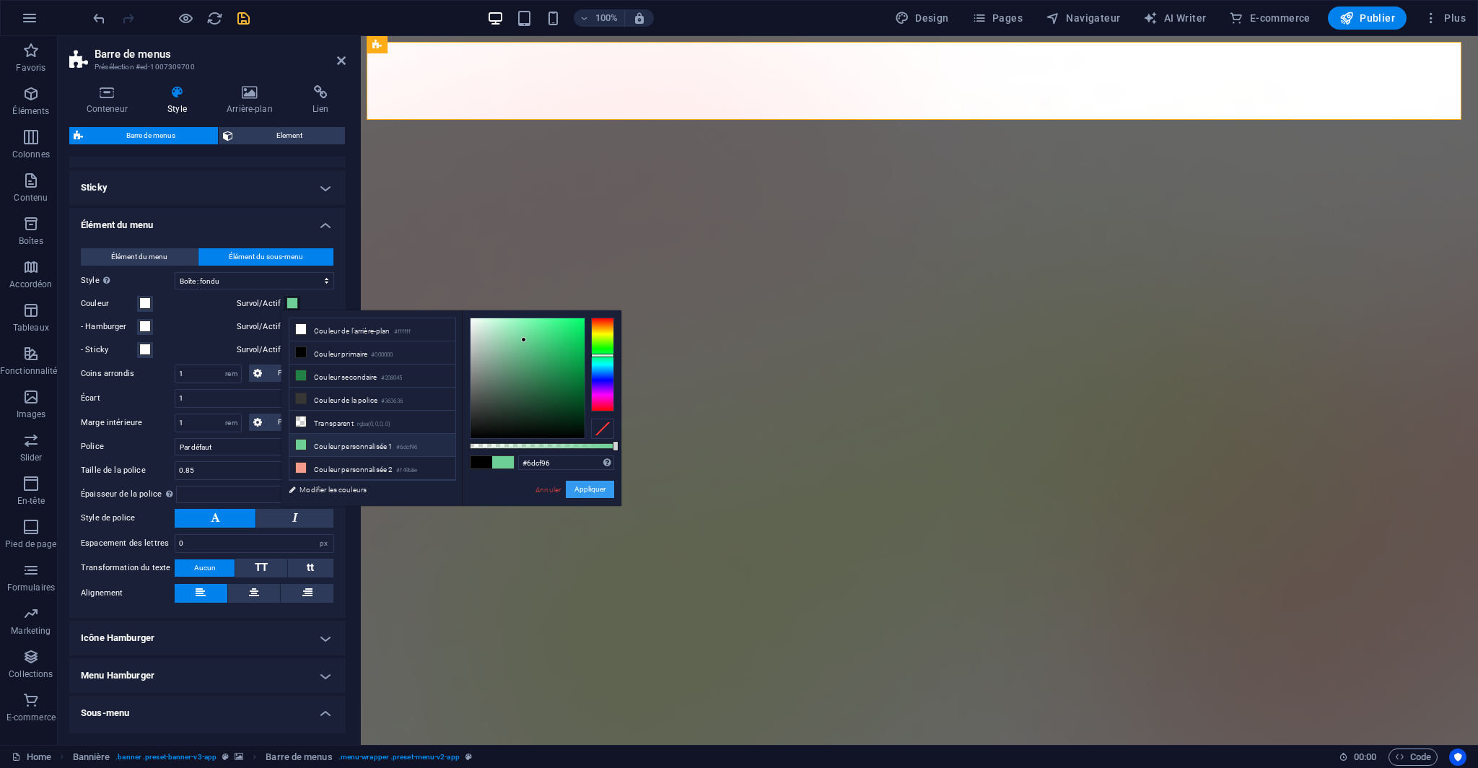
drag, startPoint x: 584, startPoint y: 491, endPoint x: 224, endPoint y: 455, distance: 362.6
click at [584, 491] on button "Appliquer" at bounding box center [590, 489] width 48 height 17
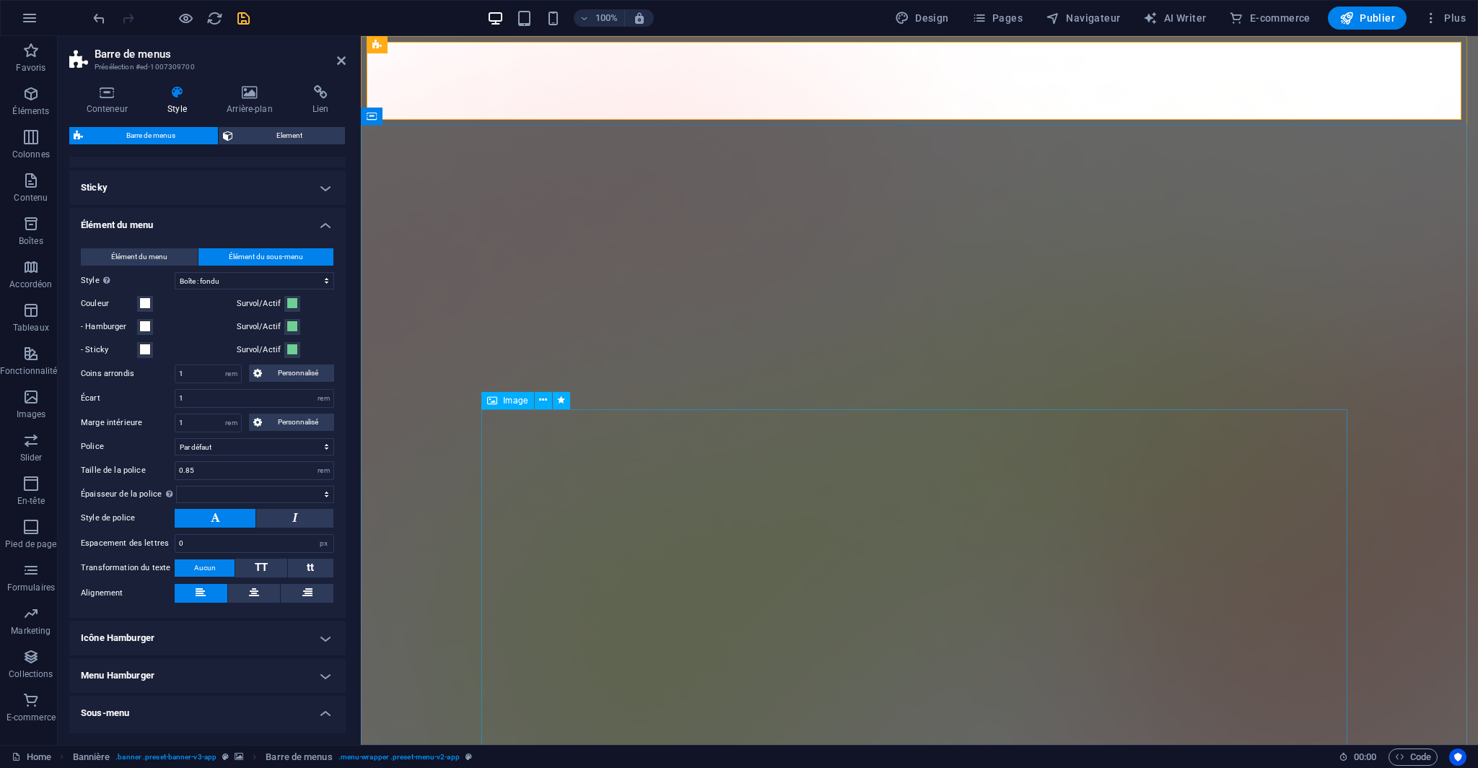
select select
click at [243, 19] on icon "save" at bounding box center [243, 18] width 17 height 17
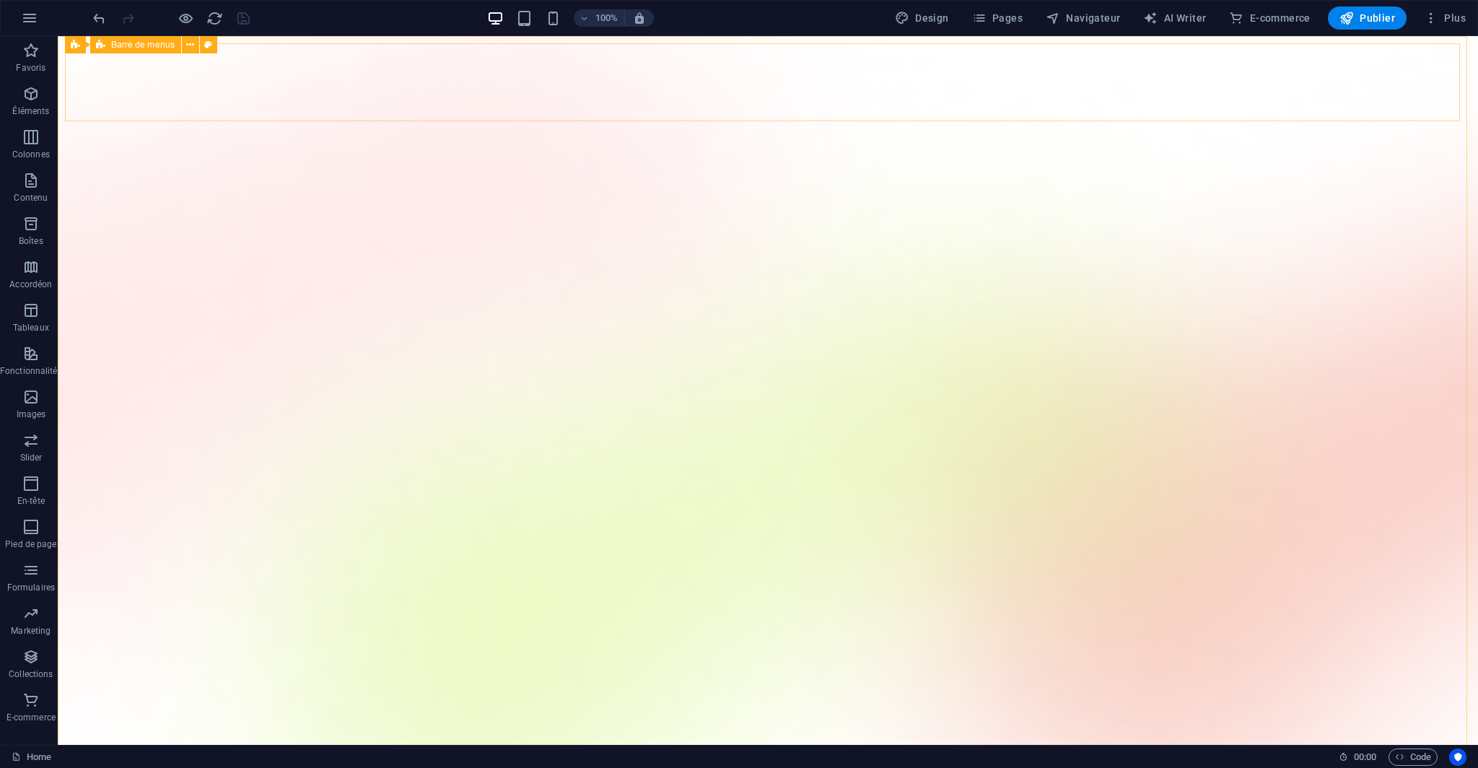
click at [136, 50] on div "Barre de menus" at bounding box center [135, 44] width 91 height 17
select select "rem"
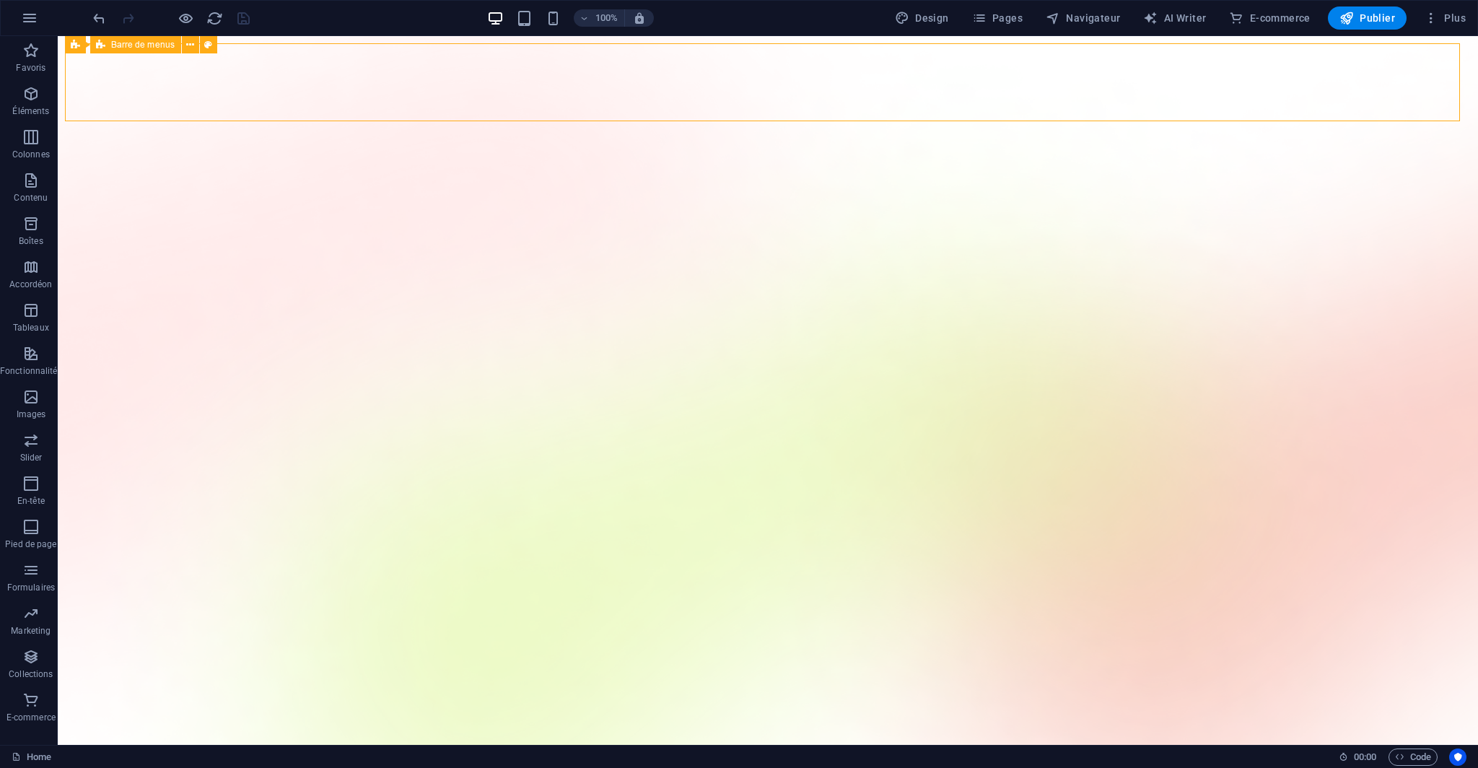
select select "rem"
select select "hover_box_fade"
select select "rem"
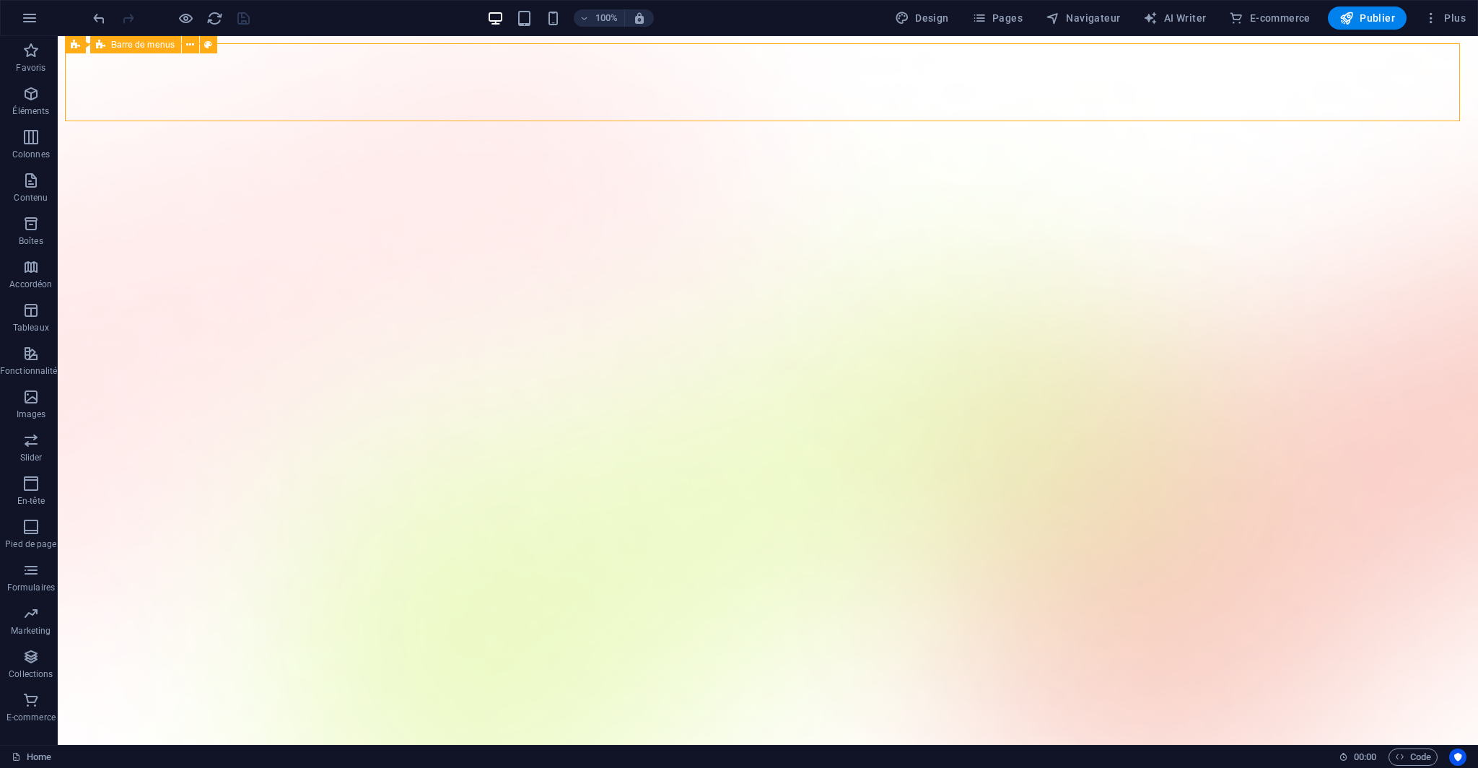
select select "rem"
select select
select select "px"
select select "rem"
select select "px"
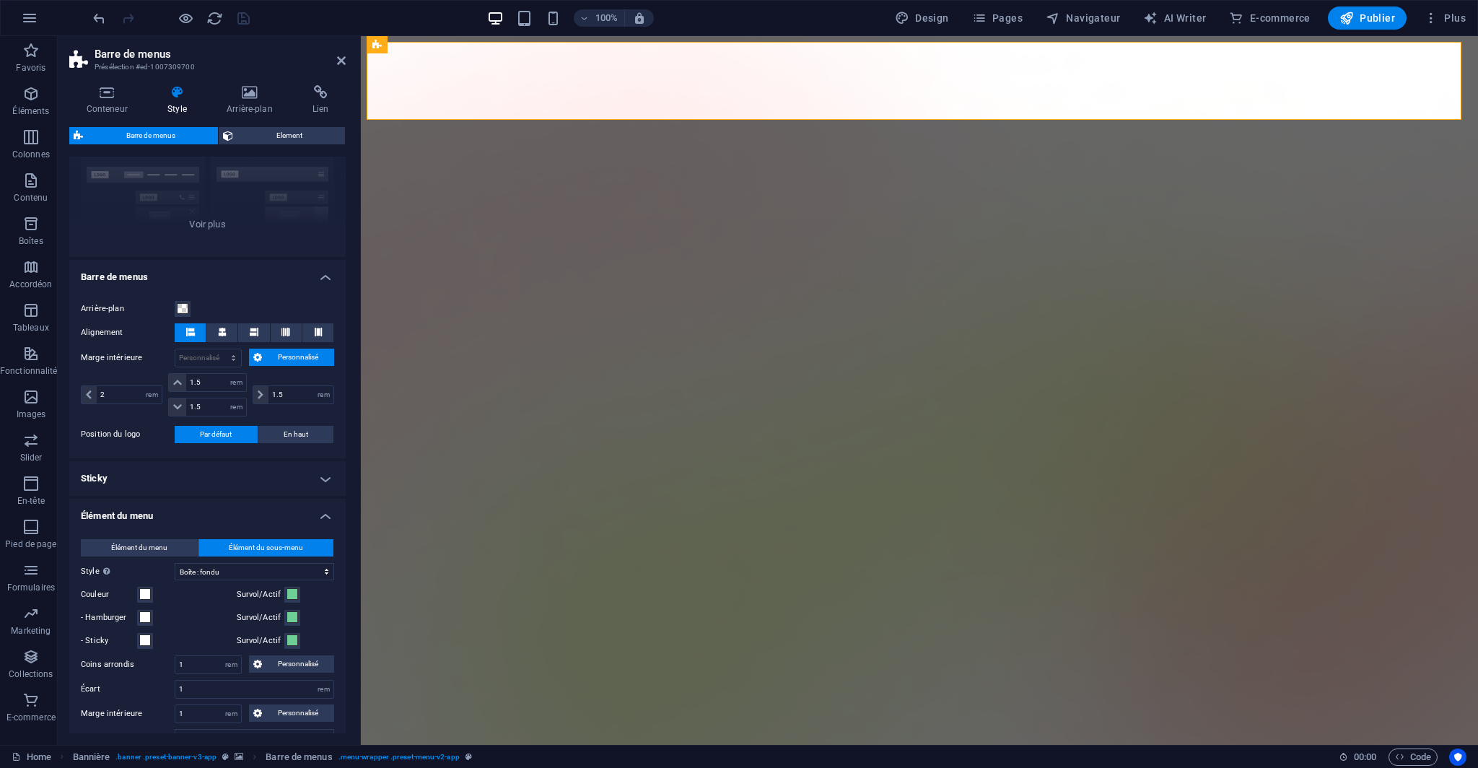
scroll to position [216, 0]
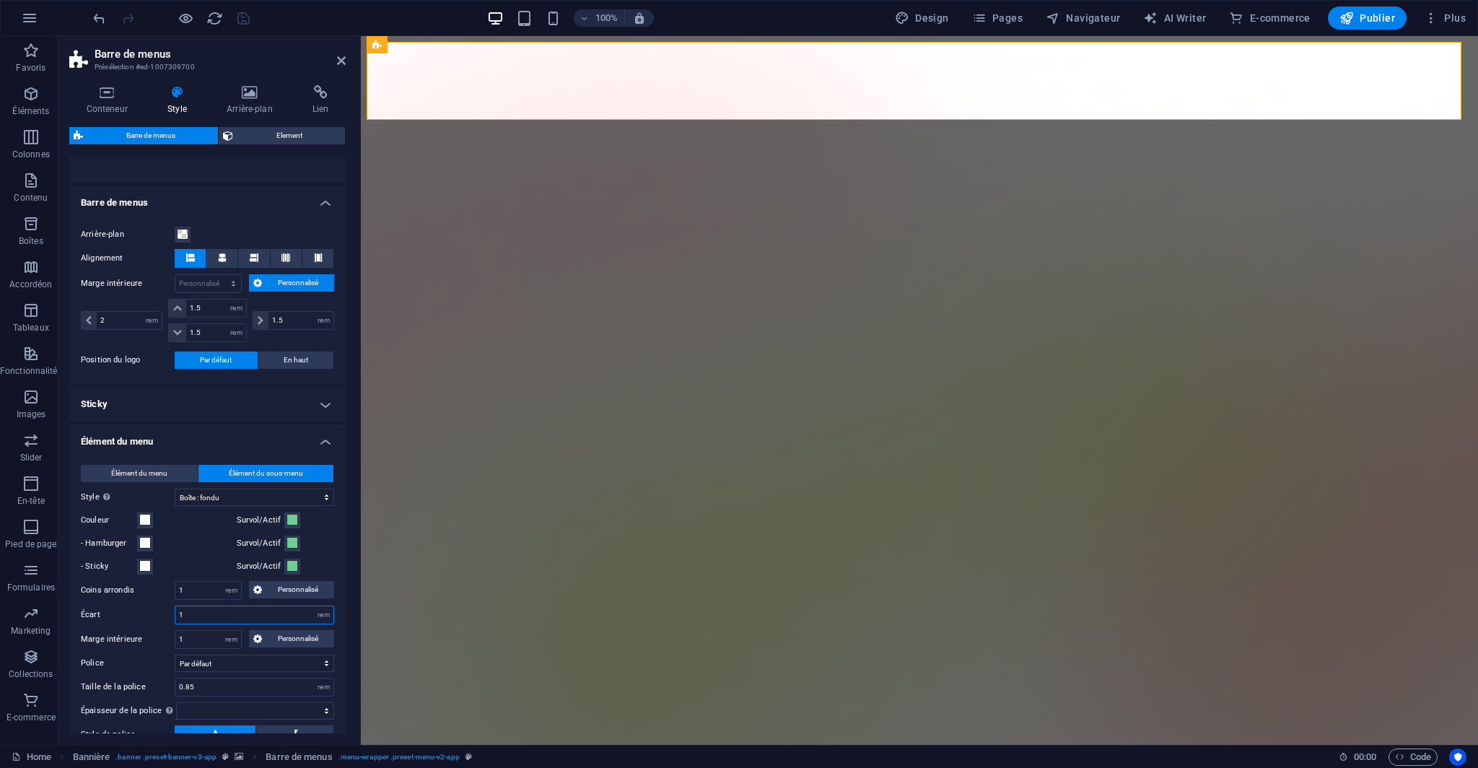
drag, startPoint x: 202, startPoint y: 614, endPoint x: 174, endPoint y: 606, distance: 29.2
click at [175, 606] on div "1 px rem % vh vw" at bounding box center [254, 614] width 159 height 19
type input "0"
type input "0.5"
select select
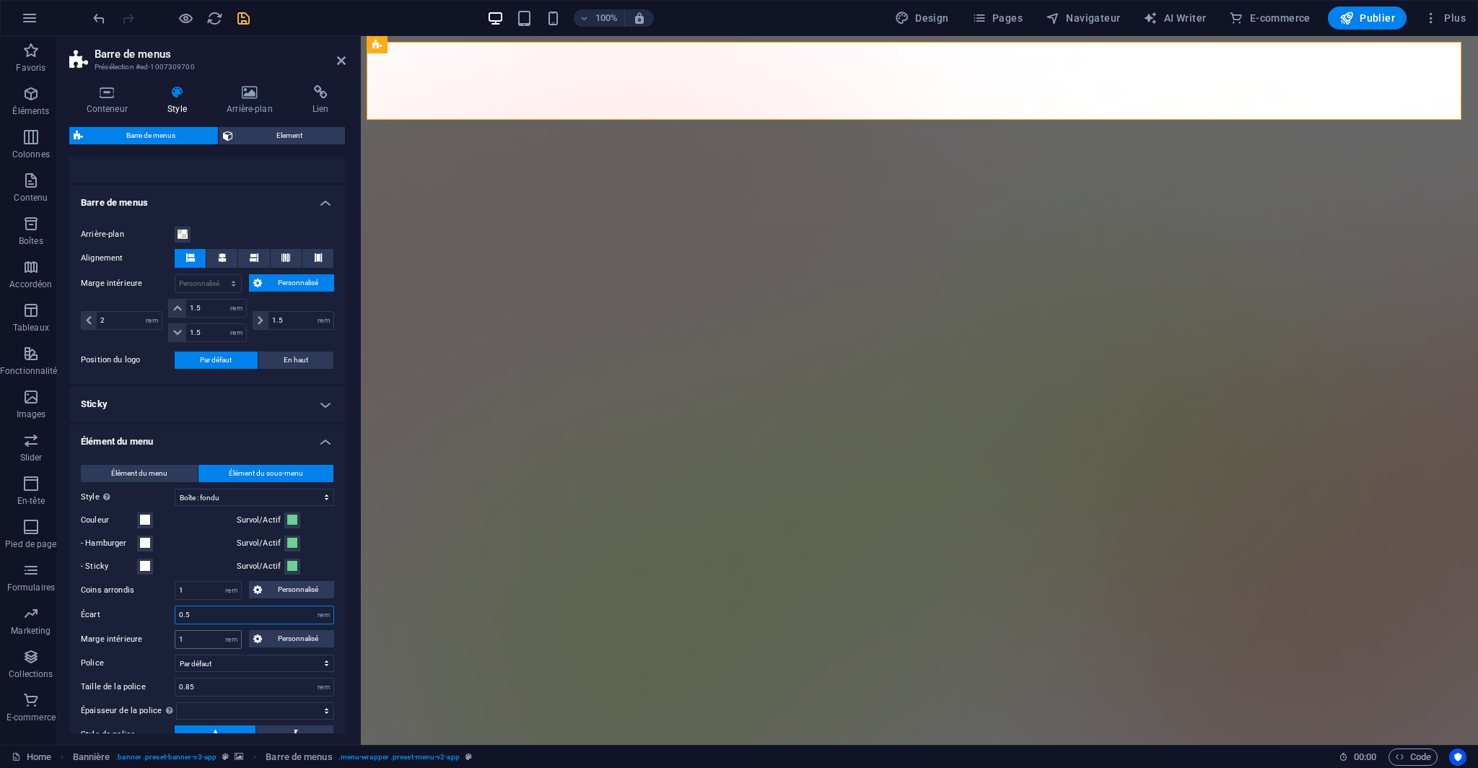
type input "0.5"
click at [196, 642] on input "1" at bounding box center [208, 639] width 66 height 17
type input "0"
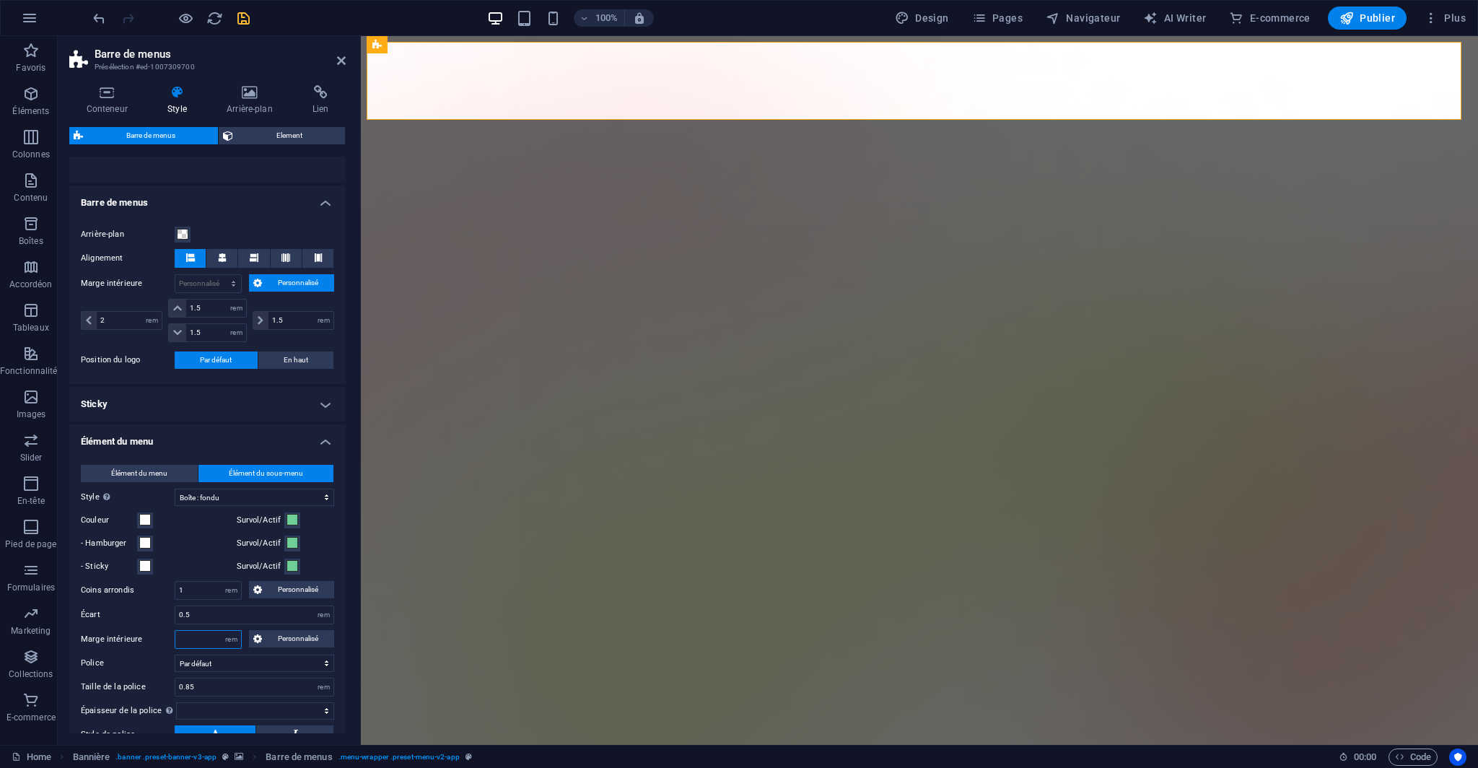
type input "0.5"
select select
type input "0.5"
click at [142, 637] on label "Marge intérieure" at bounding box center [128, 639] width 94 height 17
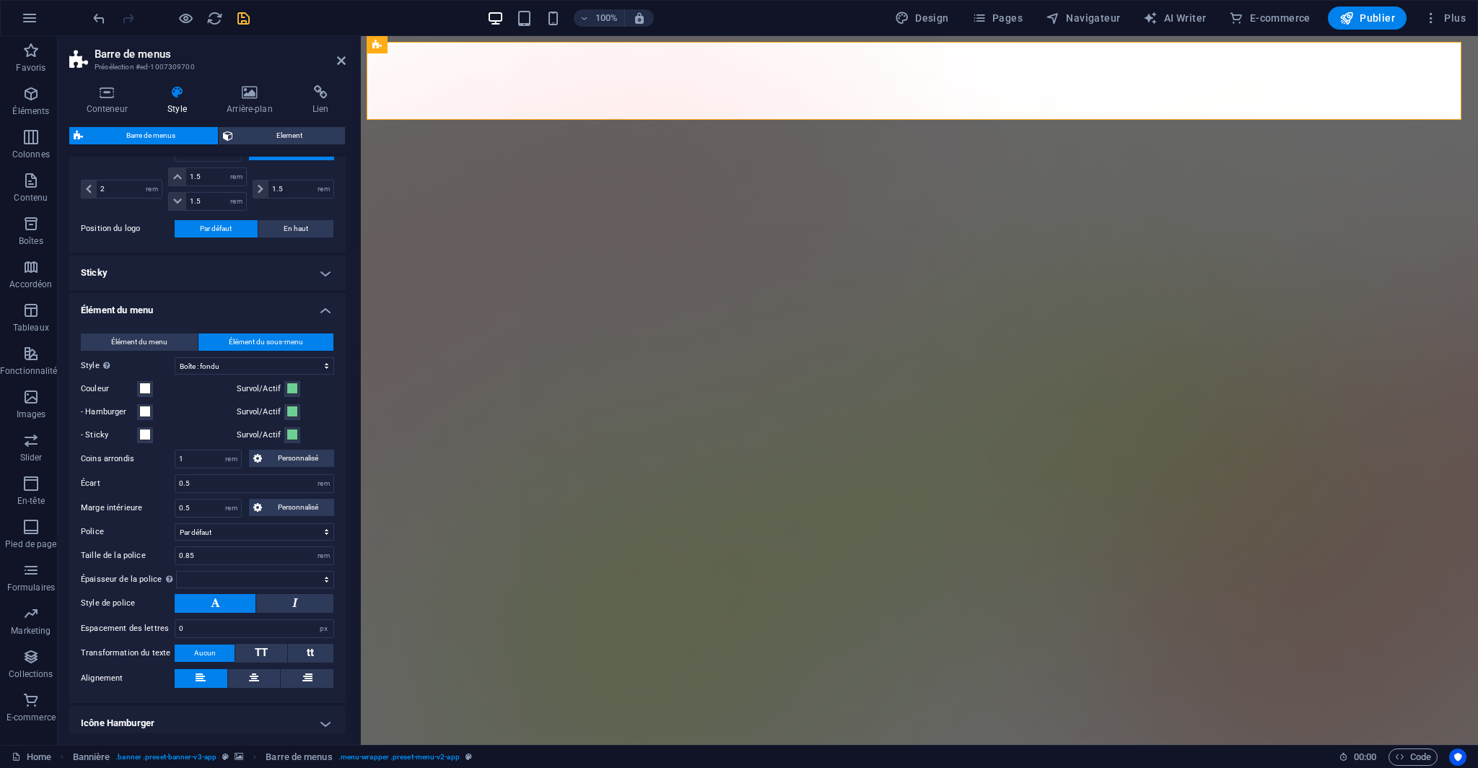
scroll to position [361, 0]
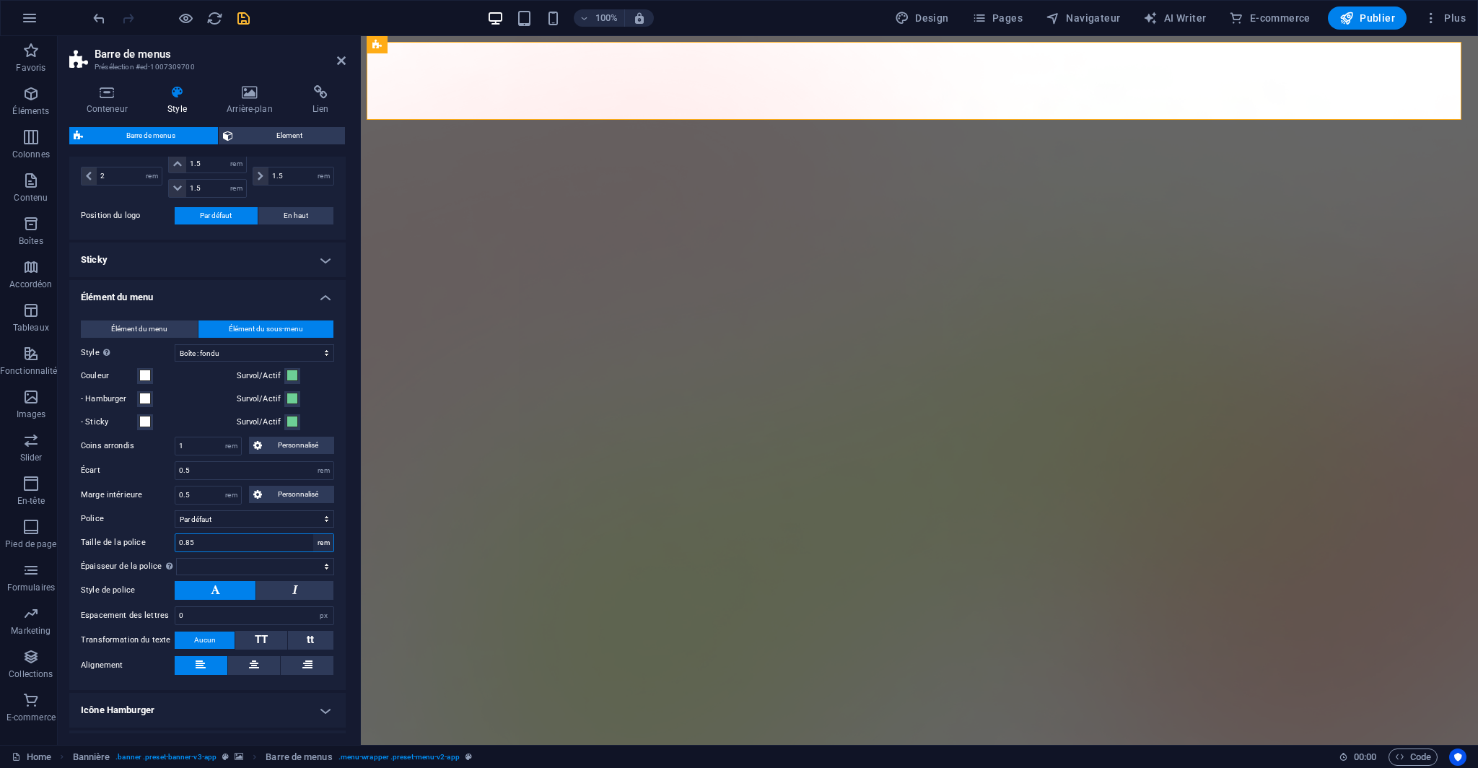
click at [320, 538] on select "px rem % vh vw" at bounding box center [323, 542] width 20 height 17
click at [313, 534] on select "px rem % vh vw" at bounding box center [323, 542] width 20 height 17
click at [219, 540] on input "0.85" at bounding box center [254, 542] width 158 height 17
click at [218, 540] on input "0.85" at bounding box center [254, 542] width 158 height 17
type input "1"
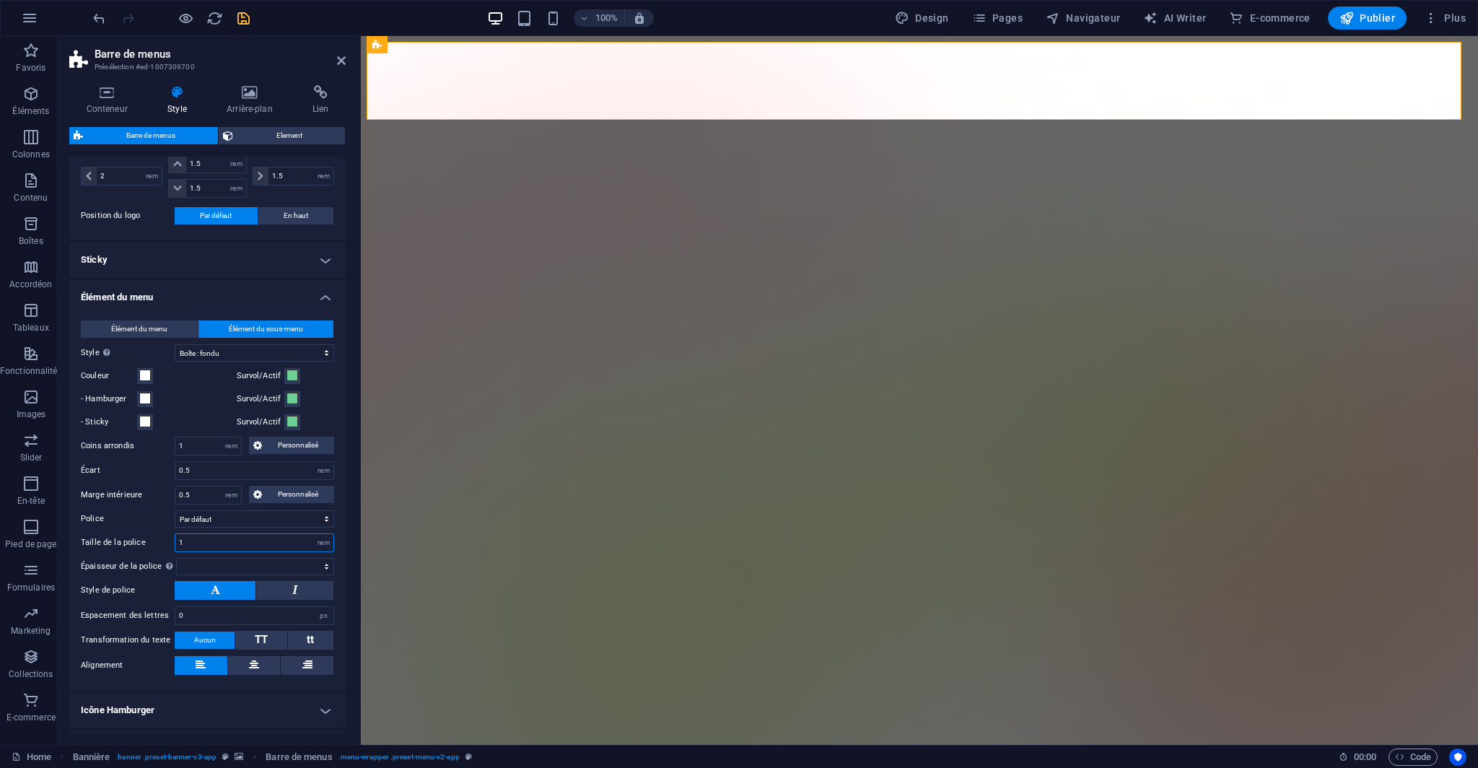
select select
type input "1"
click at [151, 529] on div "Élément du menu Élément du sous-menu Style Passez en mode Aperçu et passez avec…" at bounding box center [207, 498] width 282 height 384
click at [138, 327] on span "Élément du menu" at bounding box center [139, 328] width 56 height 17
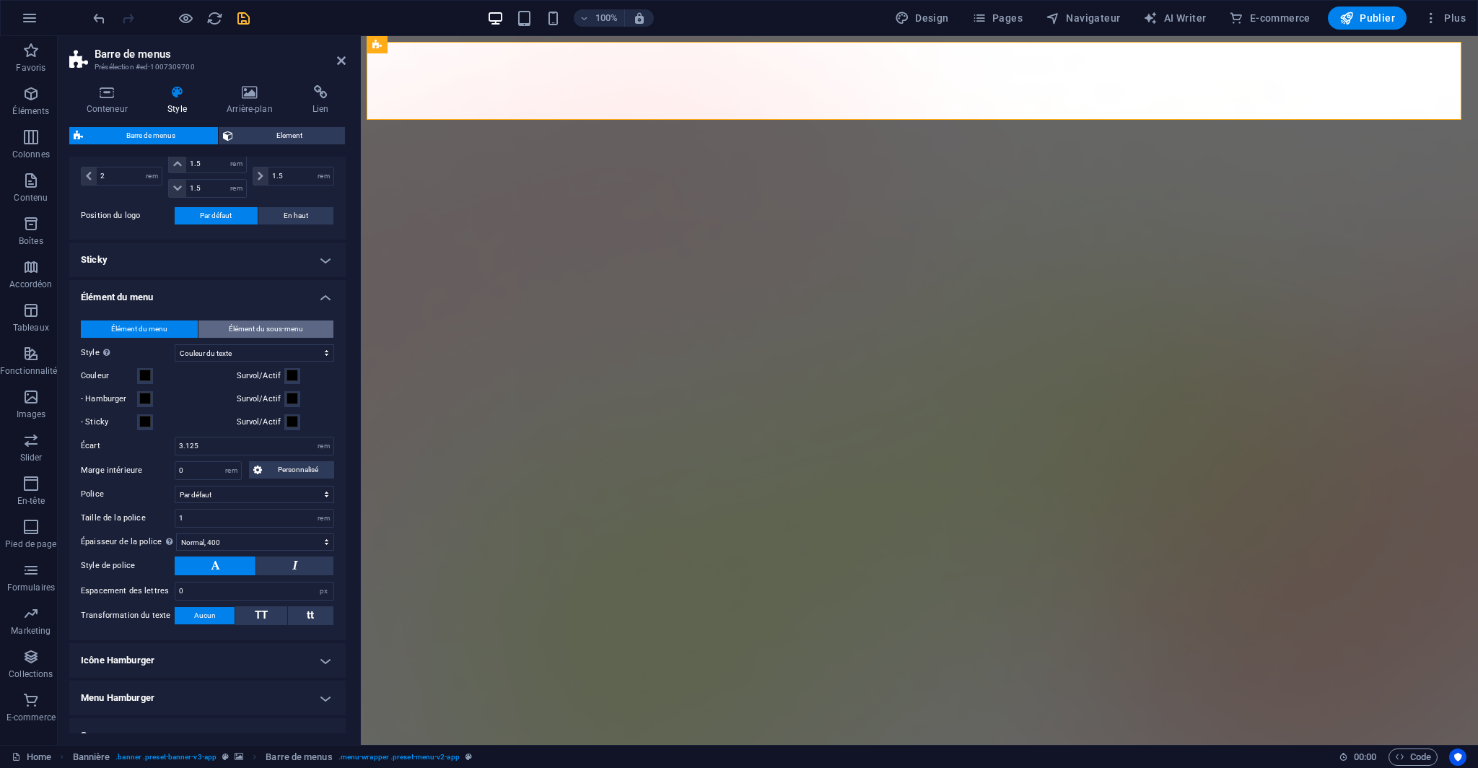
click at [219, 328] on button "Élément du sous-menu" at bounding box center [265, 328] width 135 height 17
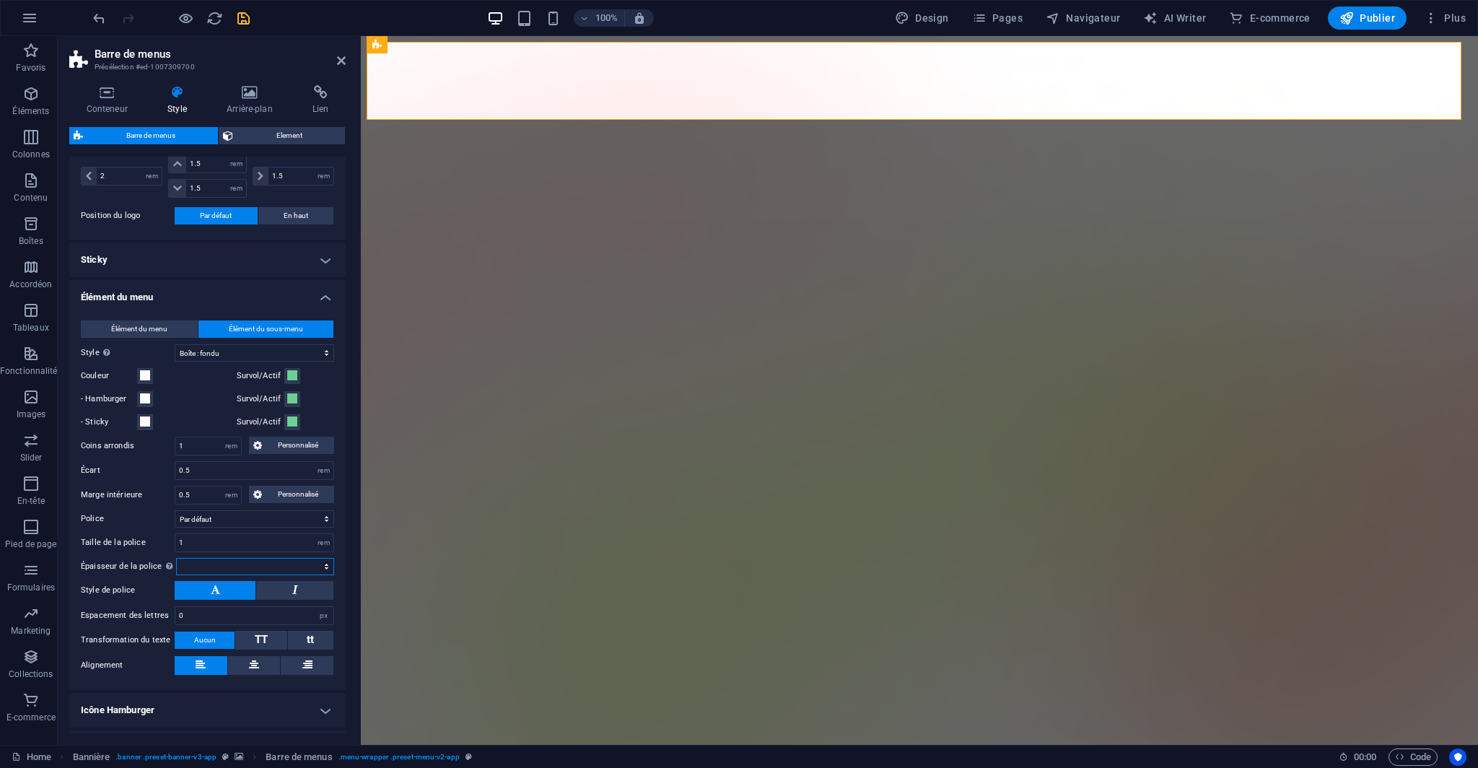
click at [242, 568] on select "Mince, 100 Extra-léger, 200 Léger, 300 Normal, 400 Medium, 500 Demi-gras, 600 G…" at bounding box center [255, 566] width 158 height 17
select select "300"
click at [176, 558] on select "Mince, 100 Extra-léger, 200 Léger, 300 Normal, 400 Medium, 500 Demi-gras, 600 G…" at bounding box center [255, 566] width 158 height 17
click at [156, 327] on span "Élément du menu" at bounding box center [139, 328] width 56 height 17
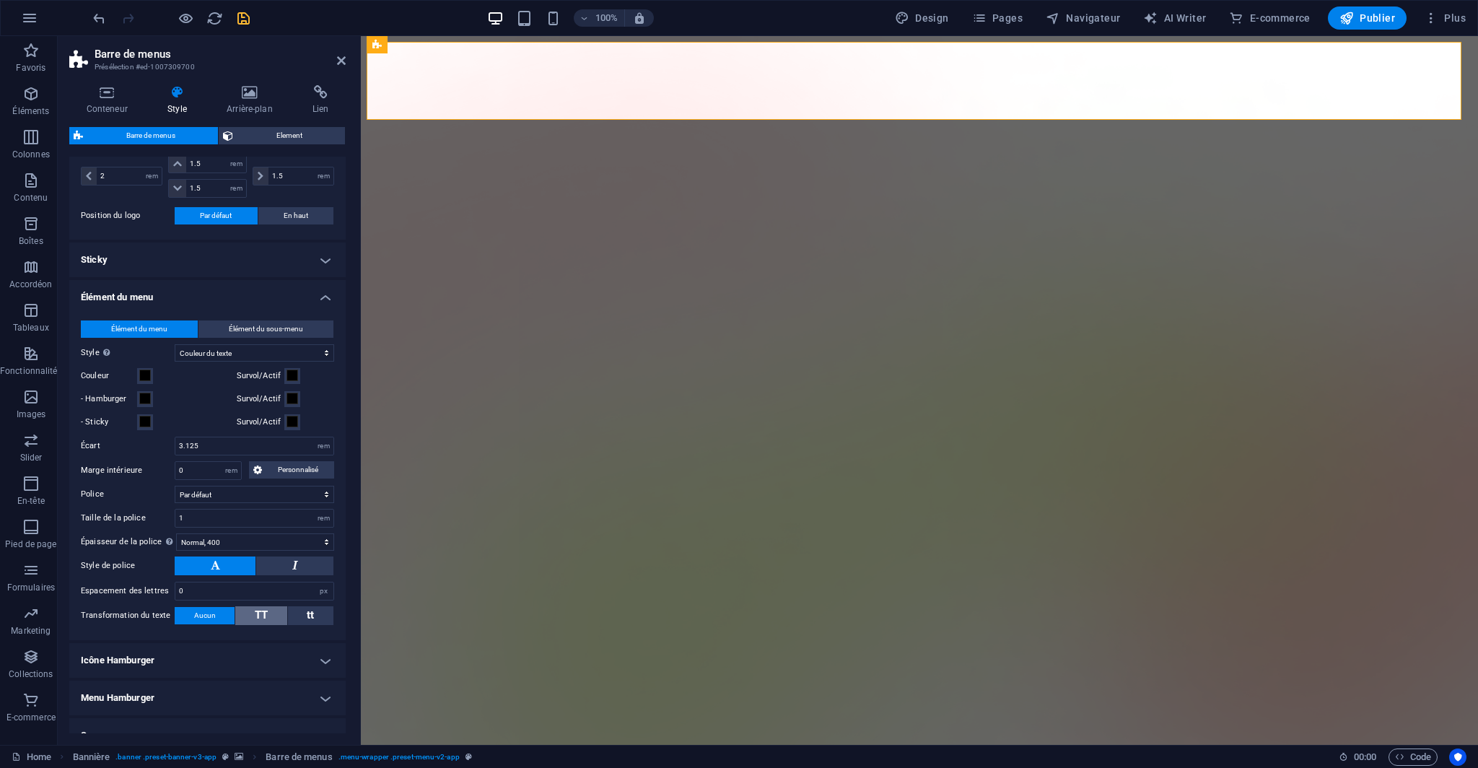
click at [267, 612] on button "TT" at bounding box center [260, 615] width 51 height 19
click at [245, 15] on icon "save" at bounding box center [243, 18] width 17 height 17
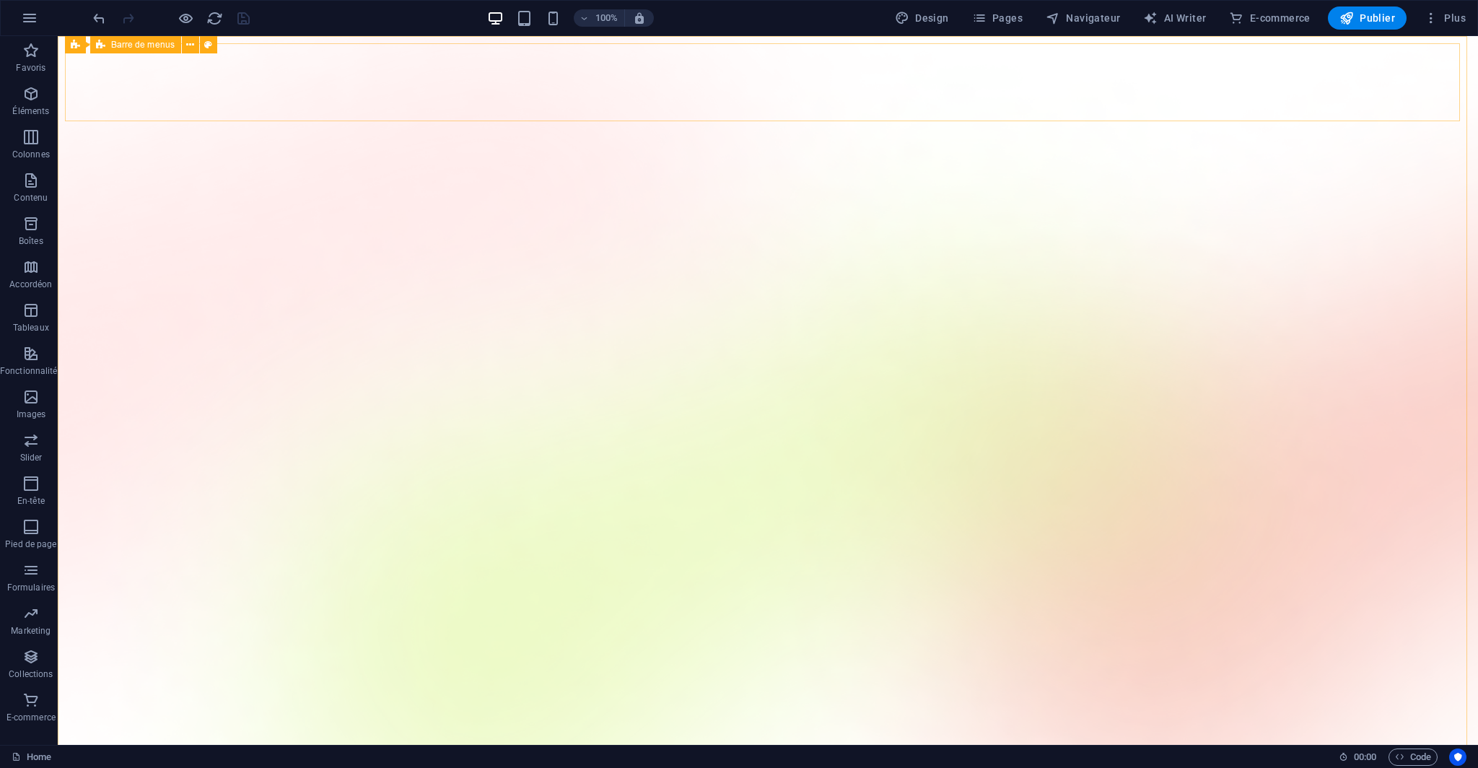
click at [121, 43] on span "Barre de menus" at bounding box center [143, 44] width 64 height 9
select select "rem"
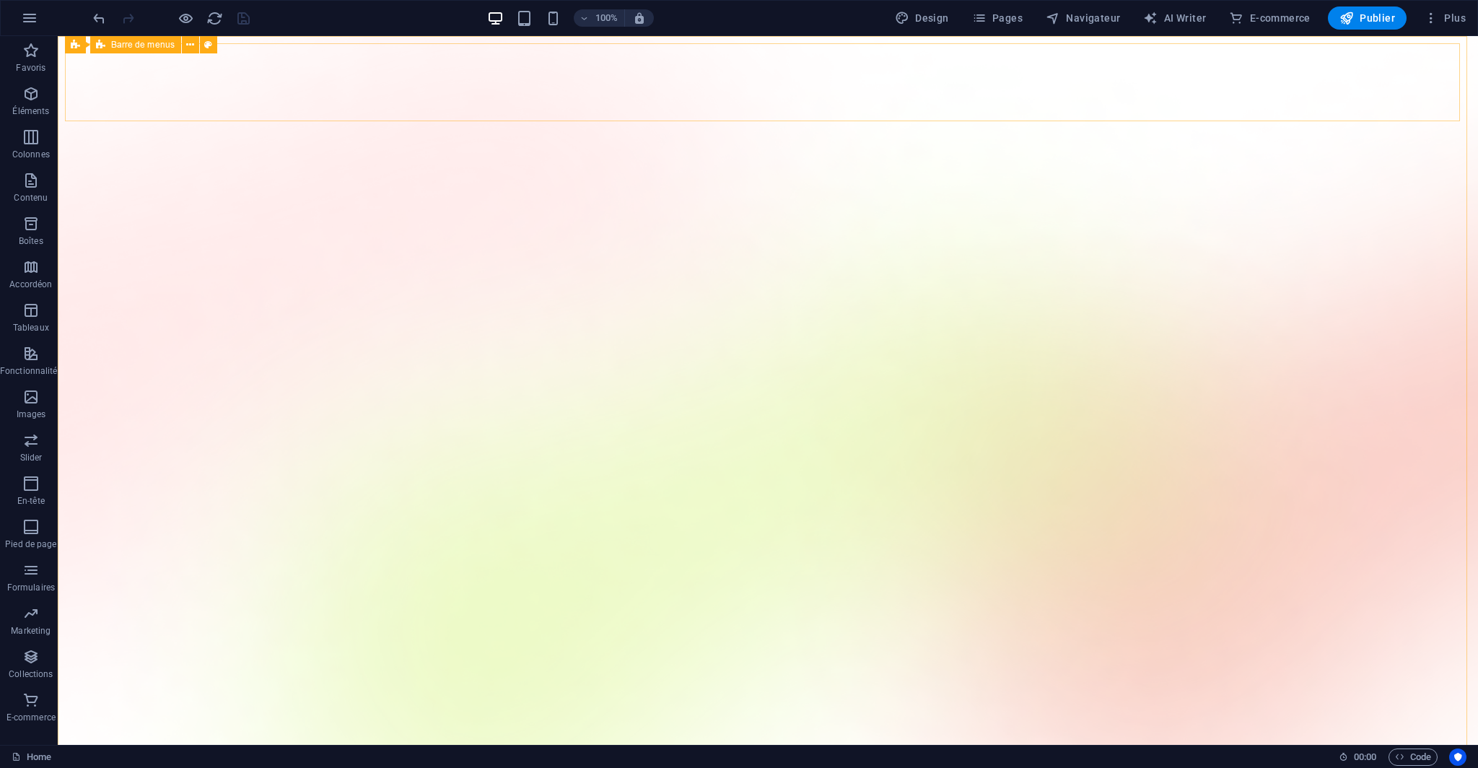
select select "rem"
select select "hover_text_color"
select select "rem"
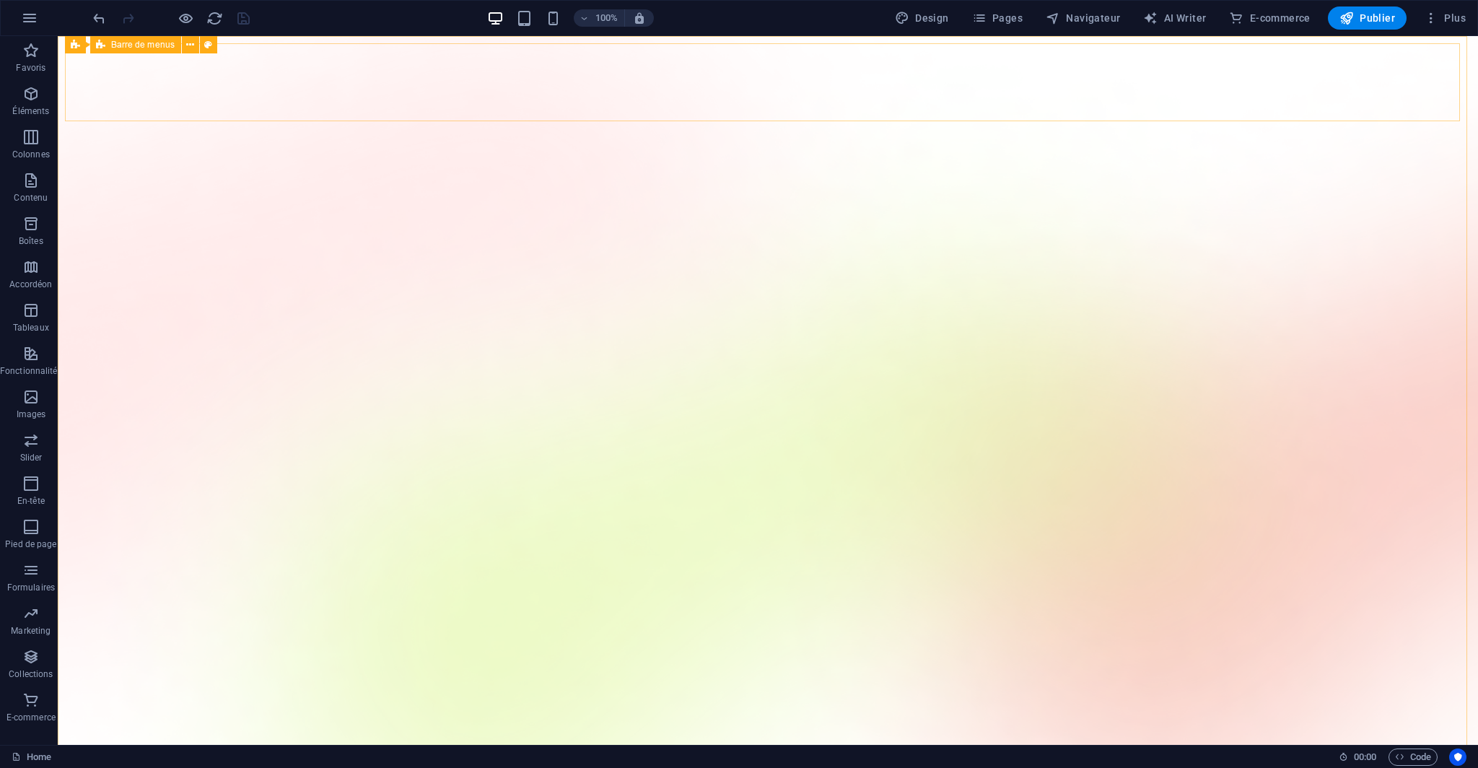
select select "400"
select select "px"
select select "rem"
select select "px"
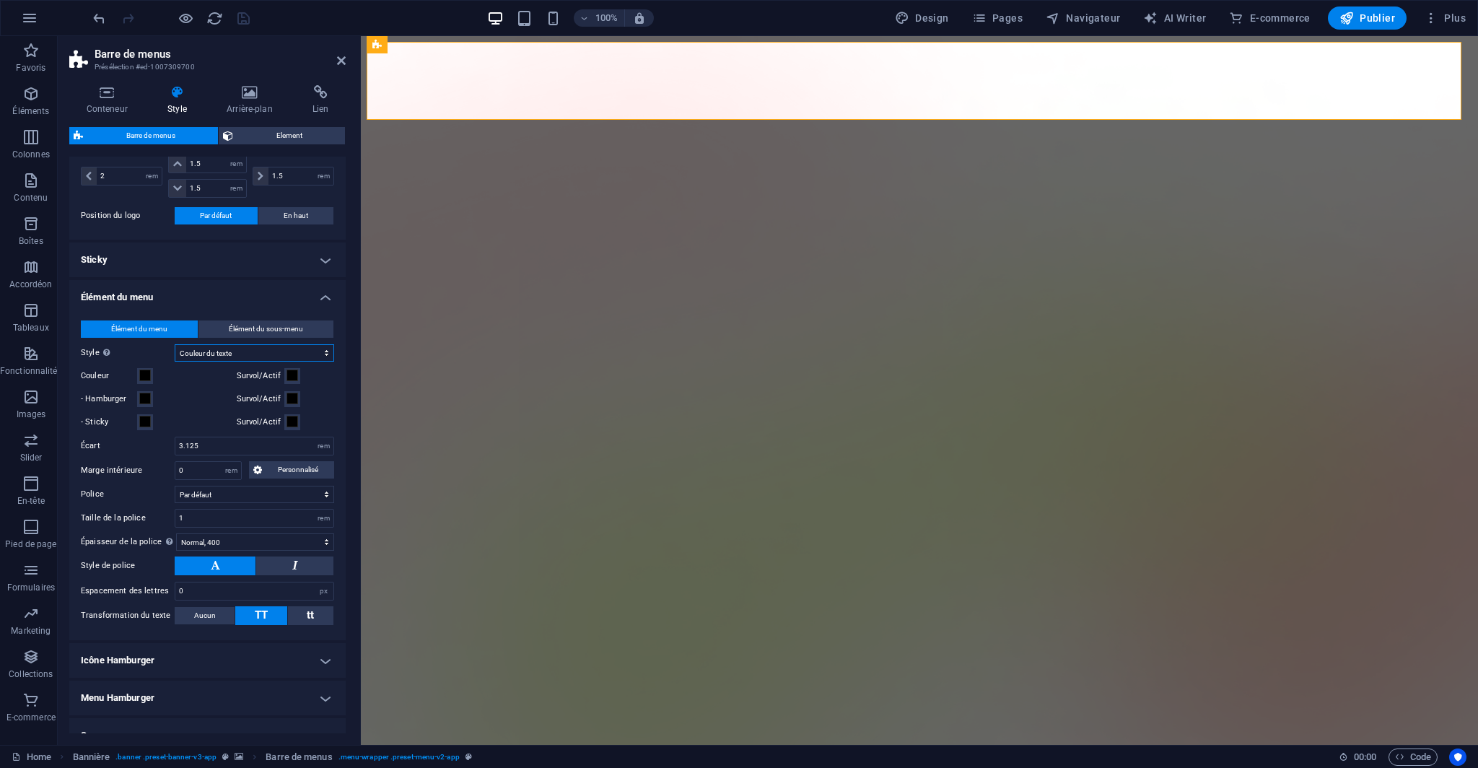
click at [268, 353] on select "Simple Couleur du texte Boîte : fondu Boîte : retourner verticalement Boîte : r…" at bounding box center [254, 352] width 159 height 17
click at [263, 353] on select "Simple Couleur du texte Boîte : fondu Boîte : retourner verticalement Boîte : r…" at bounding box center [254, 352] width 159 height 17
click at [272, 327] on span "Élément du sous-menu" at bounding box center [266, 328] width 74 height 17
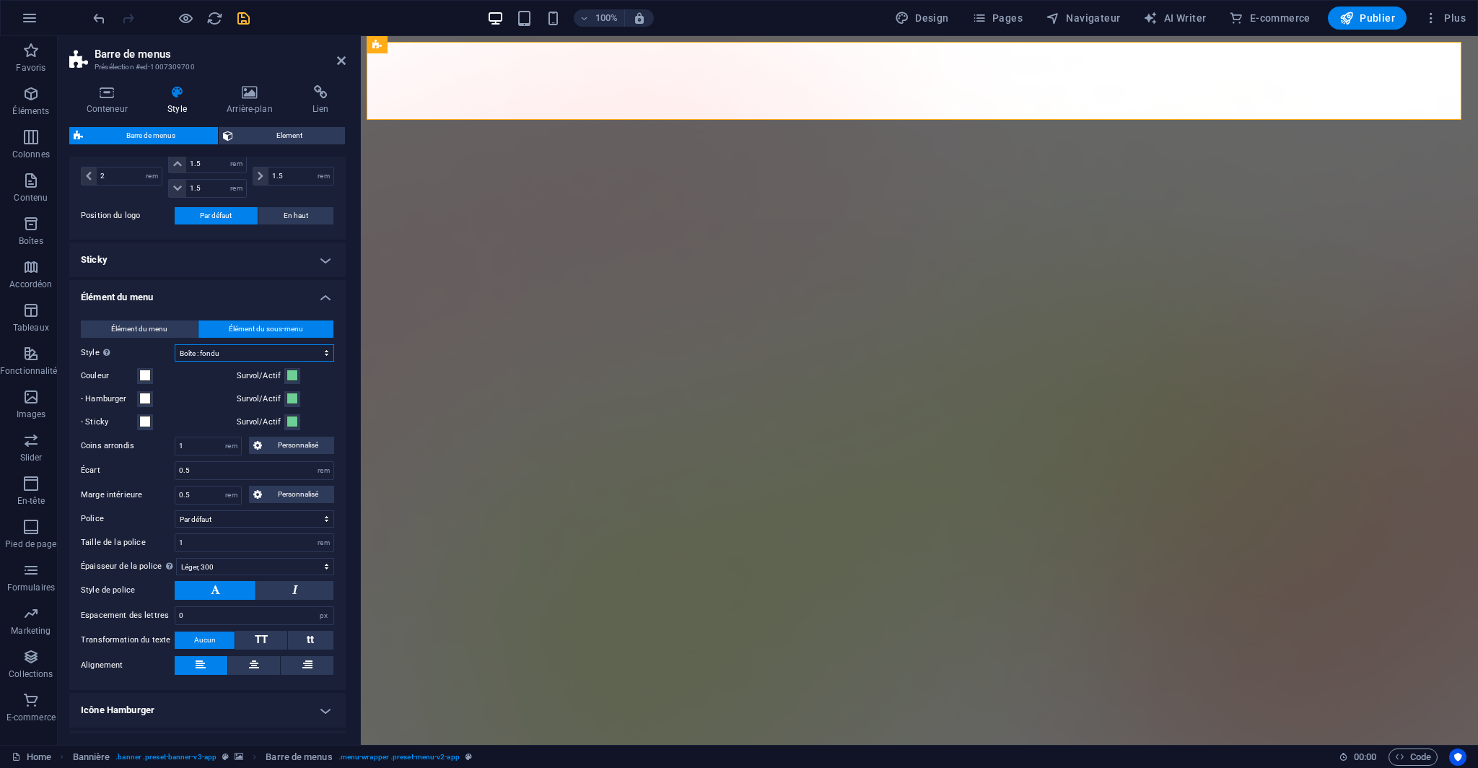
click at [277, 345] on select "Simple Couleur du texte Boîte : fondu Boîte : retourner verticalement Boîte : r…" at bounding box center [254, 352] width 159 height 17
select select "hover_border_bottom"
click at [175, 344] on select "Simple Couleur du texte Boîte : fondu Boîte : retourner verticalement Boîte : r…" at bounding box center [254, 352] width 159 height 17
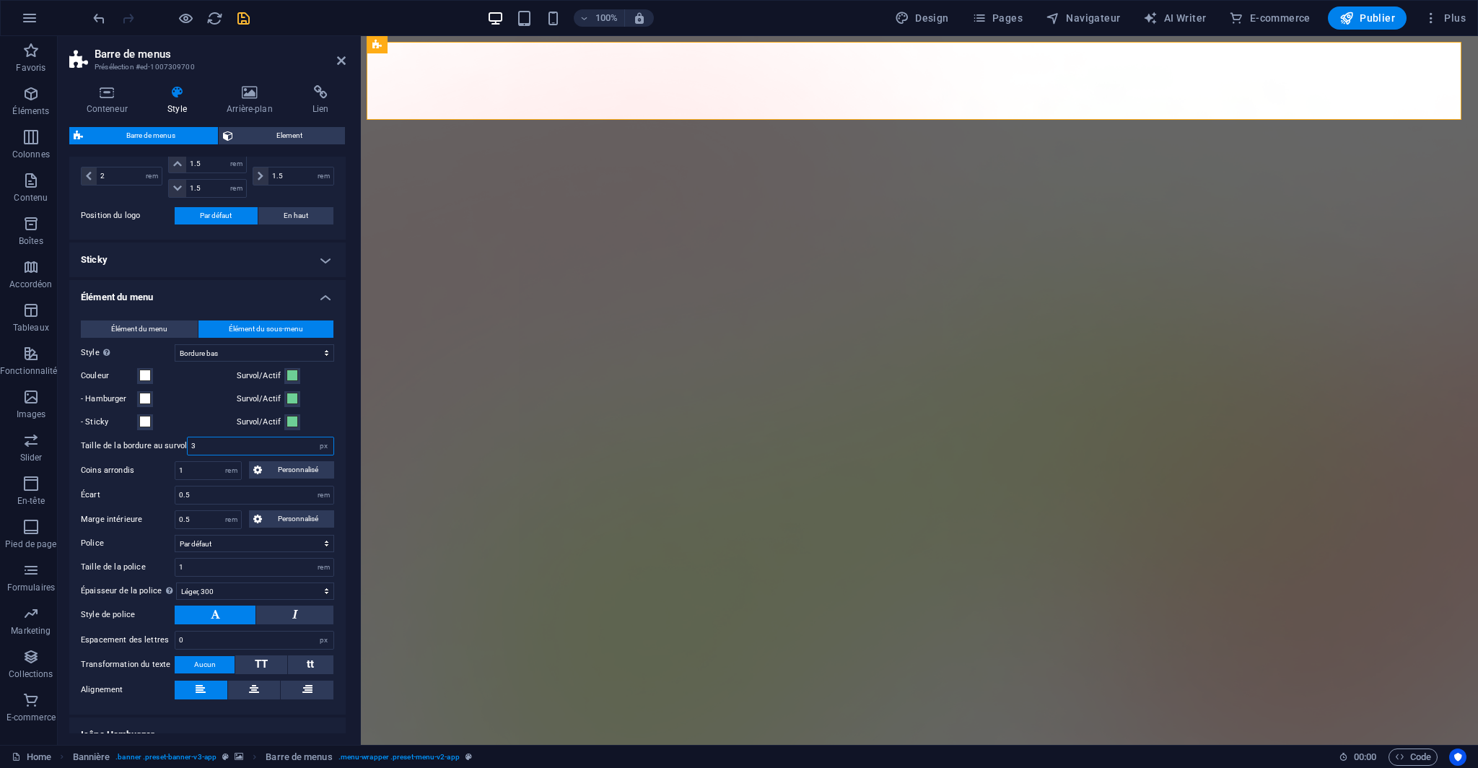
click at [202, 442] on input "3" at bounding box center [261, 445] width 146 height 17
type input "2"
click at [144, 470] on label "Coins arrondis" at bounding box center [128, 470] width 94 height 17
click at [232, 21] on div at bounding box center [171, 17] width 162 height 23
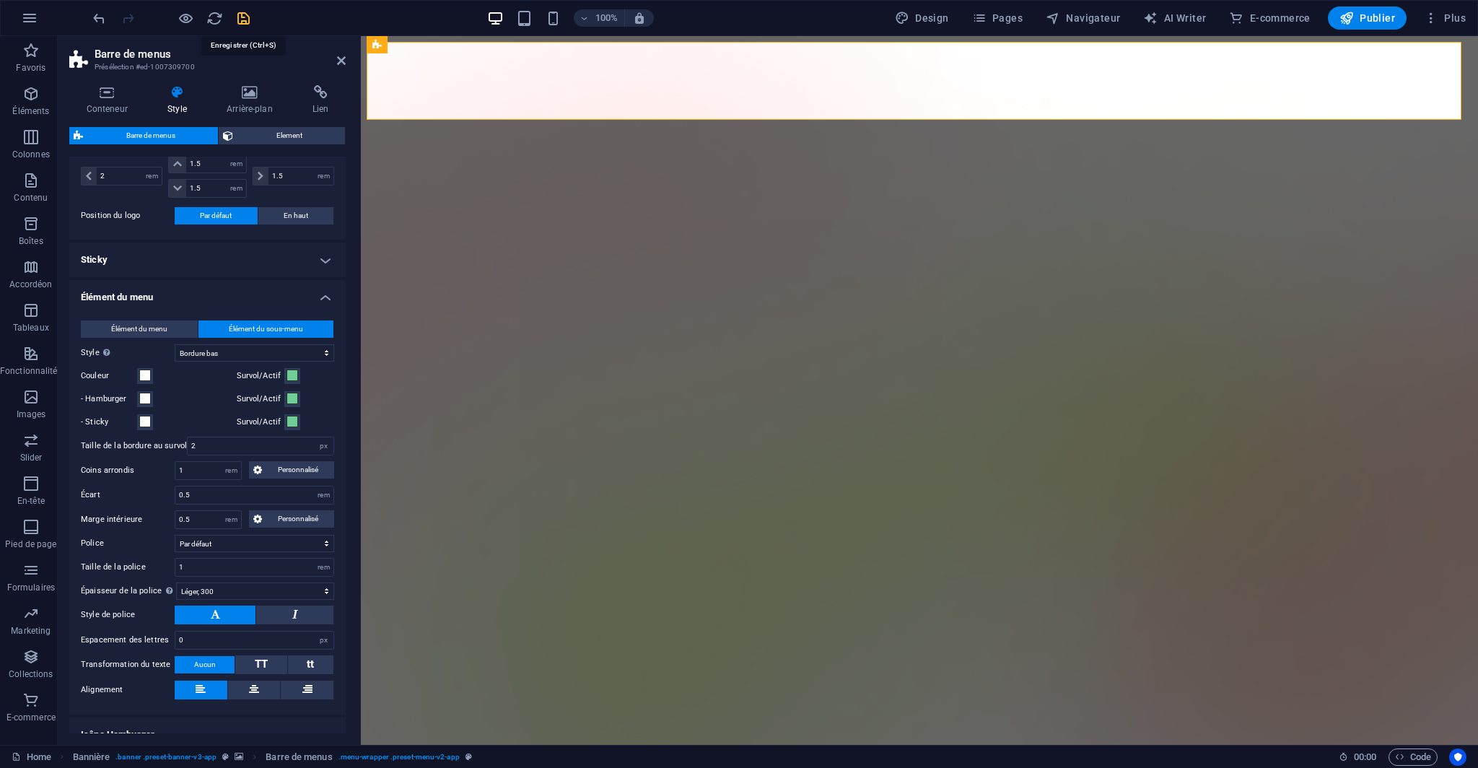
click at [242, 20] on icon "save" at bounding box center [243, 18] width 17 height 17
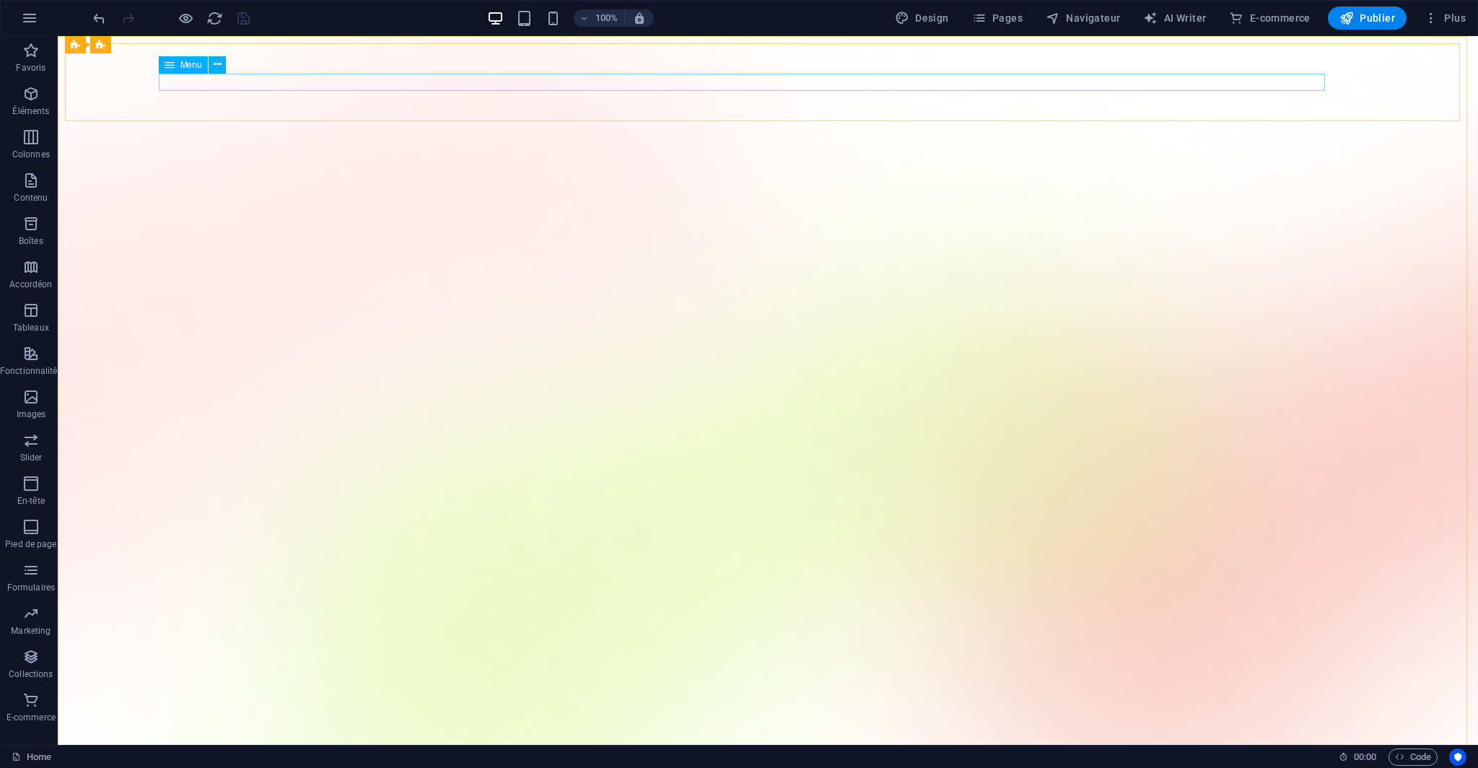
click at [176, 61] on div "Menu" at bounding box center [183, 64] width 49 height 17
click at [177, 61] on div "Menu" at bounding box center [183, 64] width 49 height 17
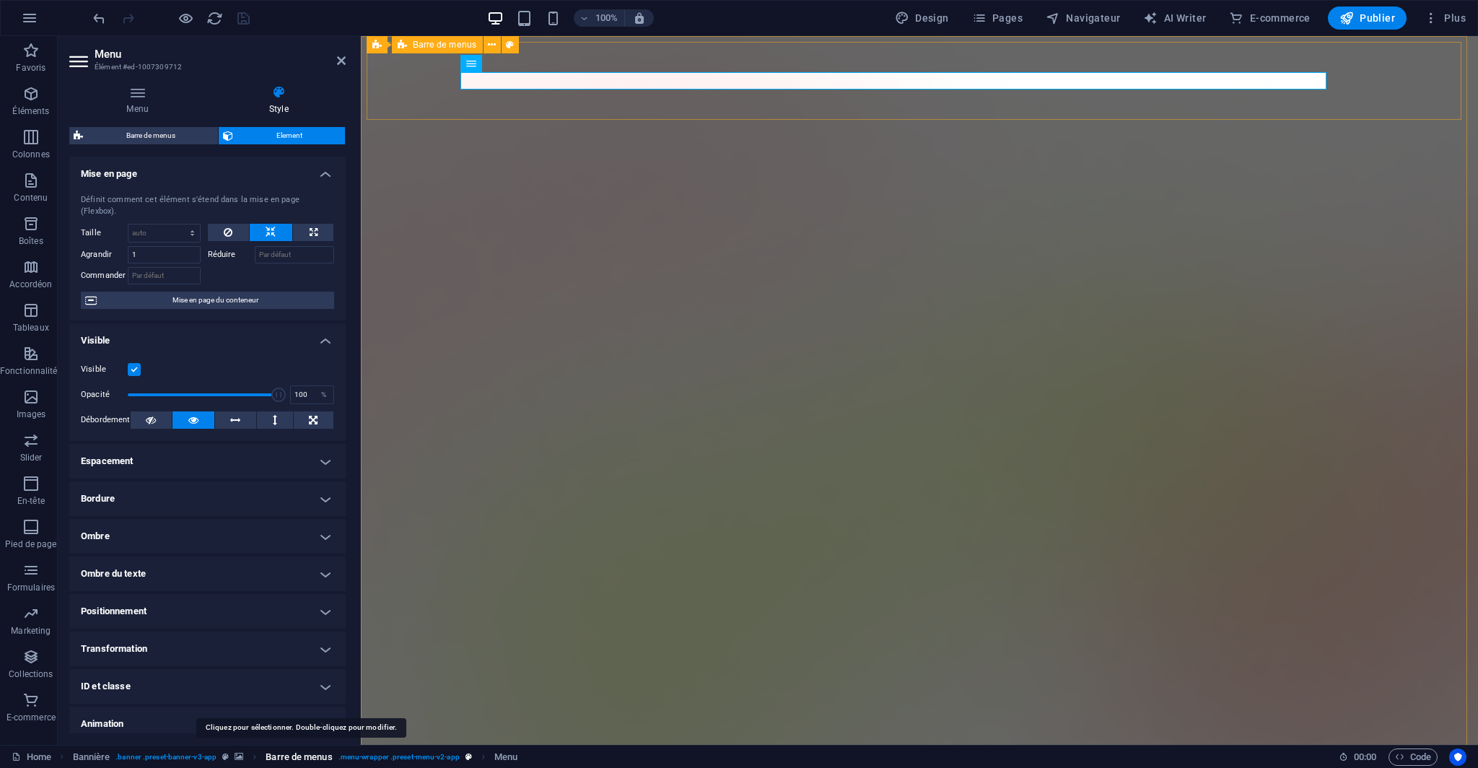
click at [294, 750] on span "Barre de menus" at bounding box center [299, 756] width 66 height 17
select select "rem"
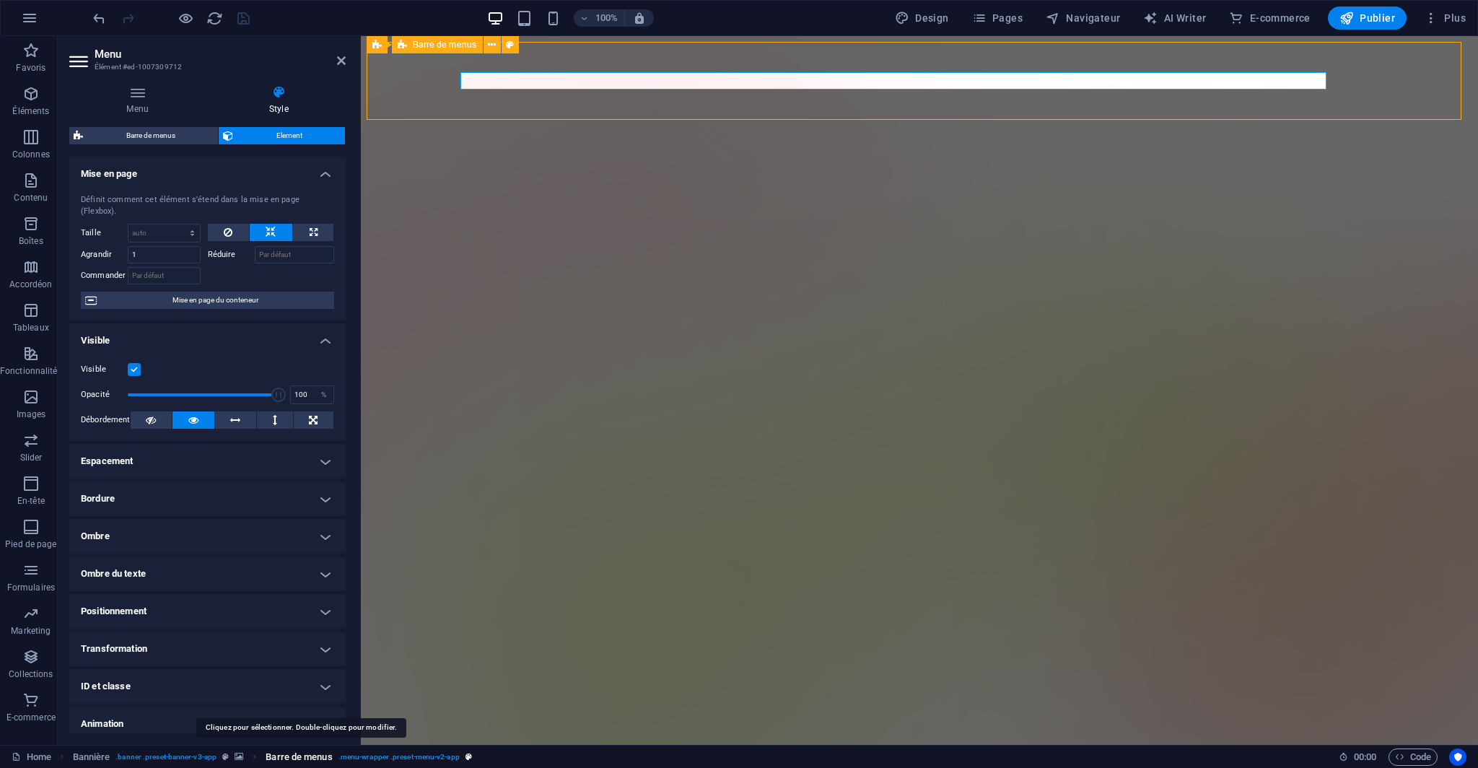
select select "rem"
select select "hover_border_bottom"
select select "px"
select select "rem"
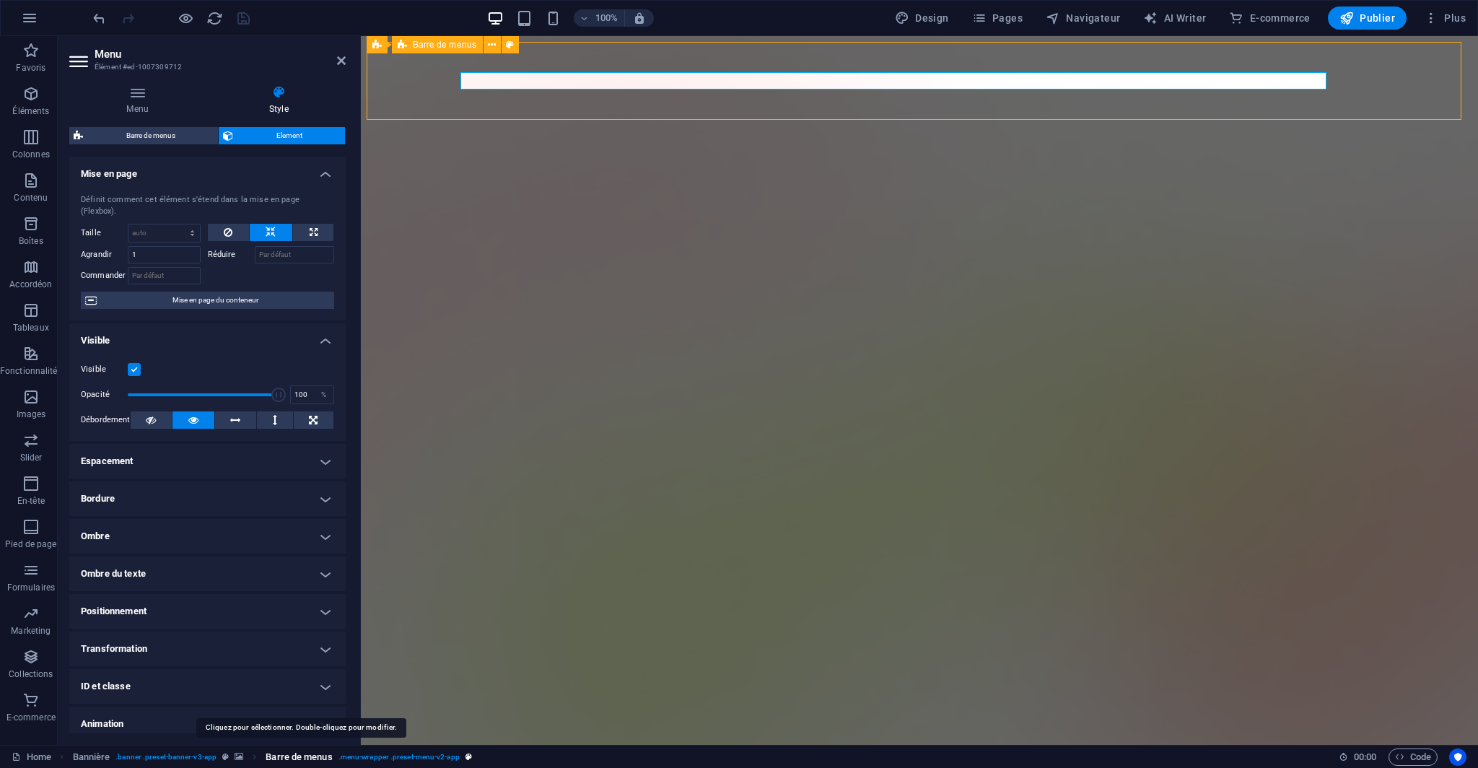
select select "rem"
select select "300"
select select "px"
select select "rem"
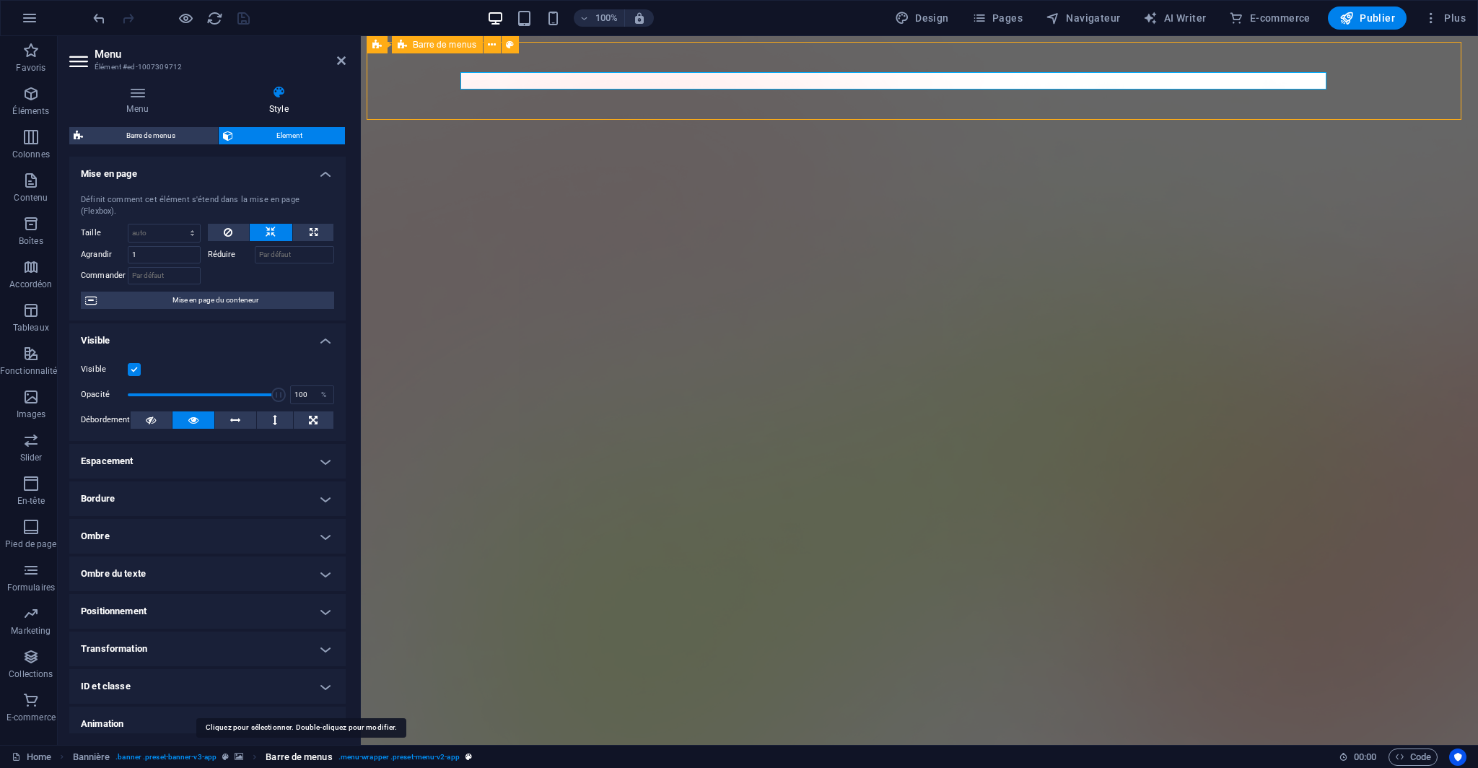
select select "px"
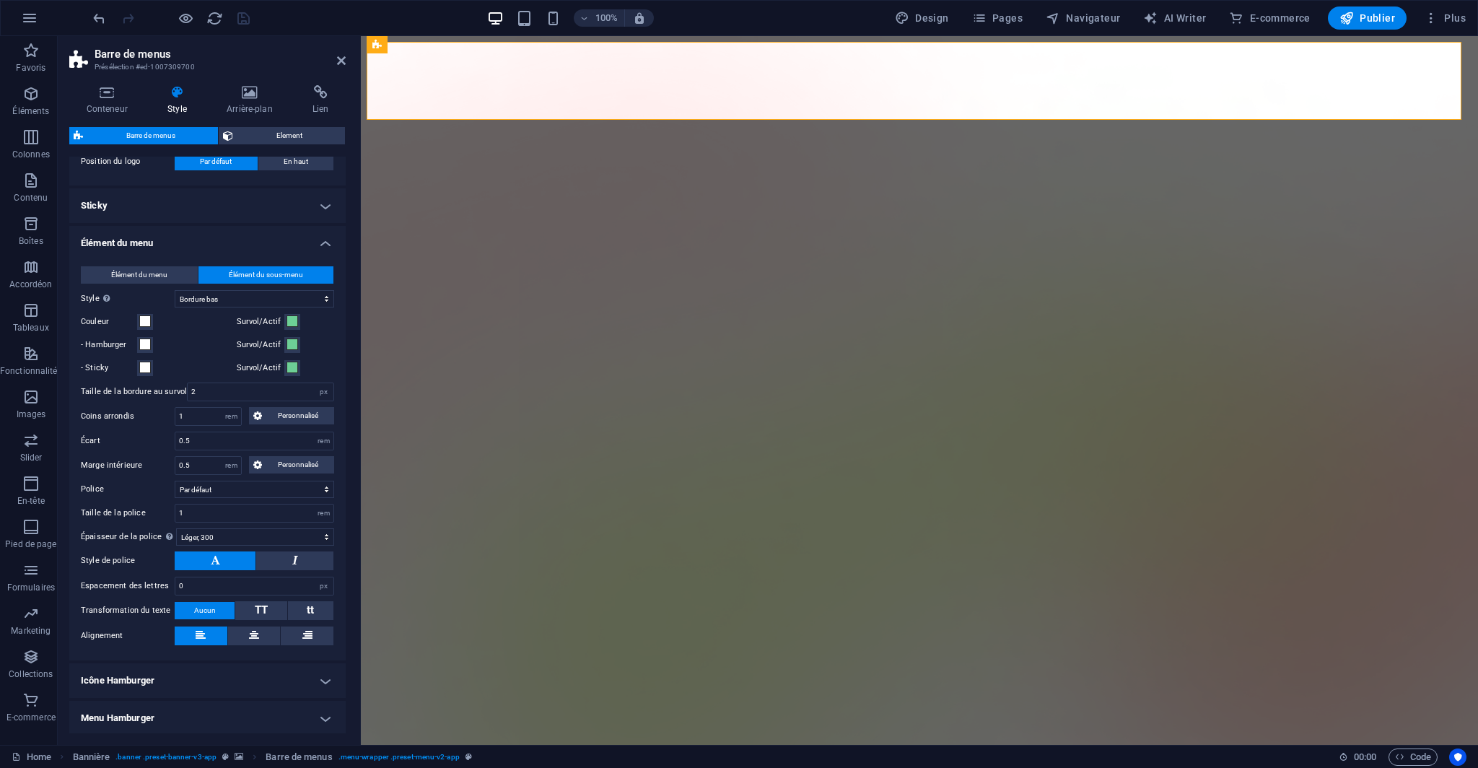
scroll to position [433, 0]
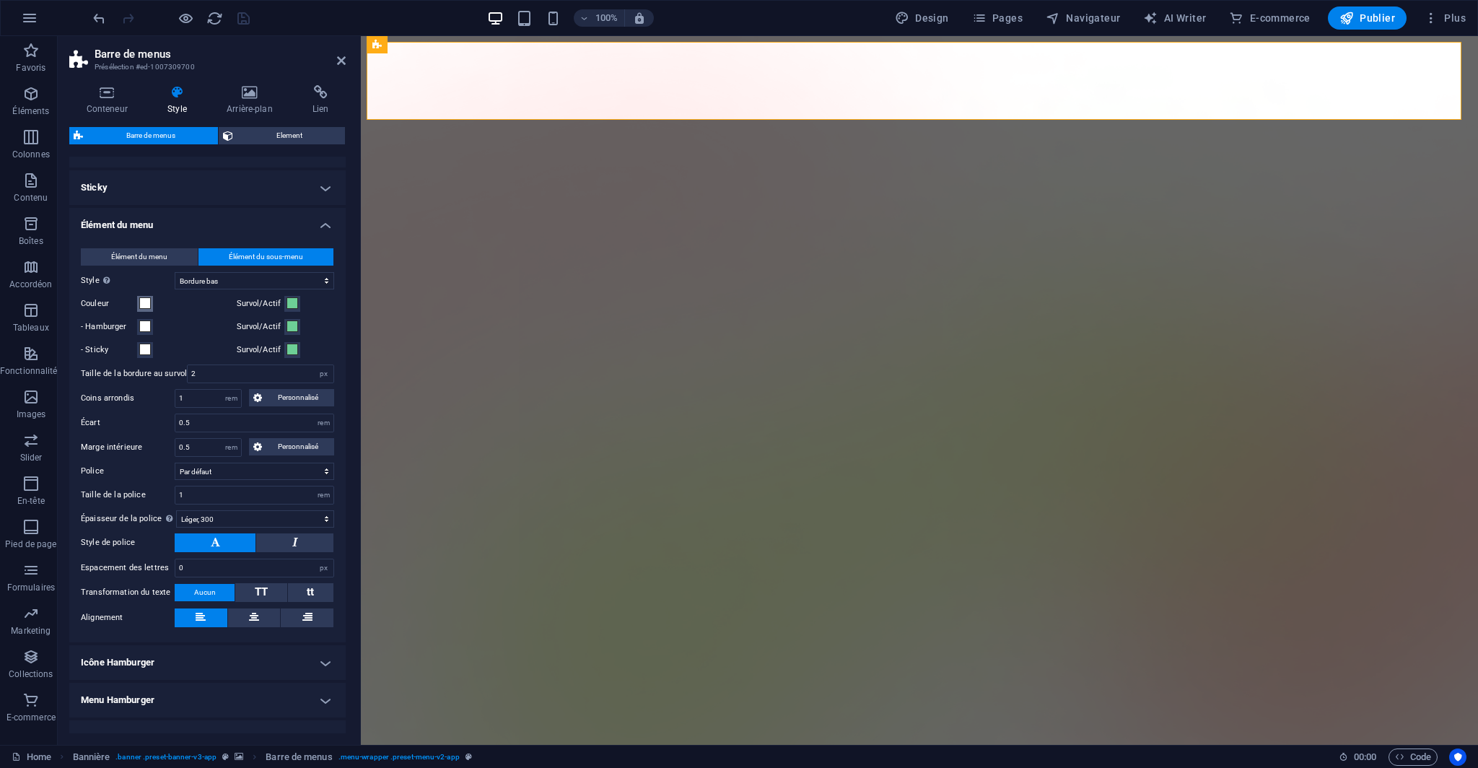
click at [146, 298] on span at bounding box center [145, 303] width 12 height 12
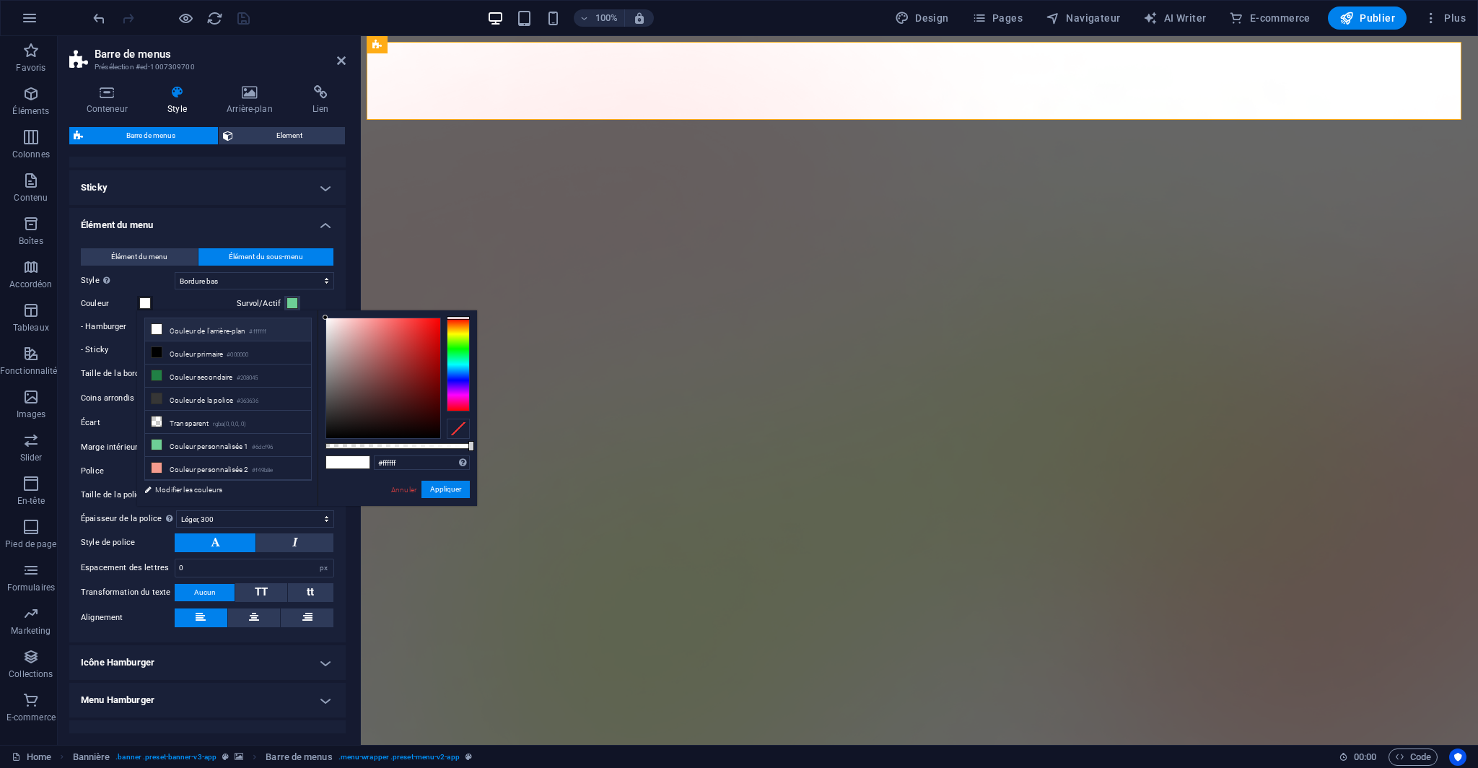
click at [160, 301] on div "Couleur" at bounding box center [156, 303] width 150 height 17
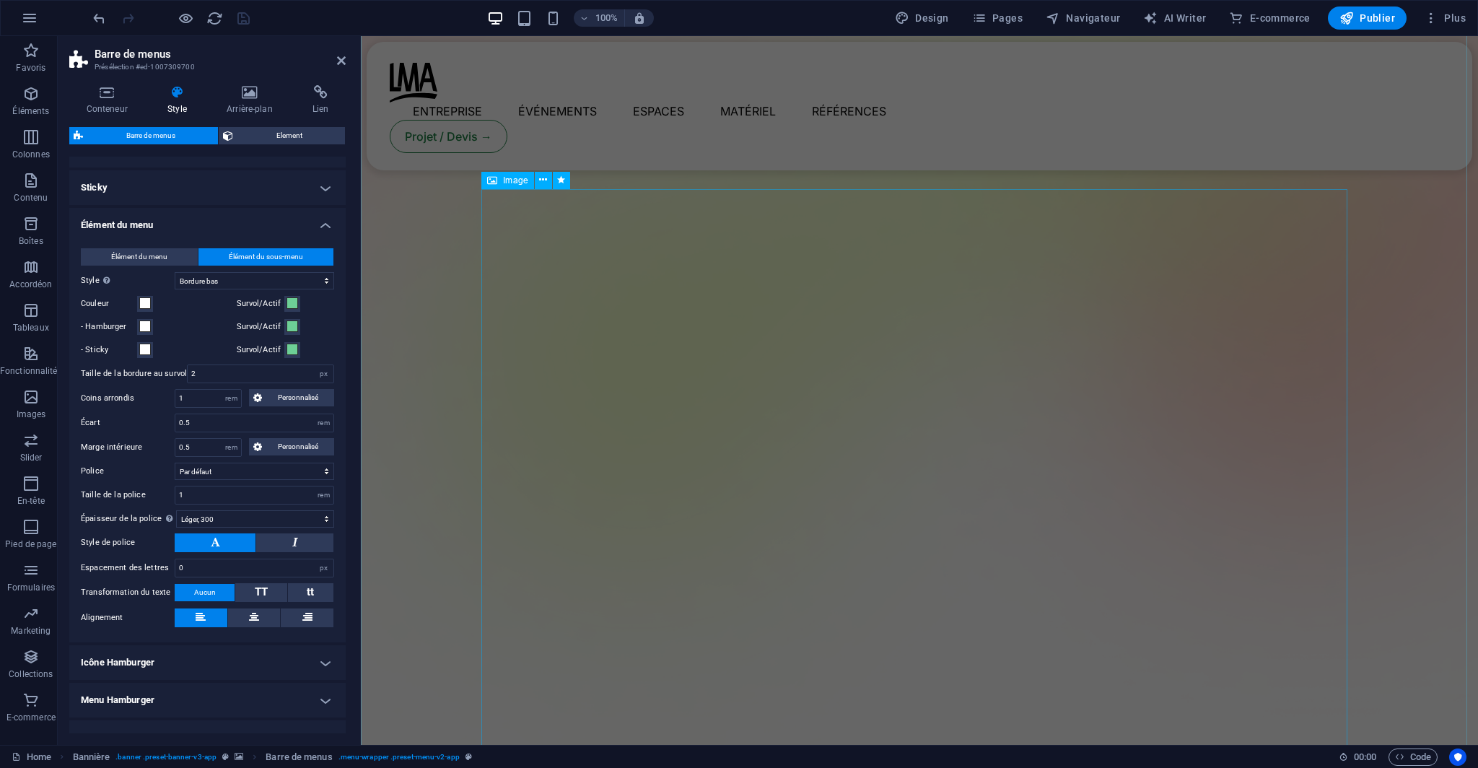
scroll to position [289, 0]
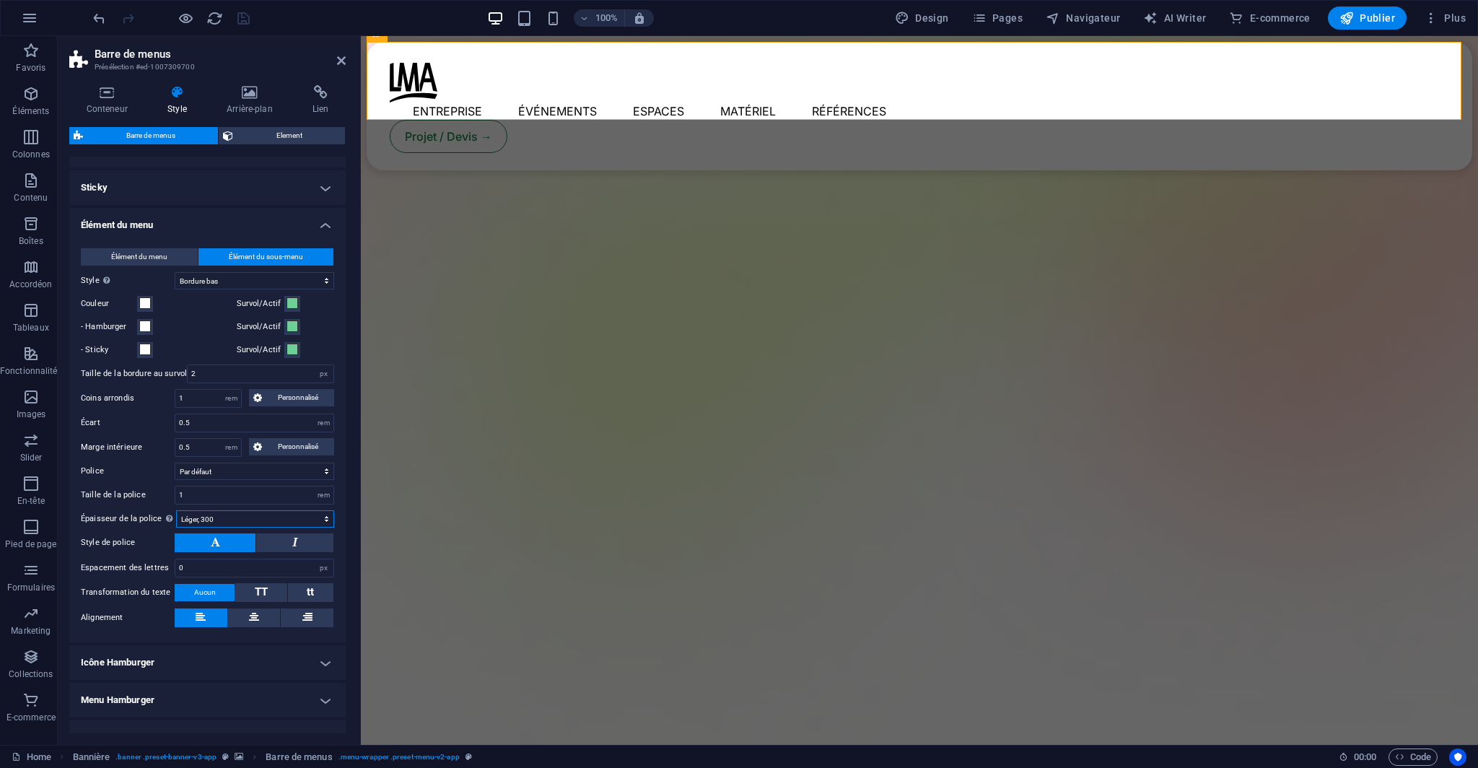
click at [266, 515] on select "Mince, 100 Extra-léger, 200 Léger, 300 Normal, 400 Medium, 500 Demi-gras, 600 G…" at bounding box center [255, 518] width 158 height 17
select select "400"
click at [176, 510] on select "Mince, 100 Extra-léger, 200 Léger, 300 Normal, 400 Medium, 500 Demi-gras, 600 G…" at bounding box center [255, 518] width 158 height 17
click at [225, 14] on div at bounding box center [171, 17] width 162 height 23
click at [237, 16] on icon "save" at bounding box center [243, 18] width 17 height 17
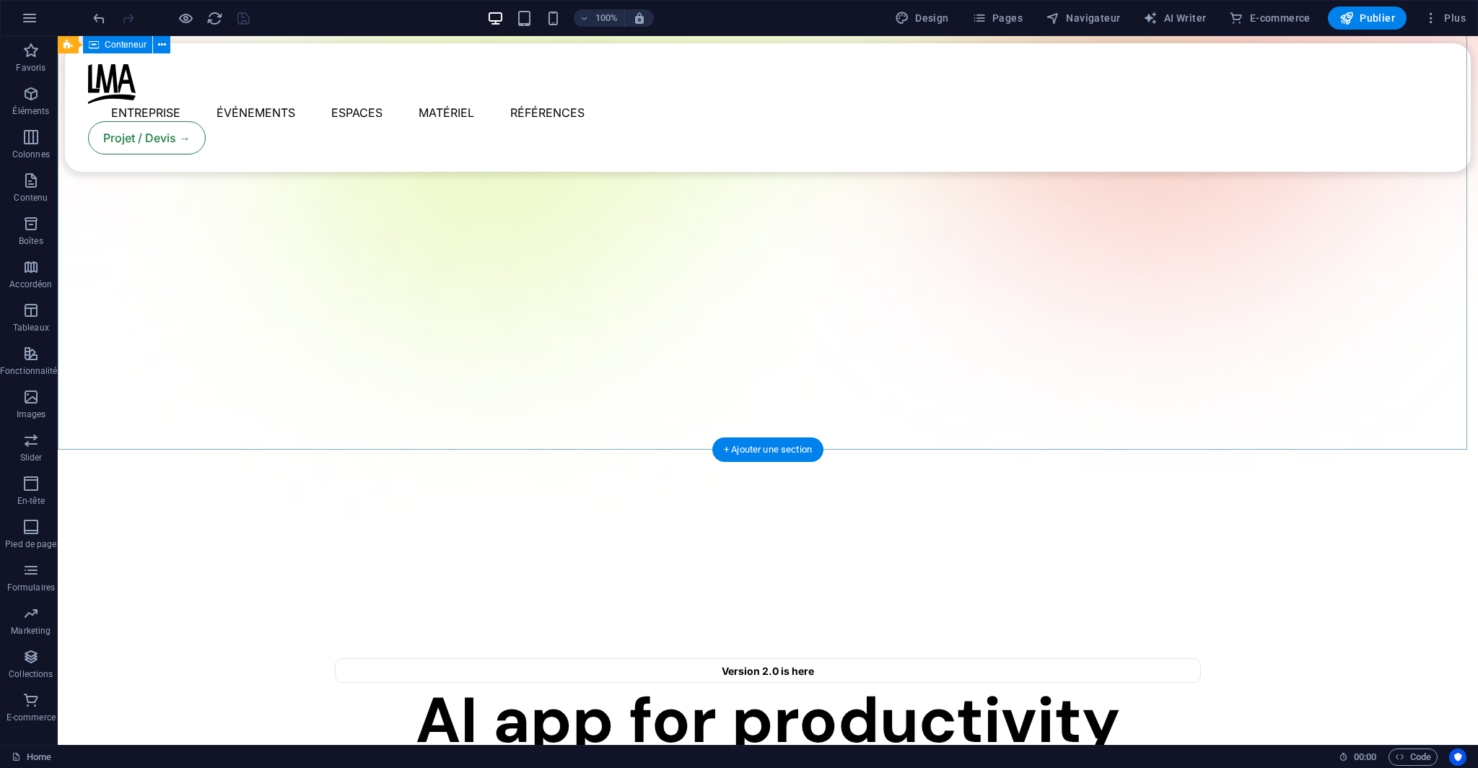
scroll to position [649, 0]
